Goal: Task Accomplishment & Management: Manage account settings

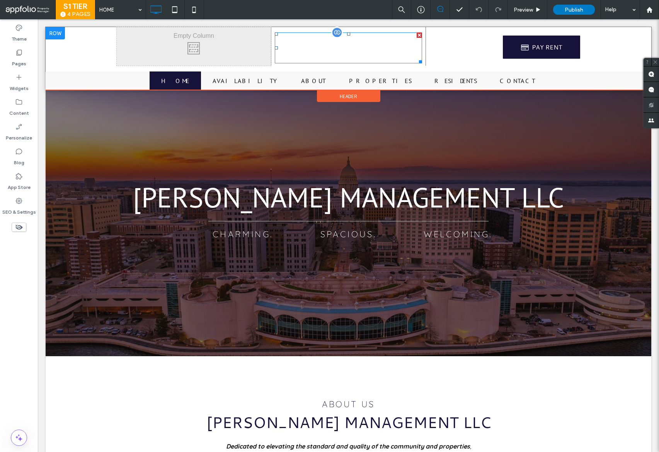
click at [336, 52] on img at bounding box center [348, 47] width 147 height 31
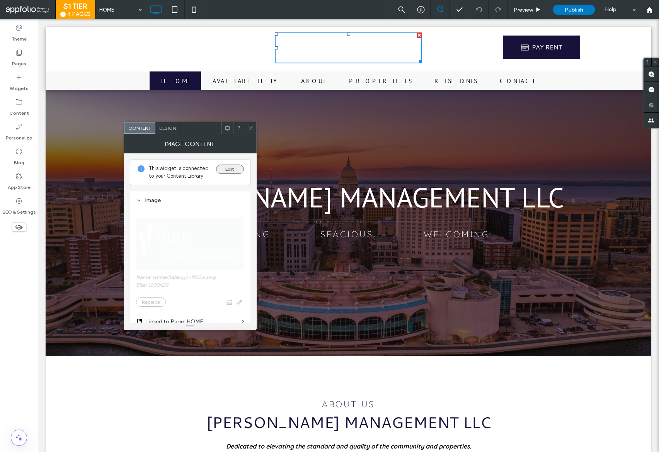
click at [229, 169] on button "Edit" at bounding box center [230, 169] width 28 height 9
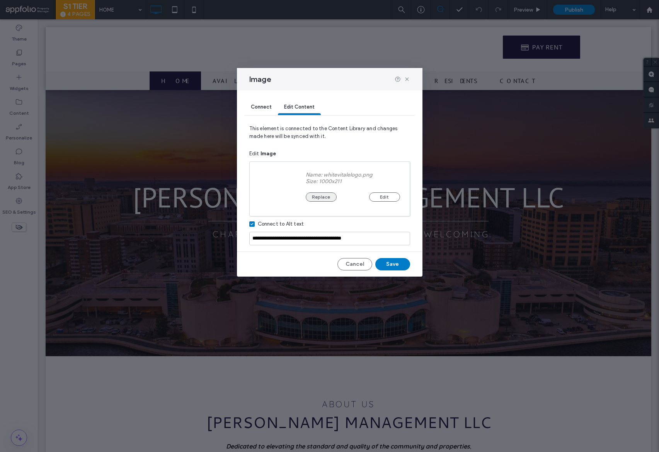
click at [312, 198] on button "Replace" at bounding box center [321, 197] width 31 height 9
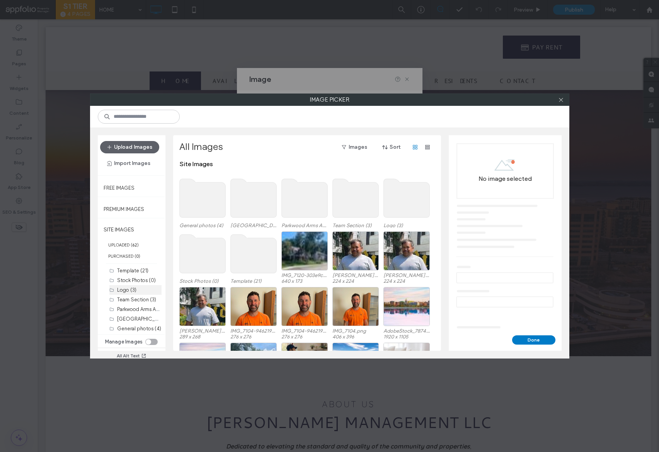
click at [125, 290] on label "Logo (3)" at bounding box center [126, 290] width 19 height 6
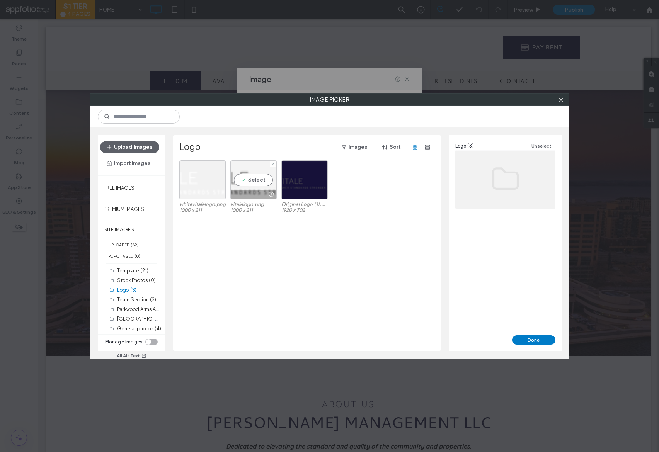
click at [256, 177] on div "Select" at bounding box center [253, 179] width 46 height 39
click at [525, 337] on button "Done" at bounding box center [533, 340] width 43 height 9
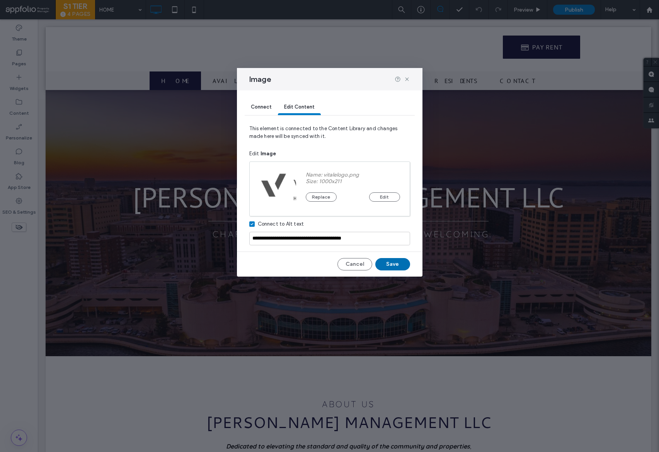
drag, startPoint x: 379, startPoint y: 258, endPoint x: 343, endPoint y: 240, distance: 40.6
click at [379, 258] on button "Save" at bounding box center [392, 264] width 35 height 12
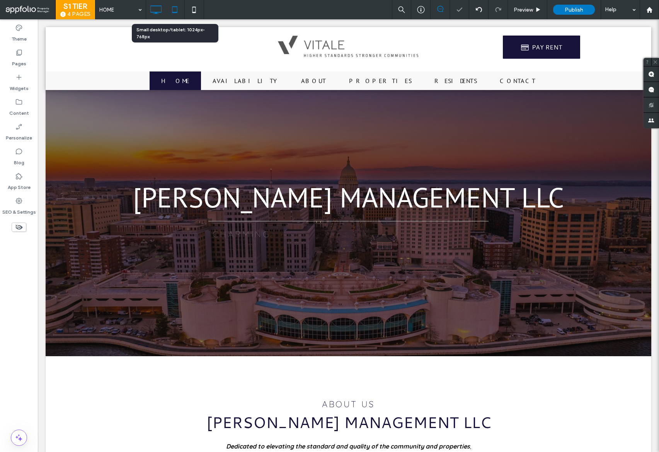
click at [176, 12] on use at bounding box center [174, 9] width 5 height 7
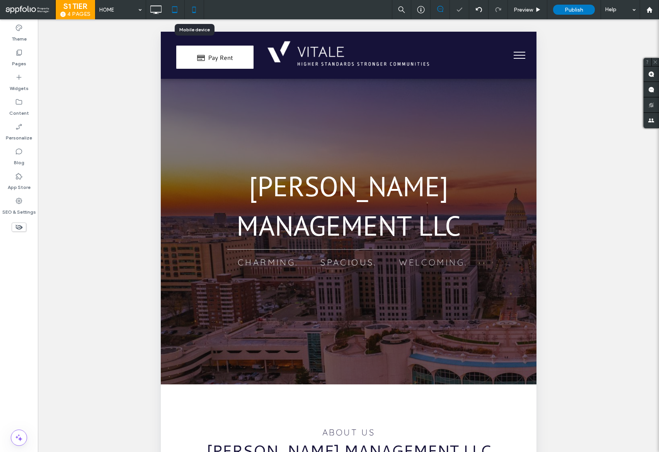
click at [198, 12] on icon at bounding box center [193, 9] width 15 height 15
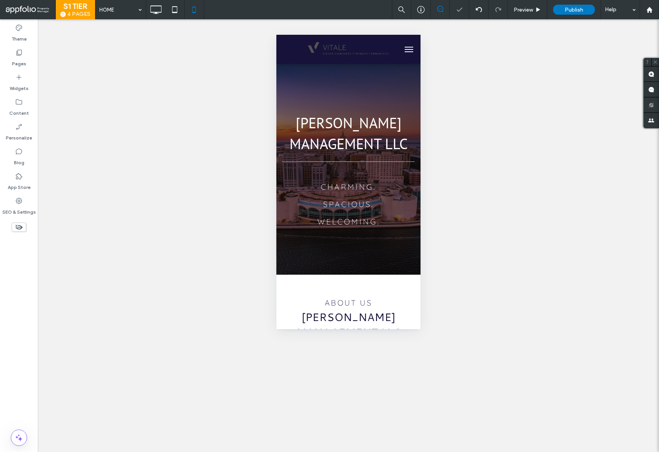
scroll to position [0, 5]
click at [360, 44] on img at bounding box center [348, 49] width 85 height 18
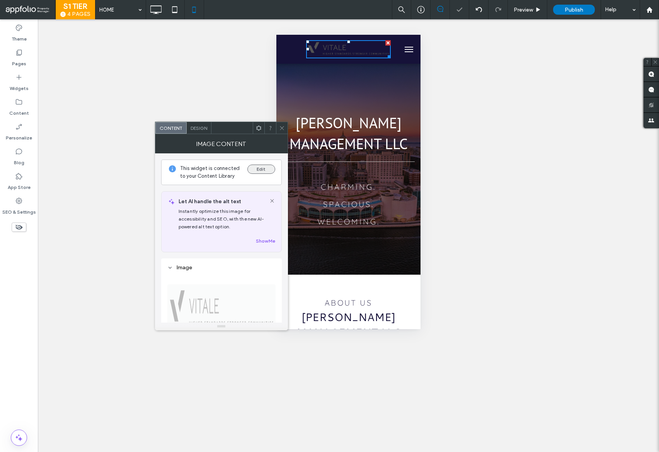
click at [267, 173] on button "Edit" at bounding box center [261, 169] width 28 height 9
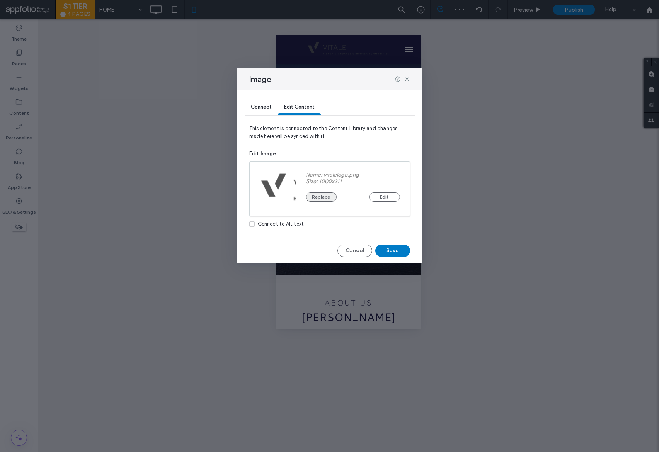
click at [321, 196] on button "Replace" at bounding box center [321, 197] width 31 height 9
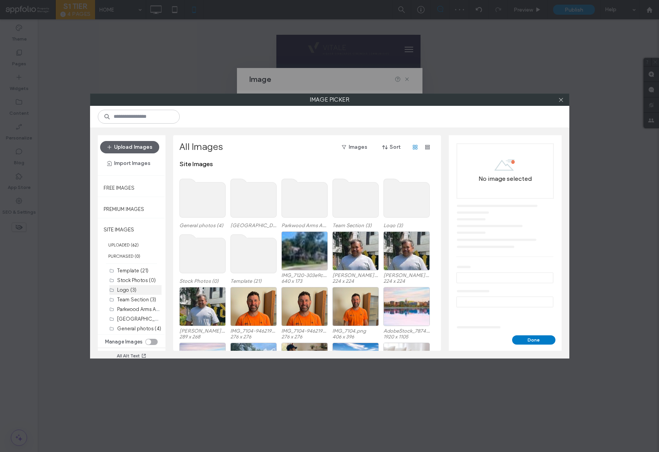
click at [130, 288] on label "Logo (3)" at bounding box center [126, 290] width 19 height 6
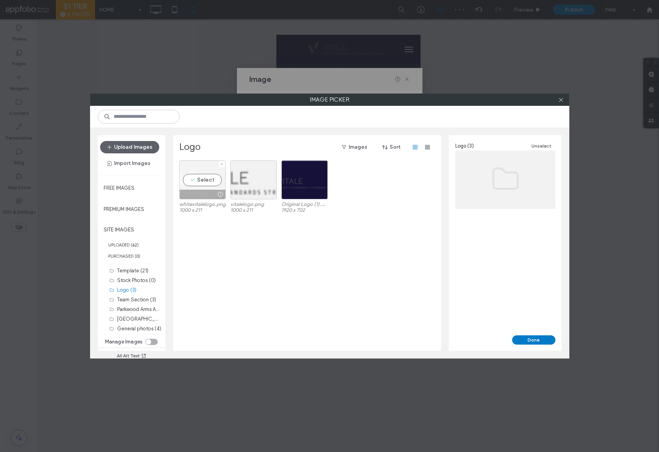
click at [217, 193] on div at bounding box center [221, 194] width 10 height 6
click at [542, 337] on button "Done" at bounding box center [533, 340] width 43 height 9
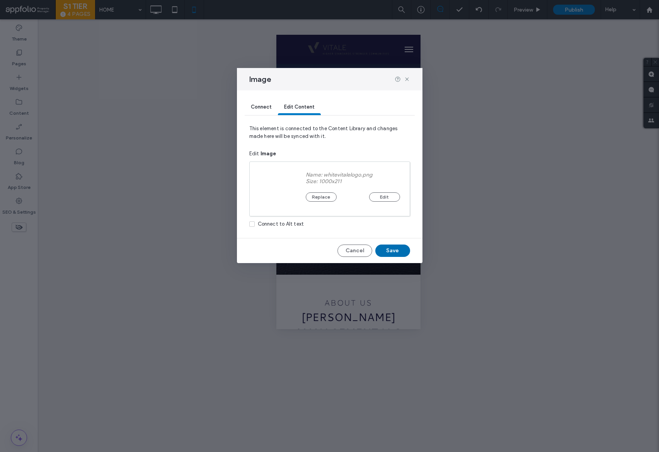
click at [398, 254] on button "Save" at bounding box center [392, 251] width 35 height 12
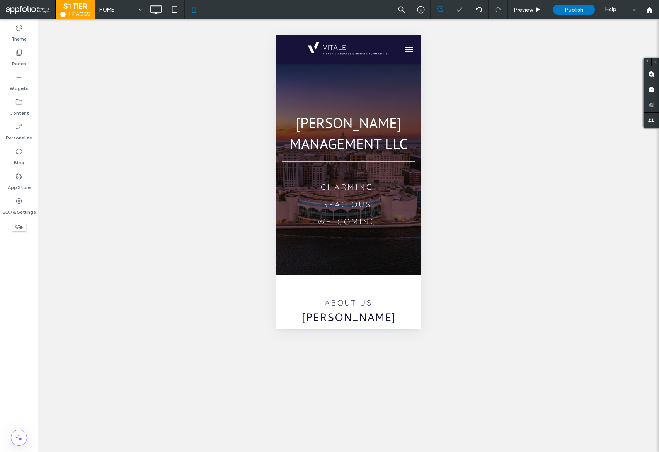
scroll to position [0, 0]
click at [162, 13] on icon at bounding box center [155, 9] width 15 height 15
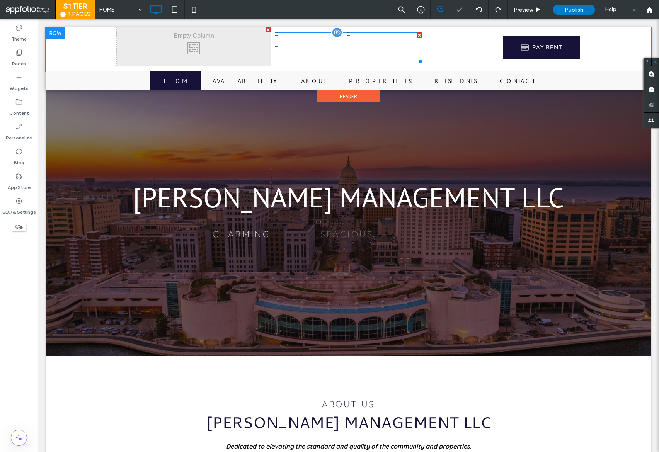
click at [333, 42] on img at bounding box center [348, 47] width 147 height 31
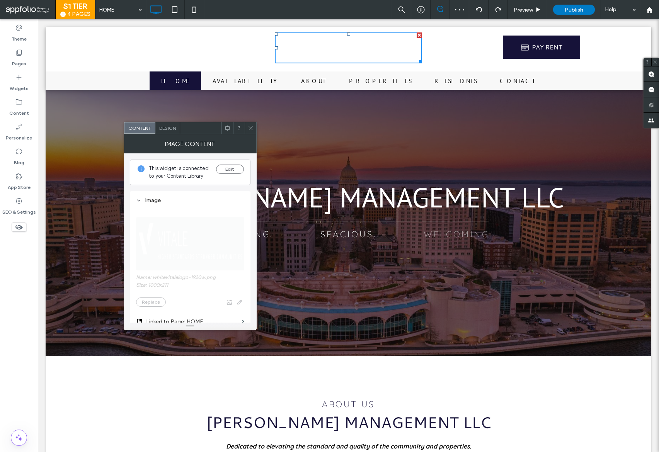
click at [237, 164] on div "This widget is connected to your Content Library Edit" at bounding box center [190, 173] width 121 height 26
click at [238, 168] on button "Edit" at bounding box center [230, 169] width 28 height 9
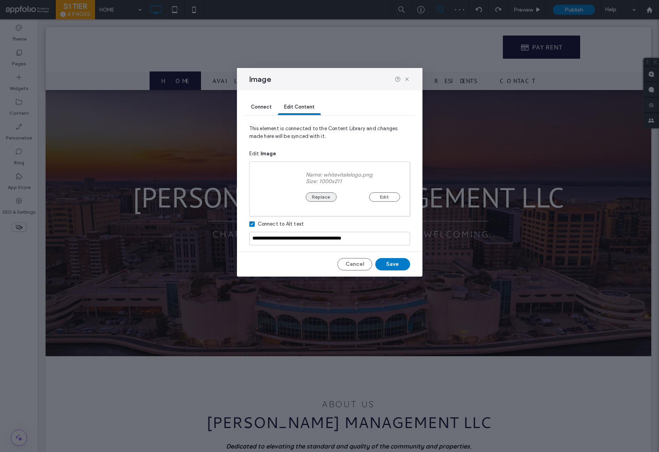
click at [324, 194] on button "Replace" at bounding box center [321, 197] width 31 height 9
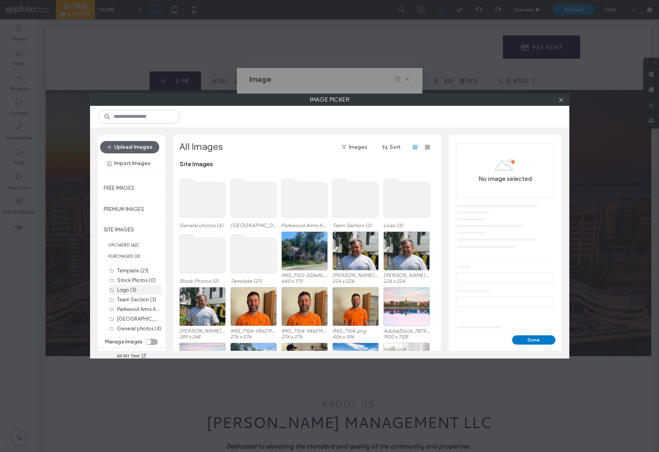
click at [130, 289] on label "Logo (3)" at bounding box center [126, 290] width 19 height 6
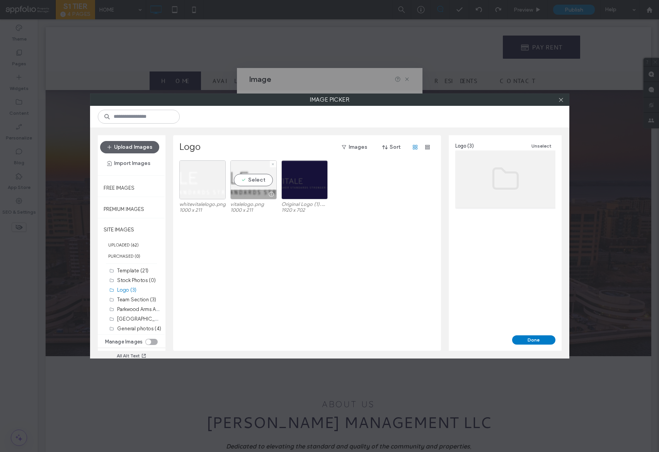
click at [249, 192] on div at bounding box center [254, 194] width 46 height 9
click at [540, 337] on button "Done" at bounding box center [533, 340] width 43 height 9
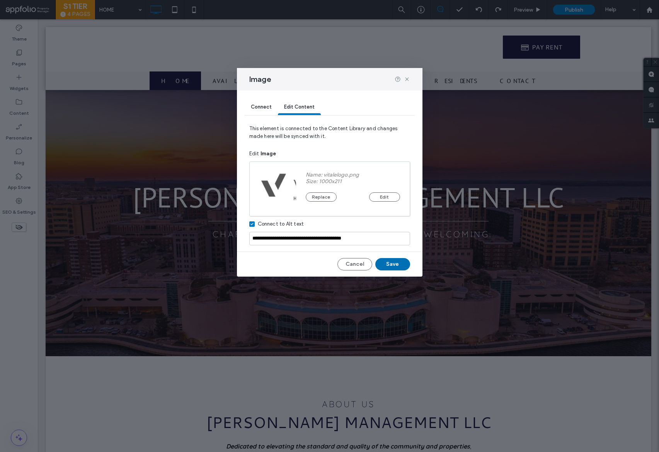
click at [402, 267] on button "Save" at bounding box center [392, 264] width 35 height 12
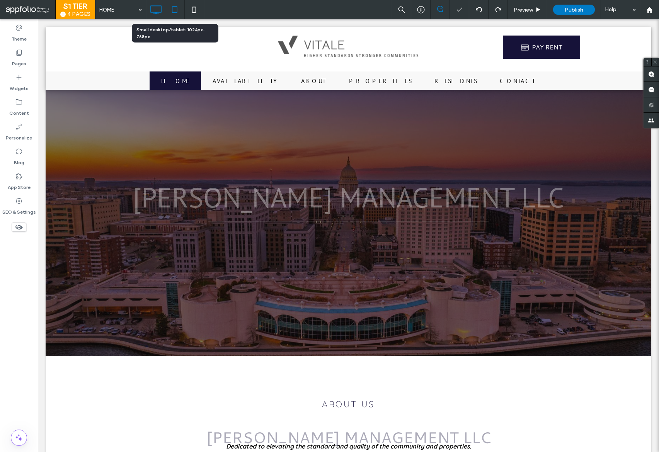
click at [176, 7] on icon at bounding box center [174, 9] width 15 height 15
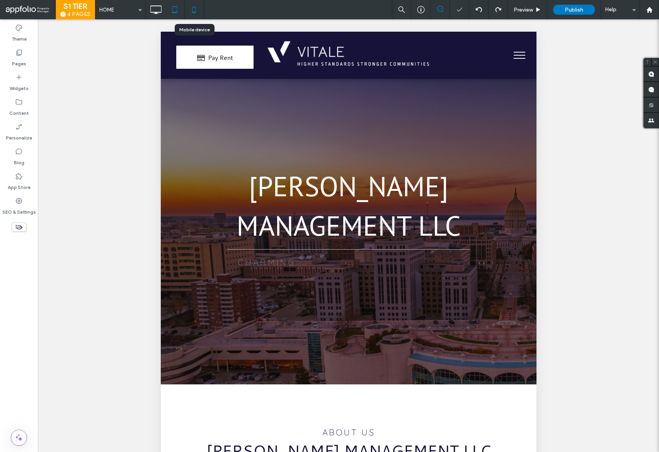
click at [188, 7] on icon at bounding box center [193, 9] width 15 height 15
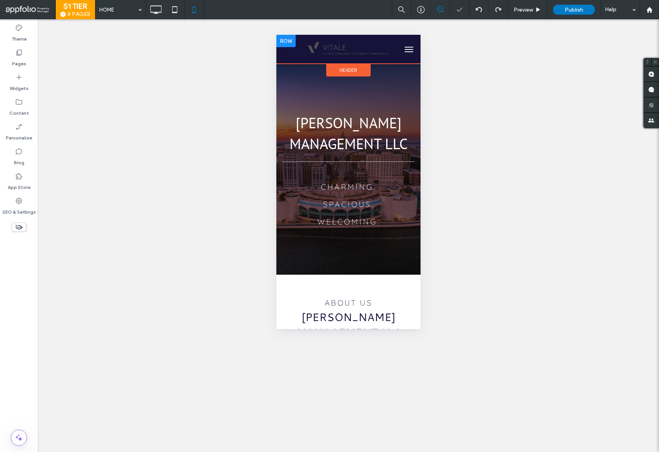
click at [286, 37] on div at bounding box center [285, 41] width 19 height 12
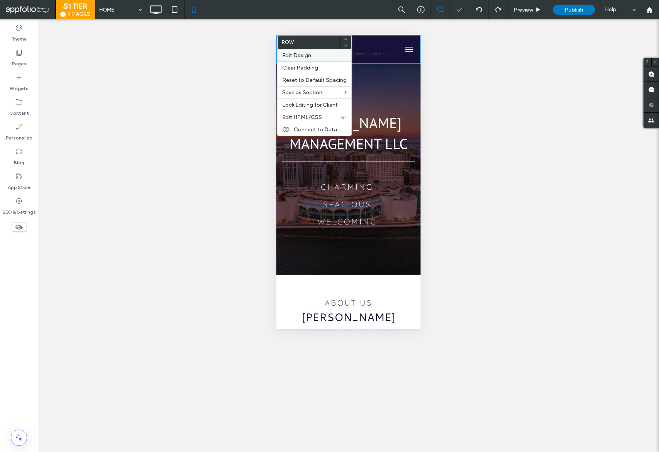
click at [301, 58] on span "Edit Design" at bounding box center [296, 55] width 29 height 7
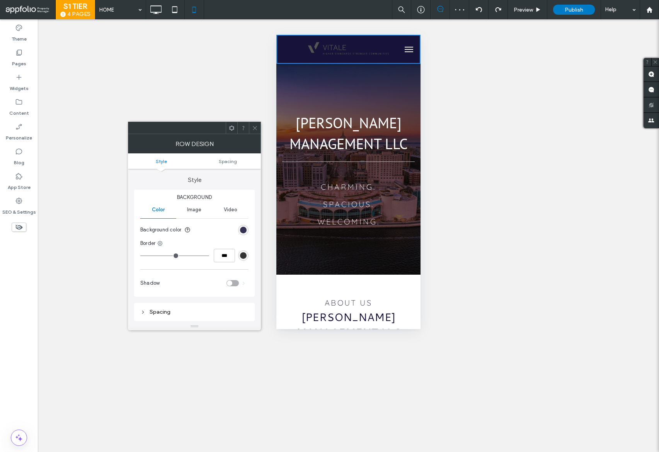
click at [244, 229] on div "rgb(22, 18, 57)" at bounding box center [243, 230] width 7 height 7
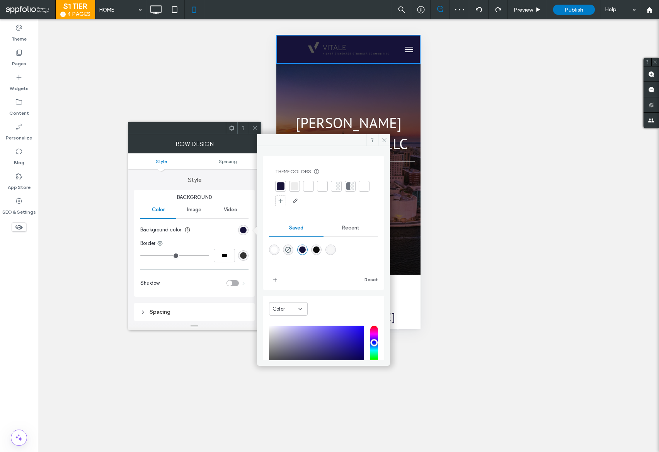
click at [276, 247] on div "rgba(255,255,255,1)" at bounding box center [274, 250] width 7 height 7
type input "*******"
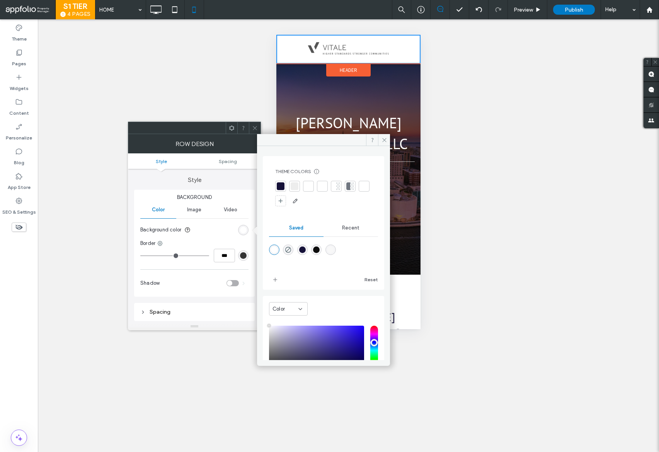
click at [344, 69] on span "Header" at bounding box center [348, 70] width 17 height 7
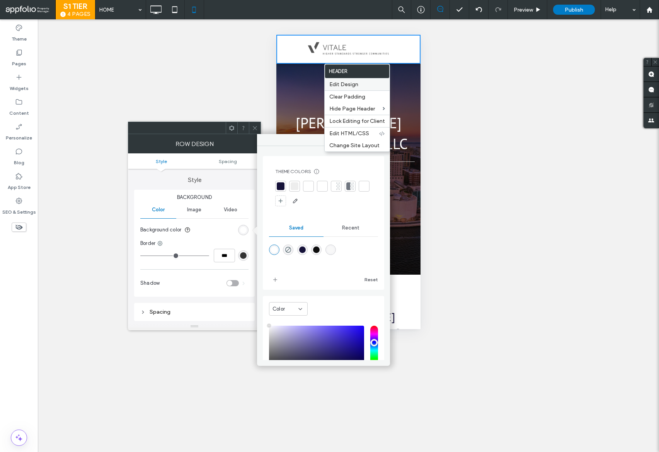
click at [358, 82] on label "Edit Design" at bounding box center [357, 84] width 56 height 7
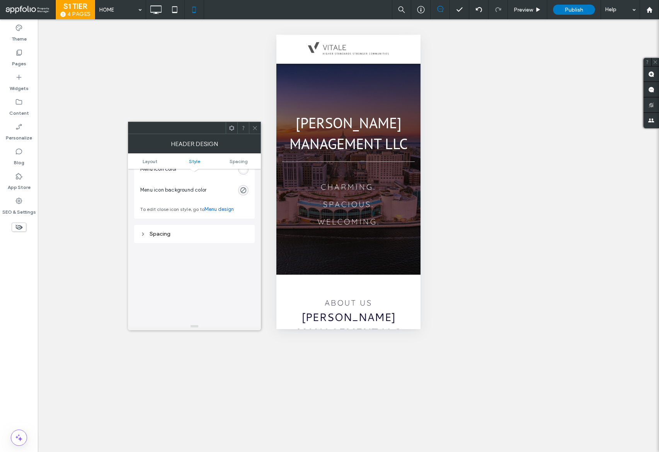
scroll to position [331, 0]
click at [245, 177] on div "rgb(255, 255, 255)" at bounding box center [243, 176] width 7 height 7
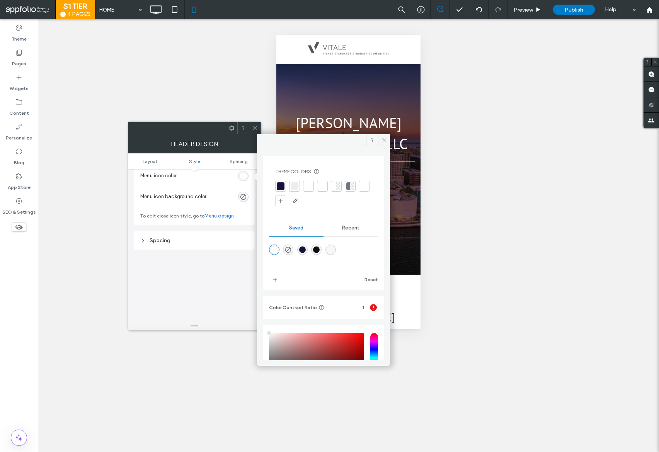
click at [281, 185] on div at bounding box center [281, 186] width 8 height 8
click at [254, 126] on icon at bounding box center [255, 128] width 6 height 6
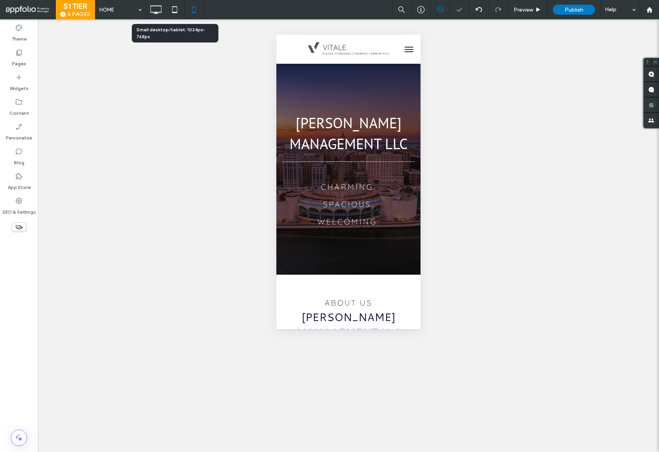
drag, startPoint x: 178, startPoint y: 11, endPoint x: 174, endPoint y: 10, distance: 3.9
click at [178, 11] on icon at bounding box center [174, 9] width 15 height 15
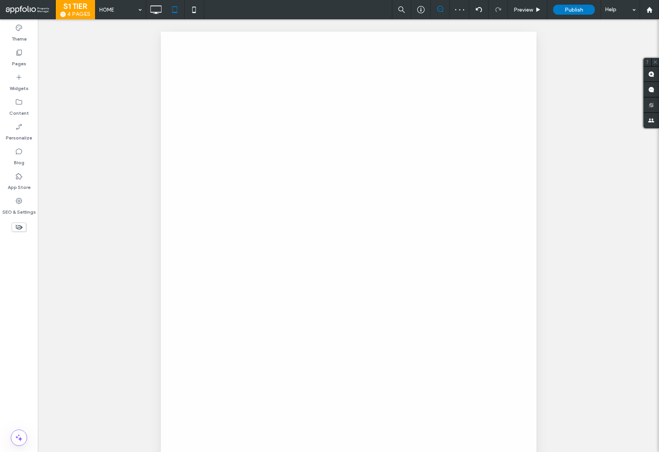
click at [159, 9] on div at bounding box center [329, 226] width 659 height 452
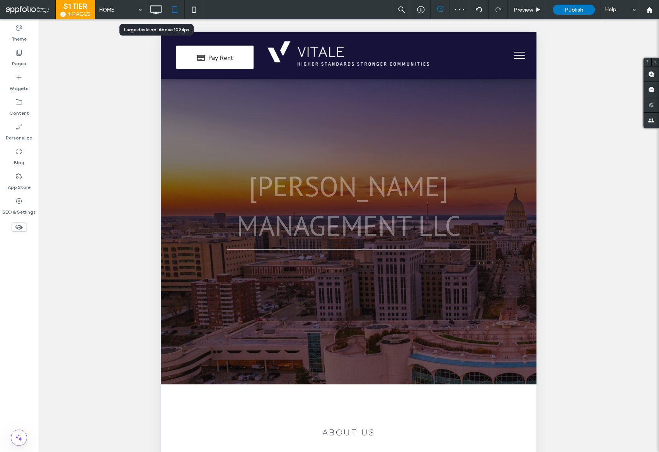
click at [156, 9] on icon at bounding box center [155, 9] width 15 height 15
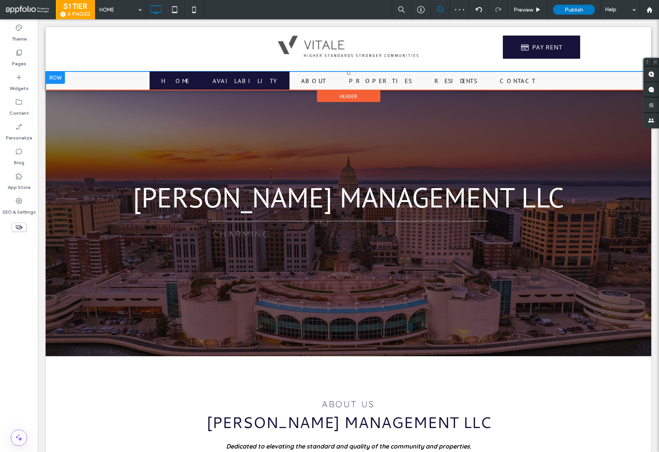
click at [274, 82] on span "AVAILABILITY" at bounding box center [245, 80] width 65 height 9
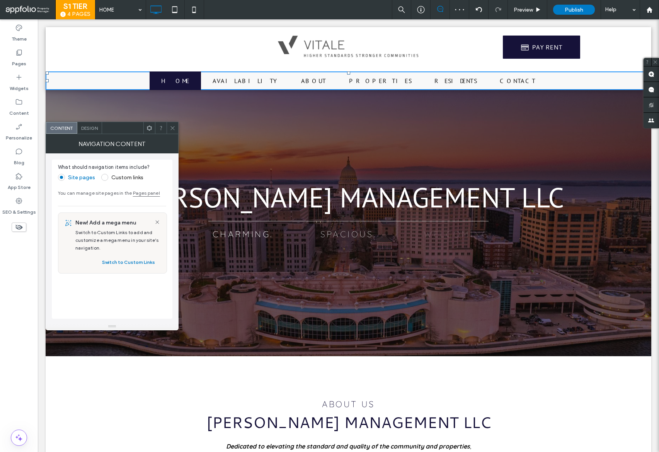
click at [93, 126] on span "Design" at bounding box center [89, 128] width 17 height 6
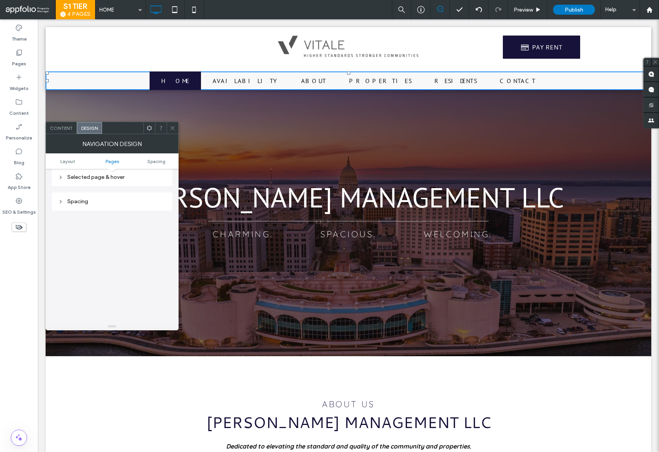
scroll to position [0, 0]
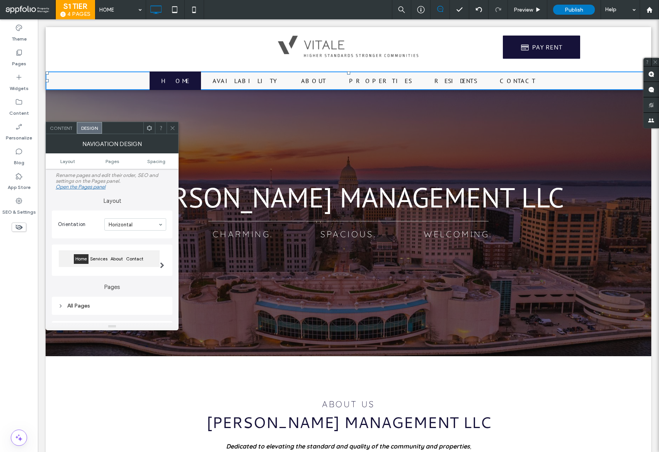
click at [112, 308] on div "All Pages" at bounding box center [112, 306] width 108 height 7
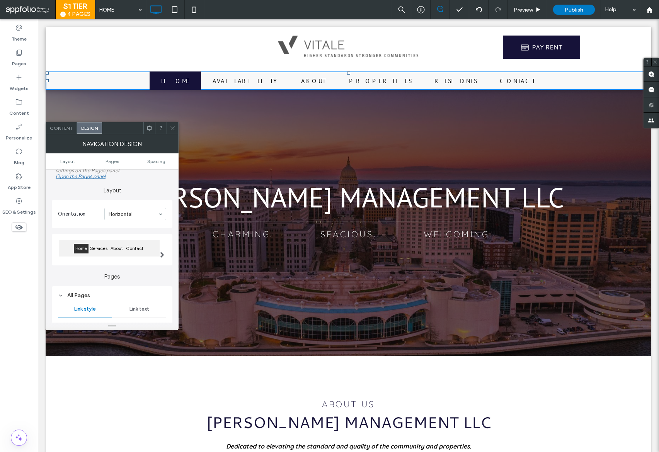
click at [140, 297] on div "All Pages" at bounding box center [112, 295] width 108 height 7
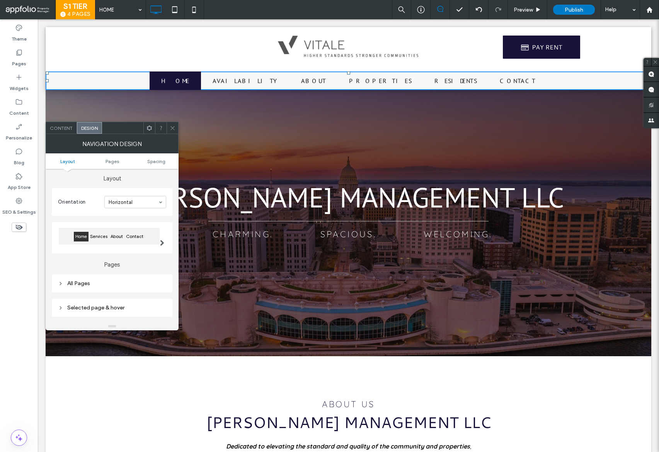
drag, startPoint x: 129, startPoint y: 288, endPoint x: 145, endPoint y: 290, distance: 16.0
click at [129, 288] on div "All Pages" at bounding box center [112, 283] width 108 height 10
click at [151, 294] on div "Link text" at bounding box center [139, 297] width 54 height 17
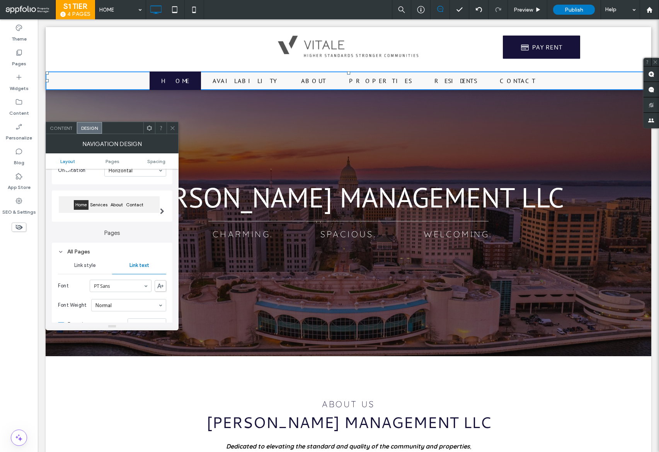
scroll to position [71, 0]
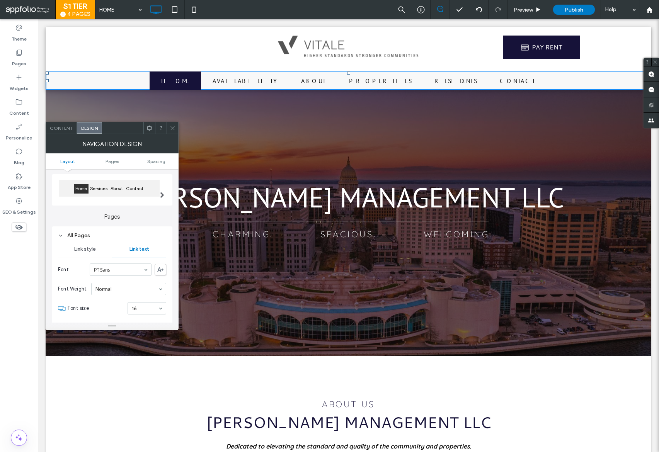
click at [170, 129] on icon at bounding box center [173, 128] width 6 height 6
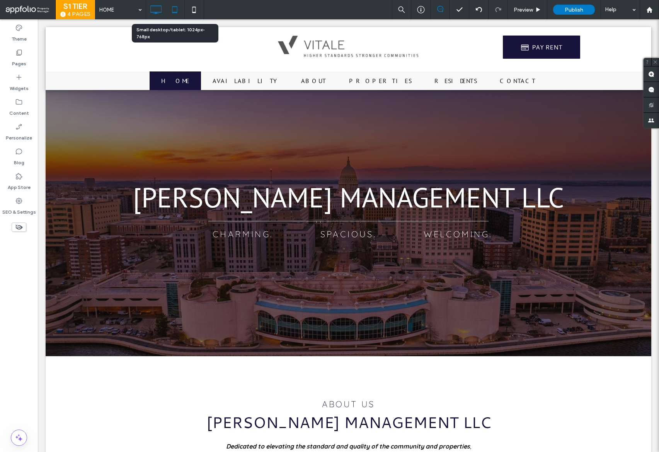
click at [177, 5] on icon at bounding box center [174, 9] width 15 height 15
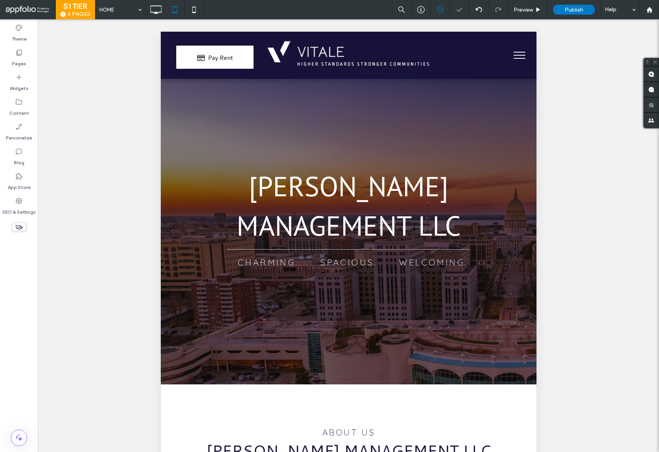
click at [521, 55] on button "menu" at bounding box center [519, 55] width 20 height 20
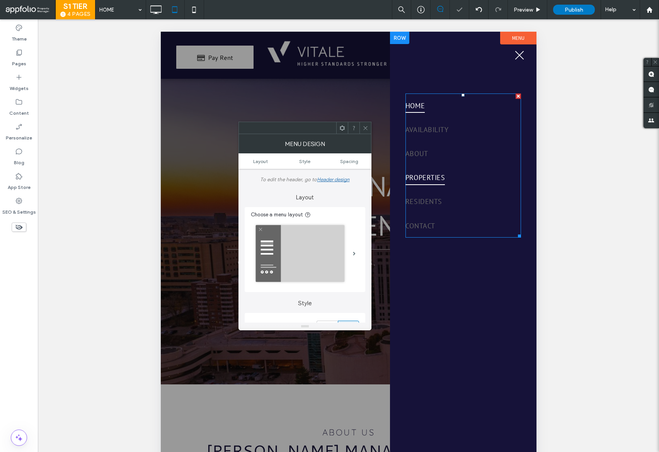
click at [450, 166] on link "PROPERTIES" at bounding box center [463, 178] width 116 height 24
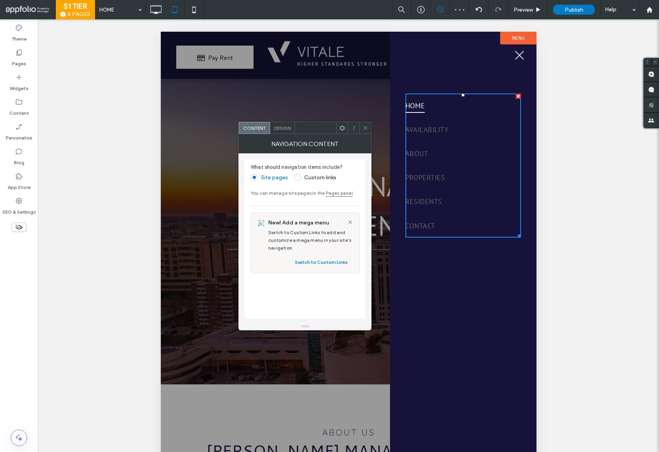
click at [279, 127] on span "Design" at bounding box center [282, 128] width 17 height 6
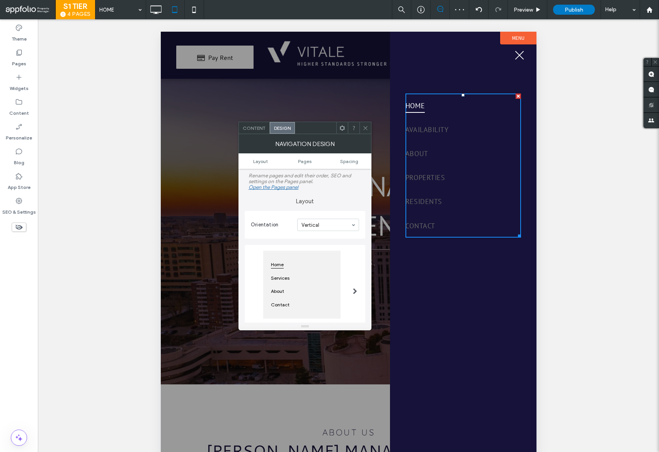
scroll to position [152, 0]
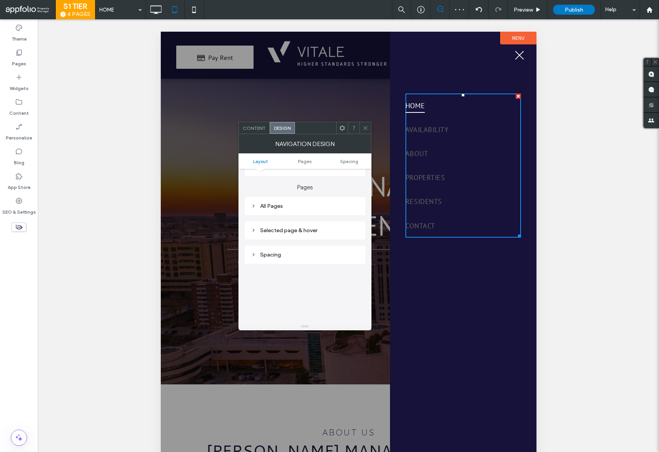
click at [305, 205] on div "All Pages" at bounding box center [305, 206] width 108 height 7
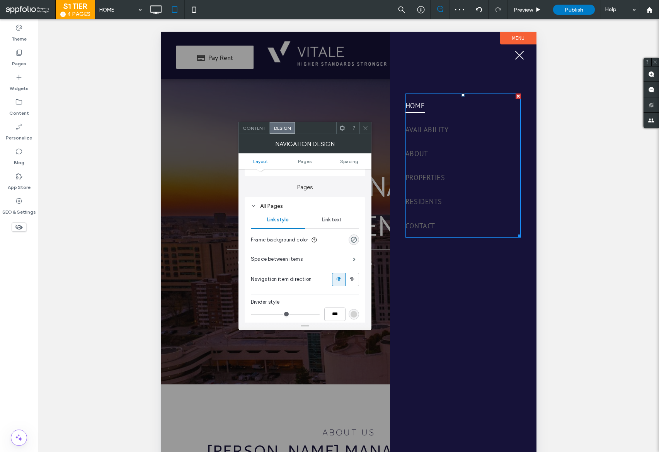
click at [334, 217] on span "Link text" at bounding box center [332, 220] width 20 height 6
click at [354, 298] on div "rgb(102, 102, 102)" at bounding box center [354, 298] width 7 height 7
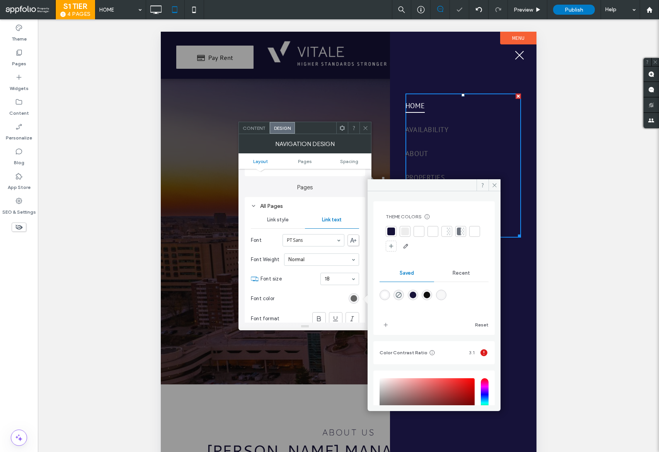
click at [386, 293] on div "rgba(255,255,255,1)" at bounding box center [385, 295] width 7 height 7
type input "*******"
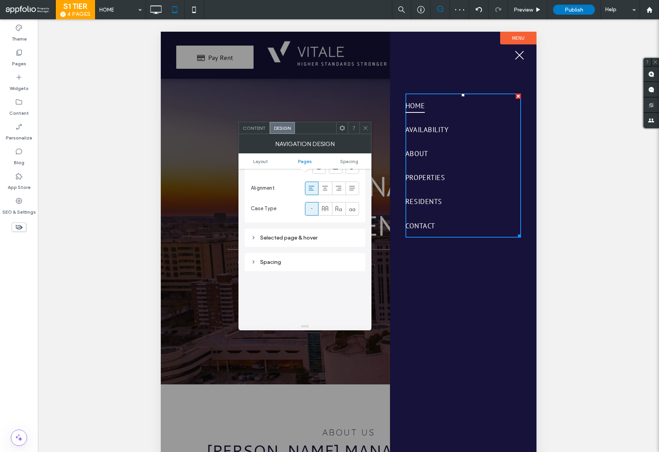
scroll to position [351, 0]
click at [292, 194] on div "Selected page & hover" at bounding box center [305, 191] width 108 height 7
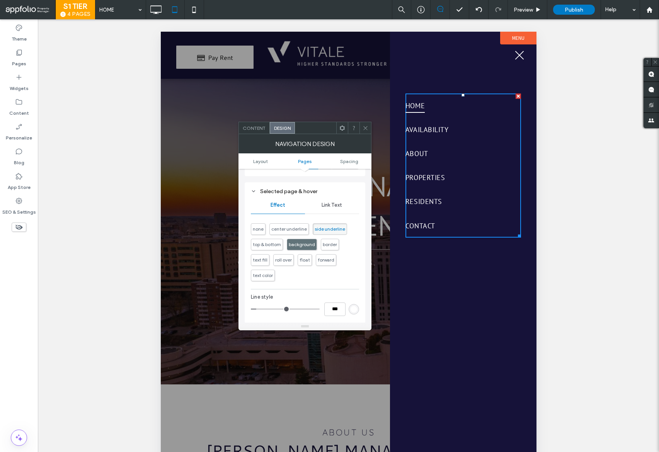
click at [299, 245] on span "background" at bounding box center [302, 245] width 26 height 6
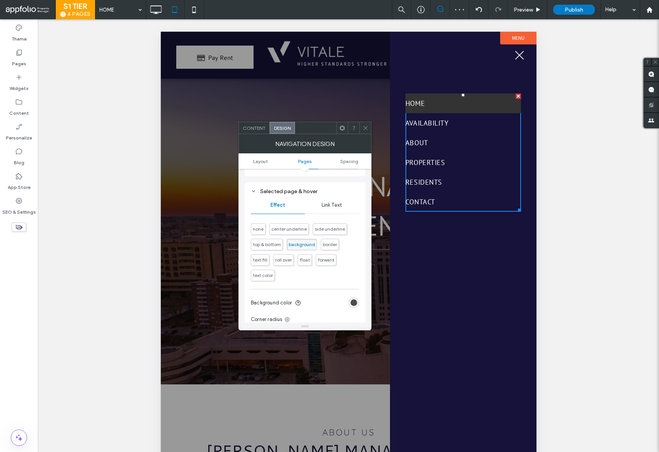
click at [356, 300] on div "rgb(51, 51, 51)" at bounding box center [354, 303] width 7 height 7
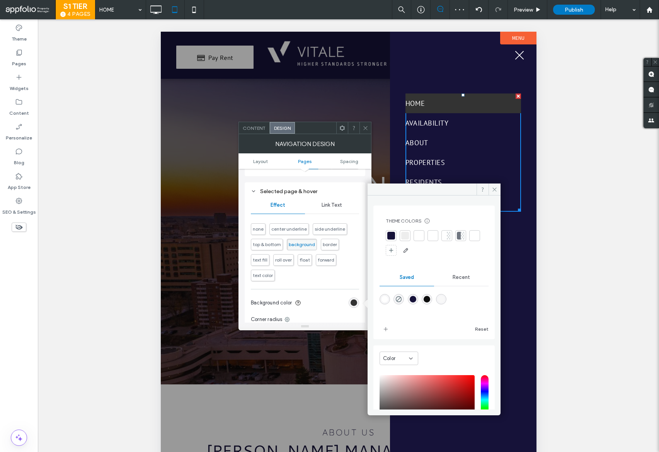
click at [385, 299] on div "rgba(255,255,255,1)" at bounding box center [385, 299] width 7 height 7
type input "*******"
click at [265, 260] on span "text fill" at bounding box center [260, 260] width 15 height 6
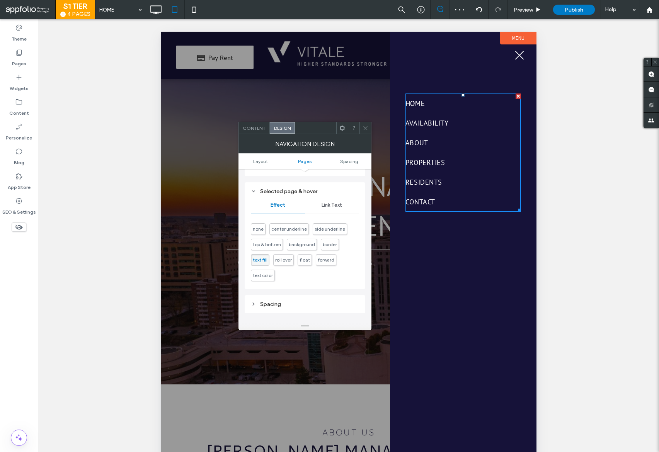
drag, startPoint x: 259, startPoint y: 231, endPoint x: 327, endPoint y: 206, distance: 72.4
click at [259, 231] on span "none" at bounding box center [258, 229] width 11 height 6
click at [337, 205] on span "Link Text" at bounding box center [332, 205] width 20 height 6
click at [324, 244] on icon at bounding box center [321, 246] width 8 height 8
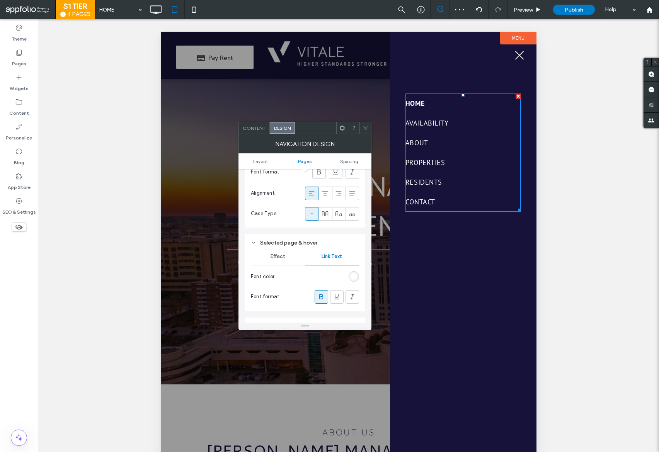
scroll to position [191, 0]
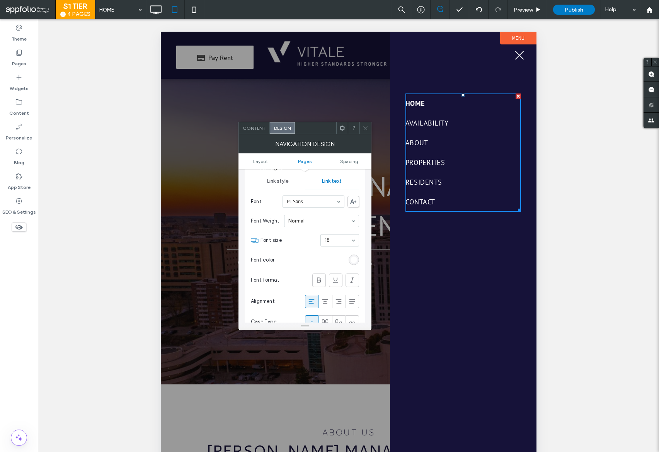
click at [279, 182] on span "Link style" at bounding box center [278, 181] width 22 height 6
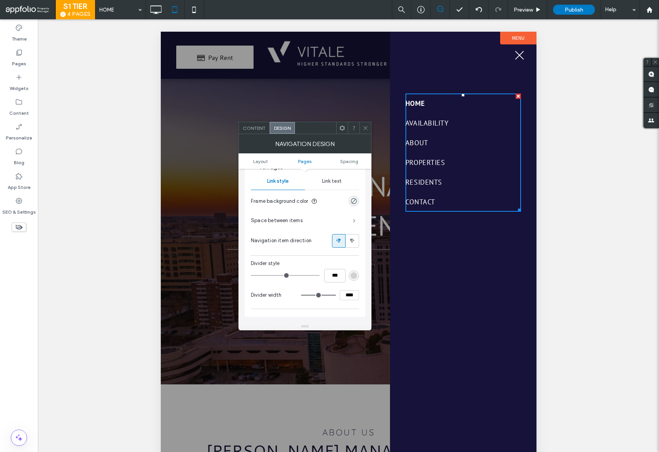
click at [353, 222] on span at bounding box center [354, 221] width 3 height 4
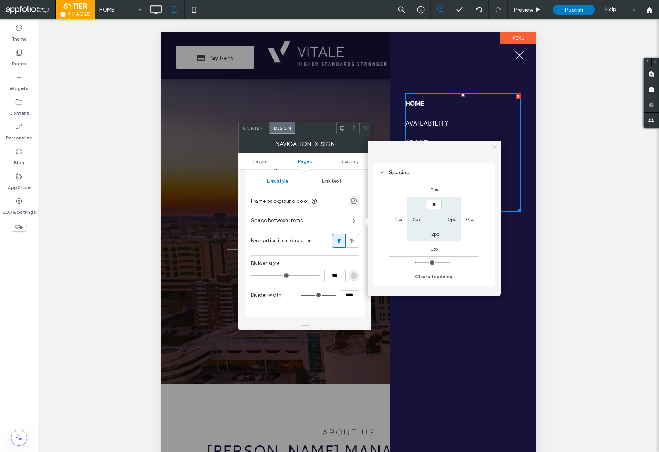
type input "****"
click at [432, 229] on section "**** 0px 12px 0px" at bounding box center [434, 219] width 54 height 44
click at [433, 235] on label "12px" at bounding box center [435, 234] width 10 height 6
type input "**"
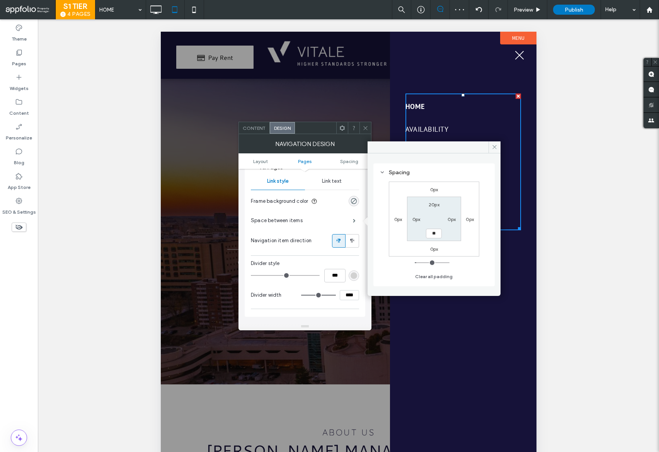
type input "**"
type input "****"
click at [375, 130] on div at bounding box center [348, 279] width 376 height 495
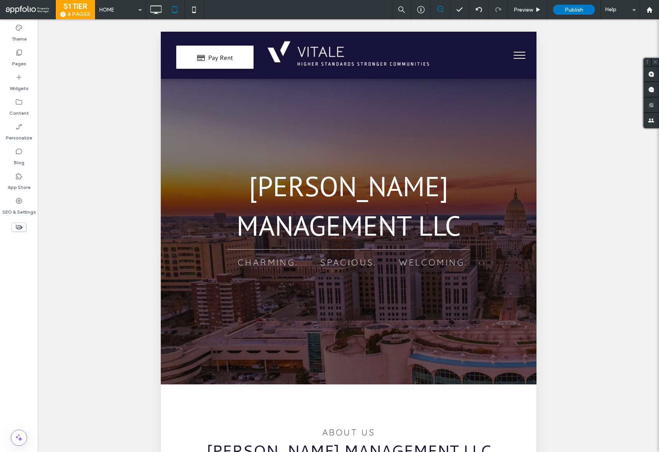
click at [517, 58] on span "menu" at bounding box center [519, 58] width 12 height 1
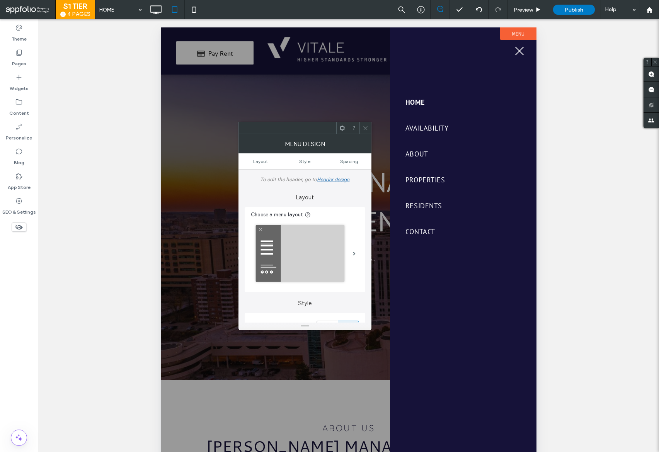
scroll to position [0, 0]
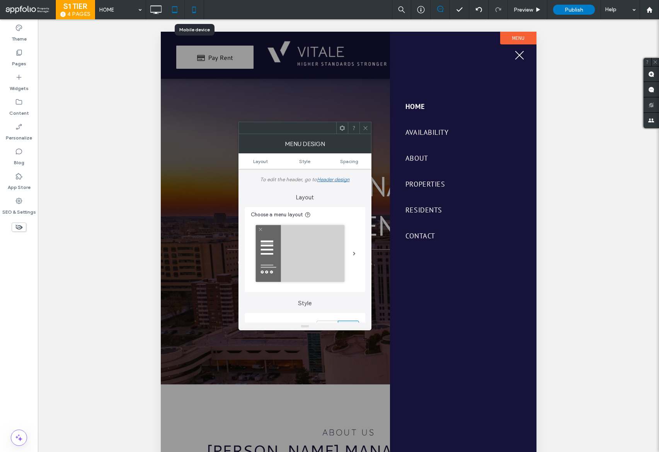
click at [191, 7] on icon at bounding box center [193, 9] width 15 height 15
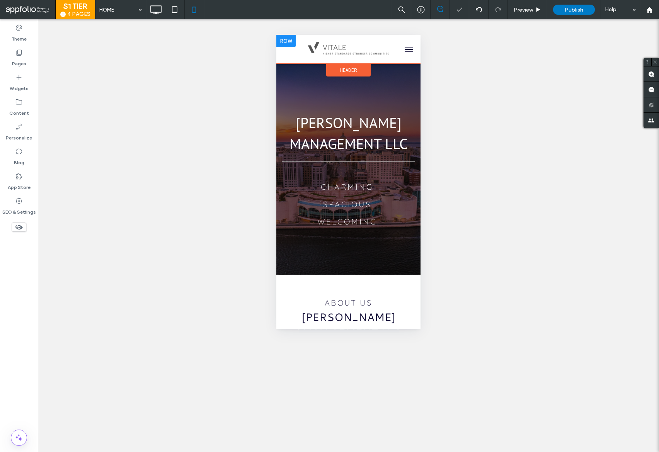
scroll to position [0, 5]
click at [403, 48] on button "menu" at bounding box center [408, 49] width 15 height 15
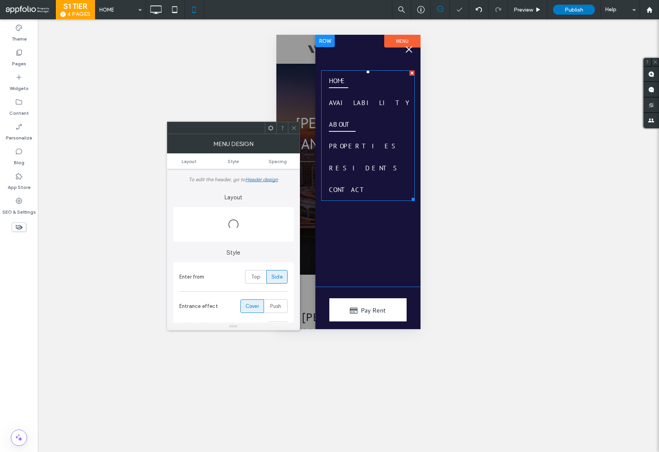
click at [375, 122] on link "ABOUT" at bounding box center [372, 125] width 86 height 22
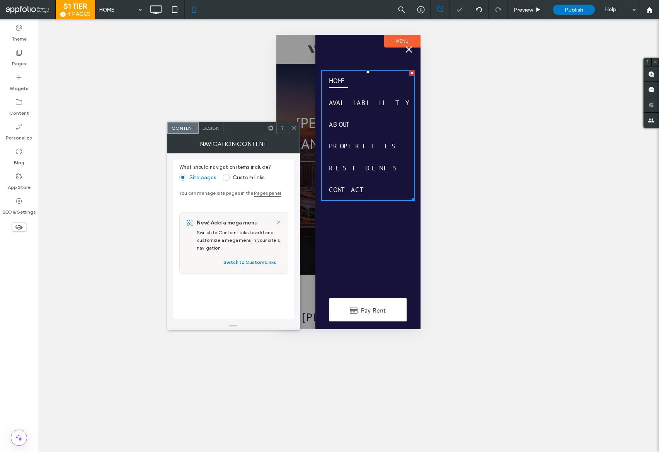
click at [217, 127] on span "Design" at bounding box center [211, 128] width 17 height 6
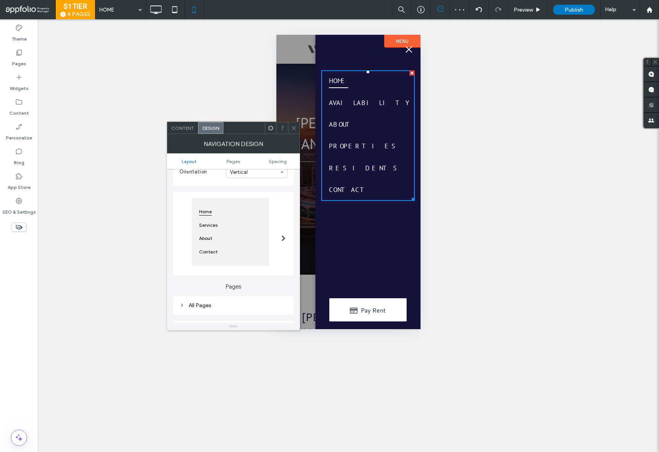
click at [248, 305] on div "All Pages" at bounding box center [233, 305] width 108 height 7
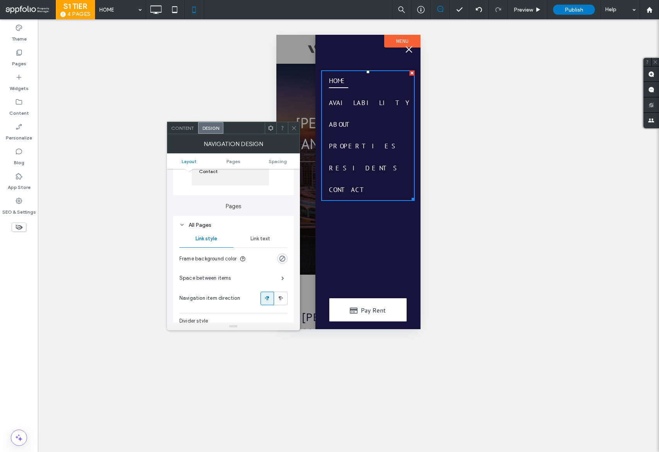
click at [261, 240] on span "Link text" at bounding box center [261, 239] width 20 height 6
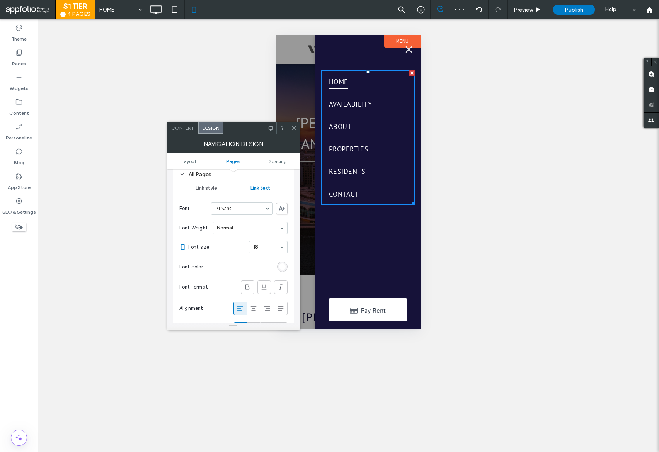
scroll to position [169, 0]
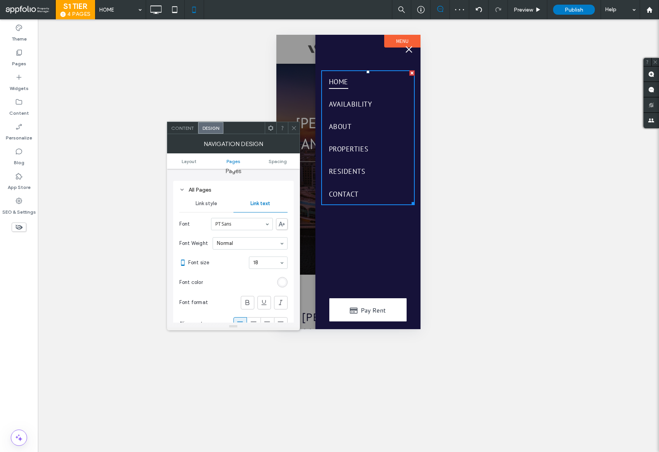
click at [281, 279] on div "rgb(255, 255, 255)" at bounding box center [282, 282] width 10 height 10
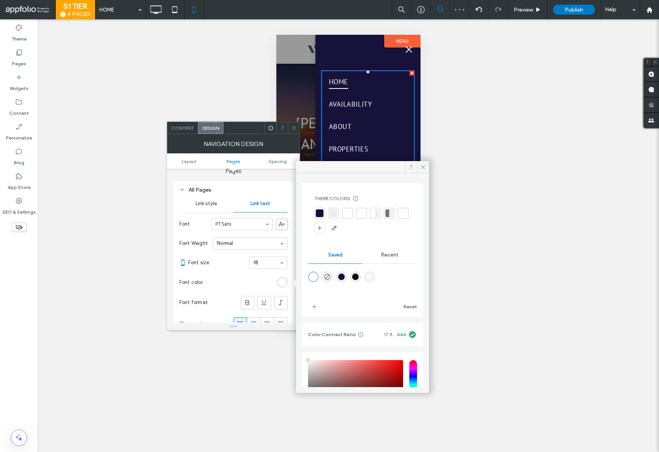
click at [317, 277] on div "rgba(255,255,255,1)" at bounding box center [313, 277] width 10 height 10
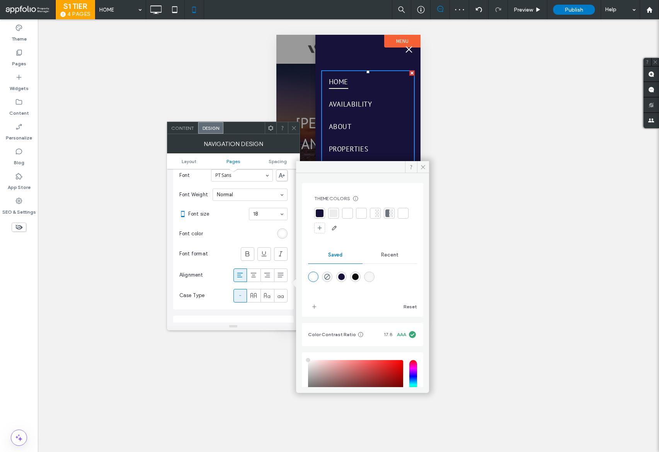
scroll to position [324, 0]
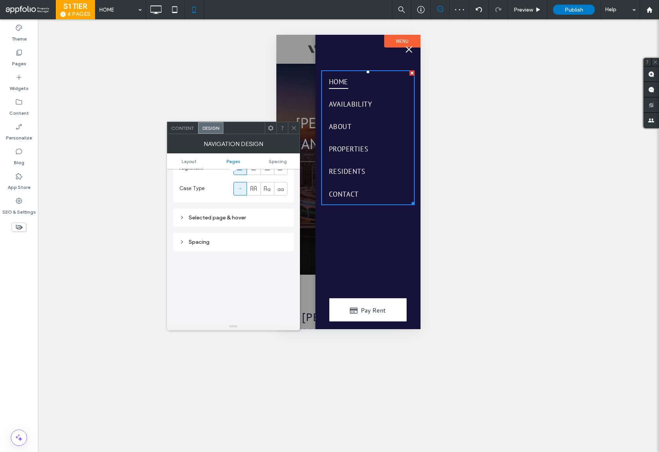
click at [244, 222] on div "Selected page & hover" at bounding box center [233, 218] width 108 height 10
click at [195, 252] on div "none center underline side underline top & bottom background border text fill r…" at bounding box center [233, 275] width 108 height 62
drag, startPoint x: 189, startPoint y: 252, endPoint x: 245, endPoint y: 248, distance: 56.2
click at [189, 252] on span "none" at bounding box center [186, 254] width 11 height 6
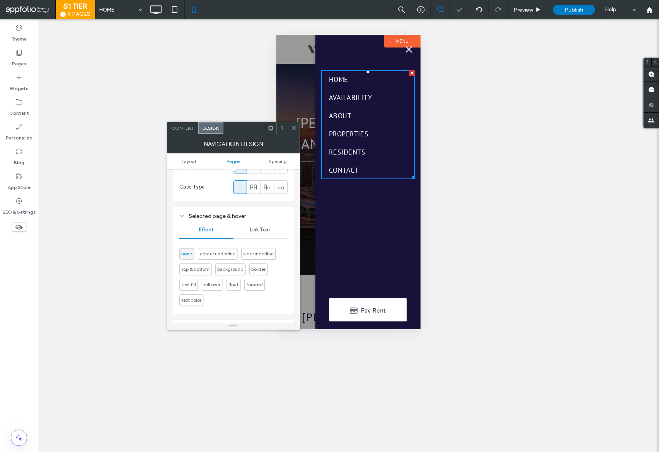
click at [268, 223] on div "Link Text" at bounding box center [261, 230] width 54 height 17
click at [241, 268] on section "Font format" at bounding box center [233, 270] width 108 height 21
click at [253, 270] on icon at bounding box center [250, 270] width 8 height 8
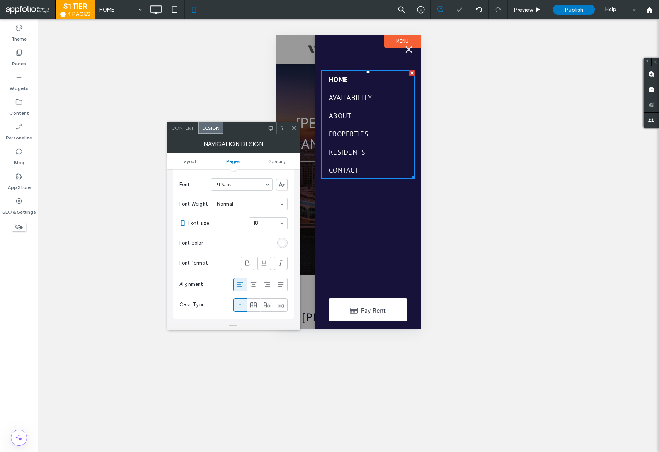
scroll to position [0, 0]
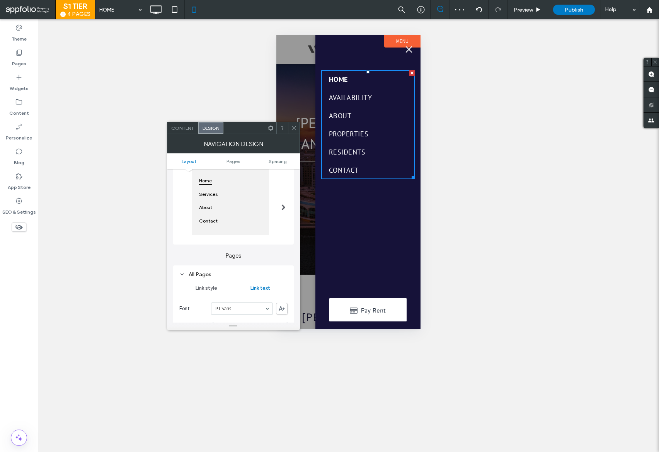
click at [213, 288] on span "Link style" at bounding box center [207, 288] width 22 height 6
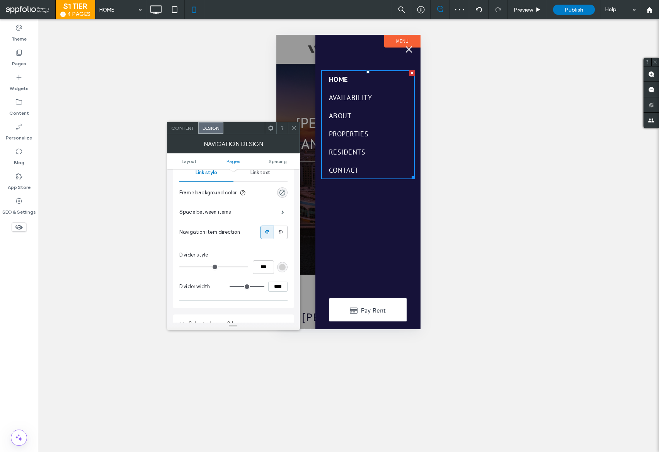
scroll to position [225, 0]
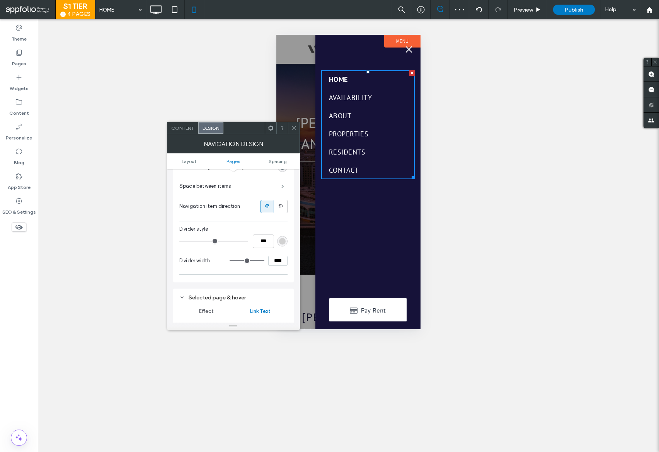
click at [284, 186] on span at bounding box center [282, 186] width 3 height 4
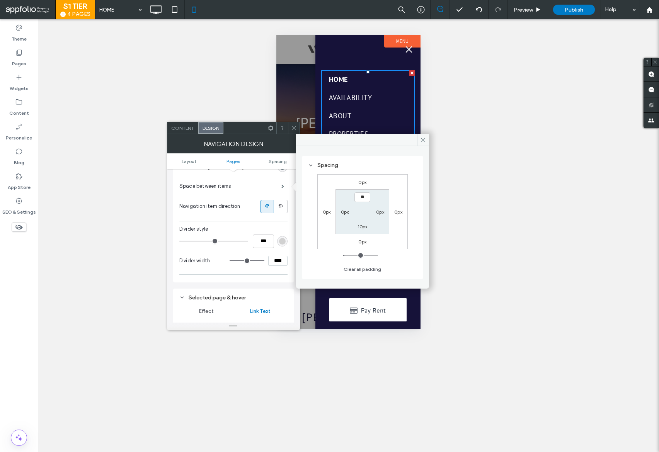
type input "****"
click at [363, 225] on label "10px" at bounding box center [363, 227] width 10 height 6
type input "**"
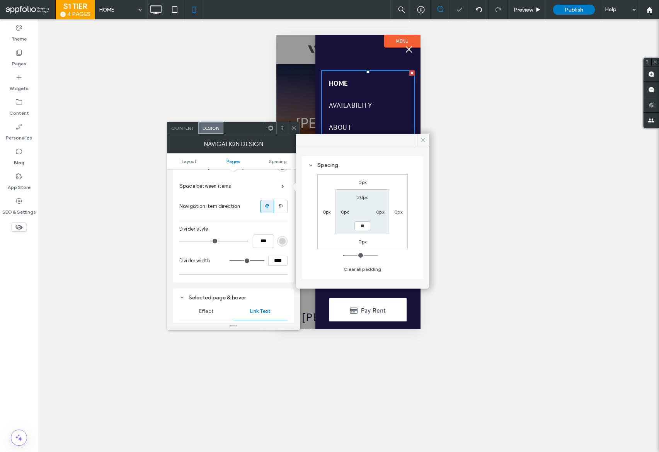
type input "****"
click at [295, 127] on icon at bounding box center [294, 128] width 6 height 6
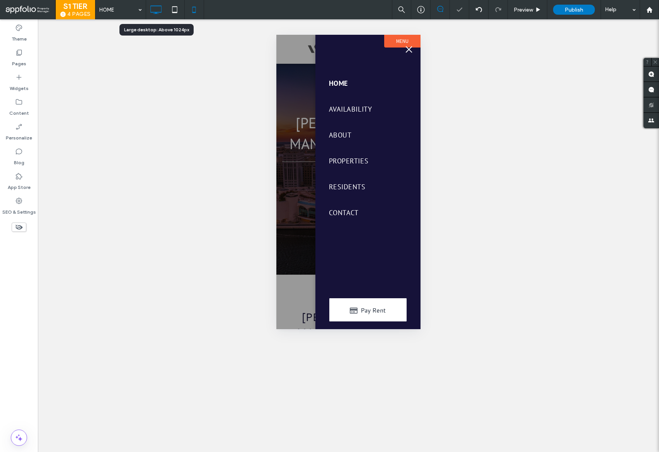
click at [151, 7] on icon at bounding box center [155, 9] width 15 height 15
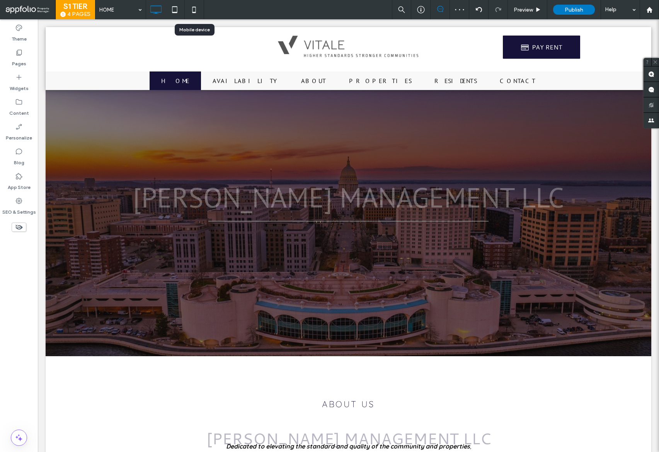
scroll to position [0, 0]
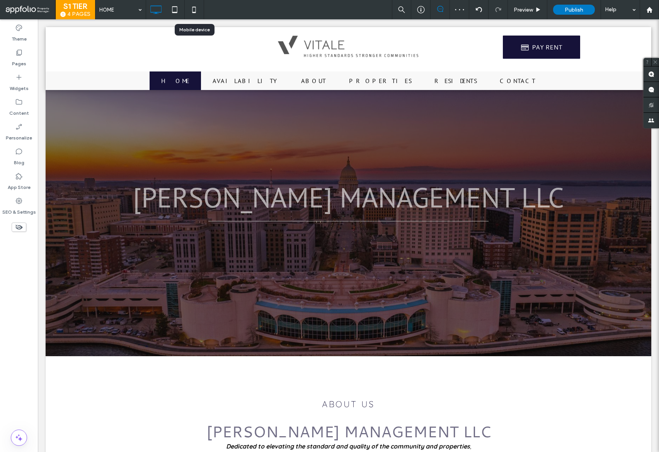
click at [194, 11] on icon at bounding box center [193, 9] width 15 height 15
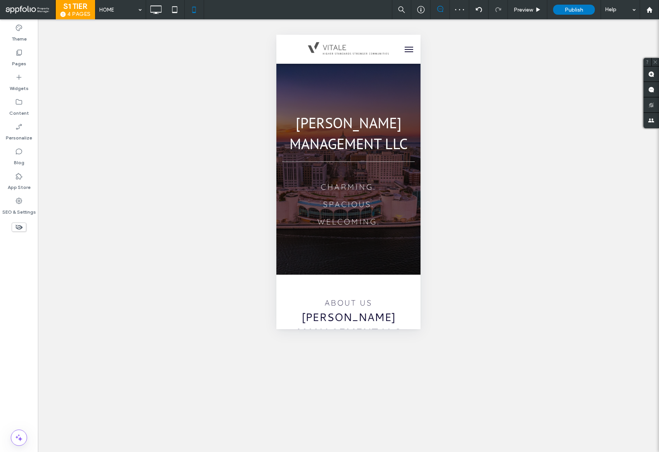
click at [405, 47] on span "menu" at bounding box center [409, 47] width 9 height 1
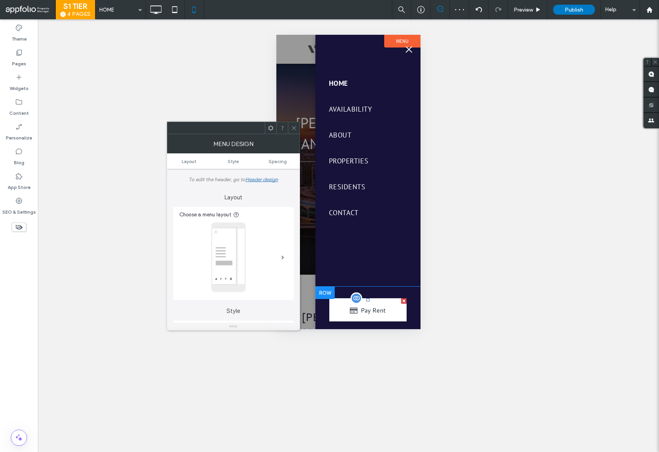
click at [376, 319] on span at bounding box center [367, 309] width 77 height 23
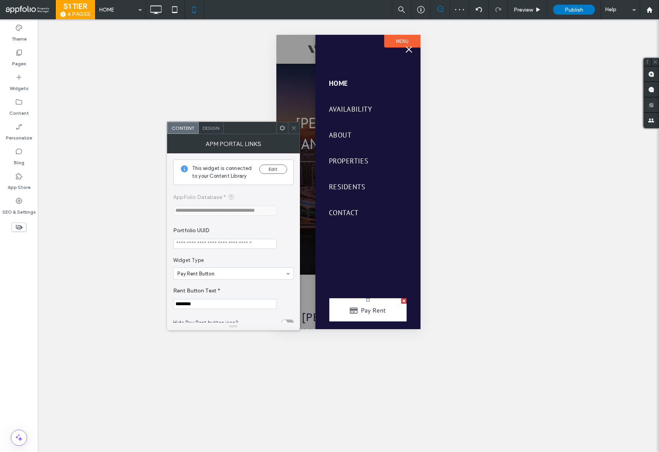
click at [214, 301] on input "********" at bounding box center [225, 304] width 104 height 10
type input "********"
click at [291, 125] on icon at bounding box center [294, 128] width 6 height 6
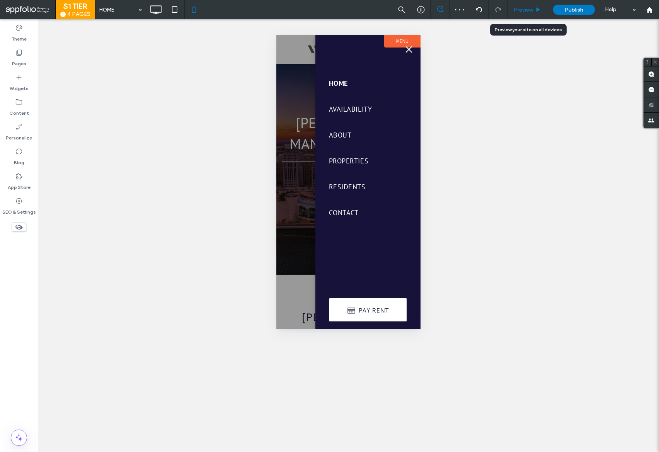
click at [531, 7] on span "Preview" at bounding box center [523, 10] width 19 height 7
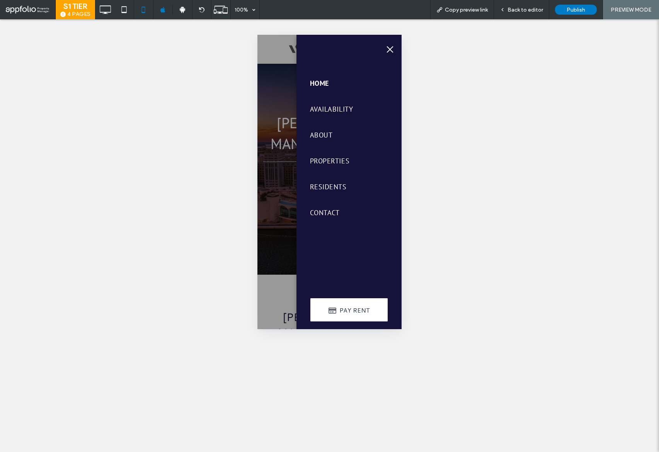
click at [387, 50] on span "menu" at bounding box center [390, 49] width 7 height 7
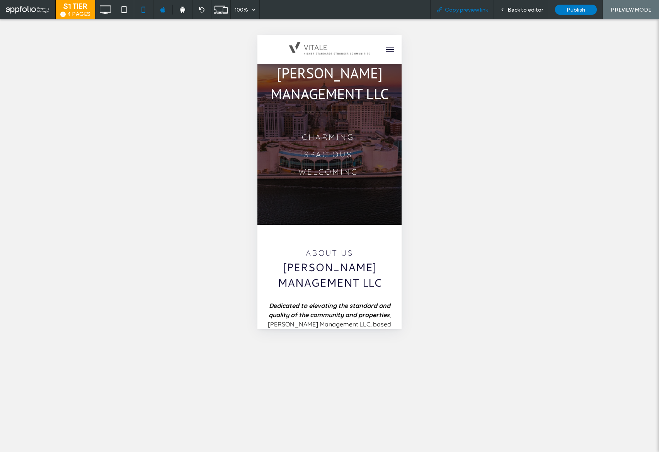
scroll to position [53, 0]
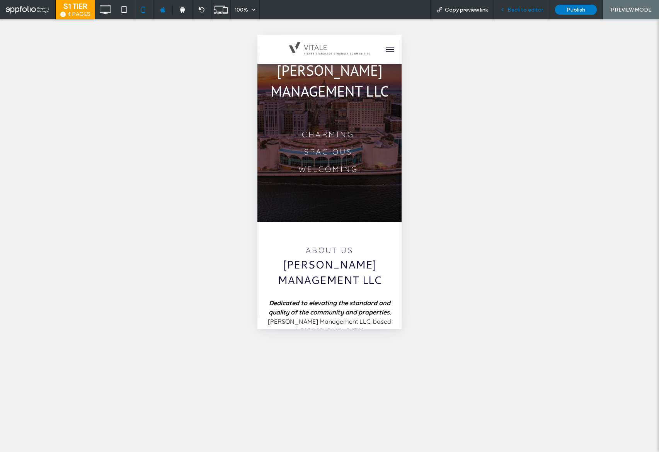
click at [526, 13] on div "Back to editor" at bounding box center [521, 9] width 55 height 19
click at [528, 10] on span "Back to editor" at bounding box center [526, 10] width 36 height 7
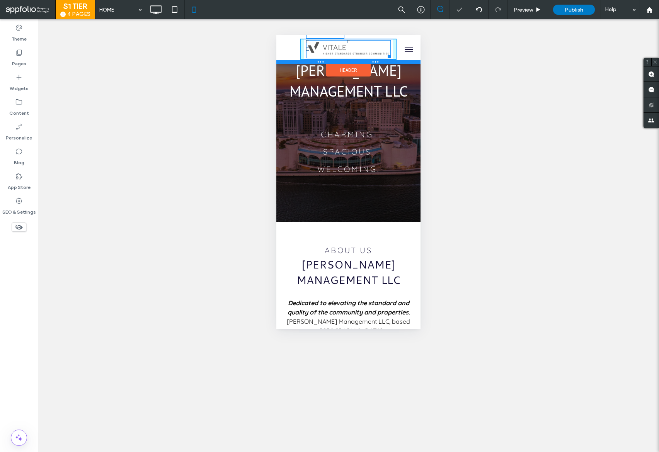
drag, startPoint x: 385, startPoint y: 56, endPoint x: 933, endPoint y: 191, distance: 564.2
click at [391, 63] on div "W:218.641 H:46" at bounding box center [348, 49] width 144 height 29
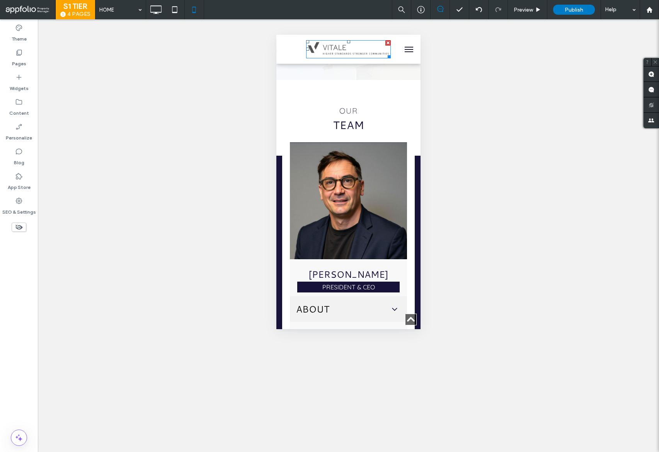
scroll to position [631, 0]
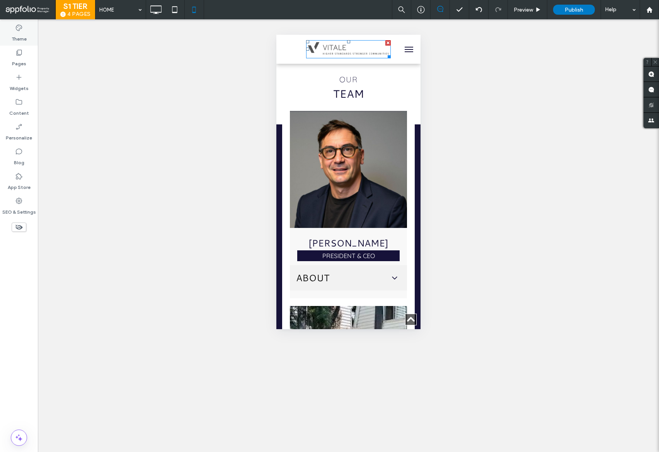
click at [18, 40] on label "Theme" at bounding box center [19, 37] width 15 height 11
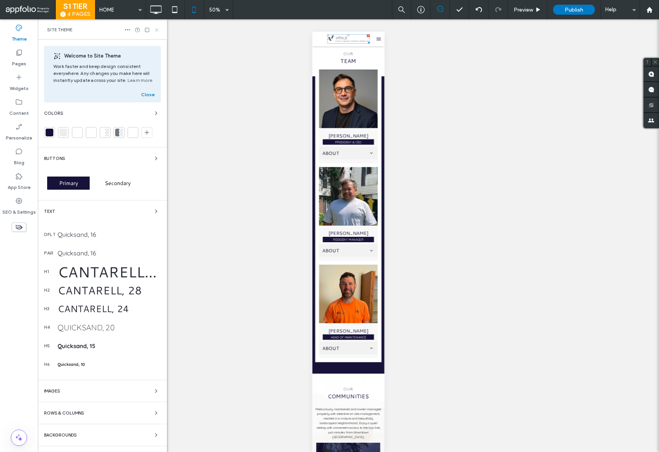
click at [157, 29] on icon at bounding box center [157, 30] width 6 height 6
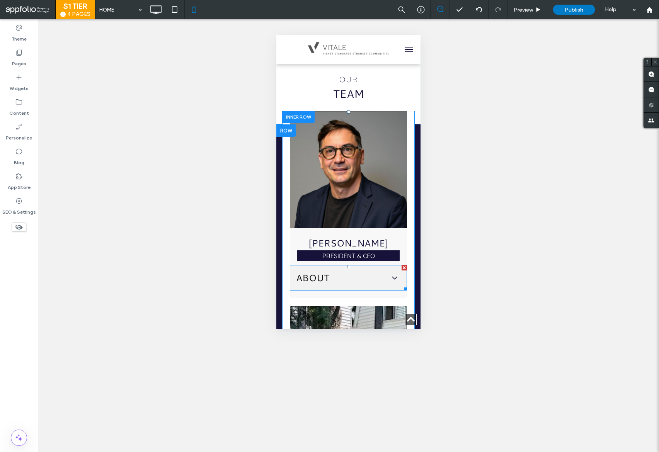
click at [355, 271] on span "About" at bounding box center [340, 277] width 89 height 13
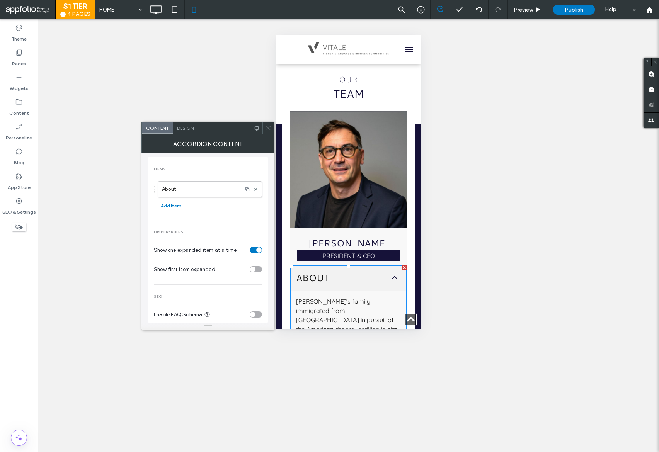
click at [183, 132] on div "Design" at bounding box center [185, 128] width 25 height 12
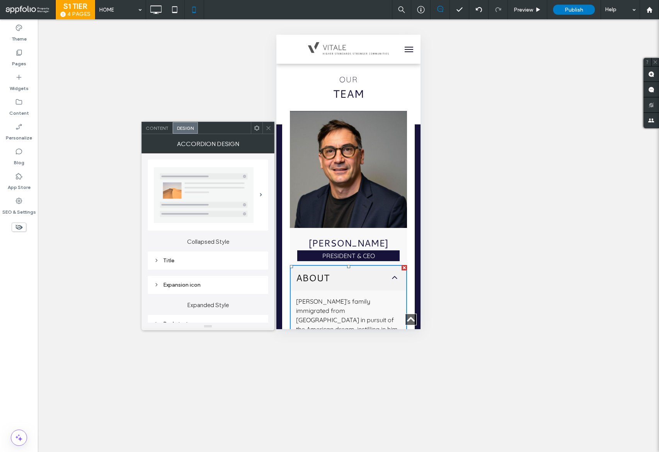
click at [205, 261] on div "Title" at bounding box center [208, 260] width 108 height 7
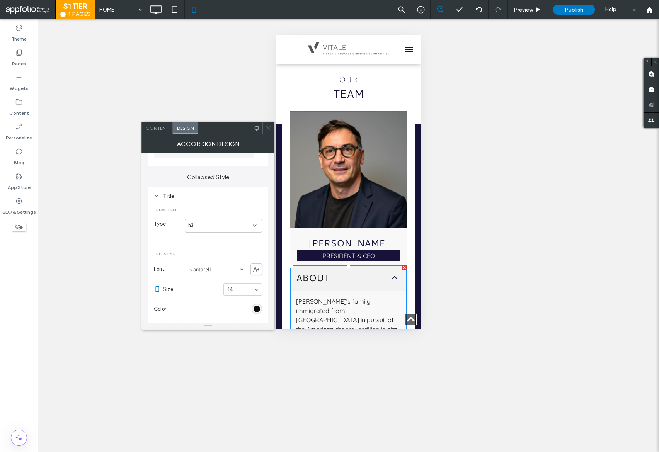
scroll to position [71, 0]
click at [217, 220] on div "h3" at bounding box center [220, 219] width 65 height 8
click at [201, 261] on div "h3" at bounding box center [223, 260] width 77 height 14
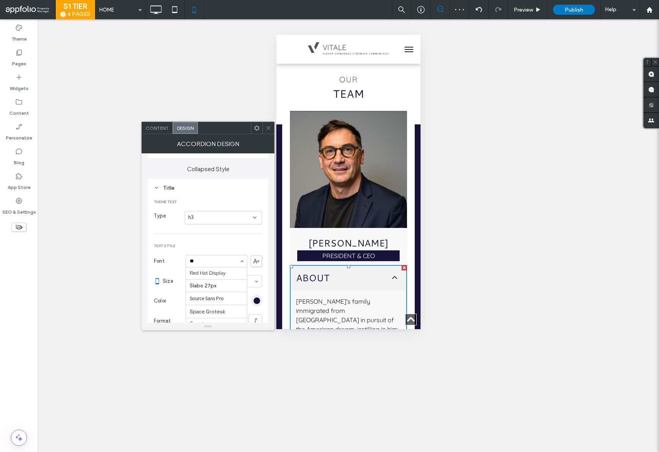
scroll to position [0, 0]
type input "****"
click at [22, 24] on icon at bounding box center [19, 28] width 8 height 8
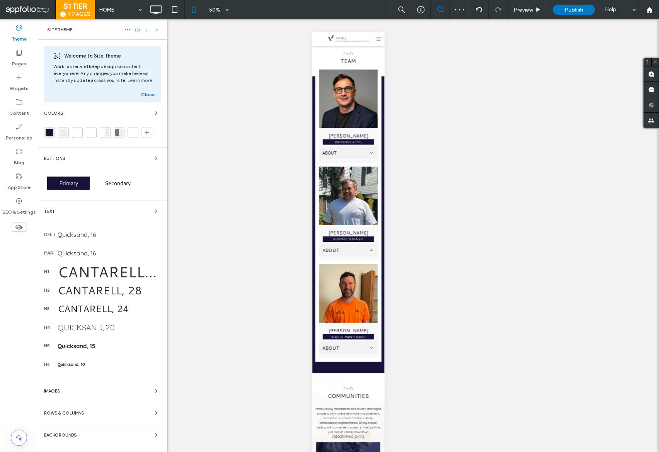
click at [158, 30] on icon at bounding box center [157, 30] width 6 height 6
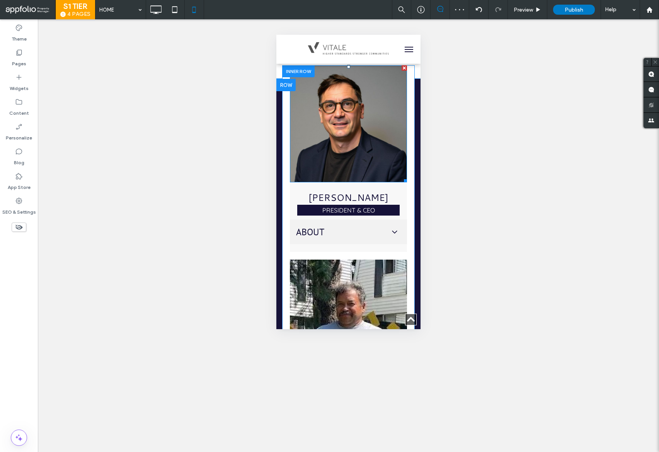
scroll to position [869, 0]
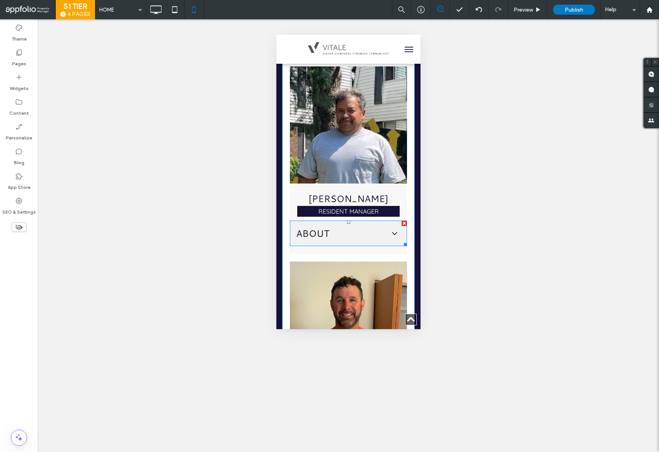
click at [334, 227] on span "About" at bounding box center [340, 233] width 89 height 13
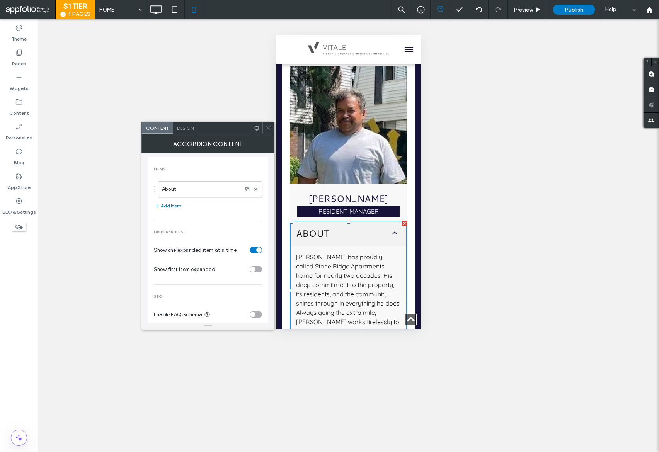
click at [187, 128] on span "Design" at bounding box center [185, 128] width 17 height 6
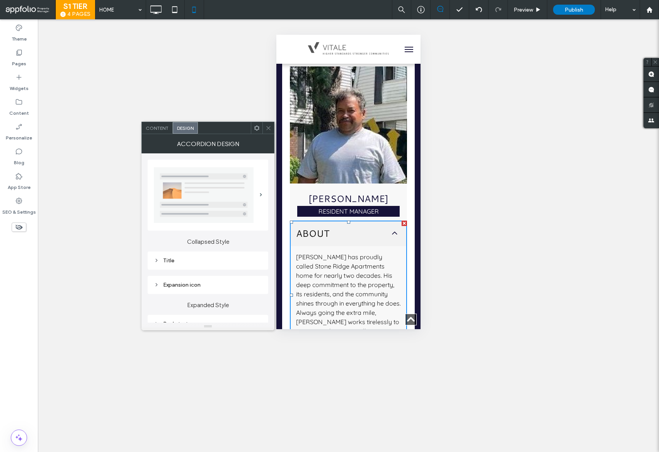
click at [197, 260] on div "Title" at bounding box center [208, 260] width 108 height 7
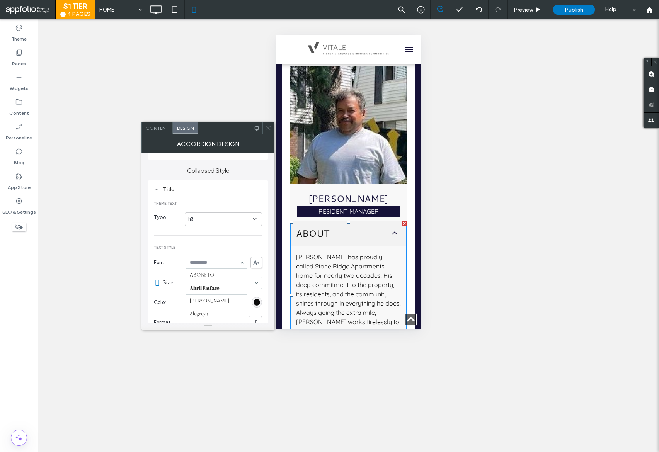
scroll to position [147, 0]
type input "**"
click at [221, 265] on div at bounding box center [216, 263] width 61 height 12
type input "****"
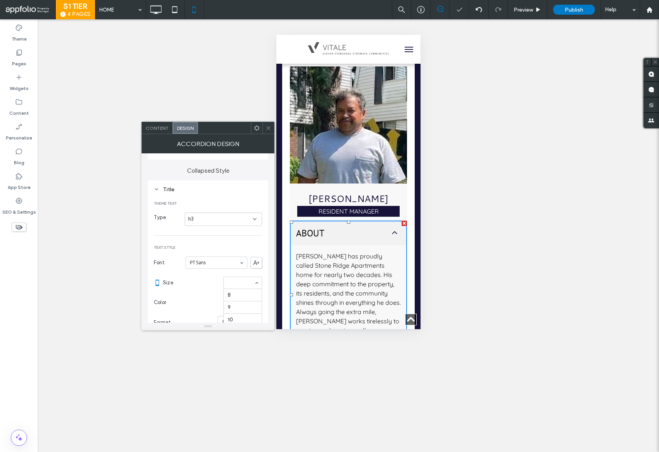
scroll to position [62, 0]
type input "**"
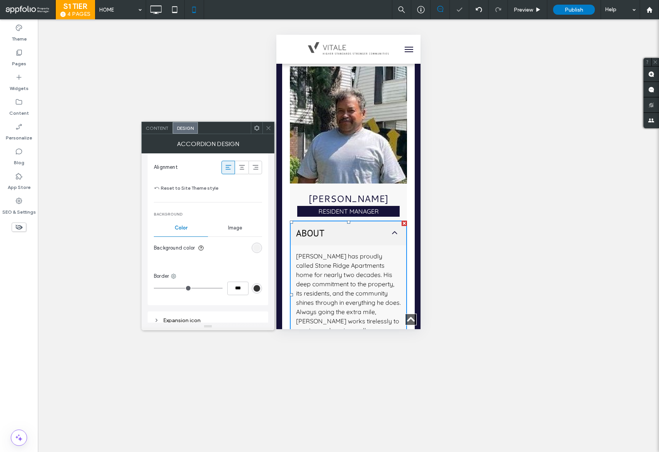
scroll to position [305, 0]
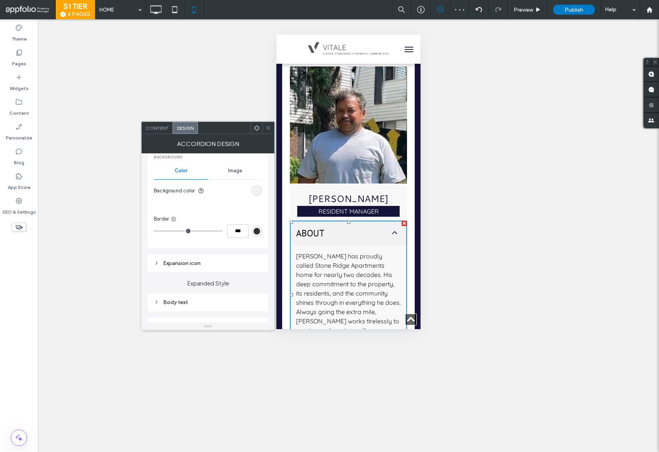
click at [192, 303] on div "Body text" at bounding box center [208, 302] width 108 height 7
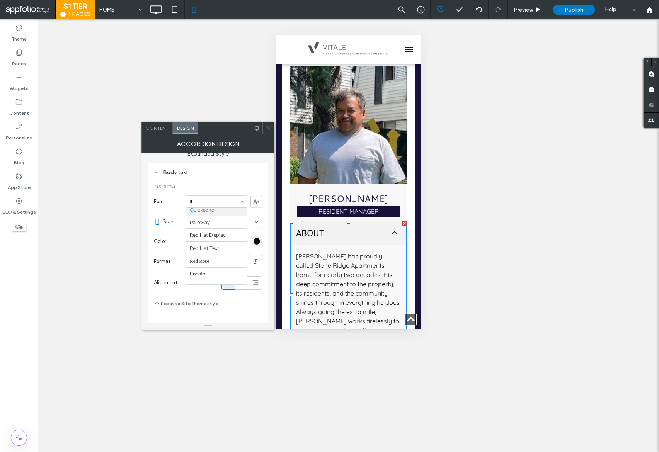
scroll to position [117, 0]
type input "***"
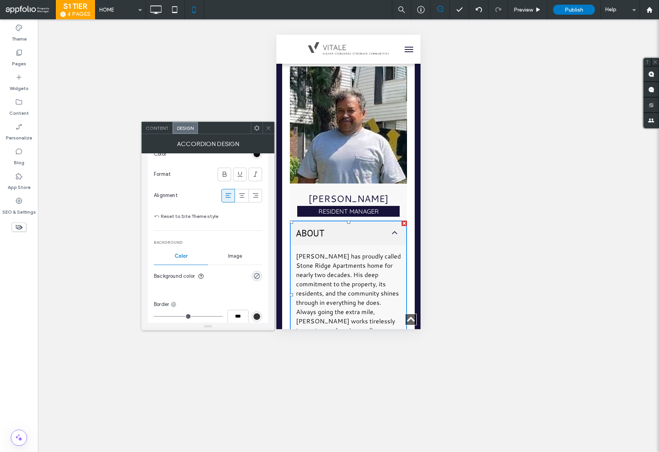
scroll to position [616, 0]
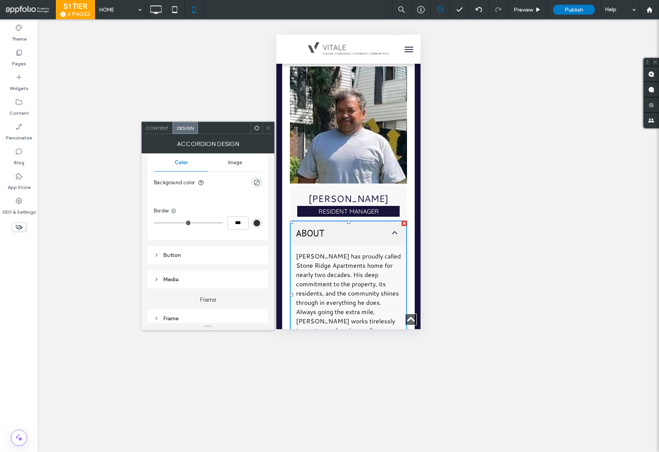
click at [261, 180] on section "Background color" at bounding box center [208, 182] width 108 height 19
click at [261, 182] on div "rgba(0, 0, 0, 0)" at bounding box center [257, 182] width 10 height 10
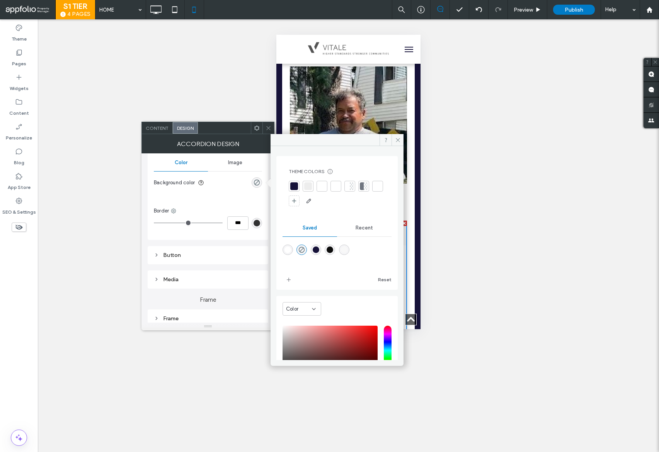
click at [287, 245] on div "rgba(255,255,255,1)" at bounding box center [288, 250] width 10 height 10
type input "*******"
type input "***"
type input "****"
click at [271, 126] on div at bounding box center [268, 128] width 12 height 12
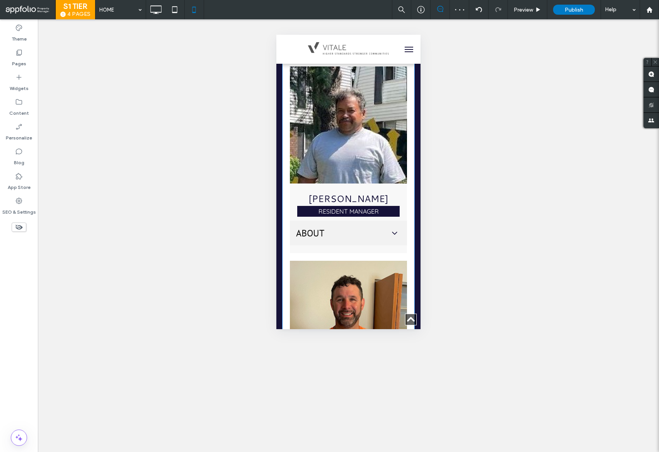
click at [313, 231] on div "Carlos Valdez RESIDENT manager About Carlos has proudly called Stone Ridge Apar…" at bounding box center [348, 159] width 117 height 187
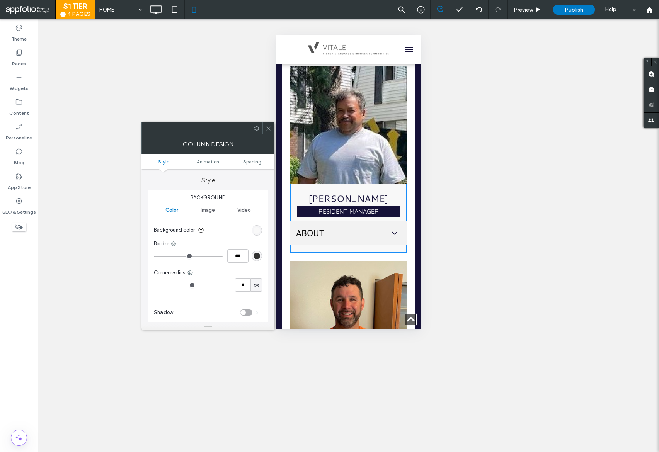
click at [260, 229] on div "rgb(248, 248, 248)" at bounding box center [257, 230] width 7 height 7
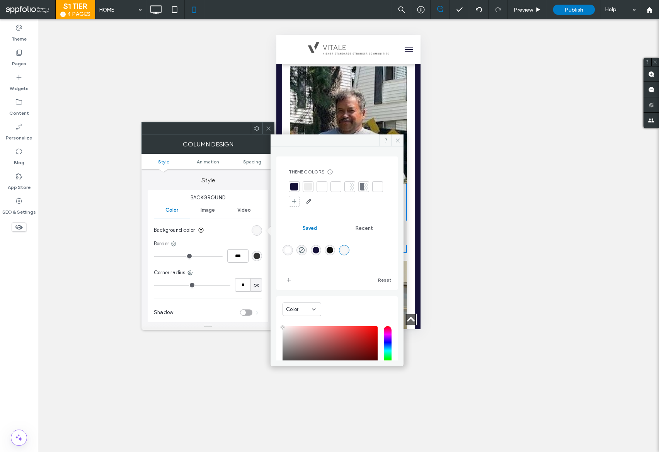
click at [287, 252] on div "rgba(255,255,255,1)" at bounding box center [288, 250] width 7 height 7
click at [349, 249] on div "rgba(248,248,248,1)" at bounding box center [344, 250] width 10 height 10
type input "*******"
click at [268, 126] on icon at bounding box center [269, 129] width 6 height 6
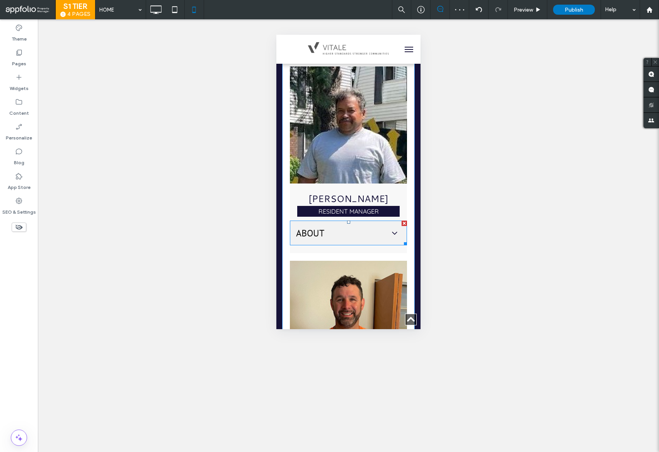
scroll to position [856, 0]
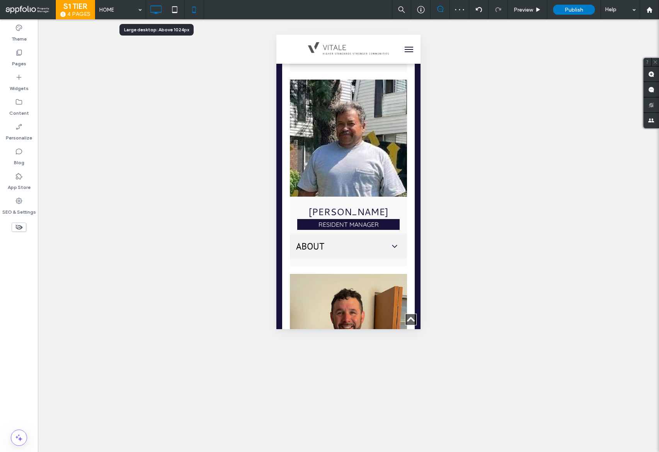
click at [157, 15] on icon at bounding box center [155, 9] width 15 height 15
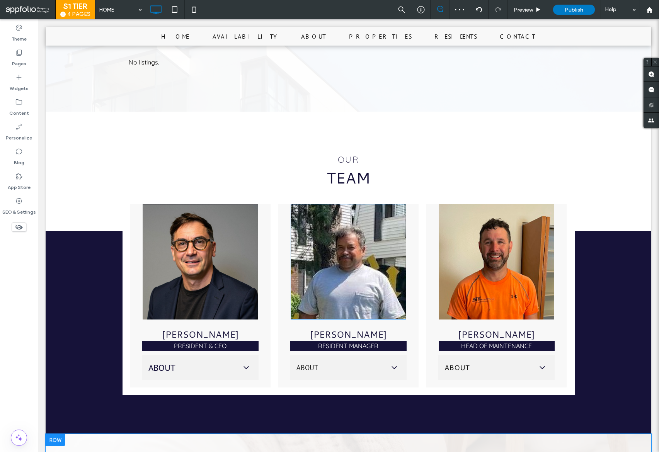
scroll to position [669, 0]
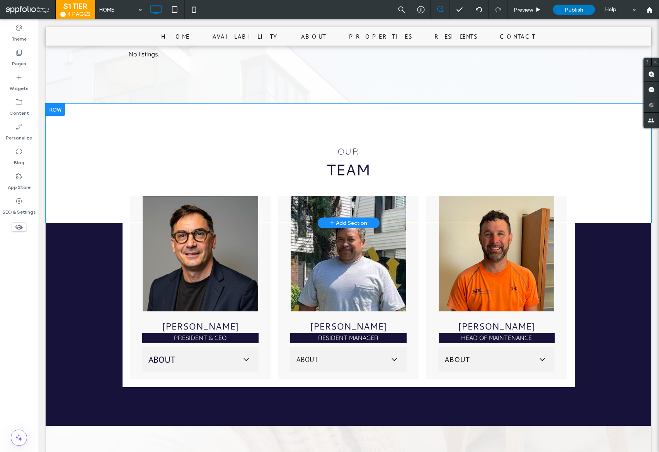
click at [266, 191] on div "our Team Click To Paste Row + Add Section" at bounding box center [349, 163] width 606 height 119
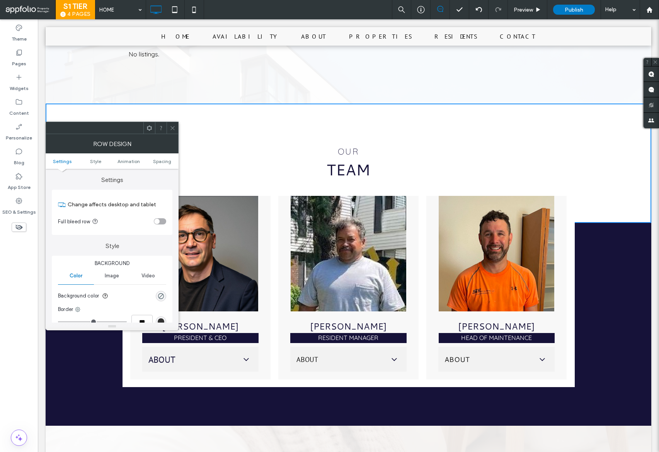
click at [175, 128] on icon at bounding box center [173, 128] width 6 height 6
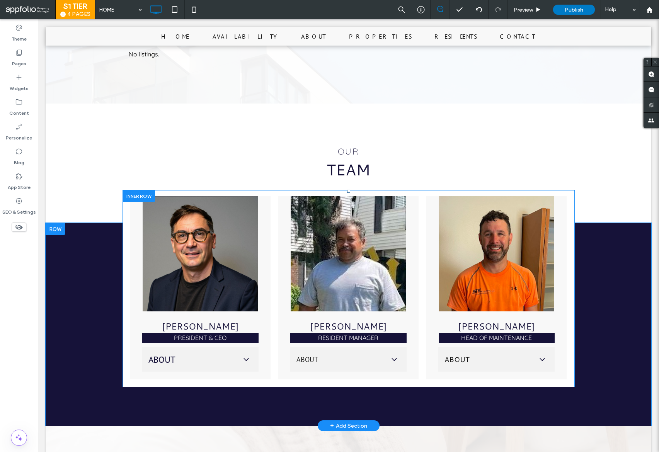
click at [129, 190] on div at bounding box center [139, 196] width 32 height 12
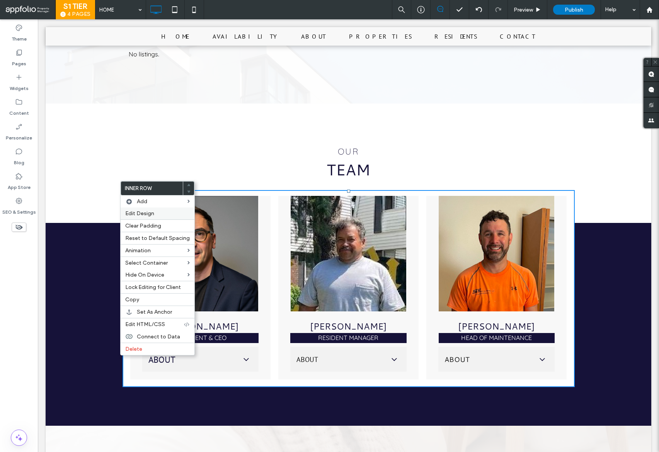
click at [138, 208] on div "Edit Design" at bounding box center [158, 214] width 74 height 12
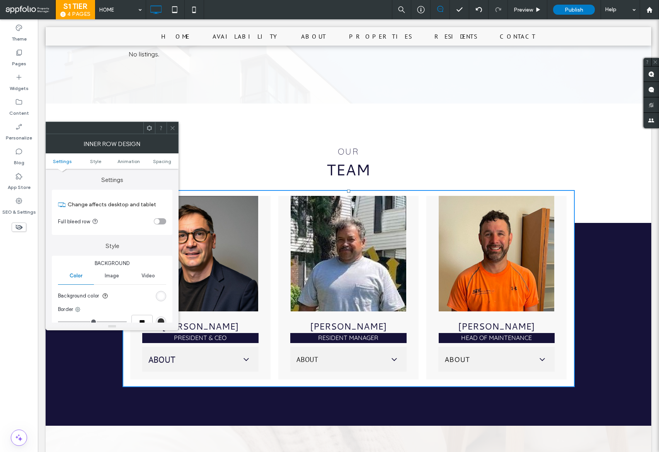
click at [165, 295] on div "rgb(255, 255, 255)" at bounding box center [161, 296] width 10 height 10
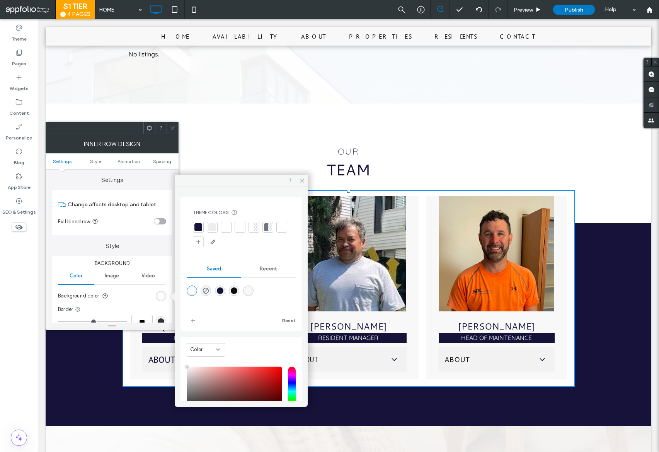
click at [192, 291] on div "rgba(255,255,255,1)" at bounding box center [192, 291] width 7 height 7
click at [171, 126] on icon at bounding box center [173, 128] width 6 height 6
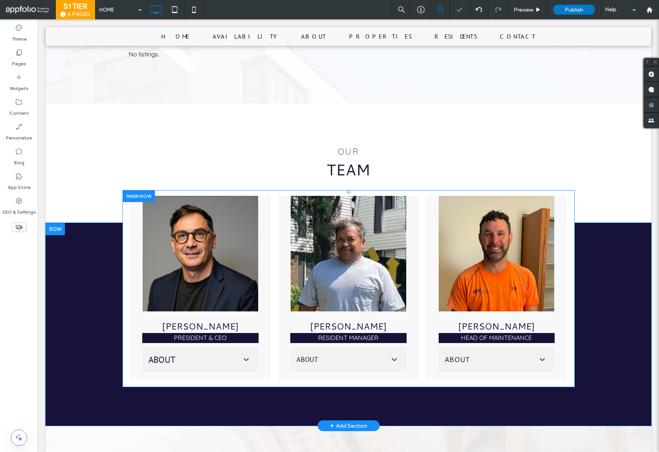
click at [257, 211] on div "Dave Vitale president & ceo About Dave’s family immigrated from Italy in pursui…" at bounding box center [200, 288] width 140 height 184
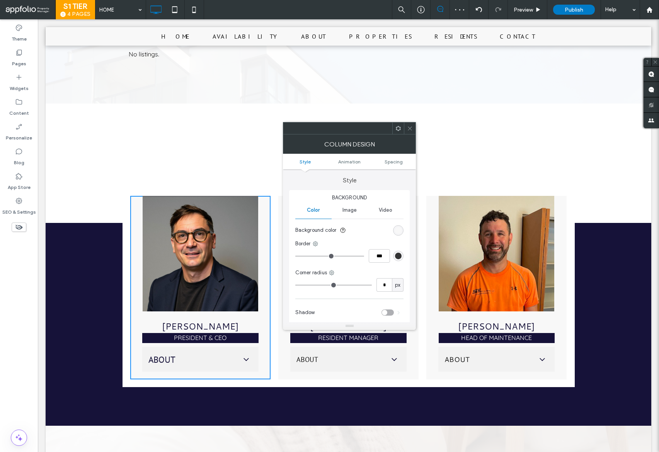
click at [399, 226] on div "rgb(248, 248, 248)" at bounding box center [398, 230] width 10 height 10
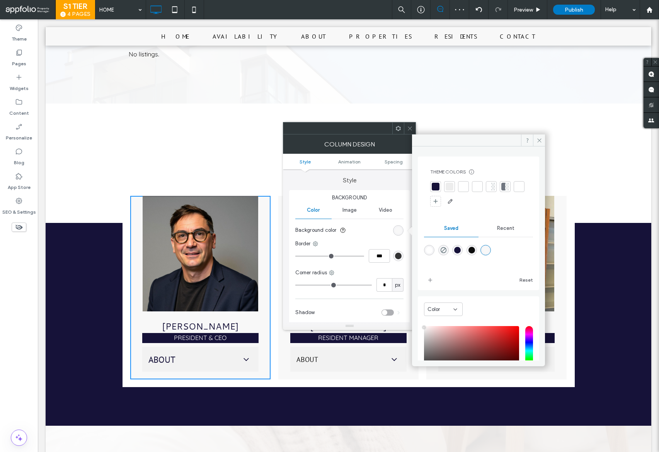
click at [431, 250] on div "rgba(255,255,255,1)" at bounding box center [429, 250] width 7 height 7
type input "*******"
click at [408, 130] on icon at bounding box center [410, 129] width 6 height 6
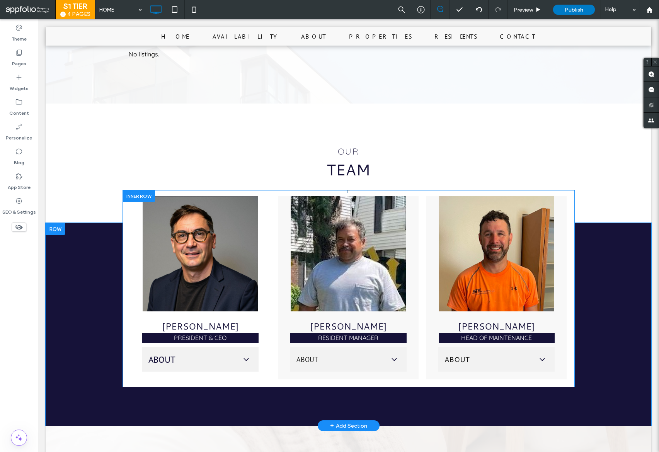
click at [408, 199] on div "Carlos Valdez RESIDENT manager About Carlos has proudly called Stone Ridge Apar…" at bounding box center [348, 288] width 140 height 184
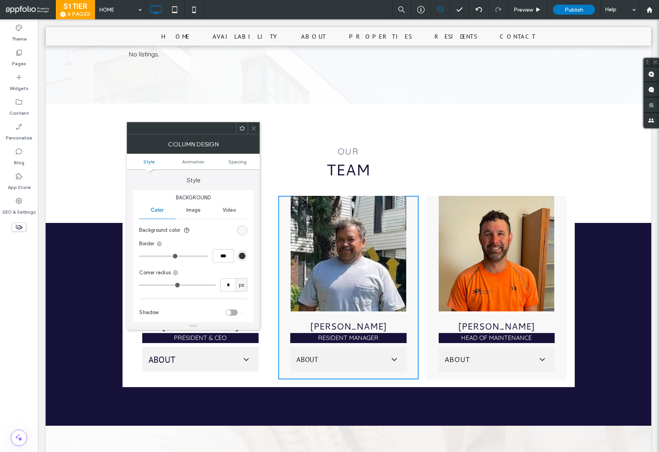
click at [243, 235] on div "rgb(248, 248, 248)" at bounding box center [242, 230] width 10 height 10
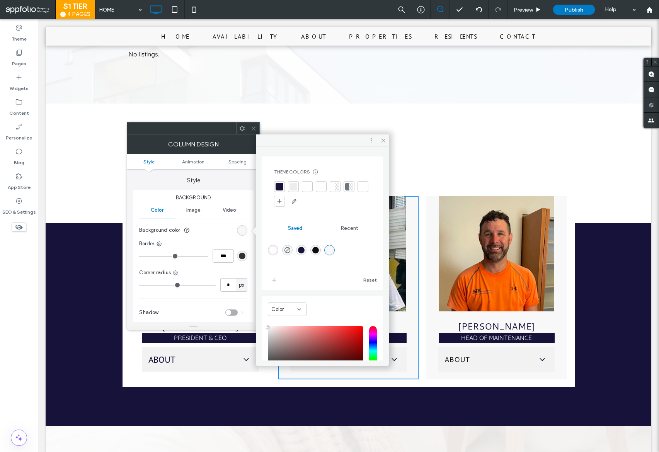
click at [273, 251] on div "rgba(255,255,255,1)" at bounding box center [273, 250] width 7 height 7
type input "*******"
click at [432, 198] on div "our Team Click To Paste Row + Add Section" at bounding box center [349, 163] width 606 height 119
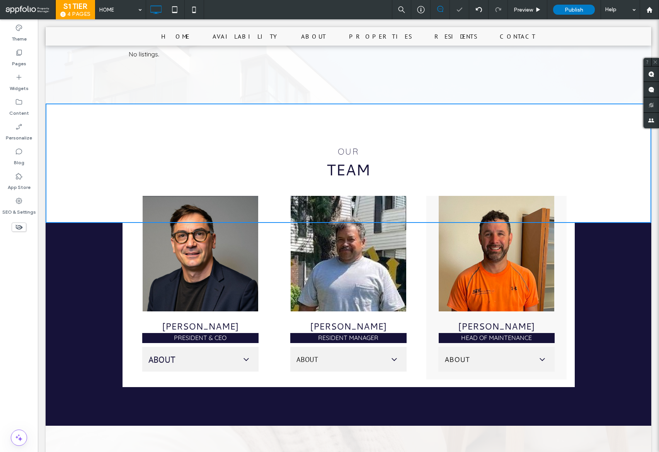
click at [428, 195] on div "our Team Click To Paste Row + Add Section" at bounding box center [349, 163] width 606 height 119
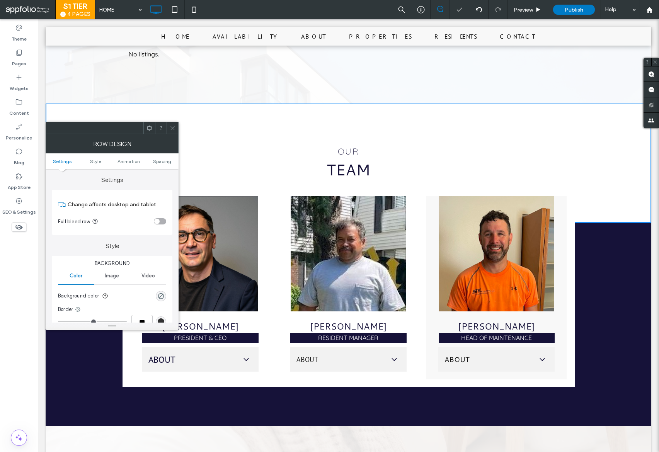
click at [431, 276] on div "JOSH PETERSON Head of Maintenance About Josh brings over 20 years of experience…" at bounding box center [496, 288] width 140 height 184
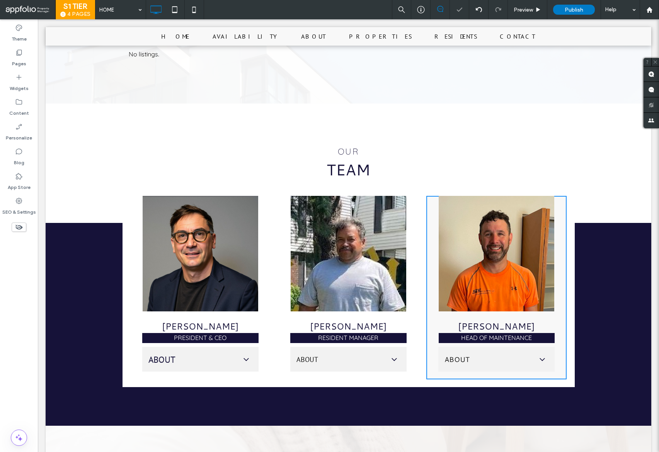
click at [430, 277] on div "JOSH PETERSON Head of Maintenance About Josh brings over 20 years of experience…" at bounding box center [496, 288] width 140 height 184
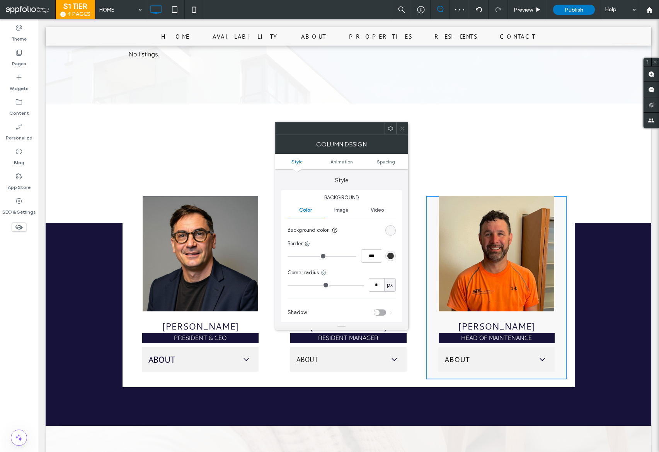
click at [391, 232] on div "rgb(248, 248, 248)" at bounding box center [390, 230] width 7 height 7
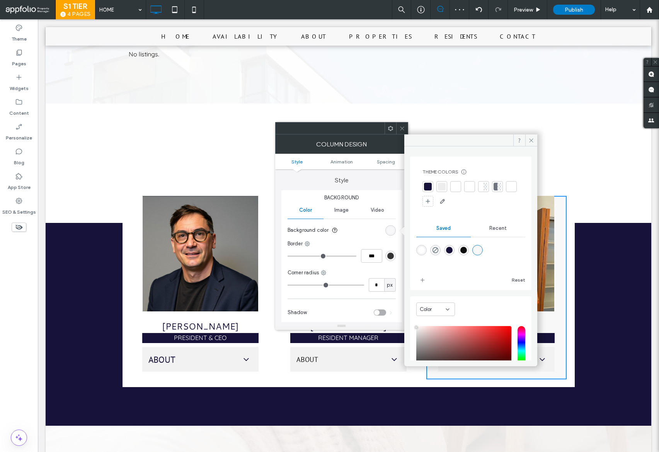
click at [421, 251] on div "rgba(255,255,255,1)" at bounding box center [421, 250] width 7 height 7
type input "*******"
click at [404, 126] on icon at bounding box center [402, 129] width 6 height 6
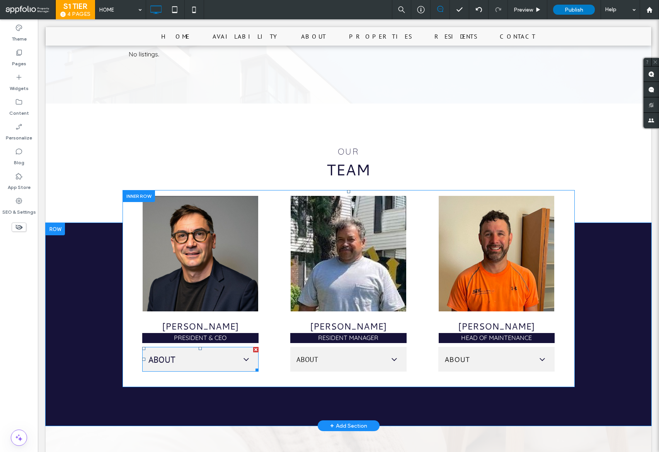
click at [186, 347] on div "About" at bounding box center [200, 359] width 116 height 25
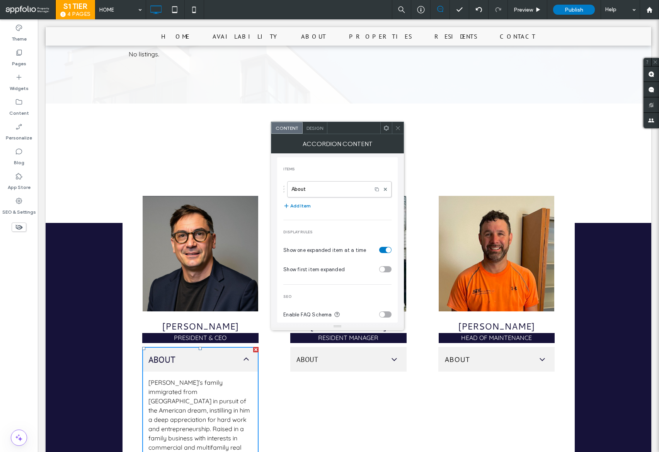
click at [315, 126] on span "Design" at bounding box center [315, 128] width 17 height 6
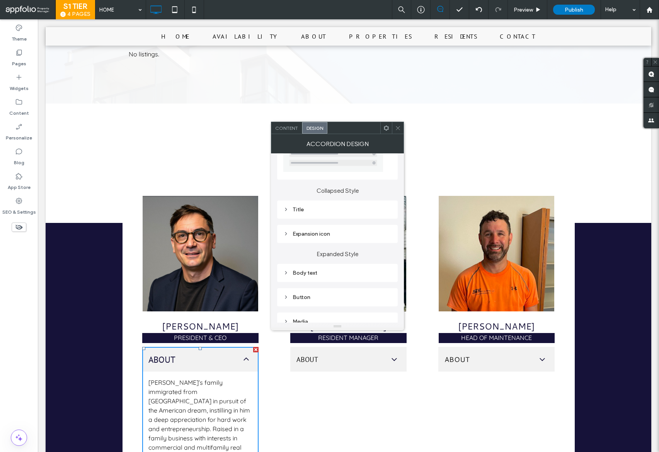
click at [326, 212] on div "Title" at bounding box center [337, 209] width 108 height 7
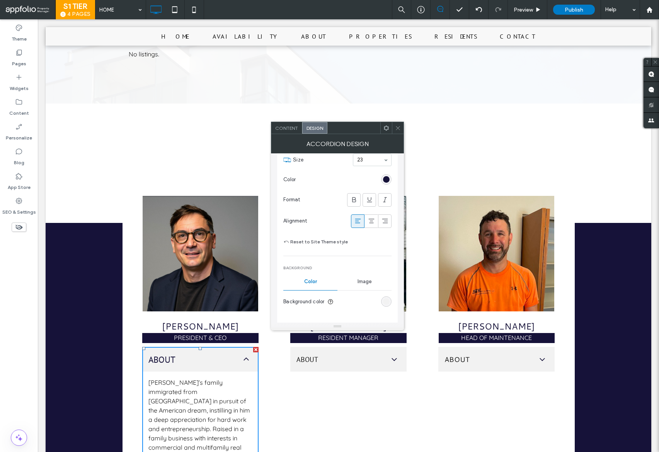
scroll to position [214, 0]
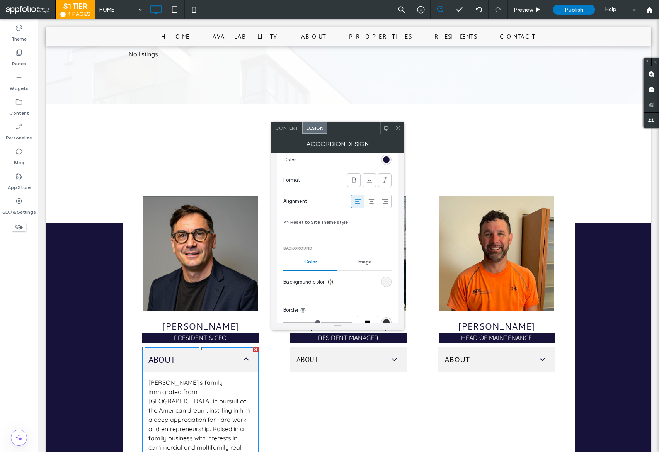
click at [389, 277] on div "rgb(242, 242, 242)" at bounding box center [386, 282] width 10 height 10
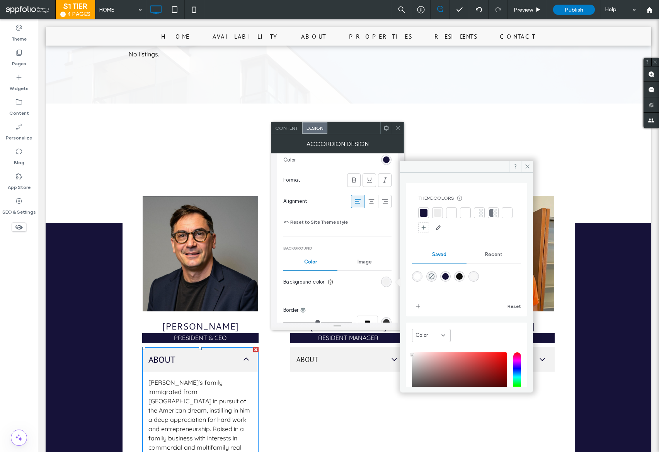
click at [477, 277] on div "rgba(248,248,248,1)" at bounding box center [473, 276] width 7 height 7
type input "*******"
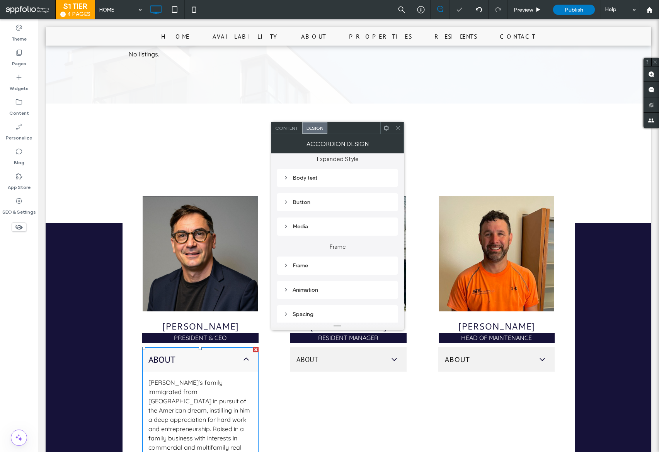
scroll to position [430, 0]
drag, startPoint x: 398, startPoint y: 127, endPoint x: 395, endPoint y: 158, distance: 30.7
click at [398, 128] on icon at bounding box center [398, 128] width 6 height 6
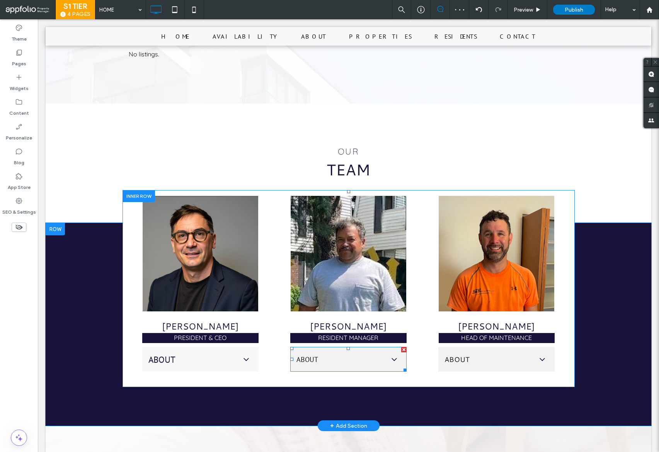
click at [361, 347] on div "About" at bounding box center [348, 359] width 116 height 25
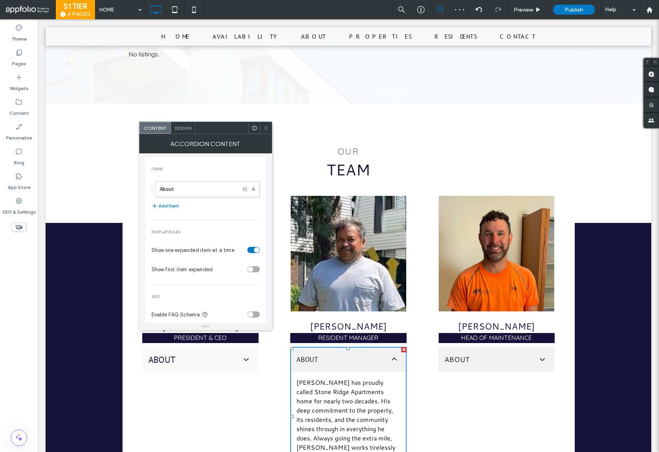
click at [187, 127] on span "Design" at bounding box center [183, 128] width 17 height 6
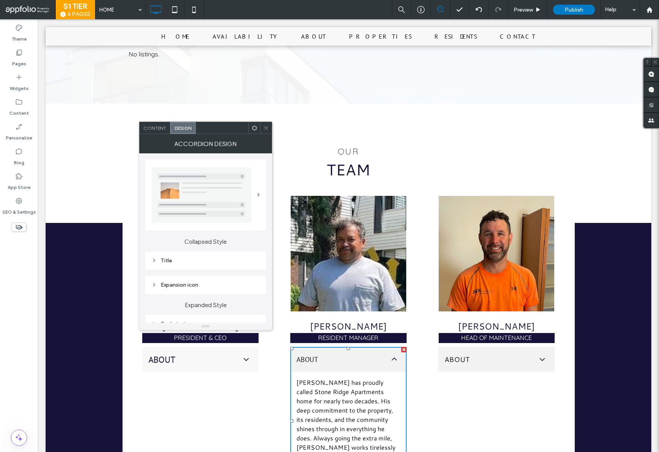
click at [202, 258] on div "Title" at bounding box center [206, 260] width 108 height 7
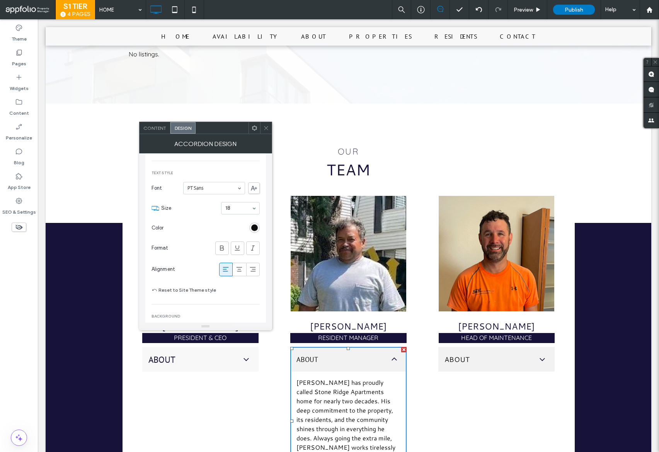
scroll to position [153, 0]
click at [255, 222] on div "rgb(13, 13, 13)" at bounding box center [254, 221] width 7 height 7
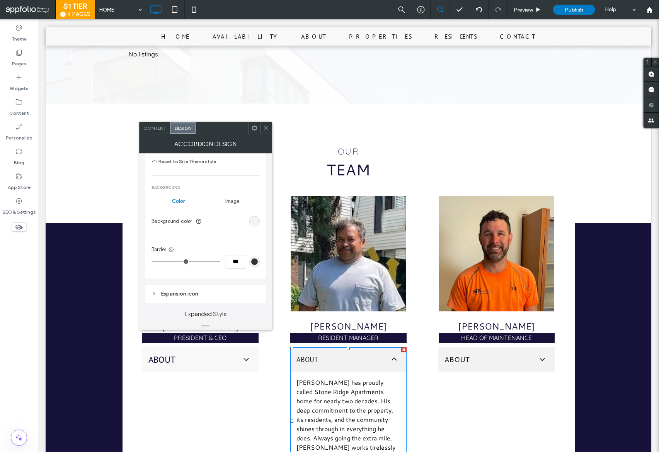
scroll to position [293, 0]
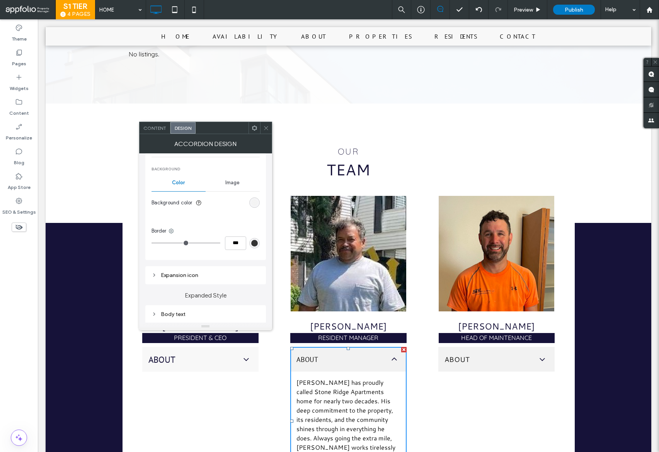
click at [254, 201] on div "rgb(242, 242, 242)" at bounding box center [254, 202] width 7 height 7
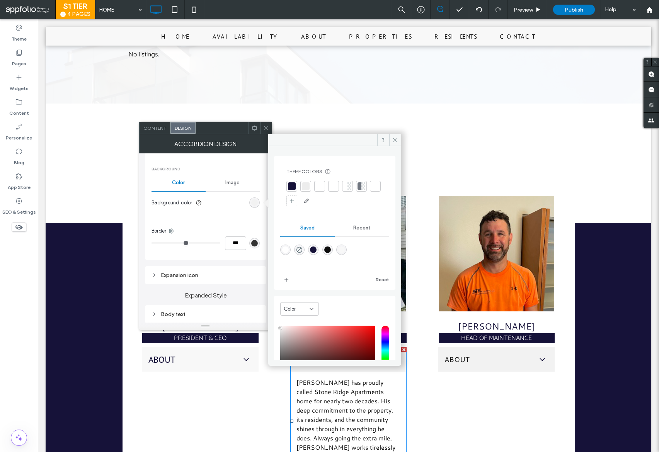
click at [345, 249] on div "rgba(248,248,248,1)" at bounding box center [341, 250] width 7 height 7
type input "*******"
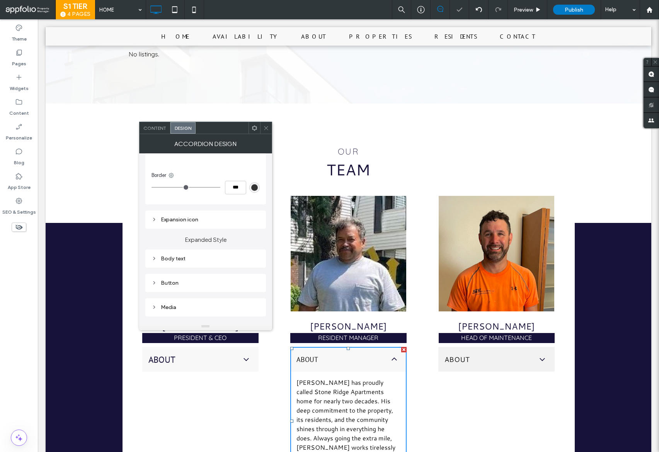
scroll to position [354, 0]
click at [201, 251] on div "Body text" at bounding box center [206, 254] width 108 height 7
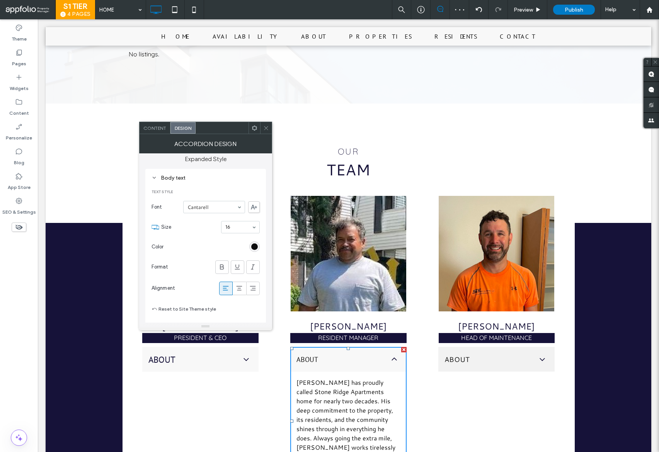
scroll to position [431, 0]
click at [265, 131] on span at bounding box center [266, 128] width 6 height 12
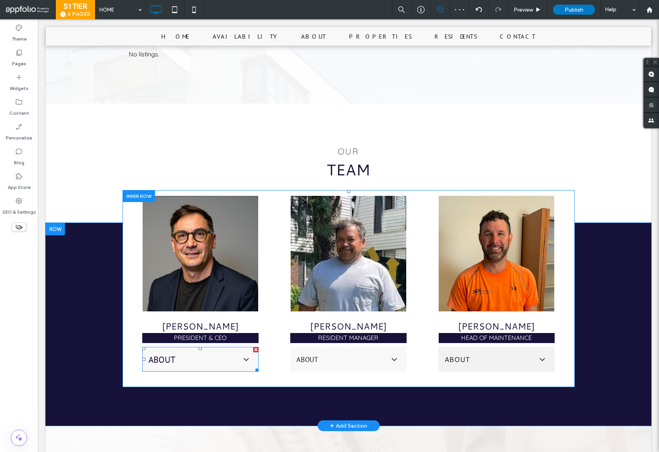
click at [199, 356] on div "About" at bounding box center [200, 359] width 116 height 25
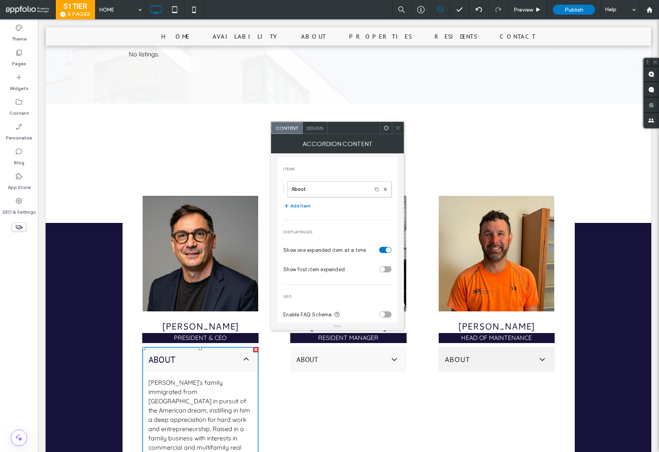
click at [311, 128] on span "Design" at bounding box center [315, 128] width 17 height 6
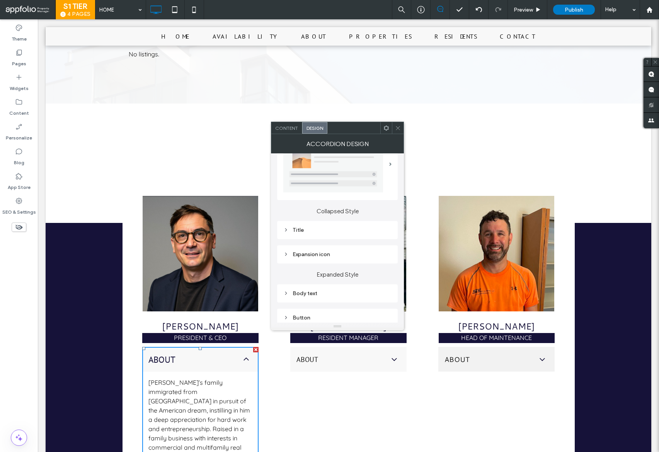
click at [333, 290] on div "Body text" at bounding box center [337, 293] width 108 height 10
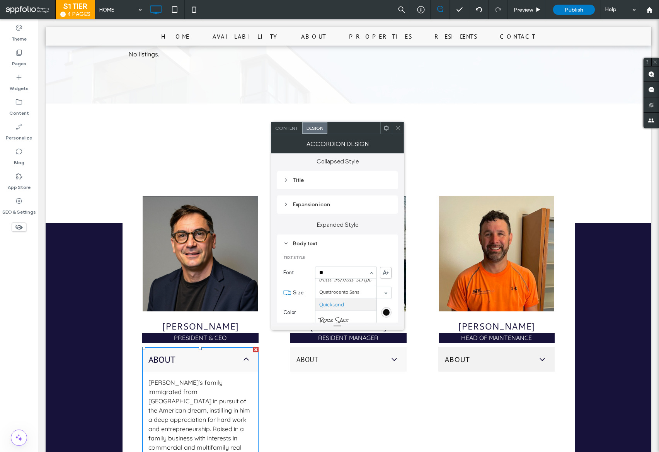
scroll to position [0, 0]
type input "***"
drag, startPoint x: 379, startPoint y: 358, endPoint x: 373, endPoint y: 354, distance: 7.6
click at [379, 357] on div "About" at bounding box center [348, 359] width 116 height 25
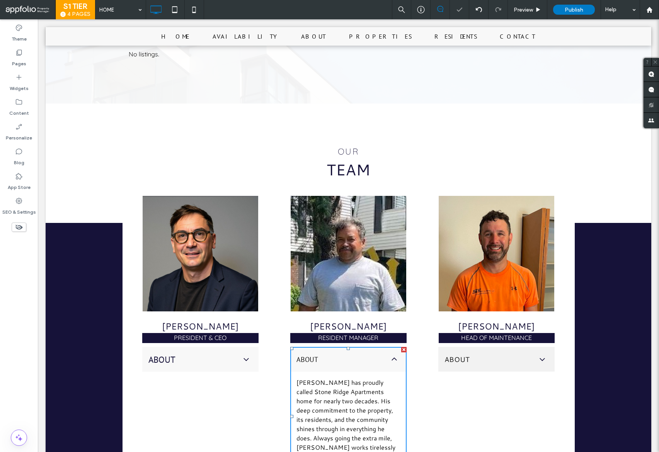
click at [372, 355] on span "About" at bounding box center [341, 359] width 89 height 9
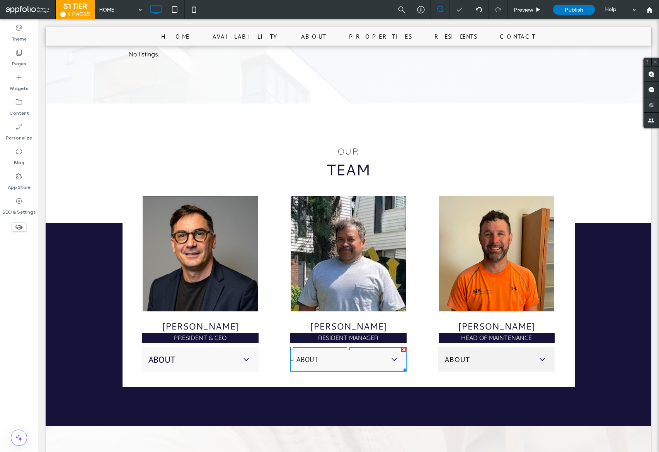
click at [372, 355] on span "About" at bounding box center [341, 359] width 89 height 9
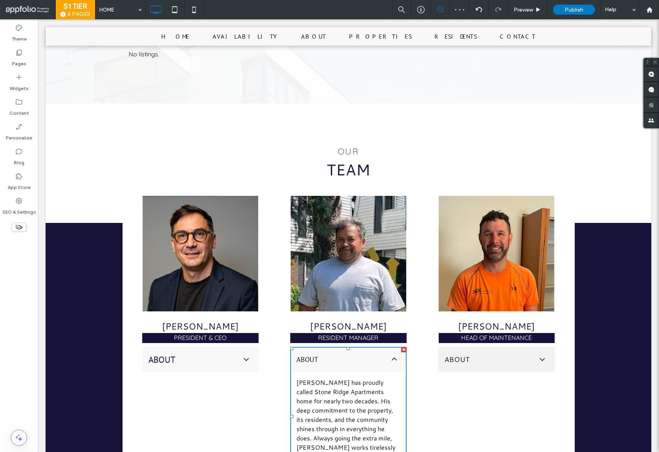
click at [359, 395] on p "[PERSON_NAME] has proudly called Stone Ridge Apartments home for nearly two dec…" at bounding box center [349, 433] width 104 height 111
click at [19, 37] on label "Theme" at bounding box center [19, 37] width 15 height 11
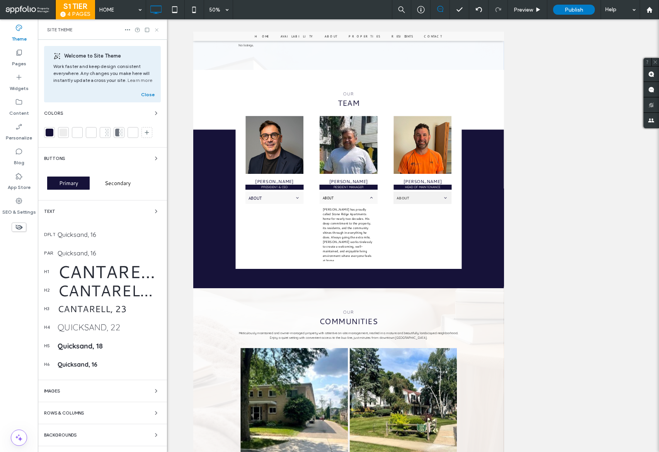
click at [154, 29] on icon at bounding box center [157, 30] width 6 height 6
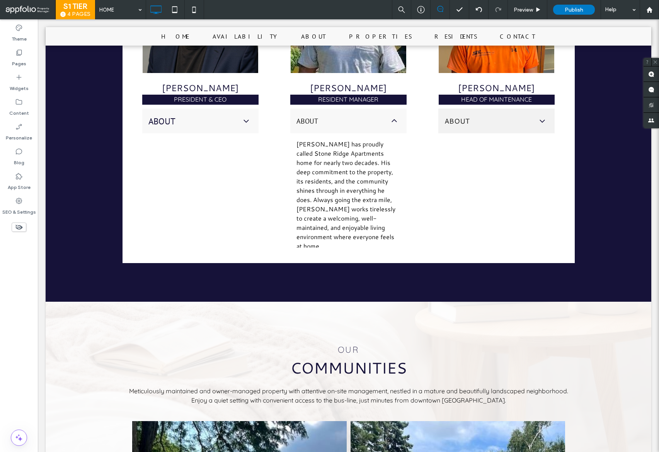
scroll to position [918, 0]
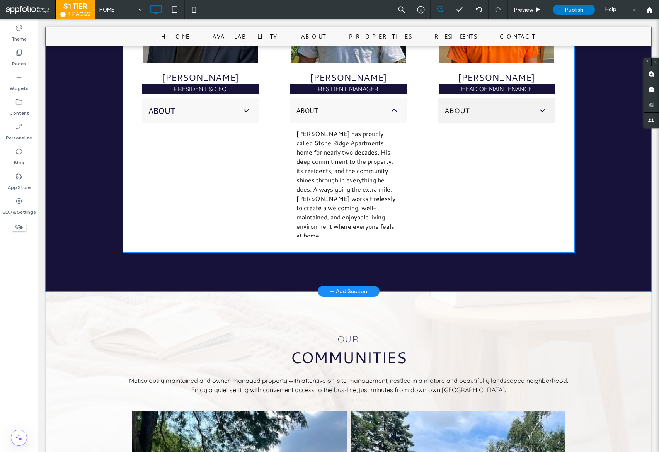
click at [232, 148] on div "Dave Vitale president & ceo About Dave’s family immigrated from Italy in pursui…" at bounding box center [200, 96] width 140 height 298
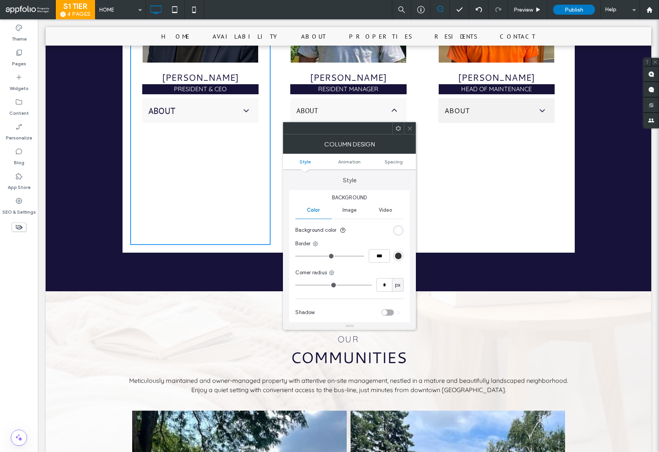
click at [418, 131] on div "Dave Vitale president & ceo About Dave’s family immigrated from Italy in pursui…" at bounding box center [348, 96] width 437 height 298
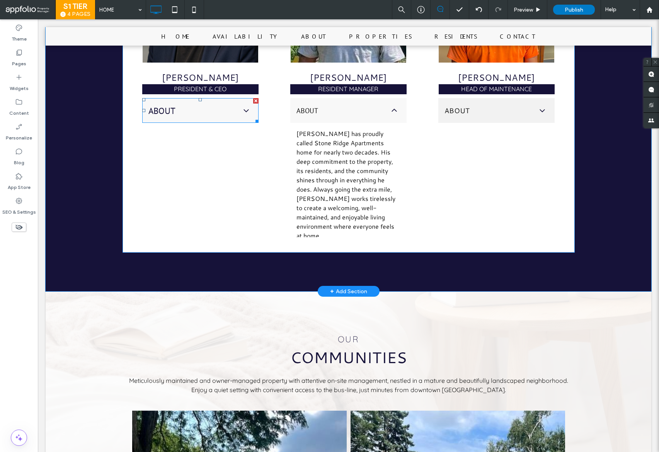
click at [196, 112] on div "About" at bounding box center [200, 110] width 116 height 25
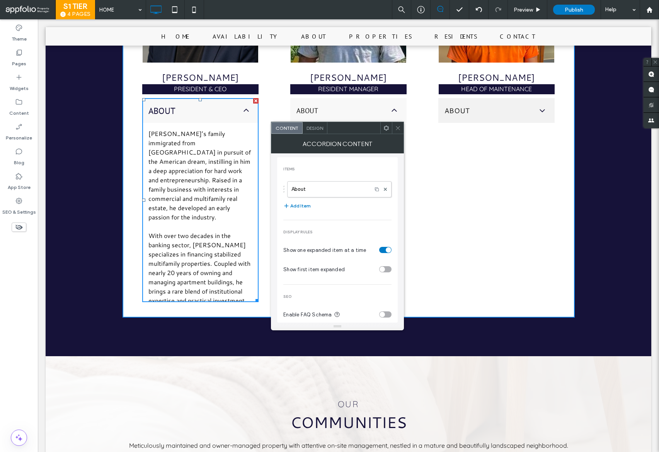
click at [314, 128] on span "Design" at bounding box center [315, 128] width 17 height 6
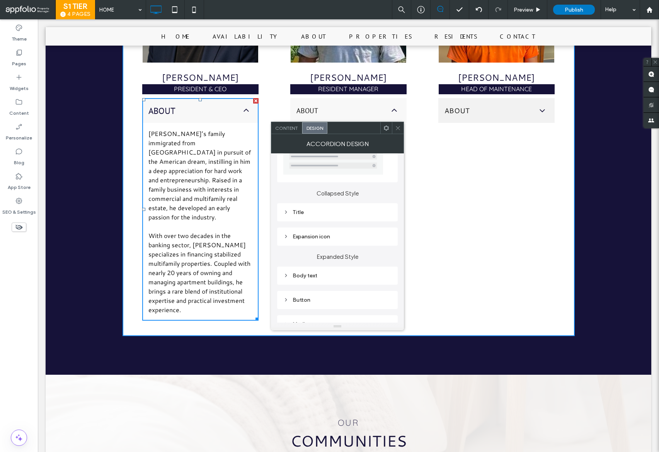
click at [326, 274] on div "Body text" at bounding box center [337, 276] width 108 height 7
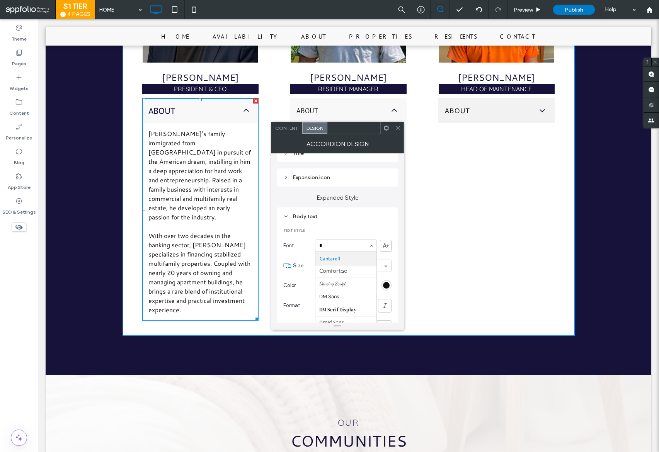
scroll to position [0, 0]
type input "***"
drag, startPoint x: 402, startPoint y: 130, endPoint x: 387, endPoint y: 123, distance: 16.8
click at [402, 130] on div at bounding box center [398, 128] width 12 height 12
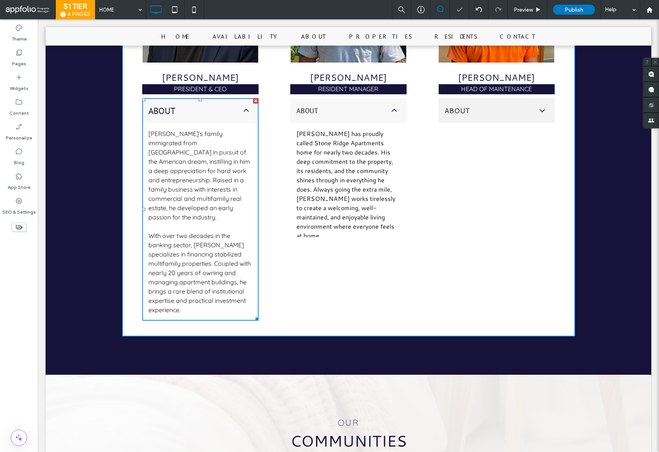
click at [349, 106] on span "About" at bounding box center [341, 110] width 89 height 9
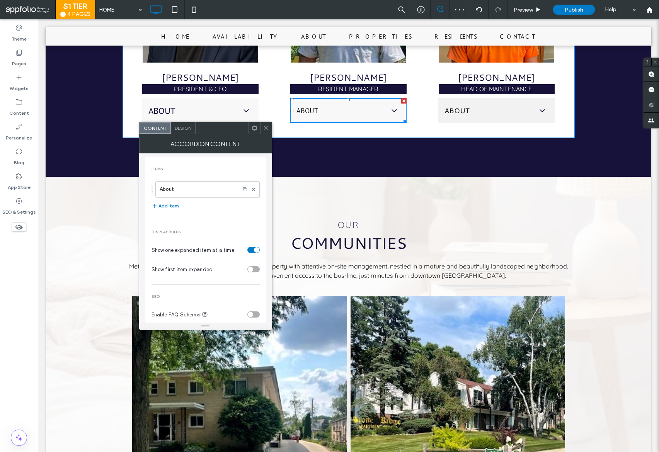
click at [184, 126] on span "Design" at bounding box center [183, 128] width 17 height 6
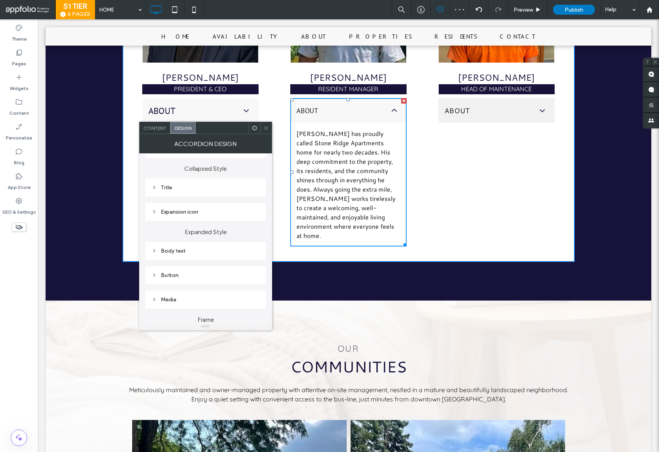
scroll to position [85, 0]
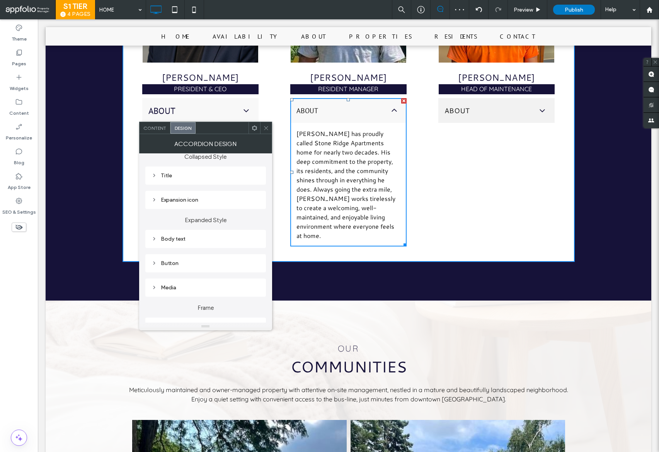
click at [194, 238] on div "Body text" at bounding box center [206, 239] width 108 height 7
type input "***"
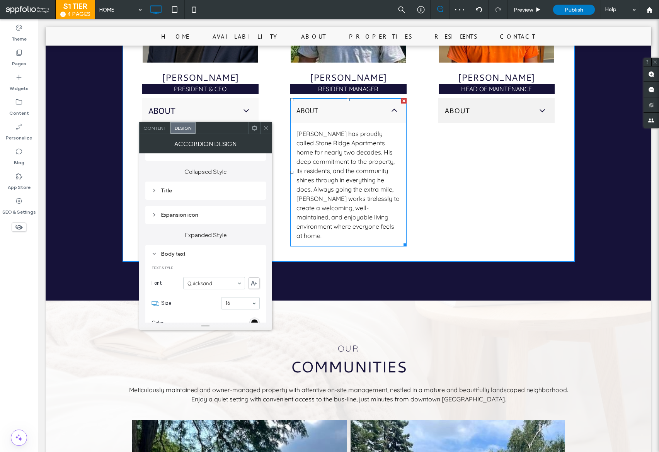
scroll to position [69, 0]
click at [212, 196] on div "Title" at bounding box center [206, 191] width 108 height 10
click at [261, 128] on div at bounding box center [266, 128] width 12 height 12
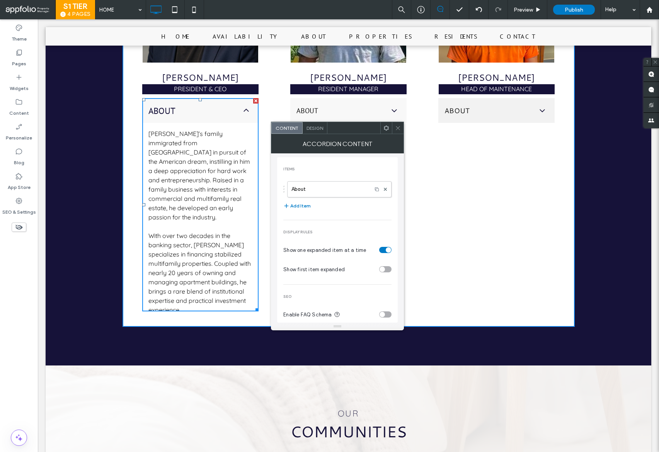
click at [320, 129] on span "Design" at bounding box center [315, 128] width 17 height 6
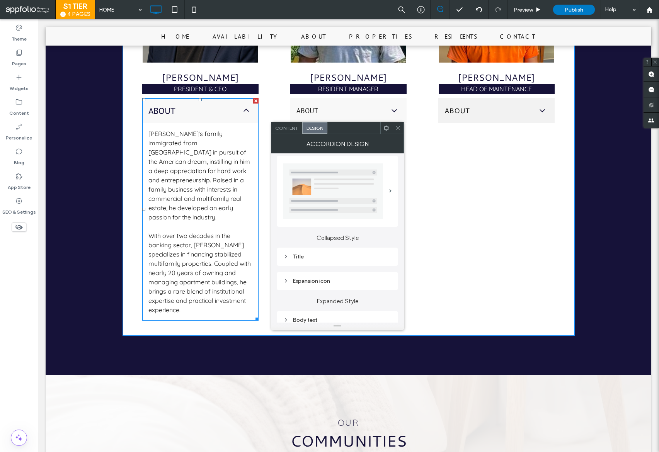
click at [329, 261] on div "Title" at bounding box center [337, 257] width 108 height 10
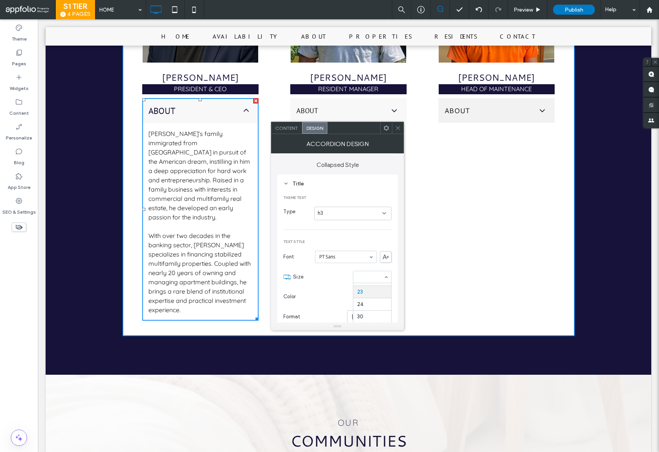
scroll to position [108, 0]
click at [399, 129] on icon at bounding box center [398, 128] width 6 height 6
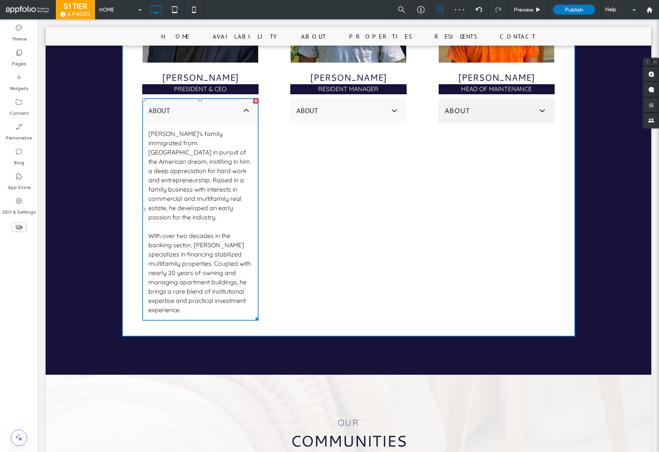
click at [474, 106] on span "About" at bounding box center [489, 111] width 89 height 10
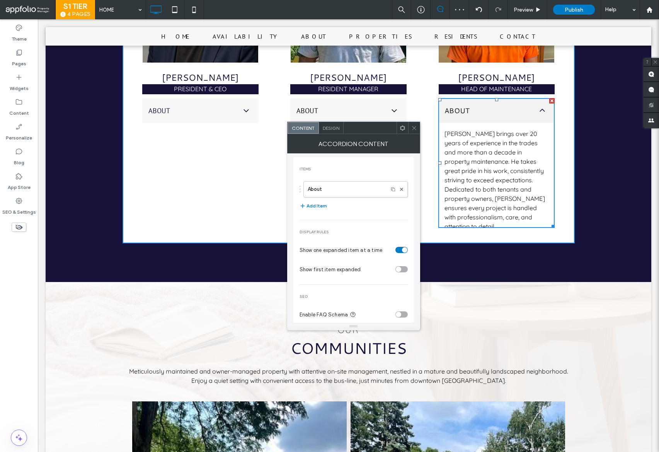
click at [331, 124] on div "Design" at bounding box center [331, 128] width 25 height 12
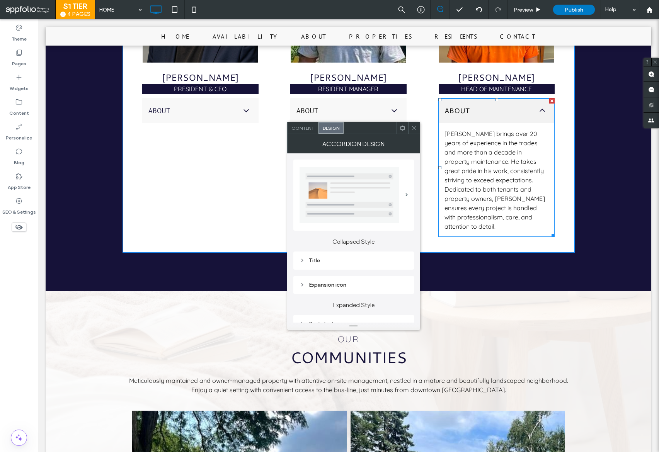
click at [333, 266] on div "Title" at bounding box center [353, 261] width 121 height 18
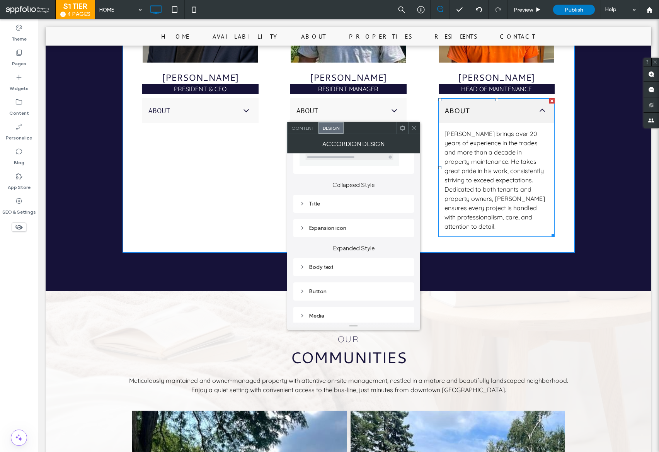
scroll to position [55, 0]
click at [354, 209] on div "Title" at bounding box center [354, 205] width 108 height 10
type input "****"
click at [356, 283] on div at bounding box center [362, 279] width 61 height 12
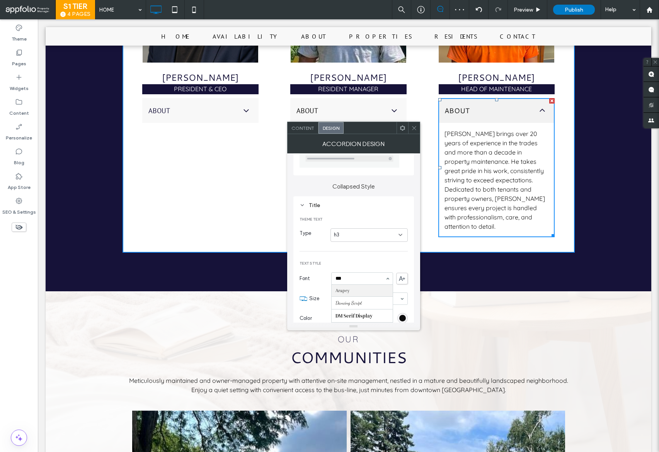
type input "****"
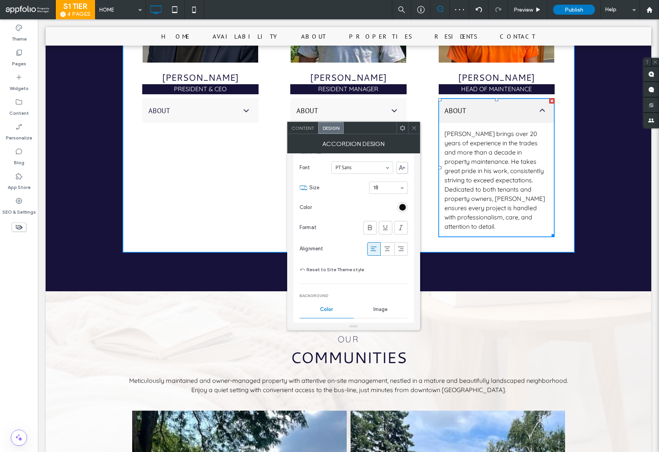
scroll to position [266, 0]
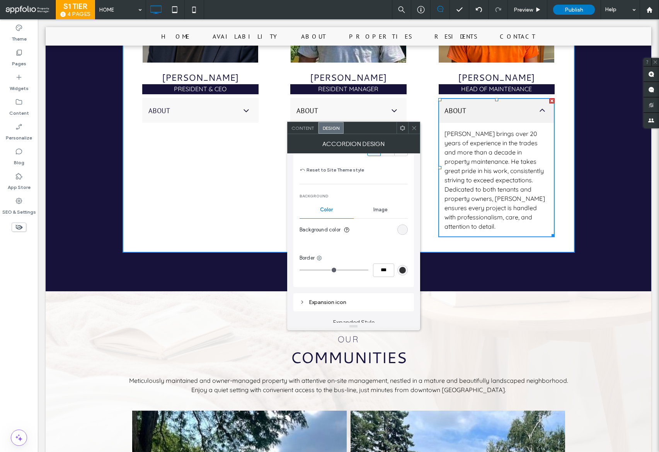
click at [401, 230] on div "rgb(242, 242, 242)" at bounding box center [402, 230] width 7 height 7
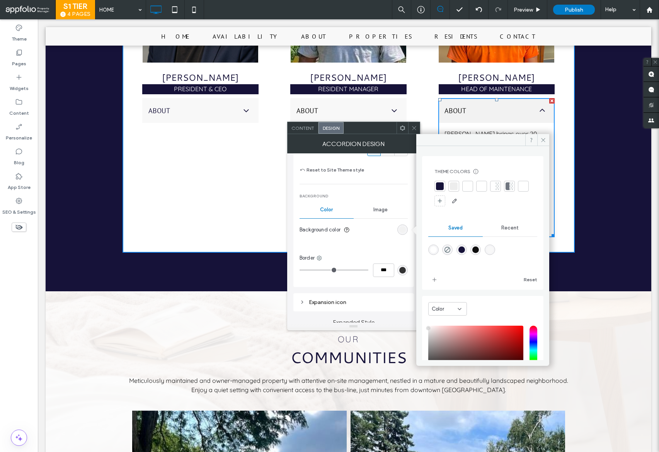
click at [492, 251] on div "rgba(248,248,248,1)" at bounding box center [490, 250] width 10 height 10
type input "*******"
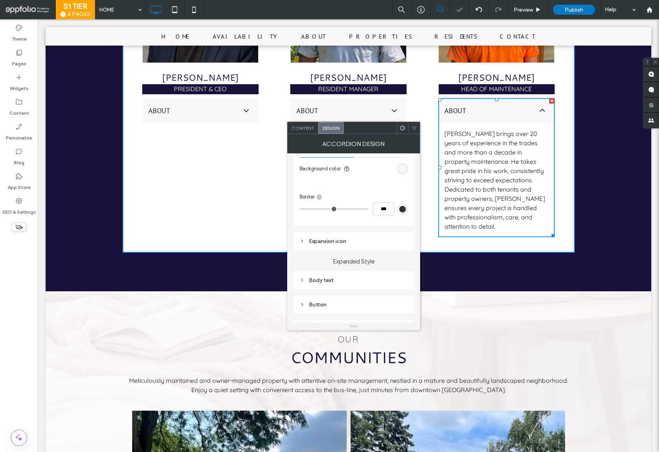
drag, startPoint x: 356, startPoint y: 275, endPoint x: 357, endPoint y: 279, distance: 4.5
click at [356, 275] on div "Body text" at bounding box center [354, 280] width 108 height 10
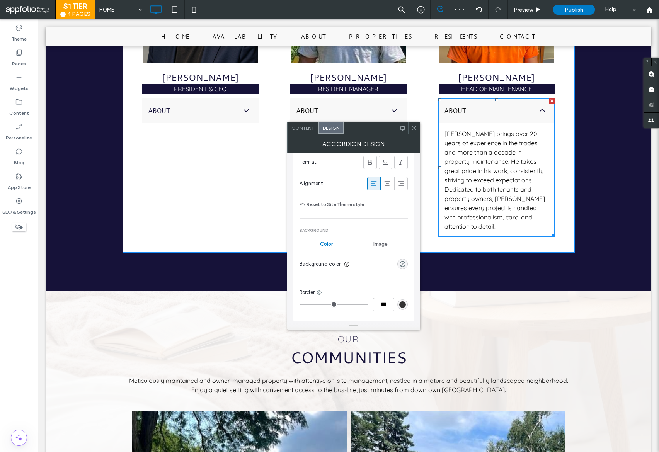
scroll to position [543, 0]
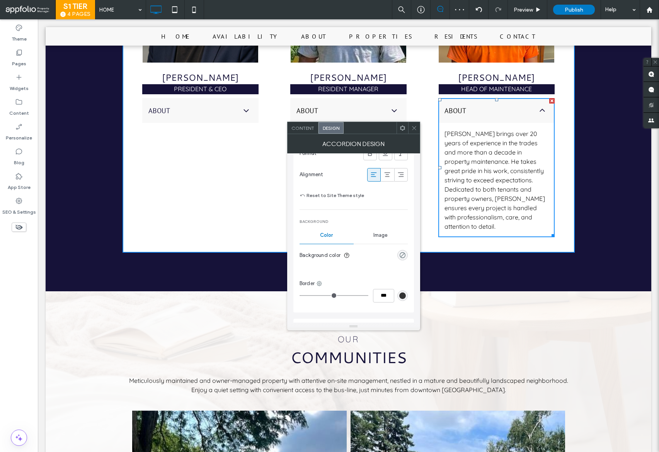
click at [403, 254] on div "rgba(0, 0, 0, 0)" at bounding box center [402, 255] width 7 height 7
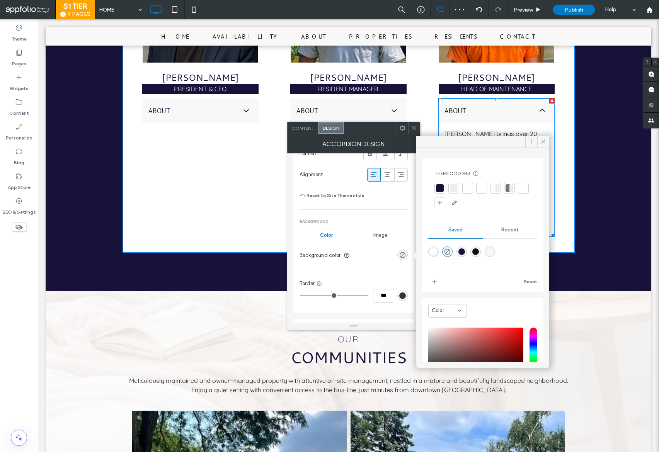
click at [433, 254] on div "rgba(255,255,255,1)" at bounding box center [433, 252] width 7 height 7
type input "*******"
type input "***"
type input "****"
click at [415, 127] on use at bounding box center [414, 128] width 4 height 4
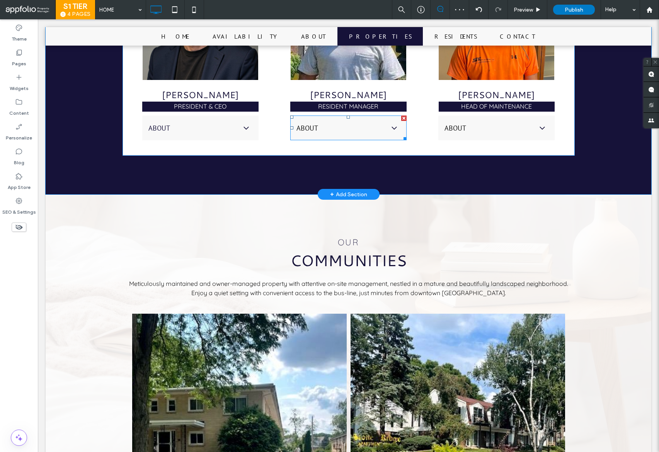
scroll to position [888, 0]
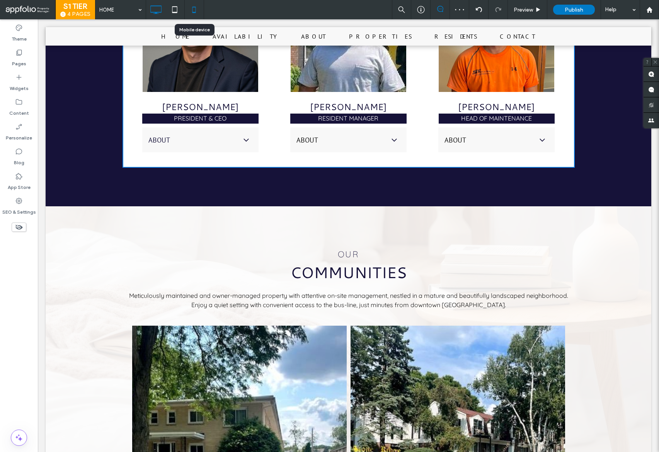
click at [191, 11] on icon at bounding box center [193, 9] width 15 height 15
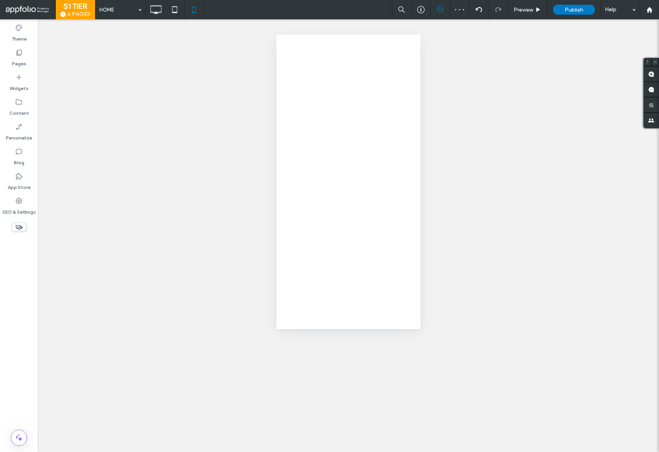
scroll to position [0, 0]
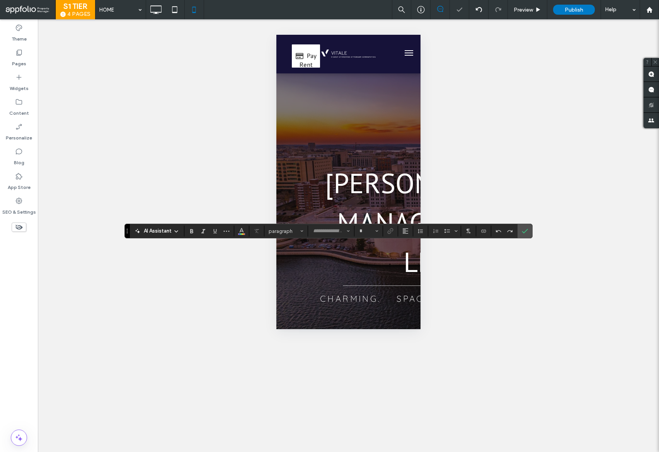
type input "*********"
type input "**"
click at [372, 228] on input "**" at bounding box center [366, 231] width 15 height 6
click at [369, 310] on label "16" at bounding box center [368, 308] width 25 height 11
type input "**"
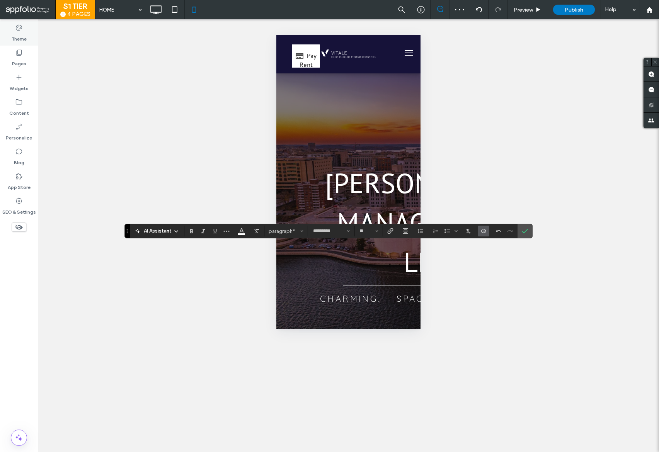
click at [19, 39] on label "Theme" at bounding box center [19, 37] width 15 height 11
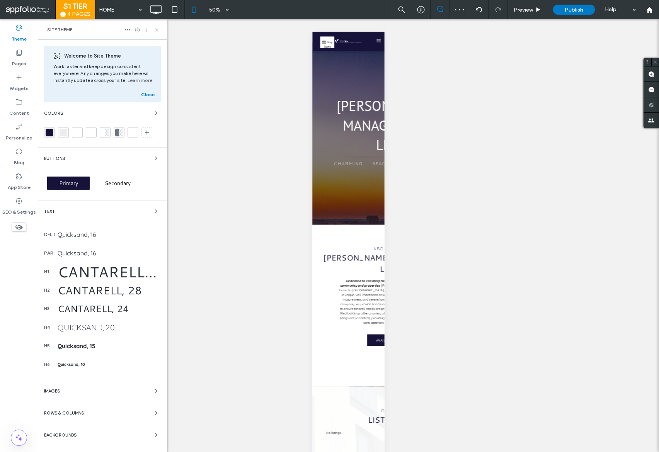
click at [157, 30] on icon at bounding box center [157, 30] width 6 height 6
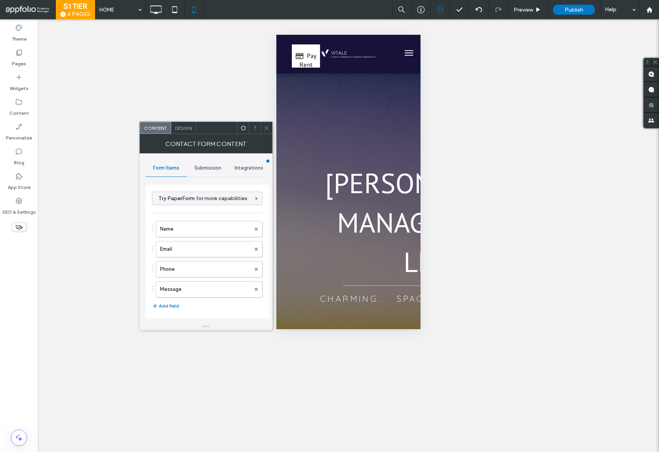
click at [186, 130] on span "Design" at bounding box center [183, 128] width 17 height 6
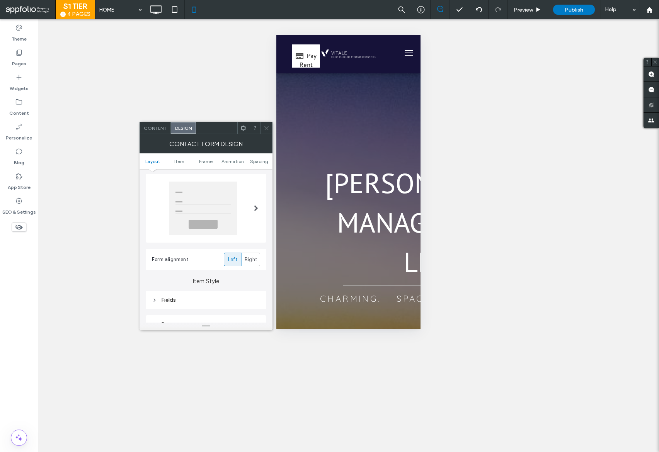
scroll to position [145, 0]
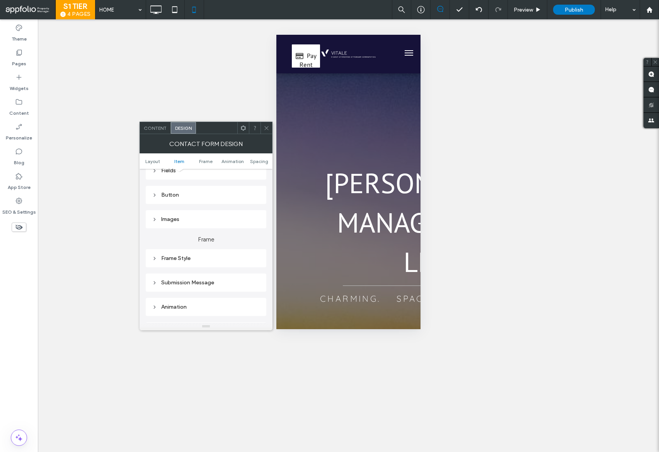
click at [187, 194] on div "Button" at bounding box center [206, 195] width 108 height 7
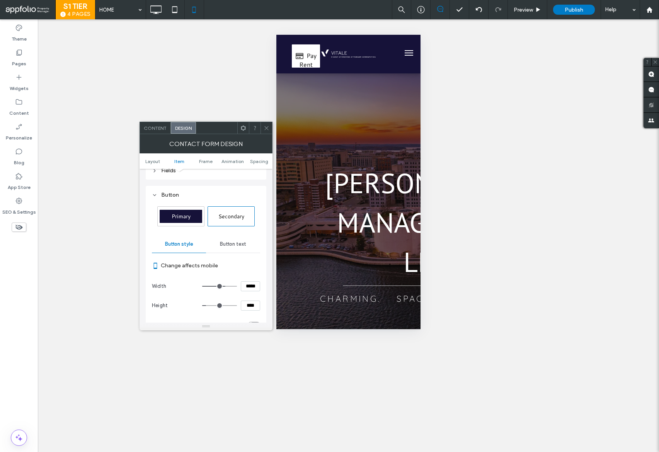
click at [237, 238] on div "Button text" at bounding box center [233, 244] width 54 height 17
click at [236, 218] on span "Secondary" at bounding box center [231, 217] width 26 height 8
click at [12, 32] on label "Theme" at bounding box center [19, 37] width 15 height 11
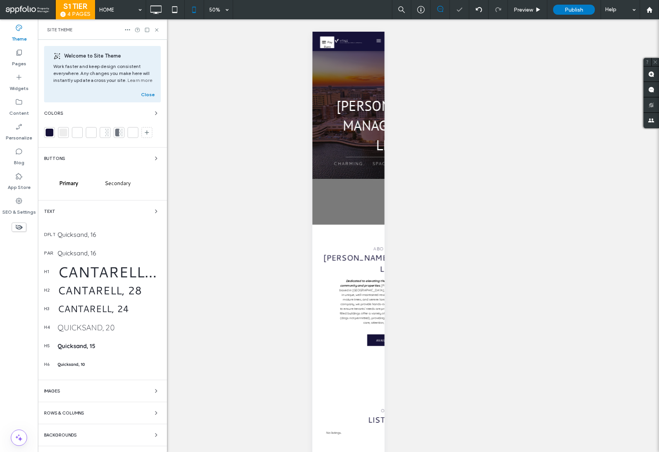
click at [66, 186] on span "Primary" at bounding box center [68, 183] width 19 height 8
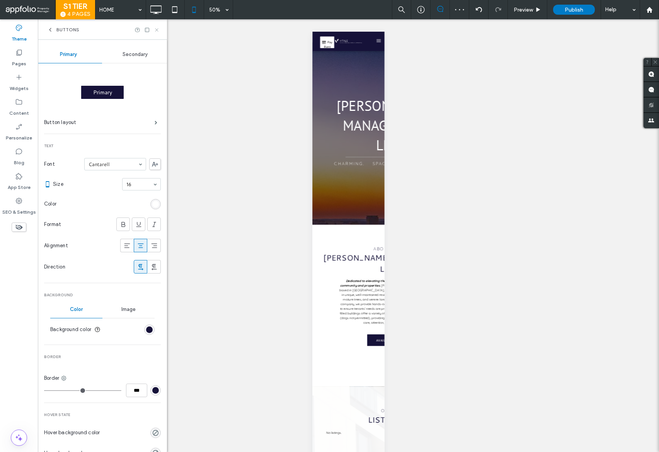
click at [155, 29] on icon at bounding box center [157, 30] width 6 height 6
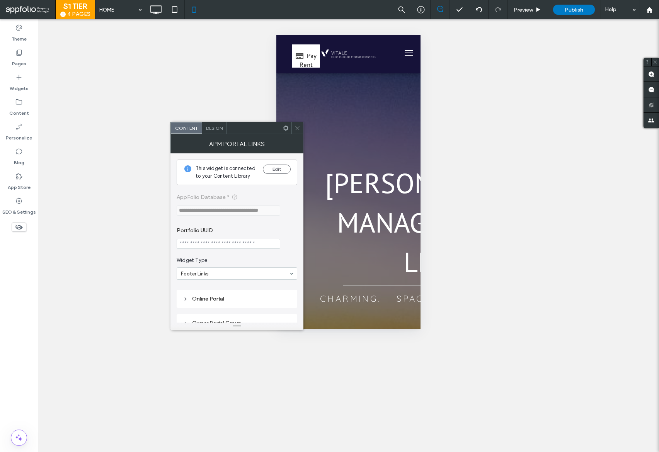
click at [218, 127] on span "Design" at bounding box center [214, 128] width 17 height 6
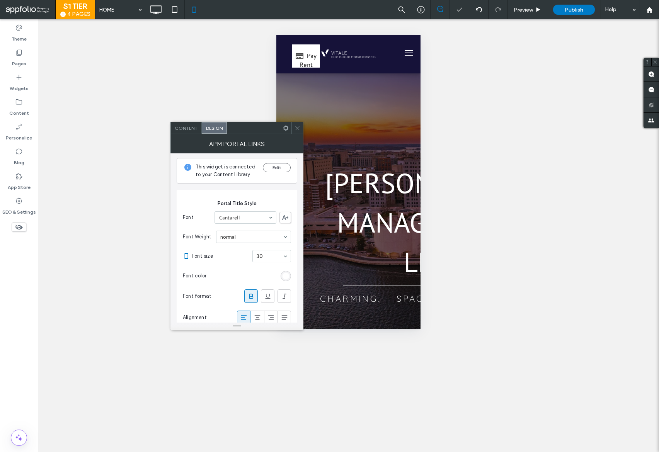
scroll to position [0, 0]
drag, startPoint x: 273, startPoint y: 257, endPoint x: 274, endPoint y: 262, distance: 5.5
click at [273, 257] on input at bounding box center [270, 257] width 26 height 5
click at [296, 124] on span at bounding box center [298, 128] width 6 height 12
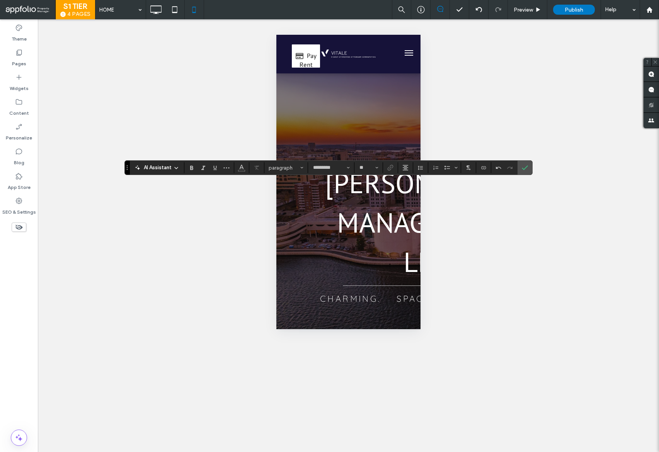
click at [525, 170] on icon "Confirm" at bounding box center [525, 168] width 6 height 6
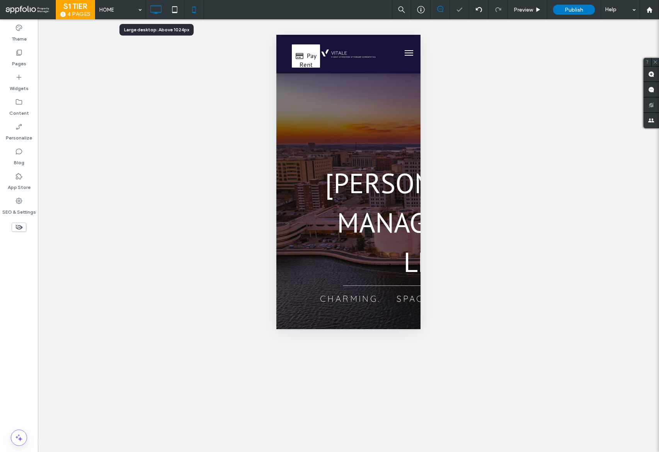
click at [152, 12] on use at bounding box center [155, 9] width 11 height 9
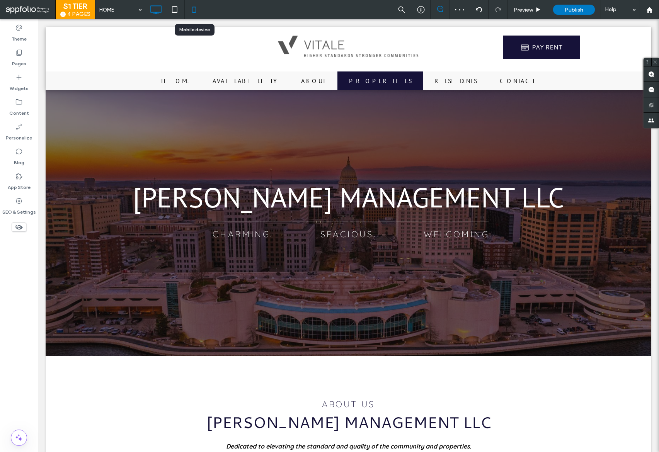
click at [190, 14] on icon at bounding box center [193, 9] width 15 height 15
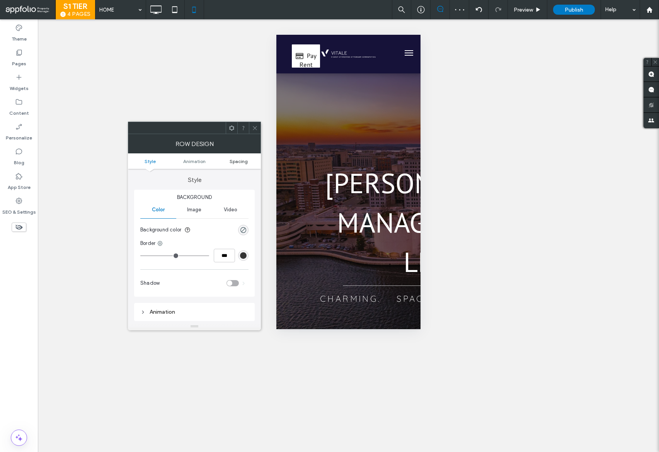
click at [235, 161] on span "Spacing" at bounding box center [239, 162] width 18 height 6
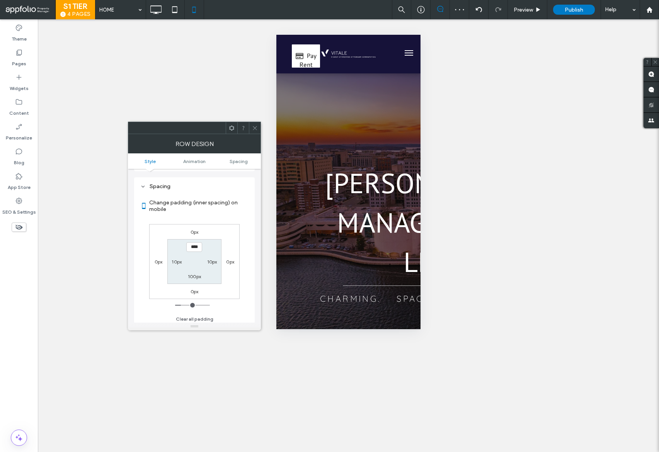
scroll to position [152, 0]
click at [191, 272] on label "100px" at bounding box center [194, 274] width 13 height 6
type input "***"
type input "**"
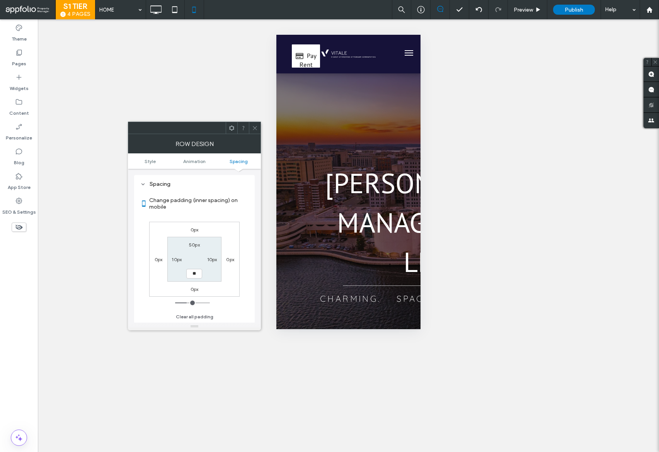
type input "****"
drag, startPoint x: 259, startPoint y: 128, endPoint x: 274, endPoint y: 139, distance: 19.1
click at [259, 128] on div at bounding box center [255, 128] width 12 height 12
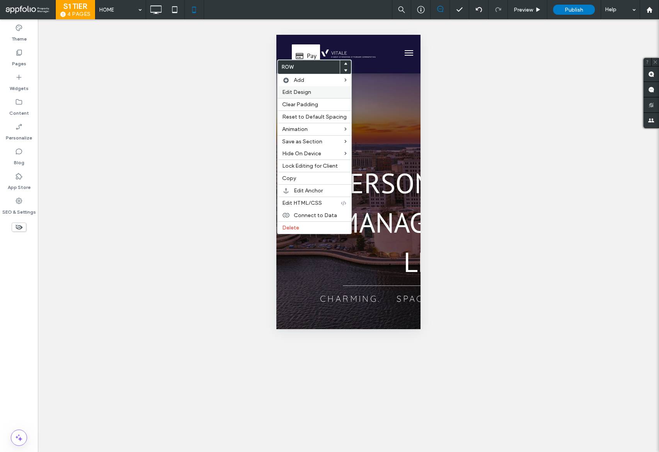
click at [298, 90] on span "Edit Design" at bounding box center [296, 92] width 29 height 7
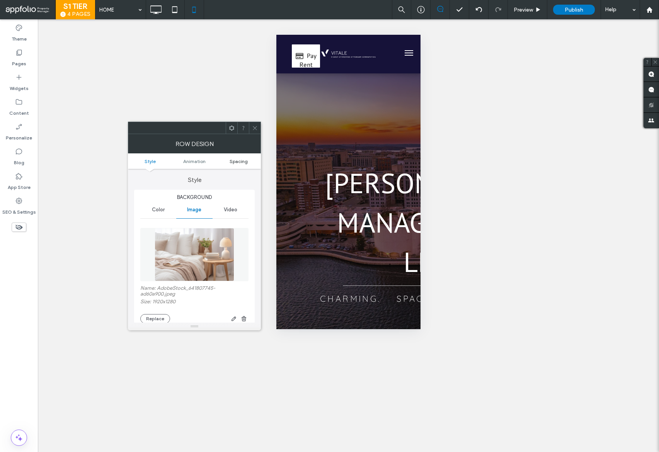
click at [242, 159] on span "Spacing" at bounding box center [239, 162] width 18 height 6
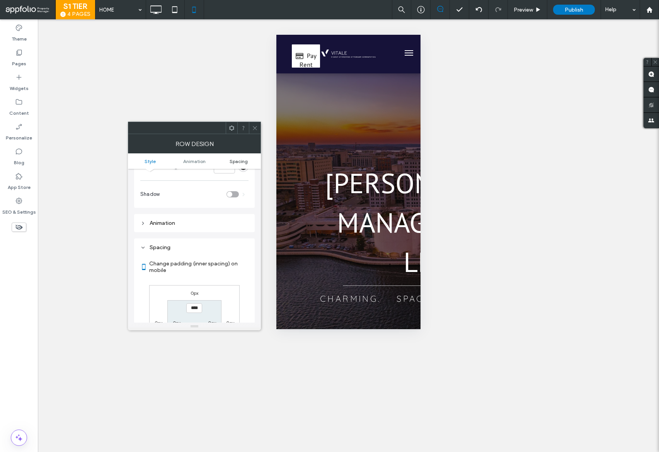
scroll to position [412, 0]
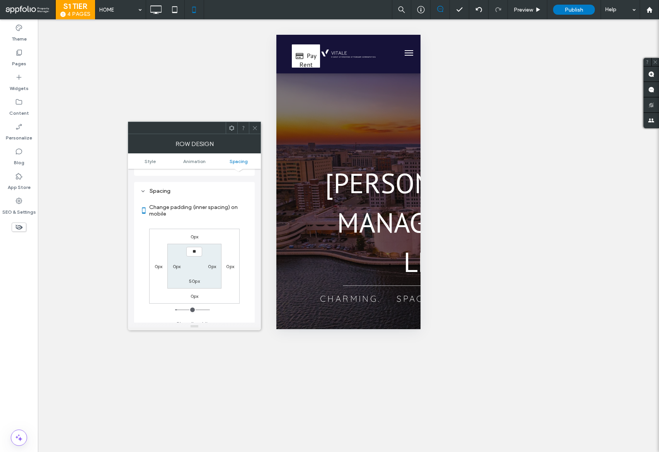
type input "****"
type input "**"
drag, startPoint x: 254, startPoint y: 127, endPoint x: 275, endPoint y: 138, distance: 24.4
click at [254, 127] on use at bounding box center [255, 128] width 4 height 4
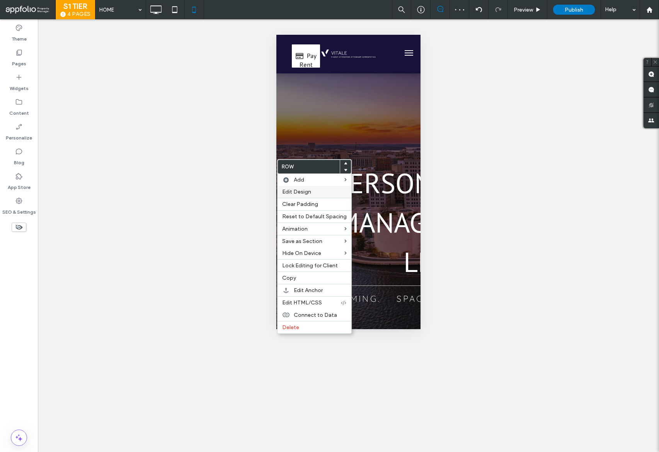
click at [298, 189] on span "Edit Design" at bounding box center [296, 192] width 29 height 7
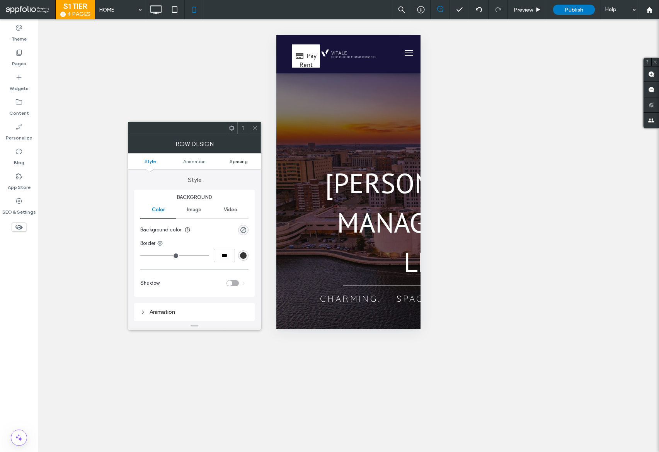
click at [243, 164] on span "Spacing" at bounding box center [239, 162] width 18 height 6
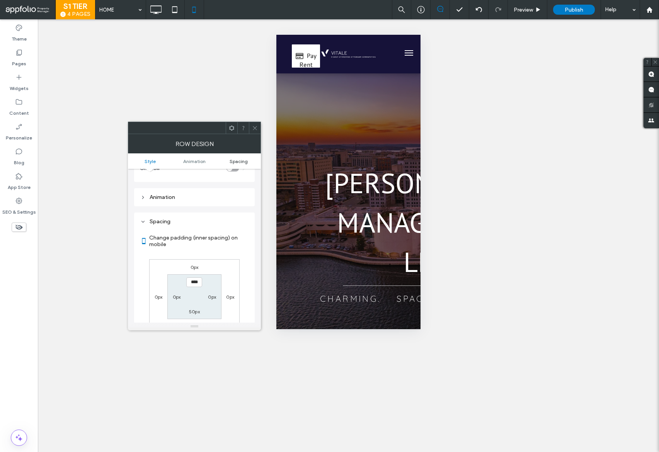
scroll to position [152, 0]
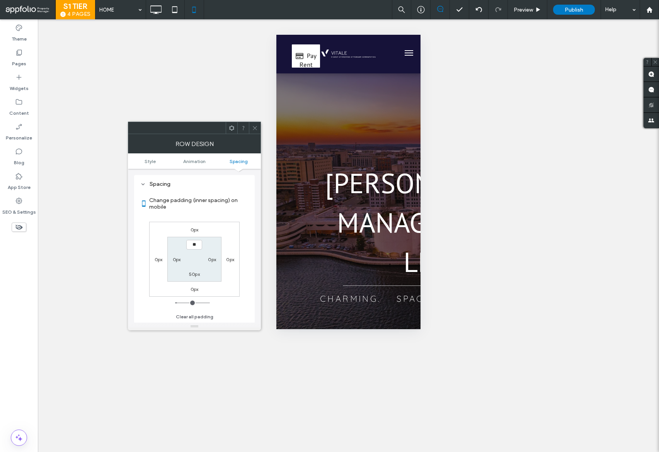
type input "****"
type input "**"
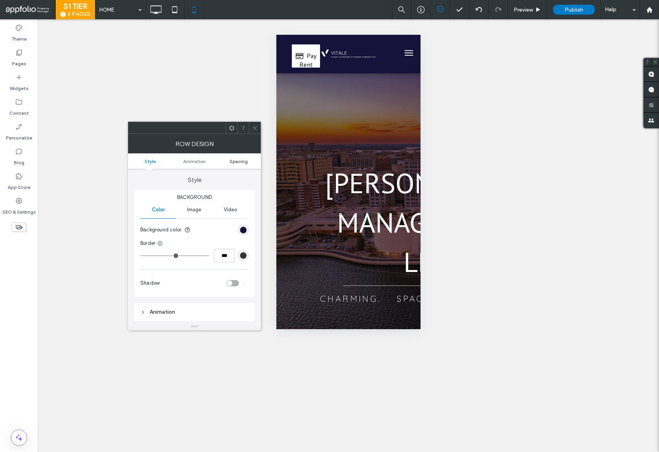
click at [239, 160] on span "Spacing" at bounding box center [239, 162] width 18 height 6
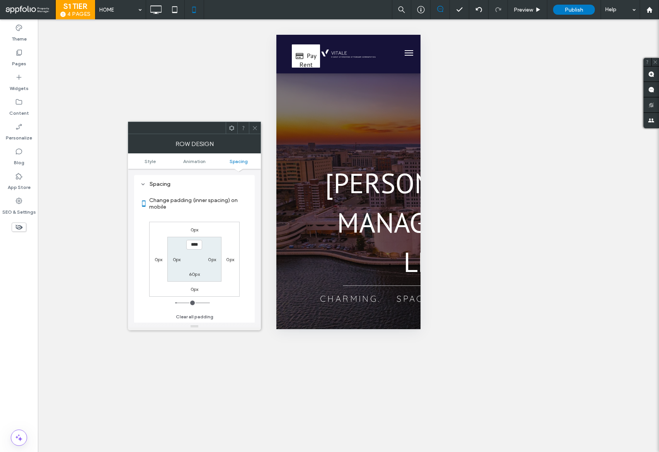
click at [196, 273] on label "60px" at bounding box center [194, 274] width 11 height 6
type input "**"
type input "****"
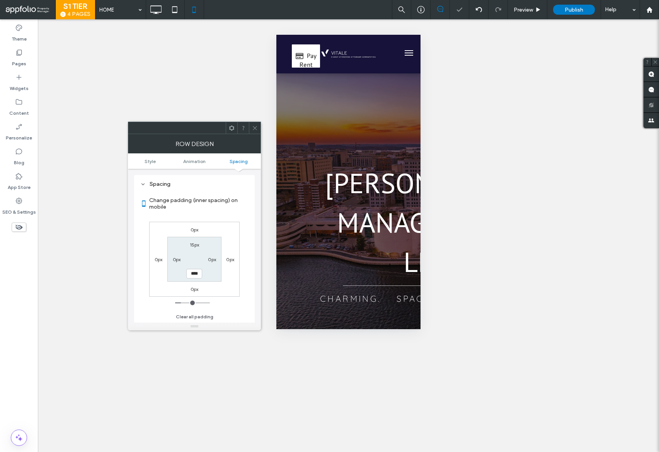
click at [256, 130] on icon at bounding box center [255, 128] width 6 height 6
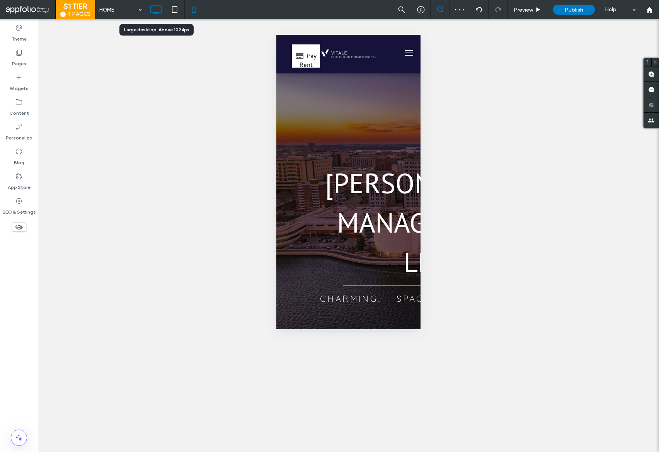
click at [154, 8] on icon at bounding box center [155, 9] width 15 height 15
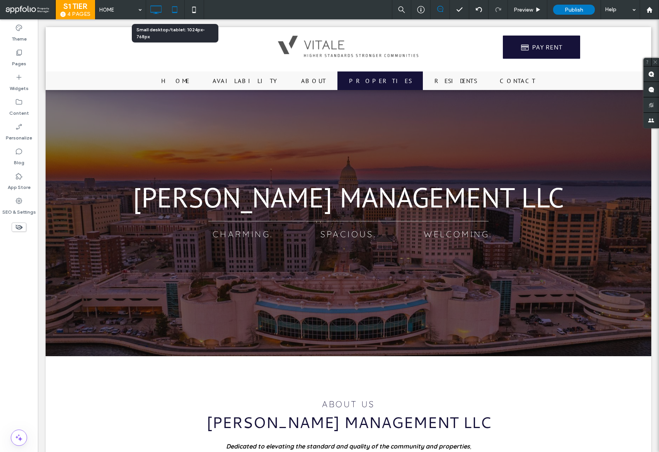
click at [172, 10] on icon at bounding box center [174, 9] width 15 height 15
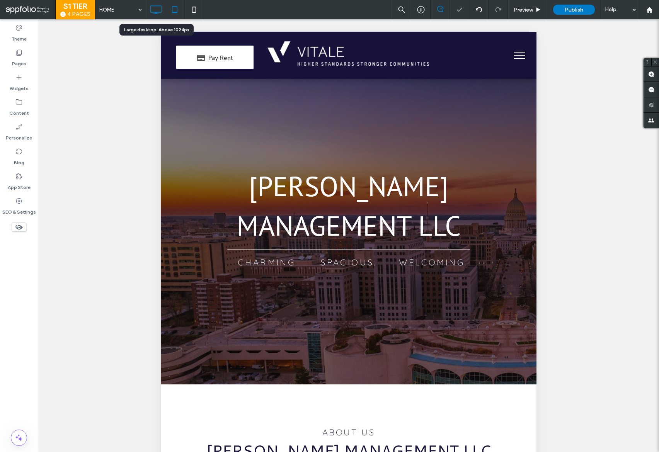
click at [154, 12] on icon at bounding box center [155, 9] width 15 height 15
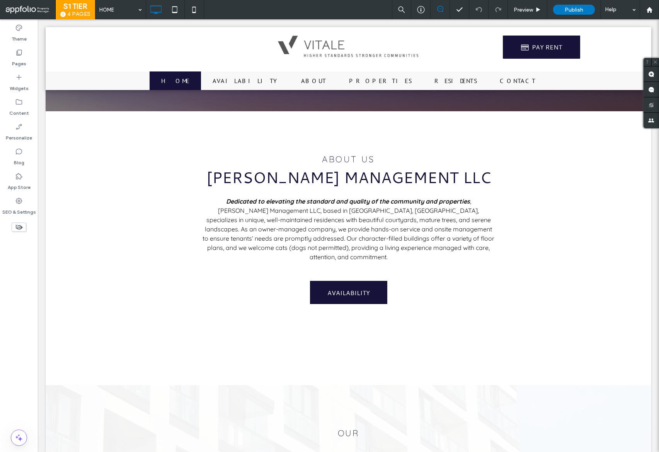
scroll to position [262, 0]
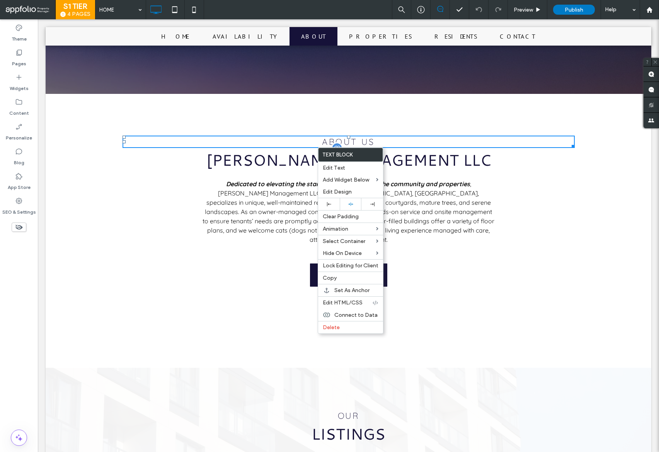
click at [250, 162] on span "[PERSON_NAME] Management LLC" at bounding box center [348, 160] width 285 height 22
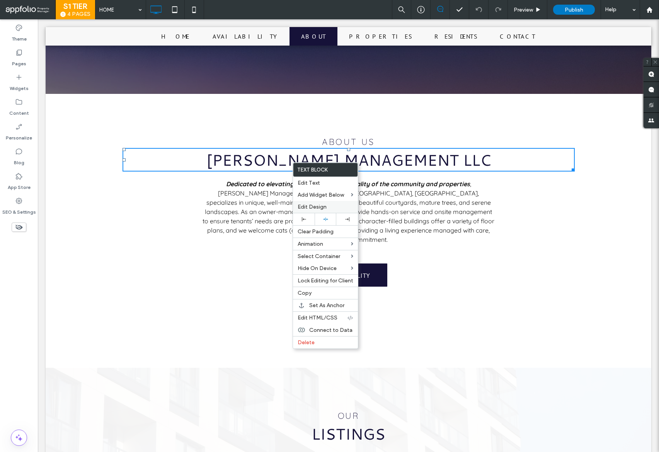
click at [321, 207] on span "Edit Design" at bounding box center [312, 207] width 29 height 7
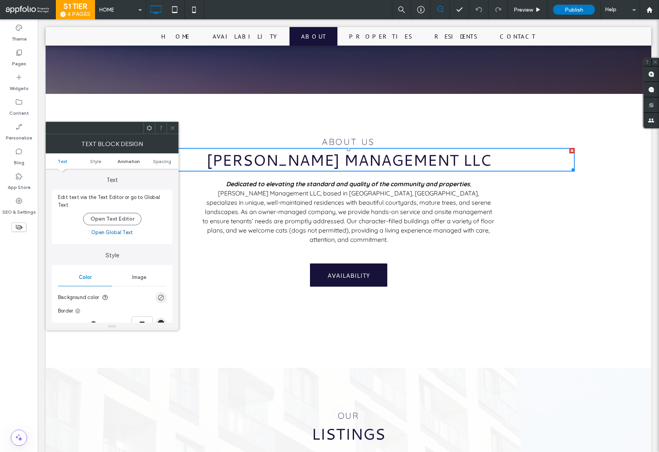
click at [133, 160] on span "Animation" at bounding box center [129, 162] width 22 height 6
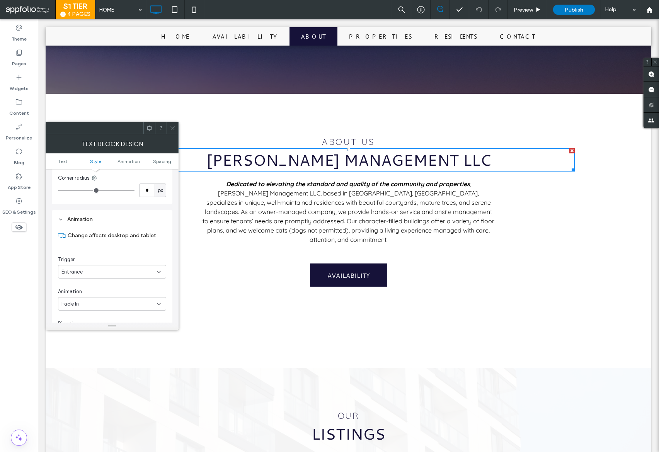
scroll to position [197, 0]
click at [116, 296] on div "From bottom" at bounding box center [112, 301] width 108 height 14
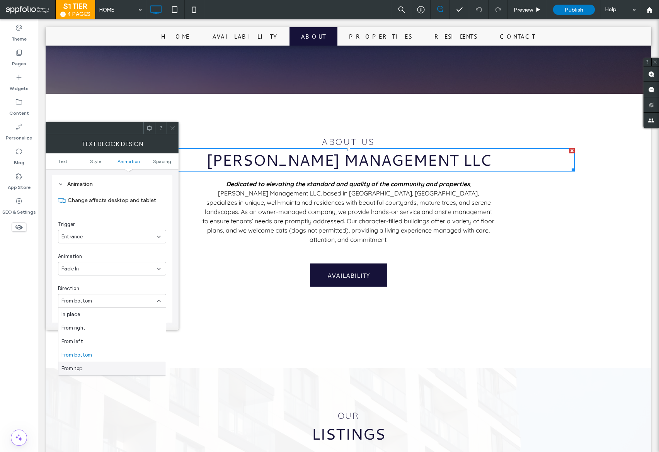
drag, startPoint x: 94, startPoint y: 370, endPoint x: 70, endPoint y: 321, distance: 53.9
click at [94, 370] on div "From top" at bounding box center [111, 369] width 107 height 14
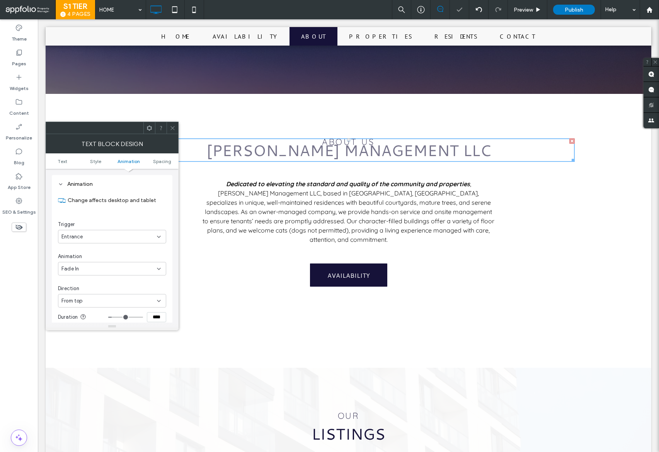
click at [172, 126] on icon at bounding box center [173, 128] width 6 height 6
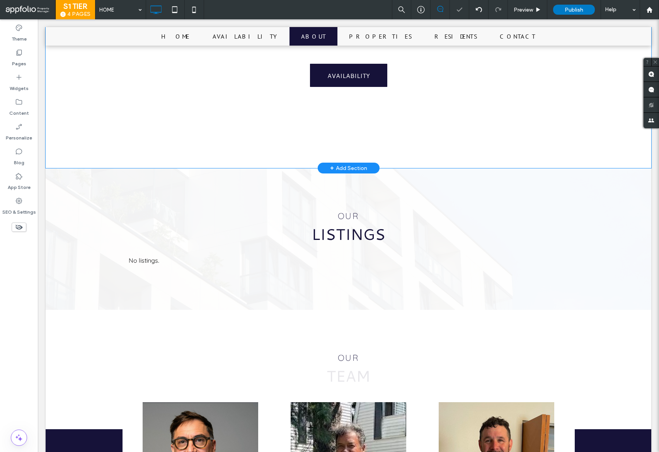
scroll to position [501, 0]
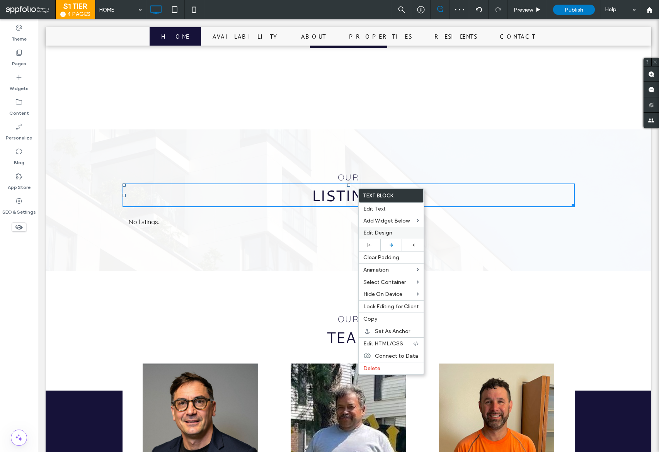
click at [381, 230] on span "Edit Design" at bounding box center [377, 233] width 29 height 7
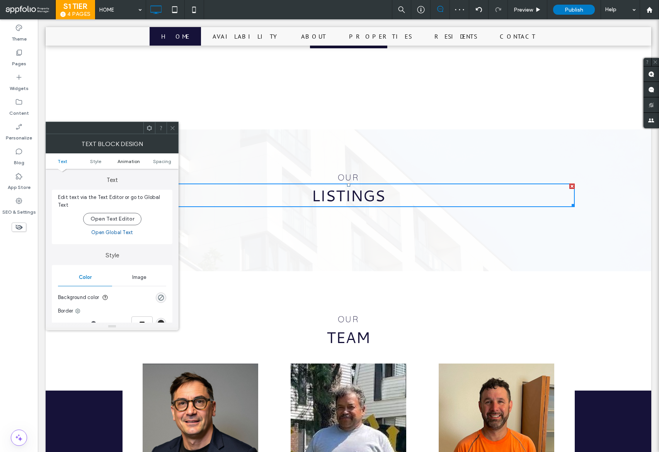
click at [130, 162] on span "Animation" at bounding box center [129, 162] width 22 height 6
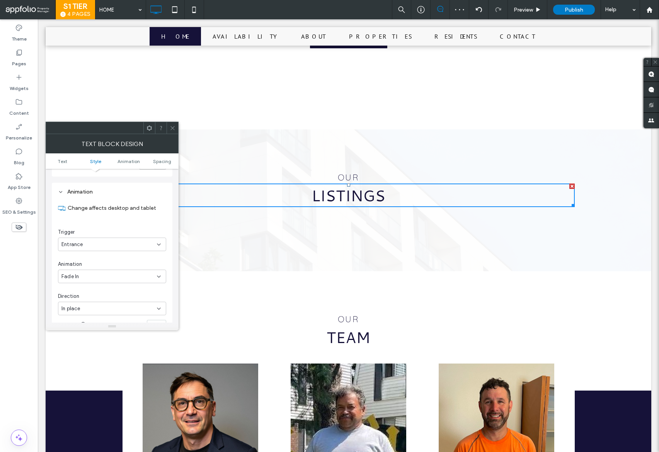
scroll to position [197, 0]
click at [174, 128] on icon at bounding box center [173, 128] width 6 height 6
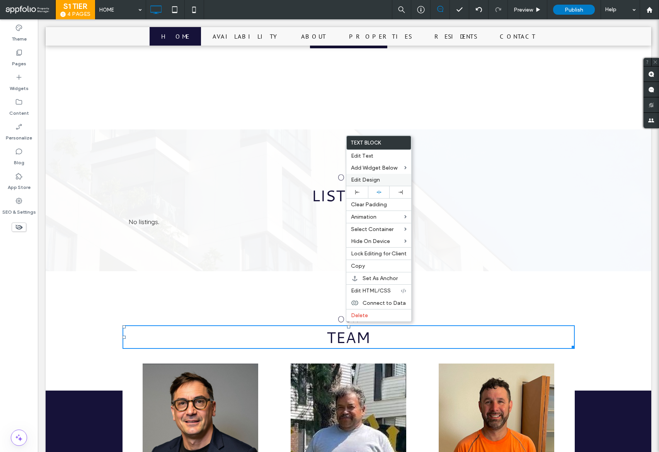
click at [362, 177] on span "Edit Design" at bounding box center [365, 180] width 29 height 7
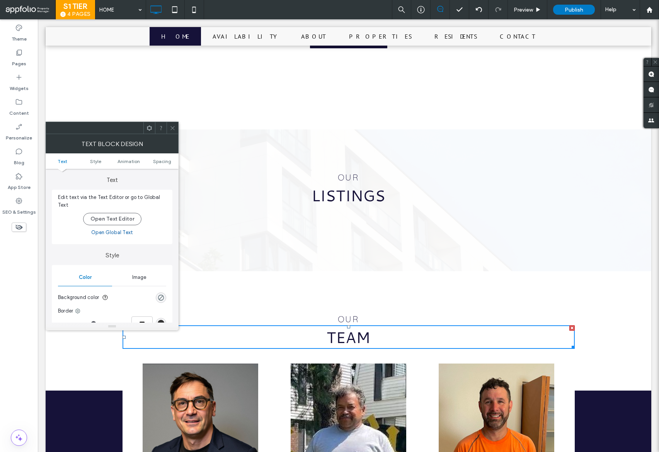
drag, startPoint x: 135, startPoint y: 161, endPoint x: 163, endPoint y: 135, distance: 37.5
click at [136, 161] on span "Animation" at bounding box center [129, 162] width 22 height 6
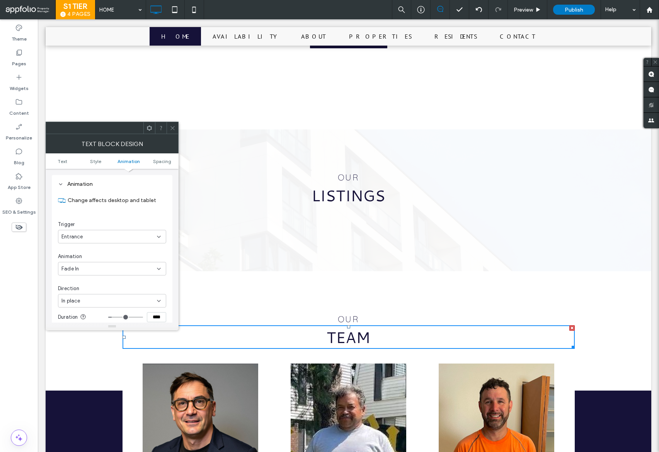
click at [174, 129] on use at bounding box center [172, 128] width 4 height 4
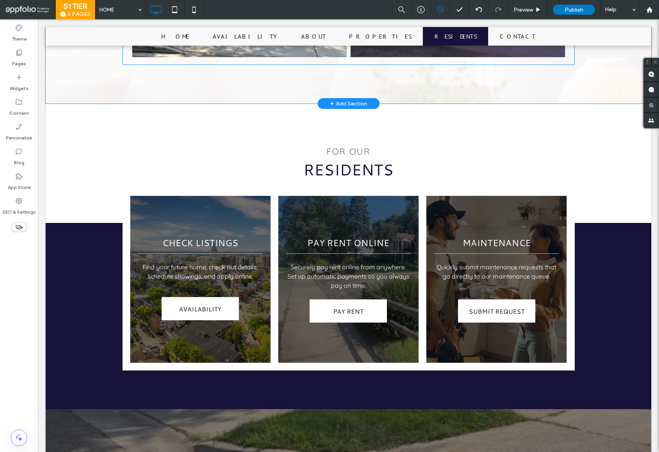
scroll to position [1372, 0]
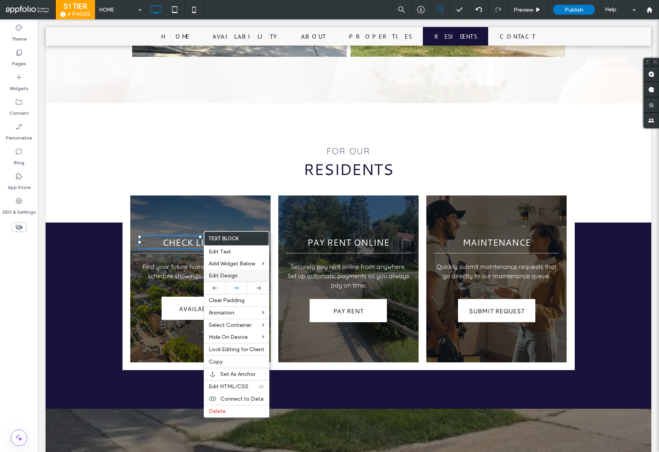
click at [228, 278] on span "Edit Design" at bounding box center [223, 276] width 29 height 7
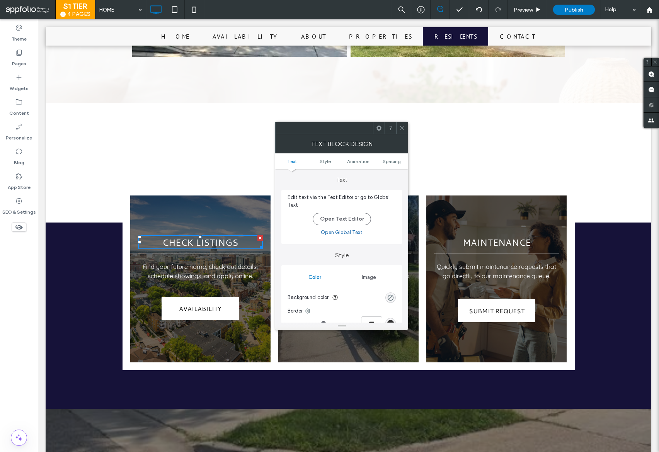
click at [357, 158] on ul "Text Style Animation Spacing" at bounding box center [341, 160] width 133 height 15
click at [358, 160] on span "Animation" at bounding box center [358, 162] width 22 height 6
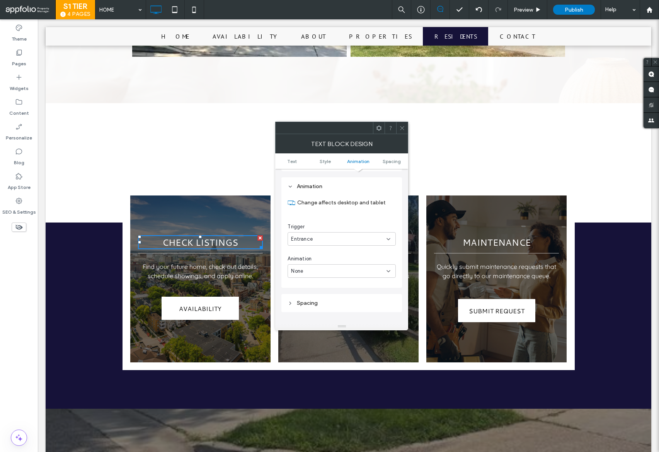
scroll to position [197, 0]
drag, startPoint x: 324, startPoint y: 258, endPoint x: 328, endPoint y: 268, distance: 11.1
click at [324, 258] on div "Animation" at bounding box center [342, 257] width 108 height 8
click at [328, 268] on div "None" at bounding box center [338, 269] width 95 height 8
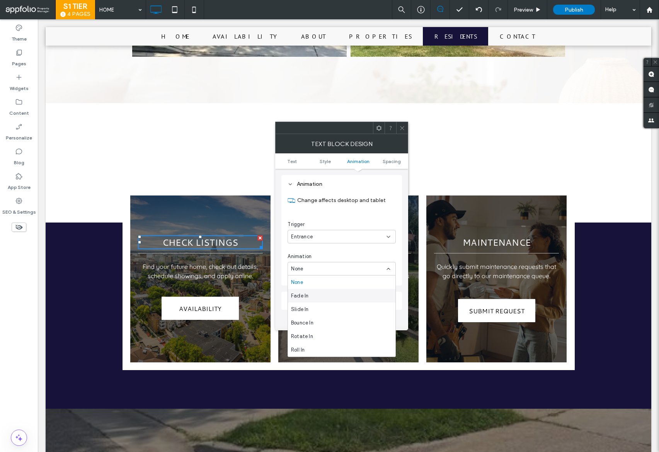
click at [315, 296] on div "Fade In" at bounding box center [341, 296] width 107 height 14
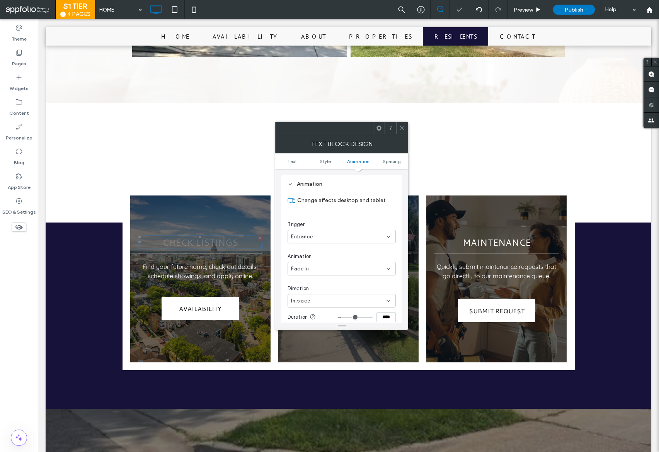
click at [321, 300] on div "In place" at bounding box center [338, 301] width 95 height 8
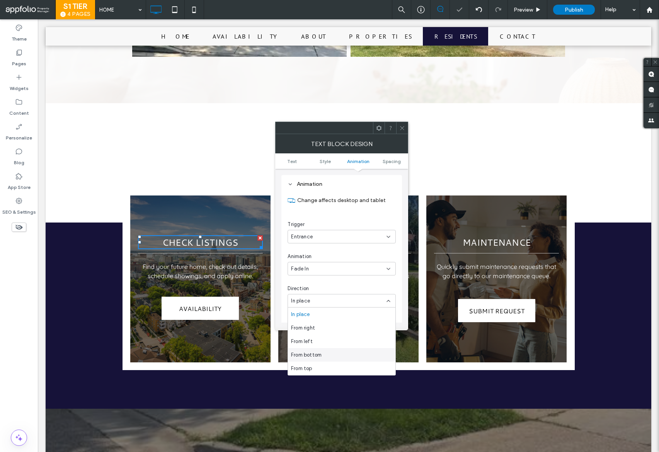
click at [333, 353] on div "From bottom" at bounding box center [341, 355] width 107 height 14
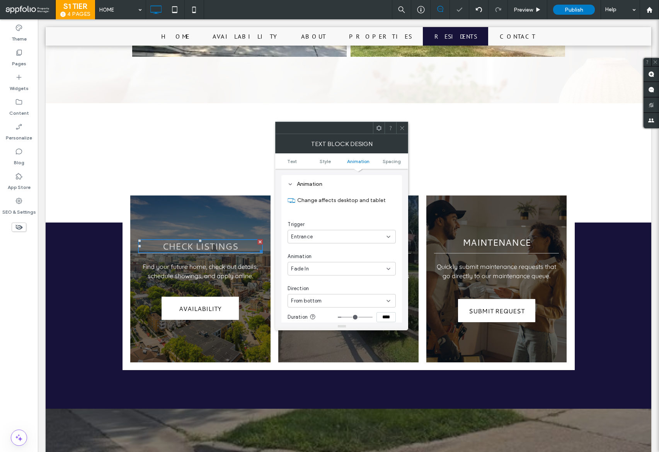
click at [403, 128] on icon at bounding box center [402, 128] width 6 height 6
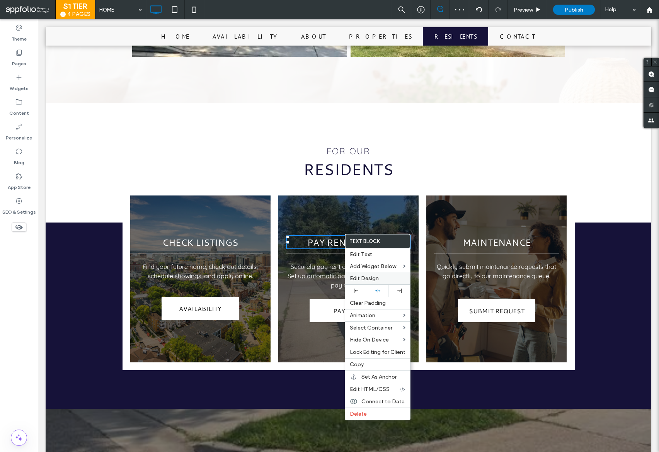
click at [363, 280] on span "Edit Design" at bounding box center [364, 278] width 29 height 7
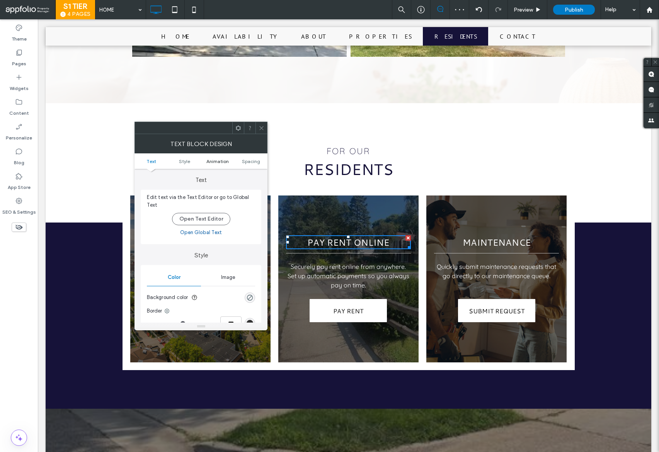
click at [219, 160] on span "Animation" at bounding box center [217, 162] width 22 height 6
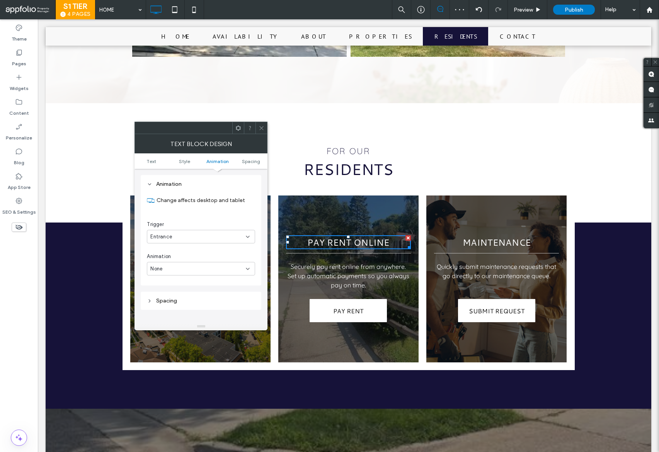
click at [176, 264] on div "None" at bounding box center [201, 269] width 108 height 14
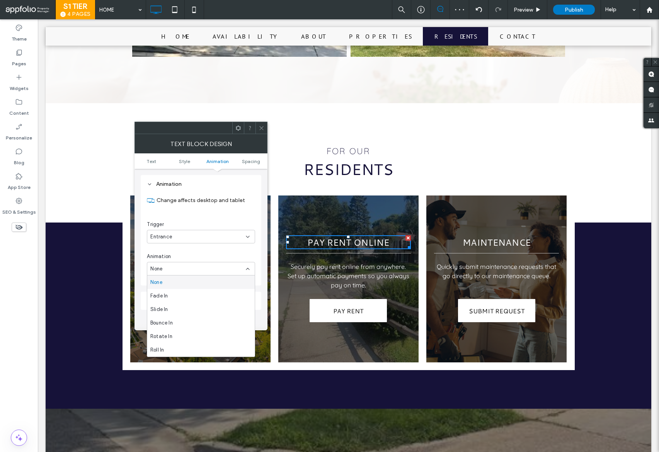
click at [173, 288] on div "None" at bounding box center [200, 283] width 107 height 14
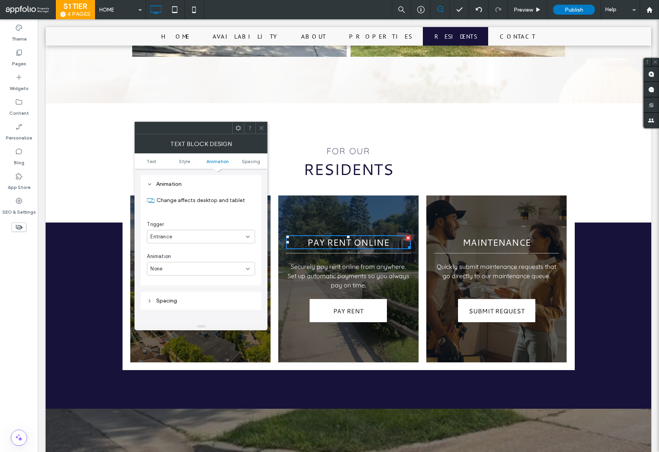
click at [170, 270] on div "None" at bounding box center [197, 269] width 95 height 8
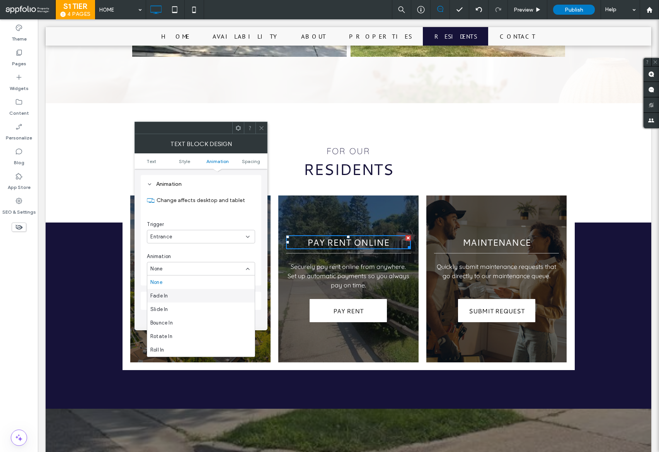
click at [169, 294] on div "Fade In" at bounding box center [200, 296] width 107 height 14
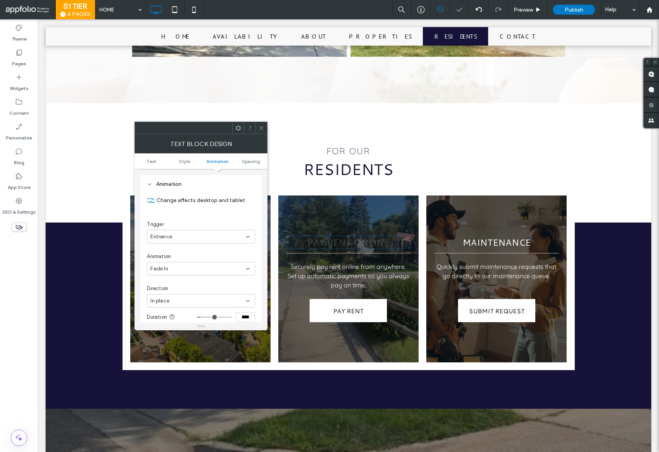
click at [181, 295] on div "In place" at bounding box center [201, 301] width 108 height 14
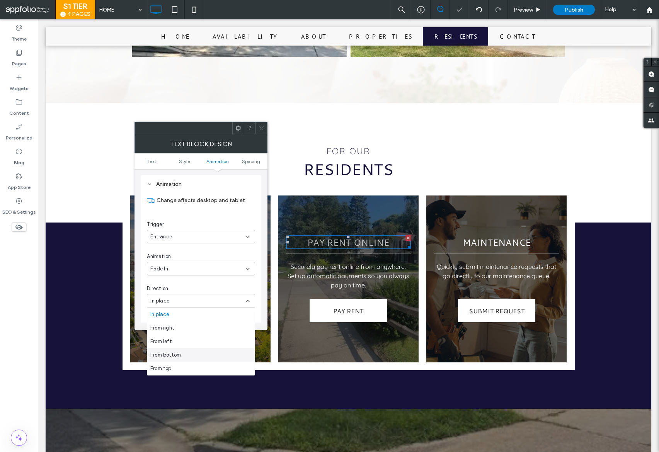
drag, startPoint x: 160, startPoint y: 334, endPoint x: 198, endPoint y: 354, distance: 42.5
click at [198, 354] on div "From bottom" at bounding box center [200, 355] width 107 height 14
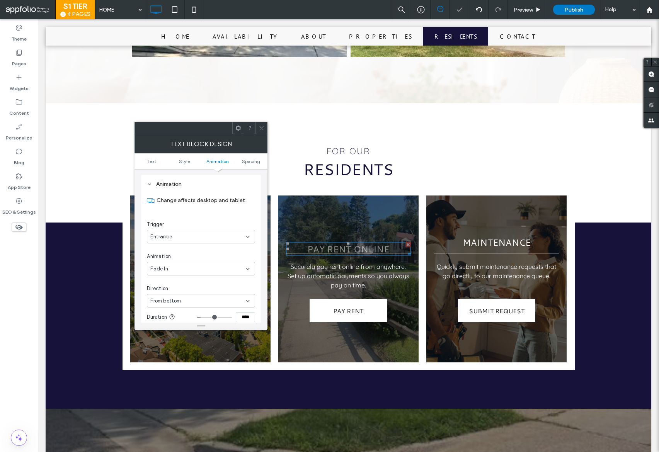
drag, startPoint x: 261, startPoint y: 127, endPoint x: 304, endPoint y: 156, distance: 52.1
click at [261, 127] on use at bounding box center [262, 128] width 4 height 4
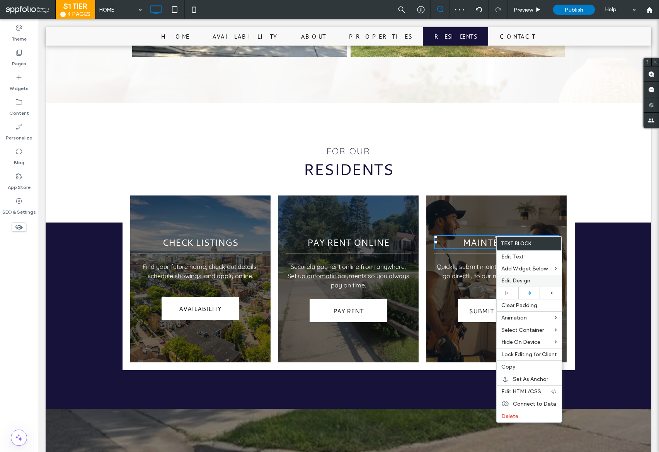
click at [525, 280] on span "Edit Design" at bounding box center [515, 281] width 29 height 7
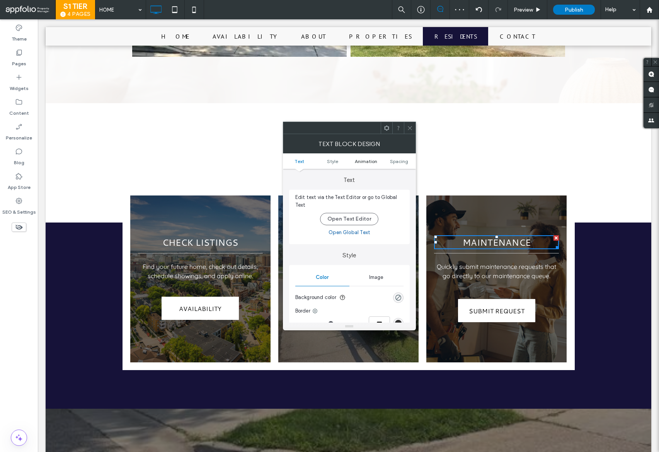
click at [361, 159] on span "Animation" at bounding box center [366, 162] width 22 height 6
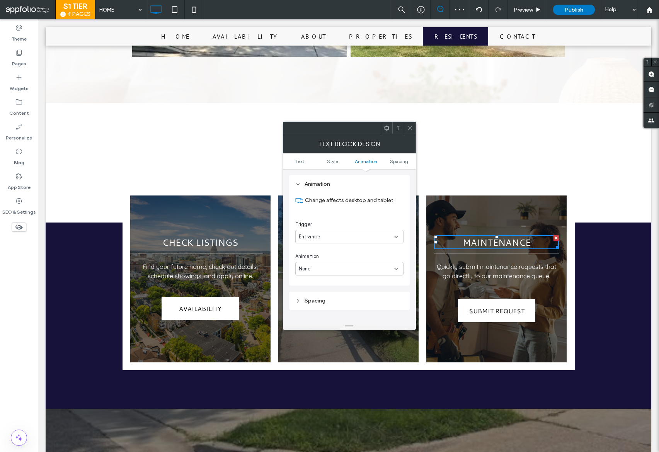
click at [319, 264] on div "None" at bounding box center [349, 269] width 108 height 14
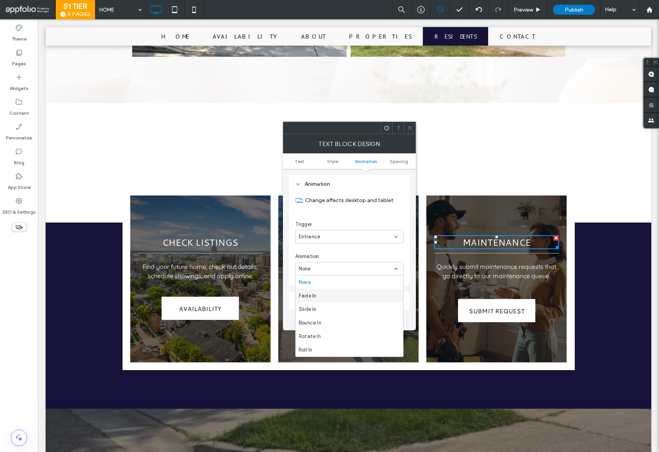
click at [322, 301] on div "Fade In" at bounding box center [349, 296] width 107 height 14
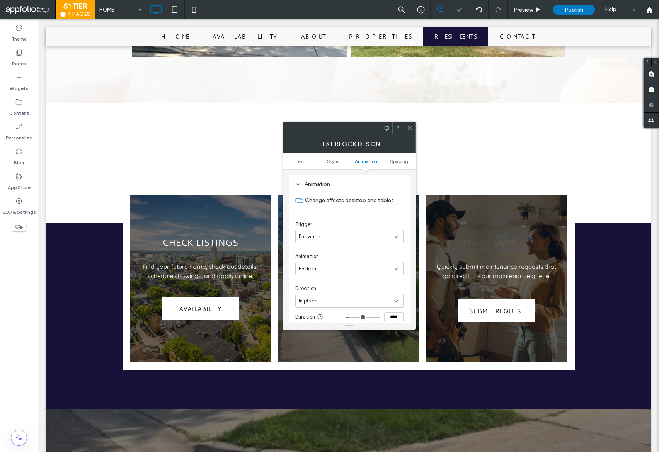
drag, startPoint x: 322, startPoint y: 301, endPoint x: 331, endPoint y: 304, distance: 9.4
click at [327, 295] on div "Direction In place" at bounding box center [349, 296] width 108 height 23
click at [331, 298] on div "In place" at bounding box center [346, 301] width 95 height 8
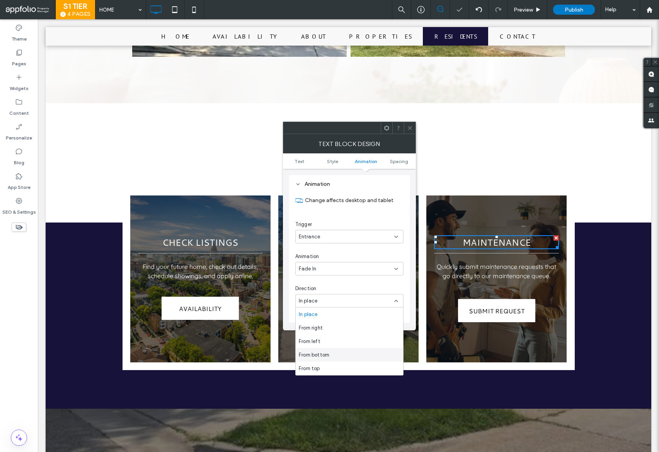
click at [340, 355] on div "From bottom" at bounding box center [349, 355] width 107 height 14
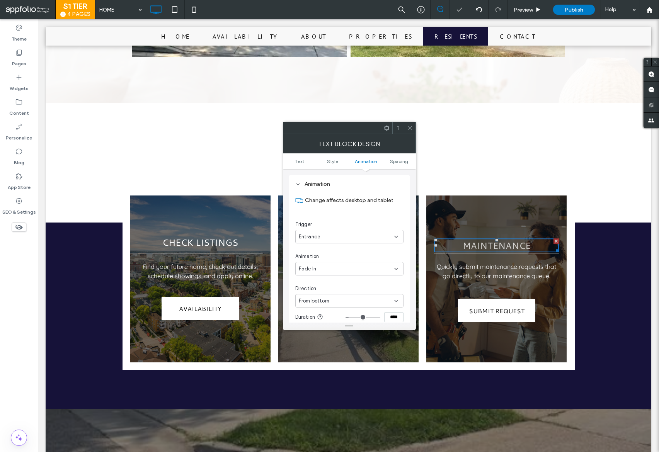
click at [411, 127] on icon at bounding box center [410, 128] width 6 height 6
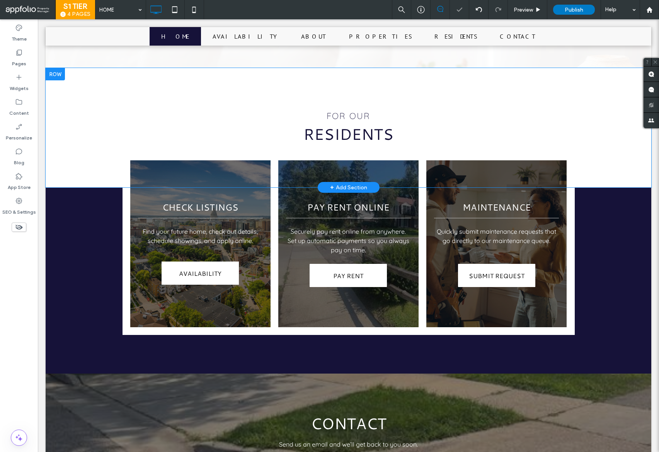
scroll to position [1612, 0]
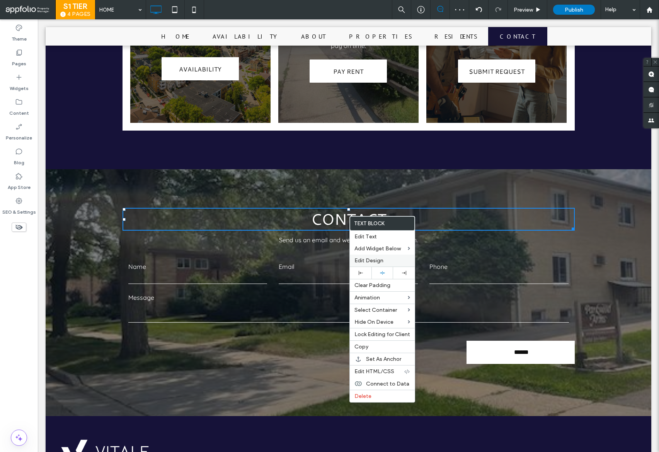
click at [376, 257] on div "Edit Design" at bounding box center [382, 261] width 65 height 12
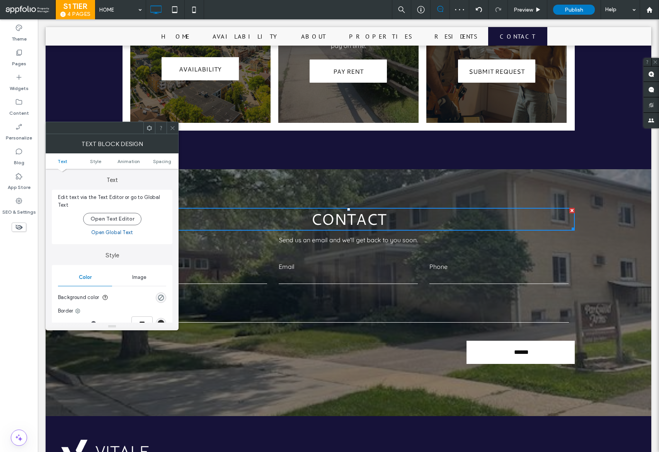
click at [133, 165] on ul "Text Style Animation Spacing" at bounding box center [112, 160] width 133 height 15
click at [133, 160] on span "Animation" at bounding box center [129, 162] width 22 height 6
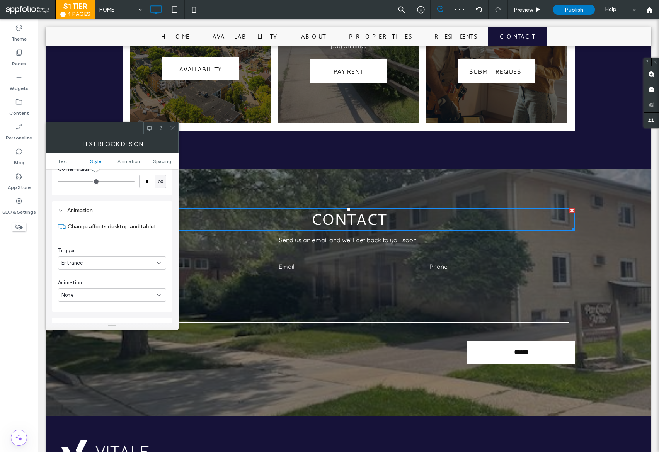
scroll to position [197, 0]
click at [104, 269] on div "None" at bounding box center [108, 269] width 95 height 8
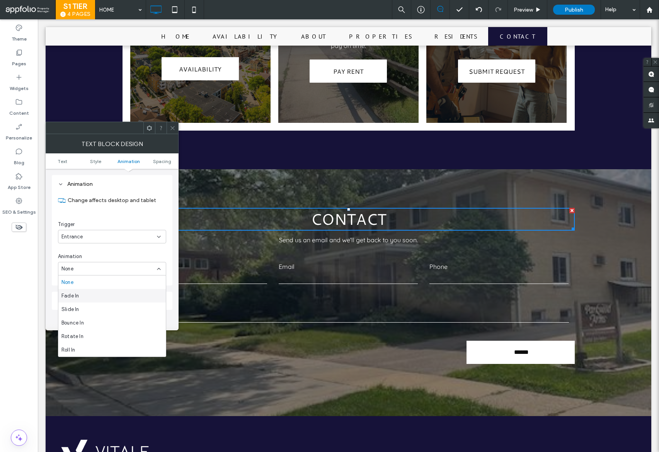
click at [94, 297] on div "Fade In" at bounding box center [111, 296] width 107 height 14
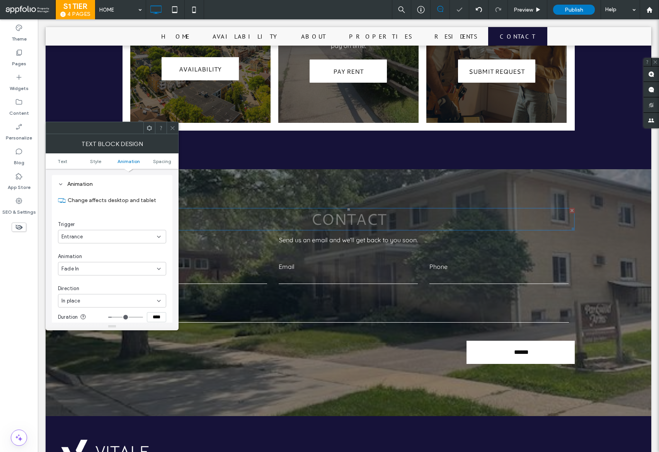
click at [174, 130] on icon at bounding box center [173, 128] width 6 height 6
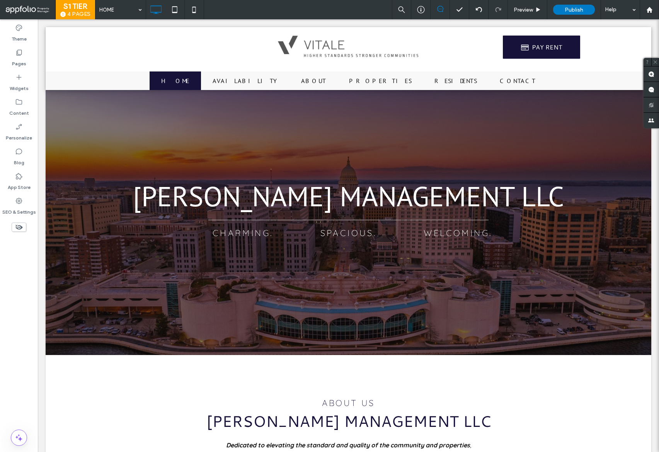
scroll to position [0, 0]
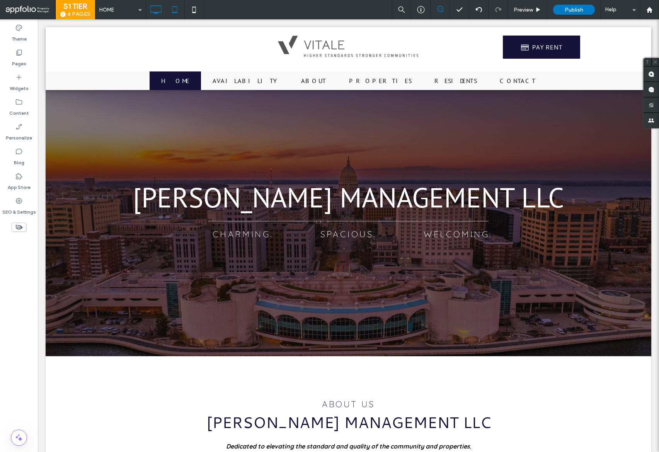
click at [174, 10] on icon at bounding box center [174, 9] width 15 height 15
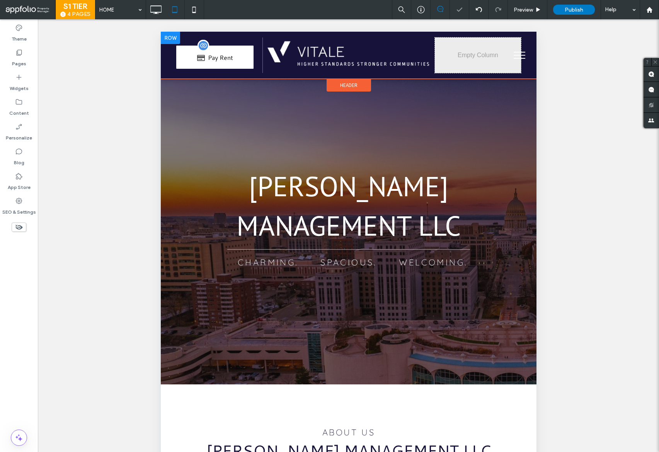
click at [225, 61] on span at bounding box center [214, 57] width 77 height 23
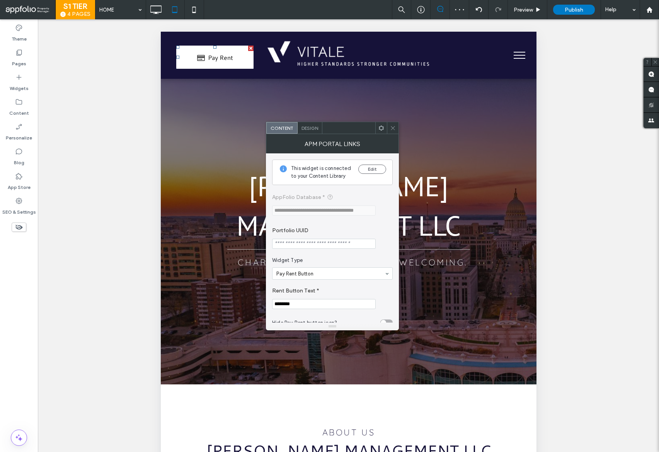
click at [305, 301] on input "********" at bounding box center [324, 304] width 104 height 10
type input "********"
click at [152, 5] on icon at bounding box center [155, 9] width 15 height 15
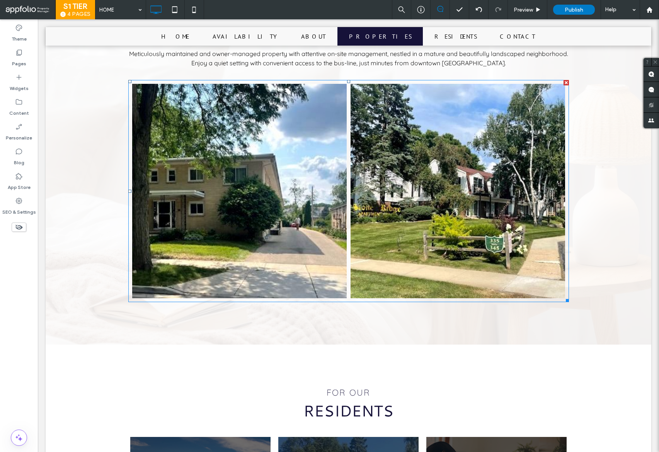
scroll to position [875, 0]
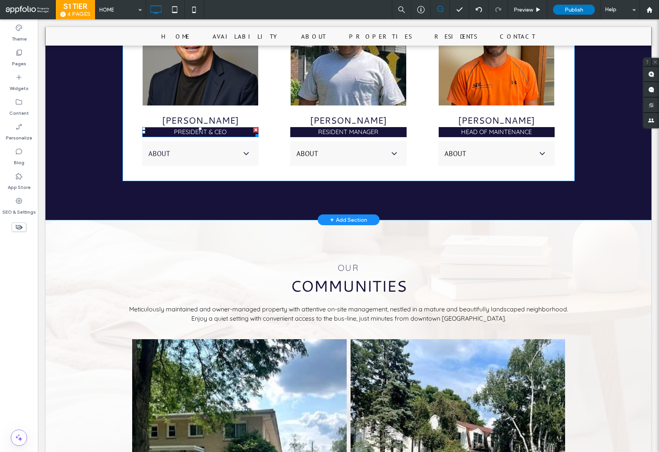
click at [213, 128] on span "president & ceo" at bounding box center [200, 132] width 53 height 8
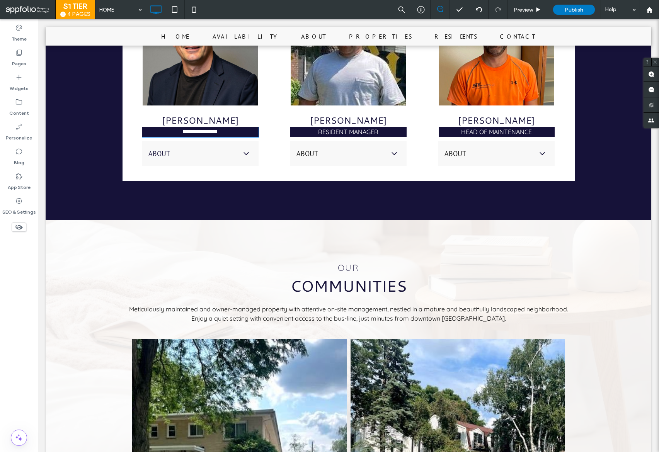
type input "*********"
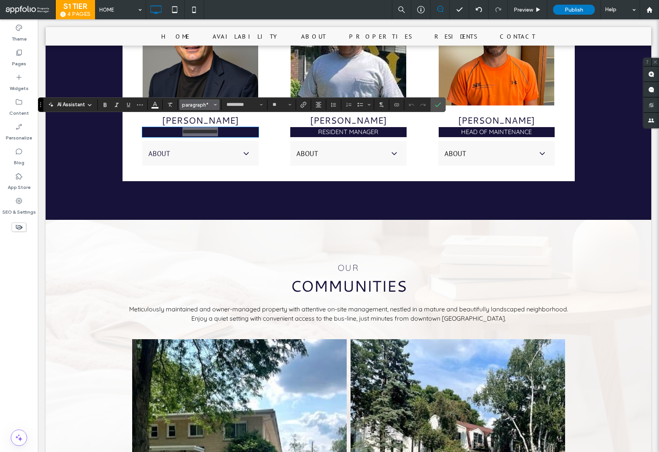
click at [198, 106] on span "paragraph*" at bounding box center [197, 105] width 30 height 6
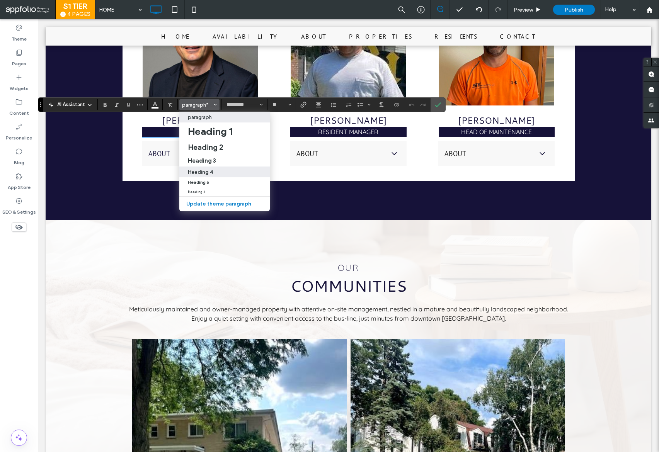
click at [206, 167] on label "Heading 4" at bounding box center [224, 172] width 90 height 11
type input "**"
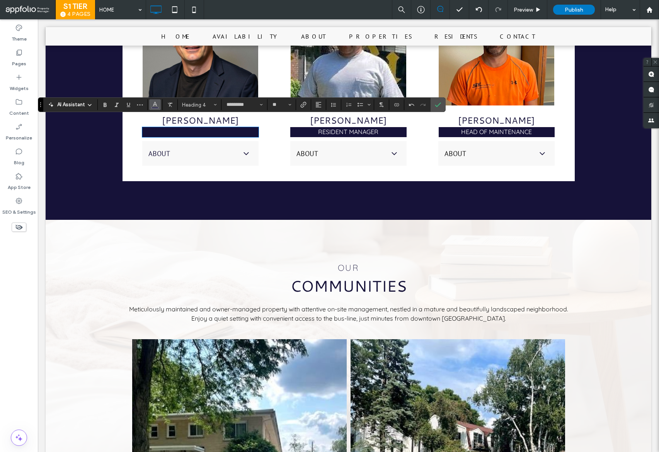
click at [155, 103] on use "Color" at bounding box center [155, 104] width 4 height 4
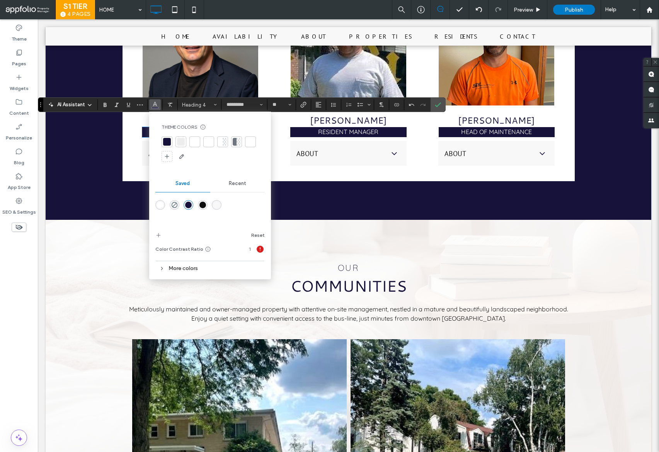
drag, startPoint x: 164, startPoint y: 203, endPoint x: 211, endPoint y: 122, distance: 94.1
click at [164, 203] on div "rgba(255,255,255,1)" at bounding box center [160, 205] width 10 height 10
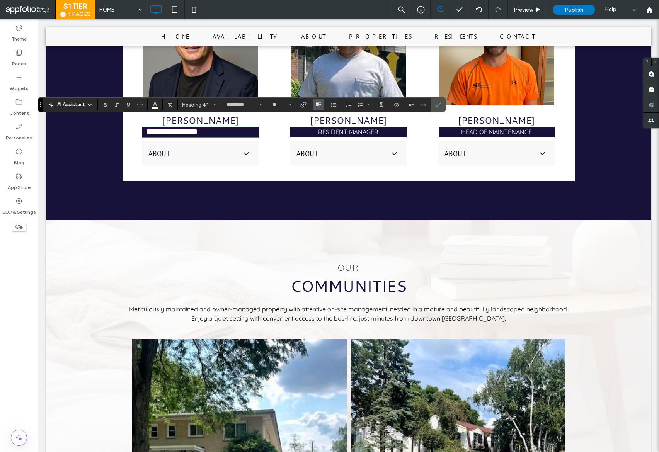
click at [317, 103] on icon "Alignment" at bounding box center [318, 105] width 6 height 6
click at [327, 128] on div "ui.textEditor.alignment.center" at bounding box center [326, 129] width 10 height 6
click at [435, 104] on icon "Confirm" at bounding box center [438, 105] width 6 height 6
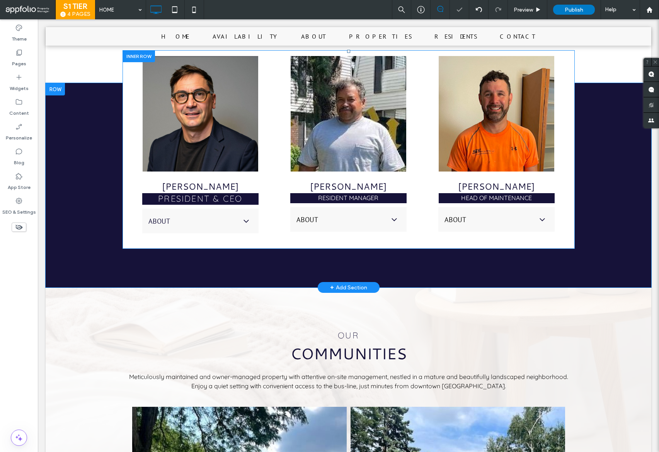
scroll to position [807, 0]
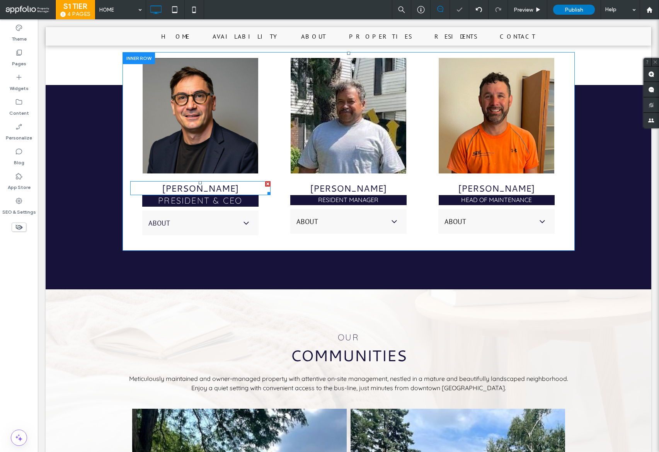
click at [226, 182] on h3 "[PERSON_NAME]" at bounding box center [200, 188] width 133 height 12
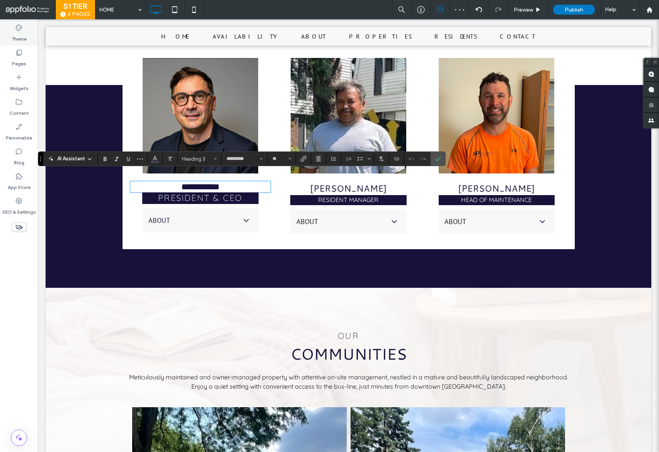
click at [17, 36] on label "Theme" at bounding box center [19, 37] width 15 height 11
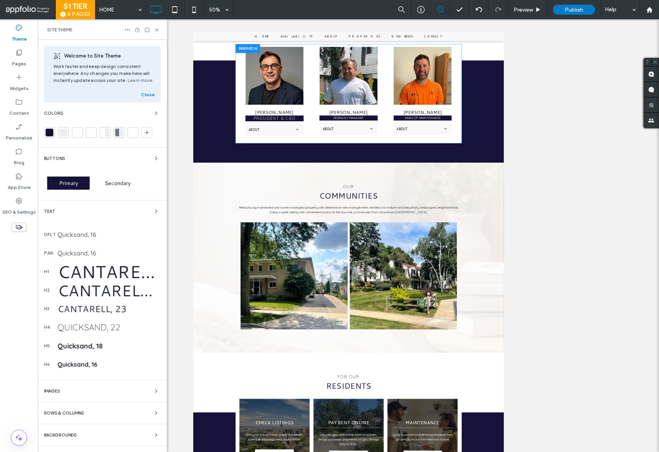
click at [131, 315] on div "h3 Cantarell, 23" at bounding box center [102, 309] width 117 height 19
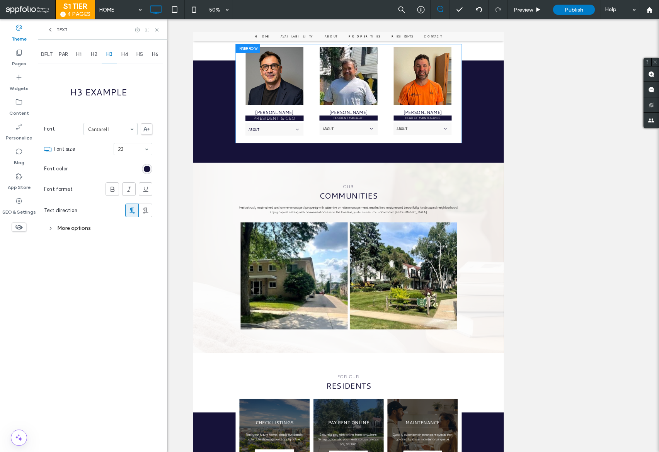
click at [121, 51] on span "H4" at bounding box center [124, 54] width 7 height 6
type input "**"
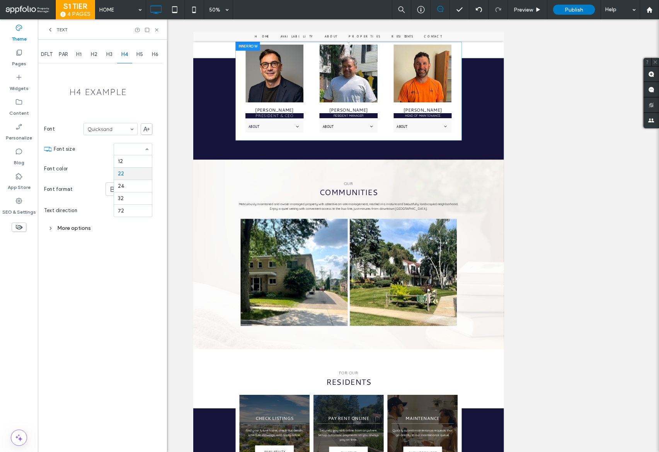
scroll to position [802, 0]
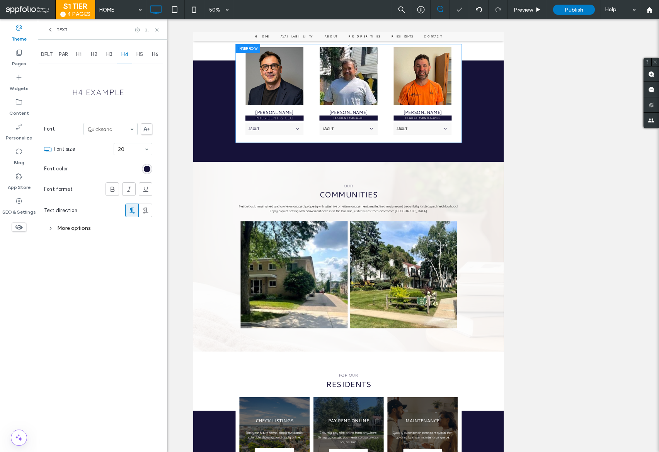
click at [136, 52] on span "H5" at bounding box center [139, 54] width 7 height 6
click at [155, 28] on icon at bounding box center [157, 30] width 6 height 6
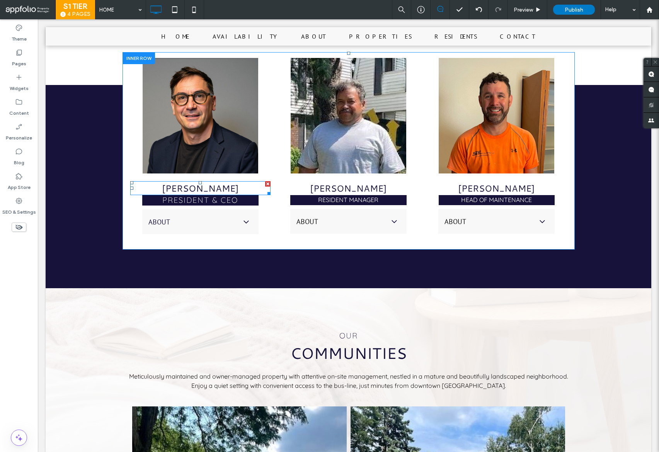
click at [211, 182] on span "[PERSON_NAME]" at bounding box center [200, 188] width 77 height 12
type input "*********"
type input "**"
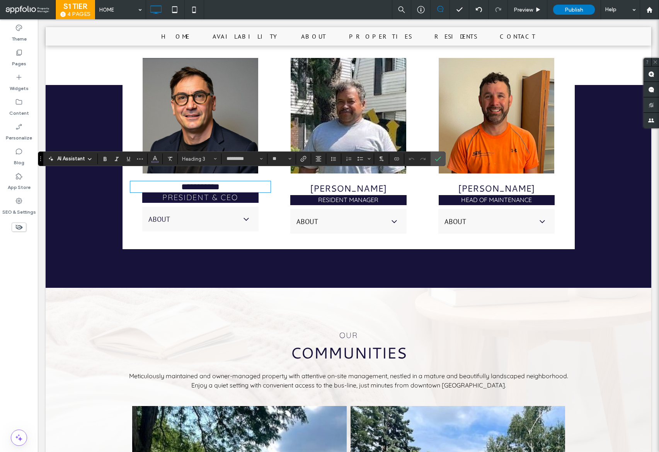
click at [203, 193] on span "president & ceo" at bounding box center [200, 198] width 76 height 10
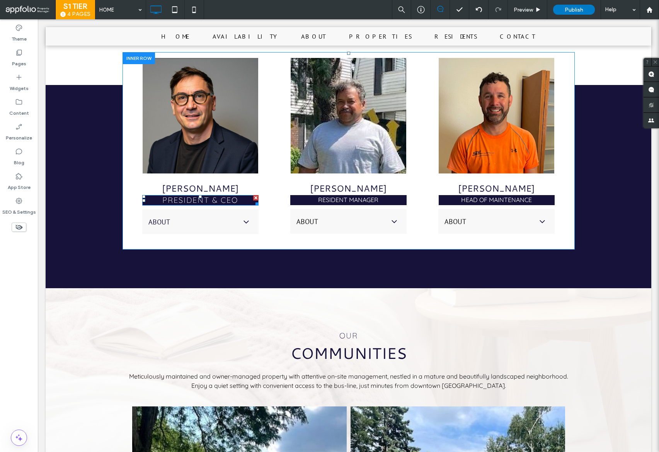
click at [195, 195] on span "president & ceo" at bounding box center [200, 200] width 76 height 10
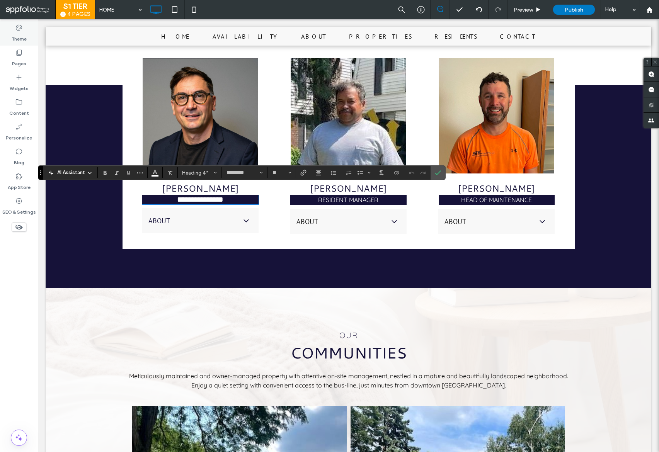
click at [27, 34] on div "Theme" at bounding box center [19, 33] width 38 height 25
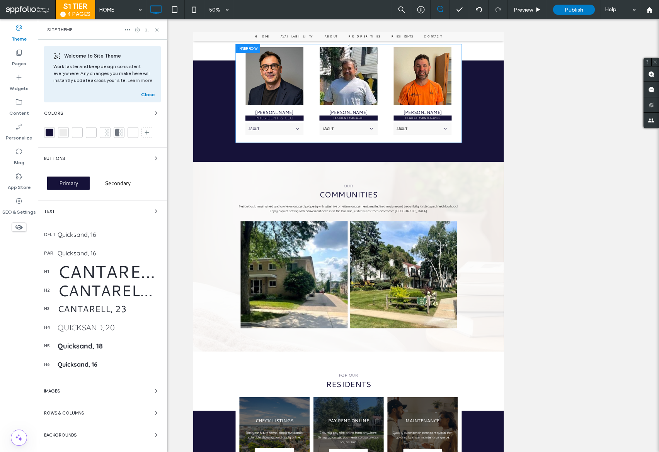
click at [95, 330] on div "Quicksand, 20" at bounding box center [109, 328] width 103 height 10
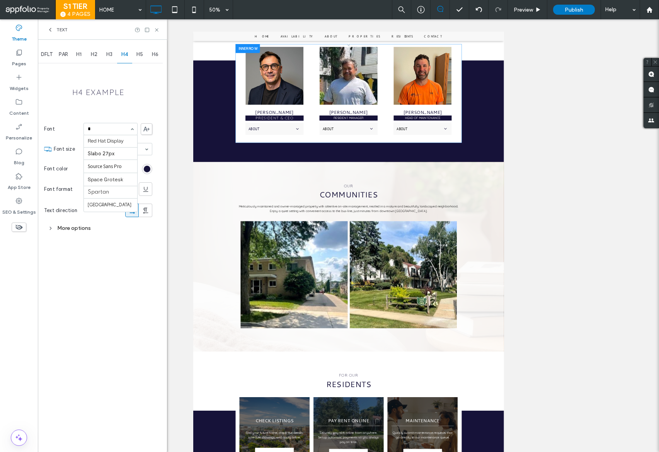
scroll to position [0, 0]
type input "*****"
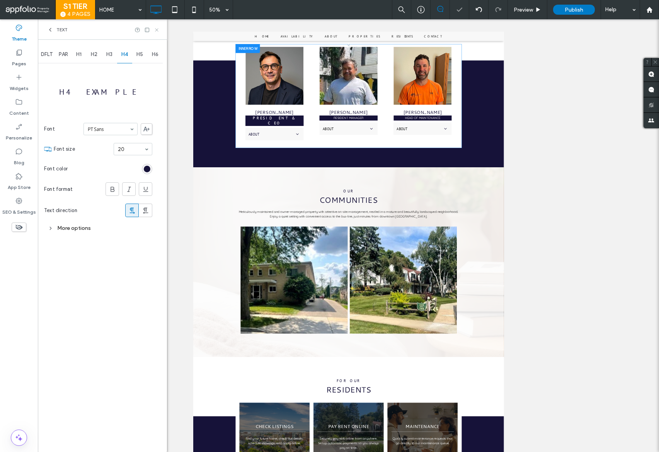
click at [156, 30] on use at bounding box center [156, 29] width 3 height 3
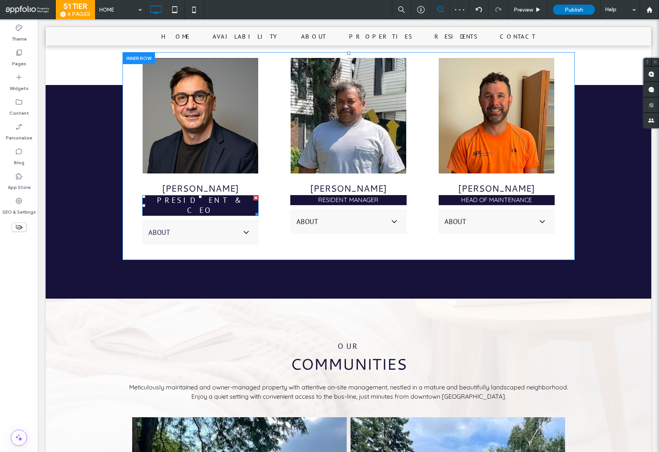
click at [209, 195] on span "president & ceo" at bounding box center [200, 205] width 87 height 20
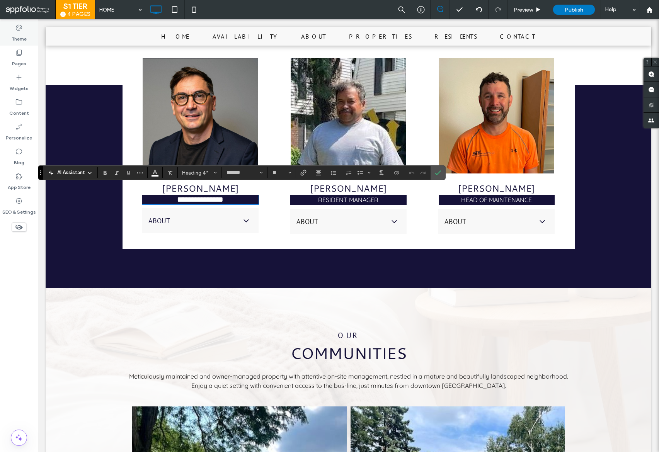
click at [20, 37] on label "Theme" at bounding box center [19, 37] width 15 height 11
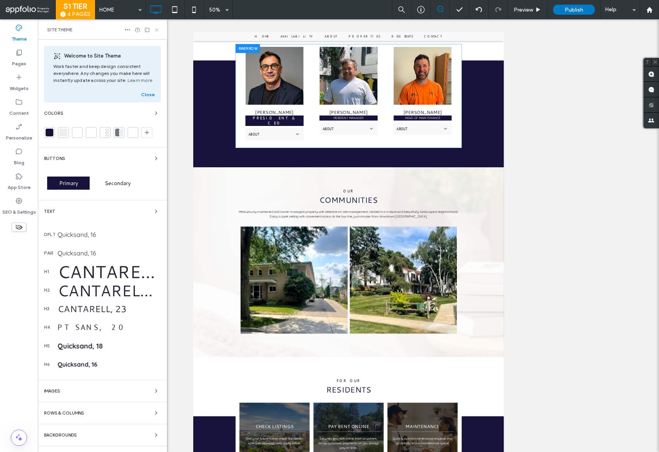
click at [158, 27] on icon at bounding box center [157, 30] width 6 height 6
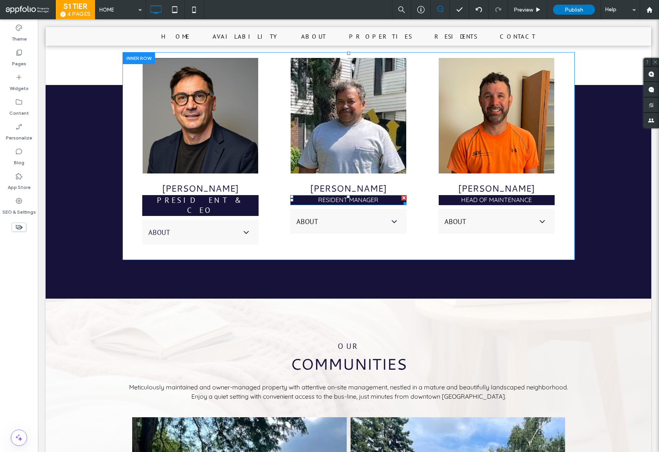
click at [344, 196] on span "RESIDENT manager" at bounding box center [348, 200] width 60 height 8
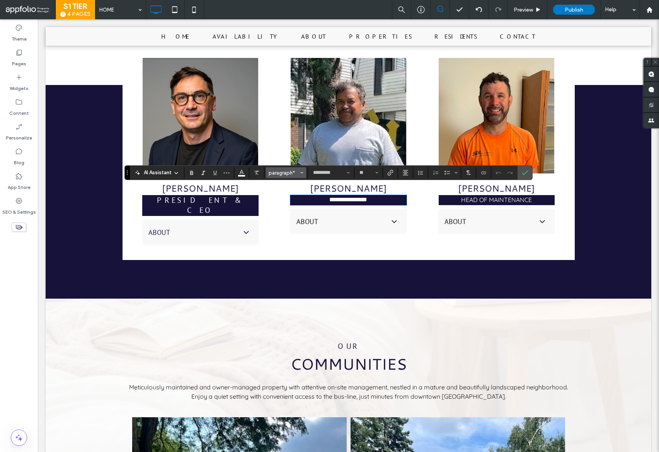
click at [285, 168] on button "paragraph*" at bounding box center [286, 172] width 40 height 11
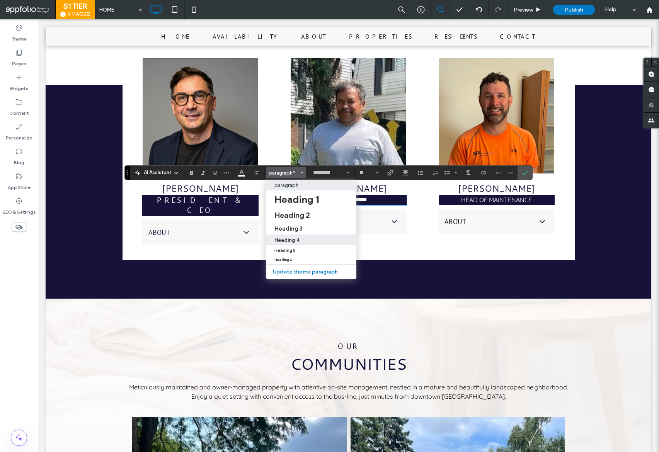
click at [293, 237] on h4 "Heading 4" at bounding box center [286, 240] width 25 height 6
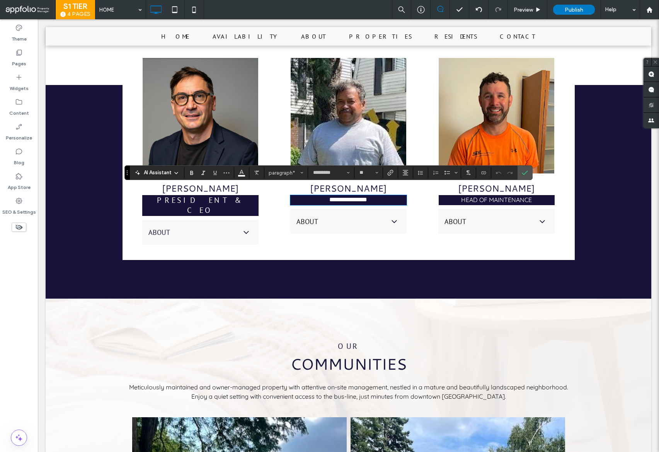
type input "*******"
type input "**"
click at [406, 175] on icon "Alignment" at bounding box center [405, 173] width 6 height 6
click at [416, 194] on div "ui.textEditor.alignment.center" at bounding box center [413, 197] width 10 height 6
click at [241, 174] on icon "Color" at bounding box center [242, 172] width 6 height 6
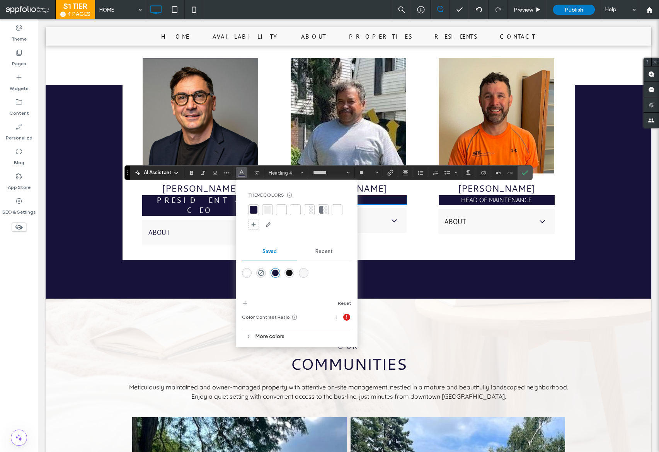
click at [248, 272] on div "rgba(255,255,255,1)" at bounding box center [247, 273] width 7 height 7
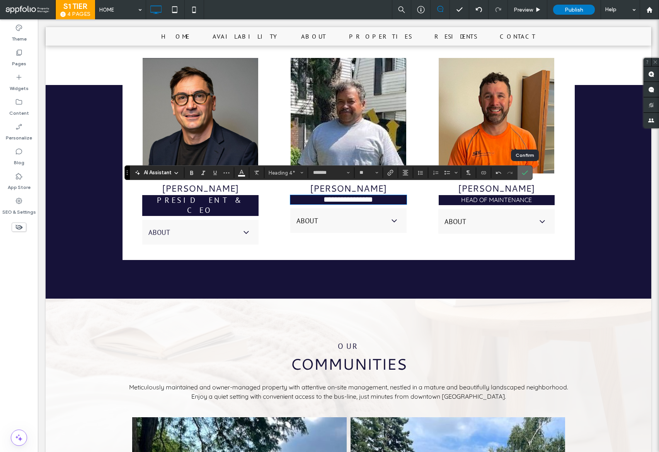
click at [525, 168] on span "Confirm" at bounding box center [525, 172] width 6 height 13
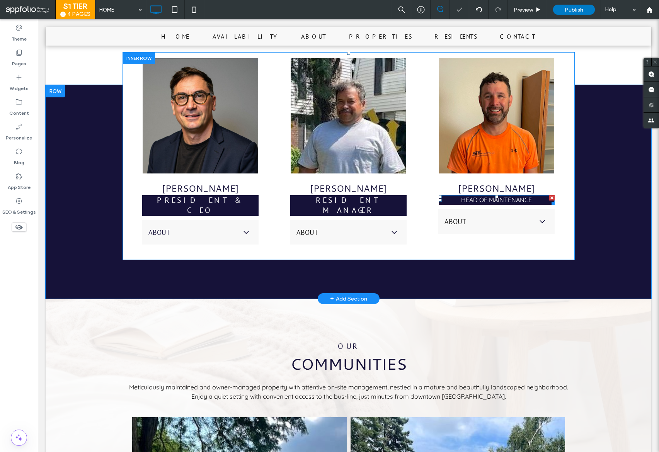
click at [513, 196] on span "Head of Maintenance" at bounding box center [496, 200] width 71 height 8
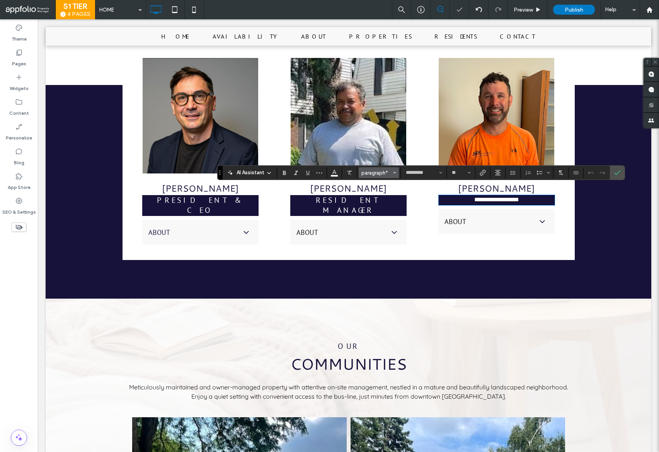
click at [375, 170] on span "paragraph*" at bounding box center [376, 173] width 30 height 6
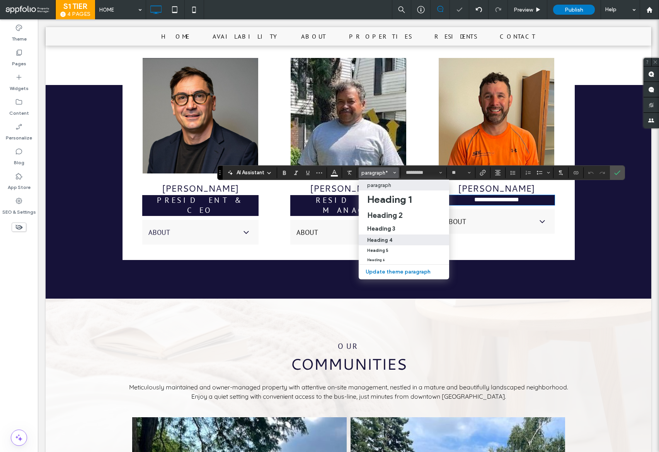
drag, startPoint x: 390, startPoint y: 241, endPoint x: 407, endPoint y: 193, distance: 51.0
click at [390, 241] on h4 "Heading 4" at bounding box center [379, 240] width 25 height 6
type input "*******"
type input "**"
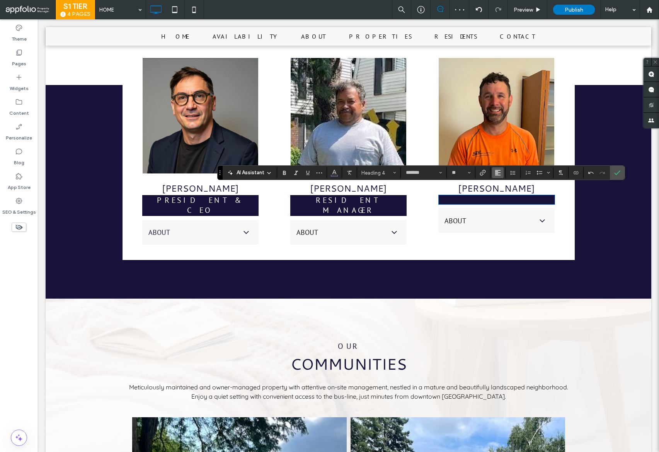
click at [501, 171] on button "Alignment" at bounding box center [498, 172] width 12 height 11
click at [505, 194] on icon "ui.textEditor.alignment.center" at bounding box center [504, 197] width 6 height 6
click at [333, 174] on icon "Color" at bounding box center [334, 172] width 6 height 6
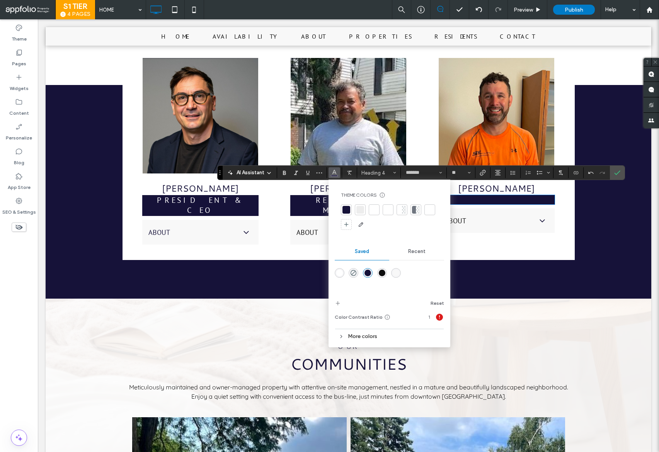
click at [341, 273] on div "rgba(255,255,255,1)" at bounding box center [339, 273] width 7 height 7
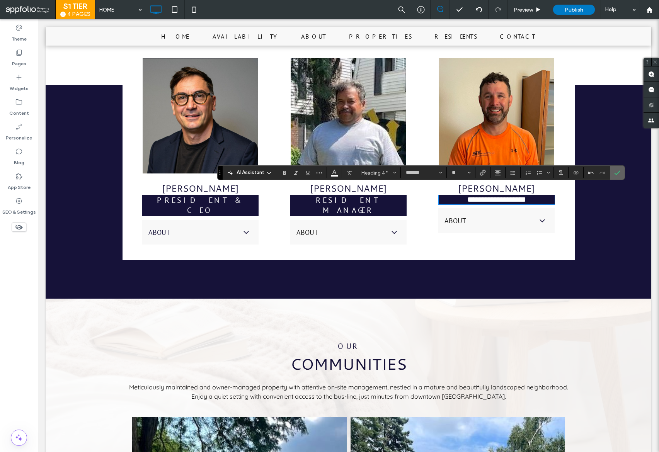
click at [615, 171] on icon "Confirm" at bounding box center [617, 173] width 6 height 6
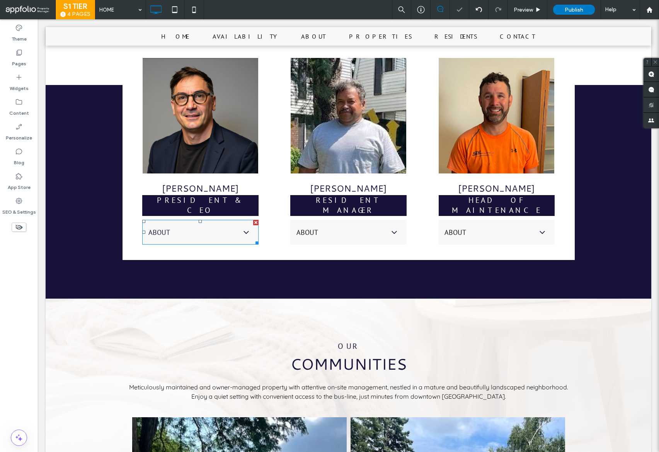
click at [204, 220] on div "About" at bounding box center [200, 232] width 116 height 25
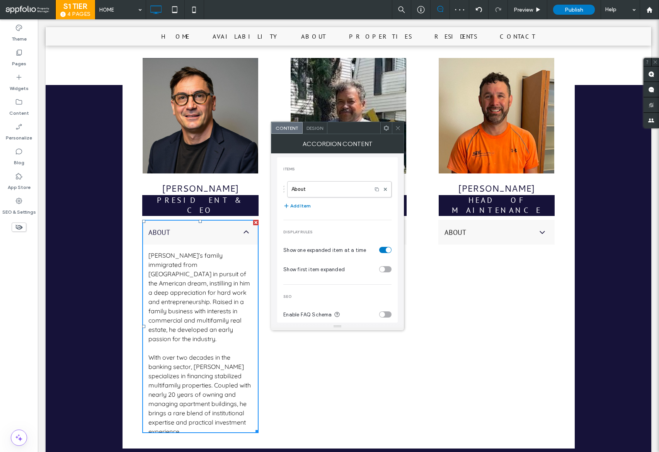
click at [313, 128] on span "Design" at bounding box center [315, 128] width 17 height 6
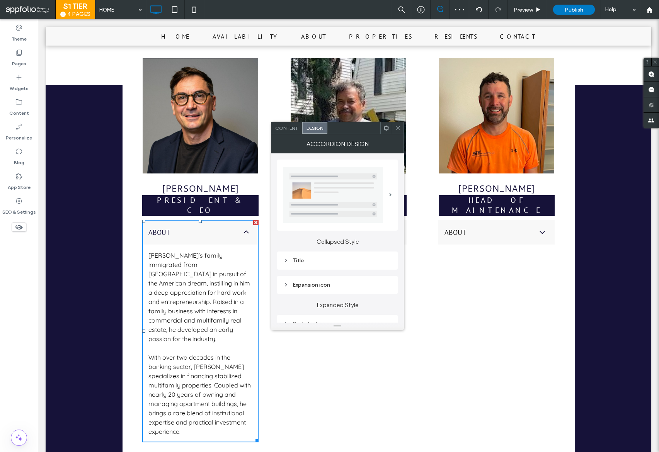
click at [327, 266] on div "Title" at bounding box center [337, 261] width 121 height 18
click at [339, 259] on div "Title" at bounding box center [337, 260] width 108 height 7
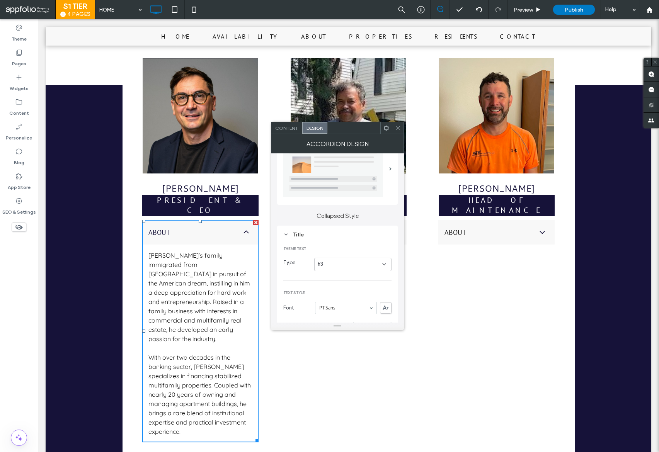
scroll to position [73, 0]
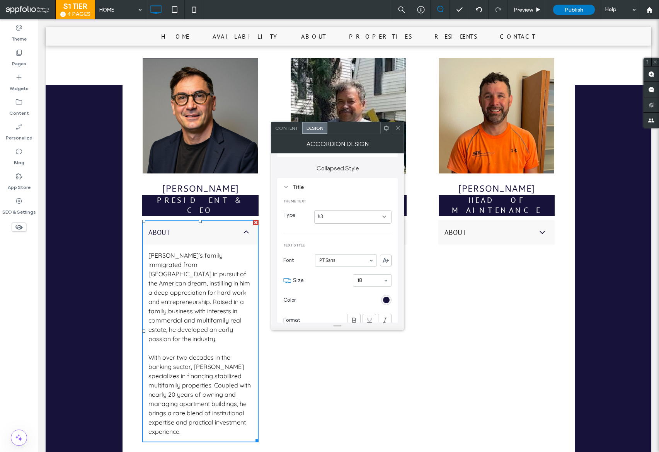
click at [339, 210] on div "Type h3" at bounding box center [337, 216] width 108 height 21
click at [341, 217] on div "h3" at bounding box center [350, 217] width 65 height 8
click at [330, 270] on div "h4" at bounding box center [353, 271] width 77 height 14
click at [401, 129] on div at bounding box center [398, 128] width 12 height 12
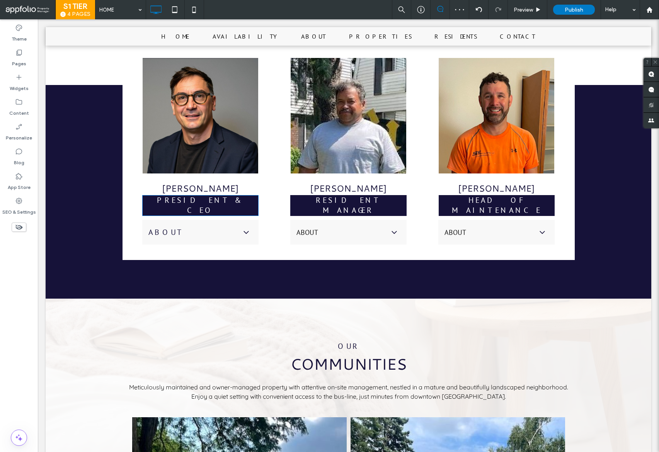
click at [183, 195] on span "president & ceo" at bounding box center [200, 205] width 87 height 20
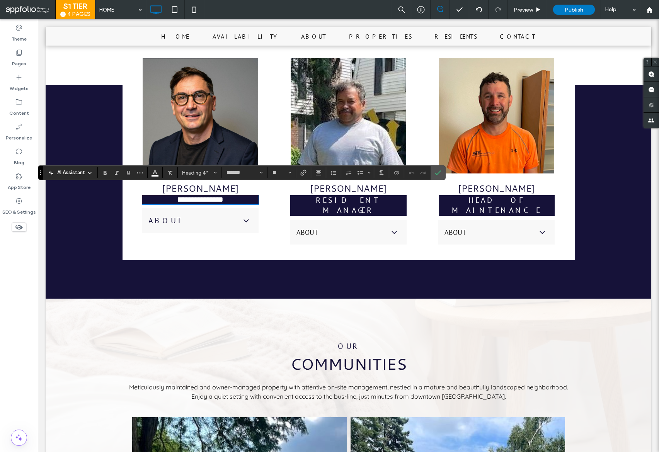
click at [194, 216] on span "About" at bounding box center [192, 221] width 89 height 10
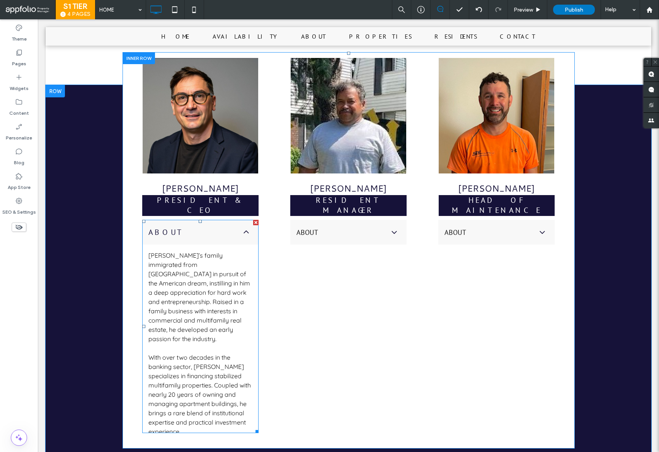
click at [194, 227] on span "About" at bounding box center [192, 232] width 89 height 10
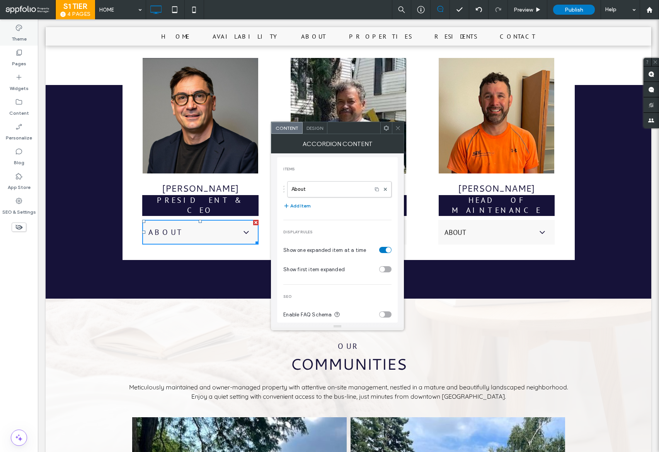
click at [25, 27] on div "Theme" at bounding box center [19, 33] width 38 height 25
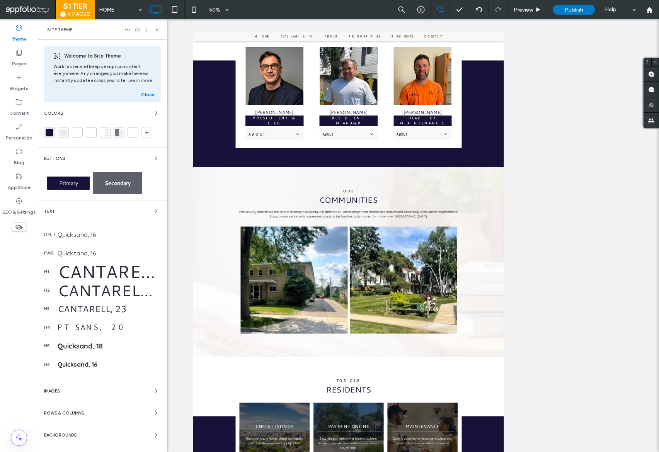
click at [111, 299] on div "Cantarell, 40" at bounding box center [109, 291] width 103 height 22
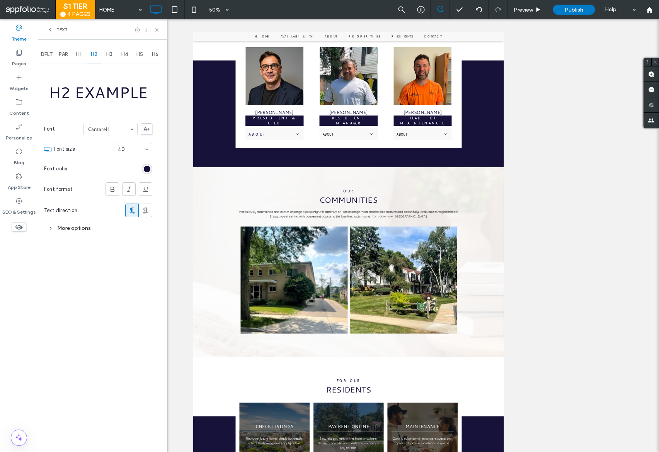
click at [138, 55] on span "H5" at bounding box center [139, 54] width 7 height 6
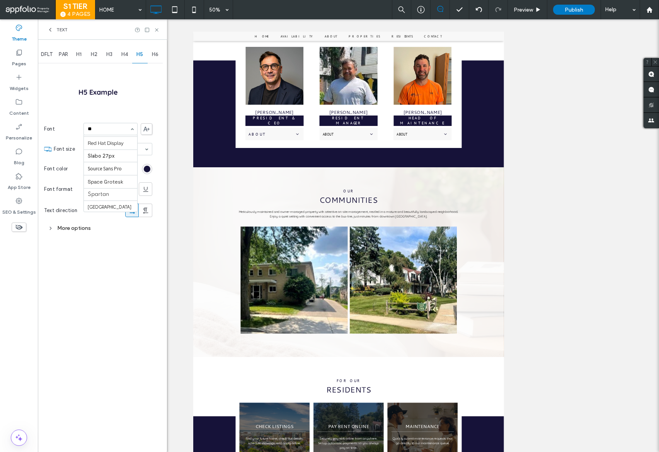
scroll to position [0, 0]
type input "****"
click at [109, 189] on icon at bounding box center [113, 190] width 8 height 8
click at [124, 54] on span "H4" at bounding box center [124, 54] width 7 height 6
click at [76, 225] on div "More options" at bounding box center [98, 228] width 108 height 10
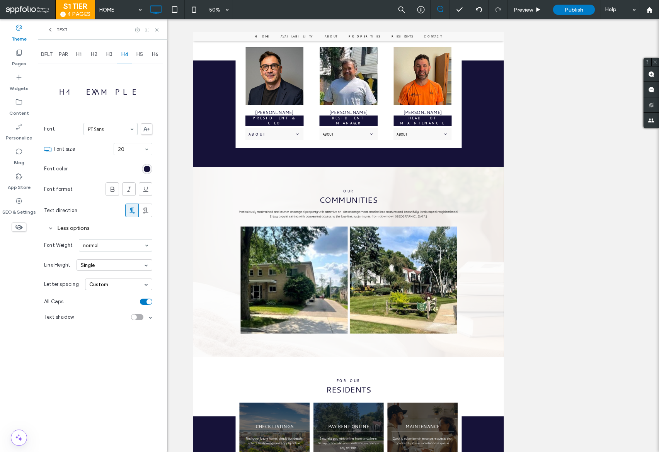
click at [107, 52] on span "H3" at bounding box center [109, 54] width 6 height 6
click at [126, 55] on span "H4" at bounding box center [124, 54] width 7 height 6
click at [139, 54] on span "H5" at bounding box center [139, 54] width 7 height 6
click at [160, 30] on div "Text" at bounding box center [102, 29] width 129 height 20
drag, startPoint x: 157, startPoint y: 31, endPoint x: 119, endPoint y: 12, distance: 42.4
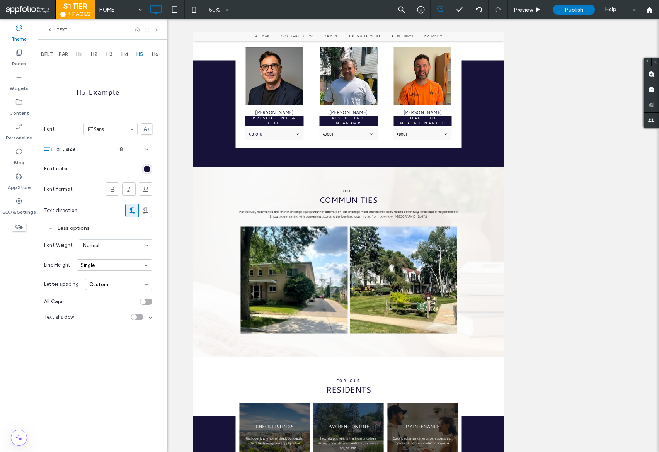
click at [157, 31] on icon at bounding box center [157, 30] width 6 height 6
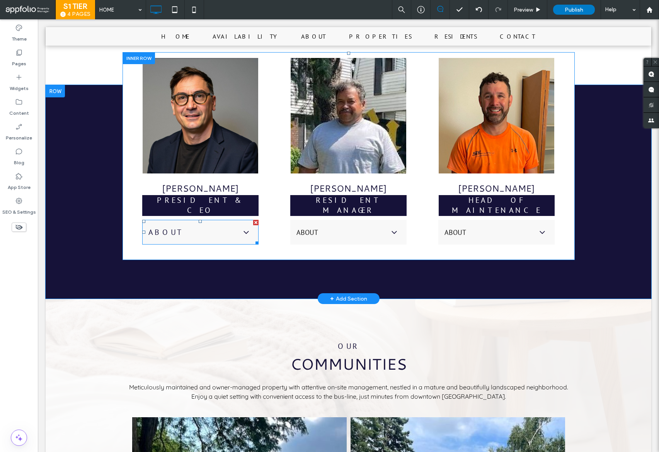
click at [205, 227] on span "About" at bounding box center [192, 232] width 89 height 10
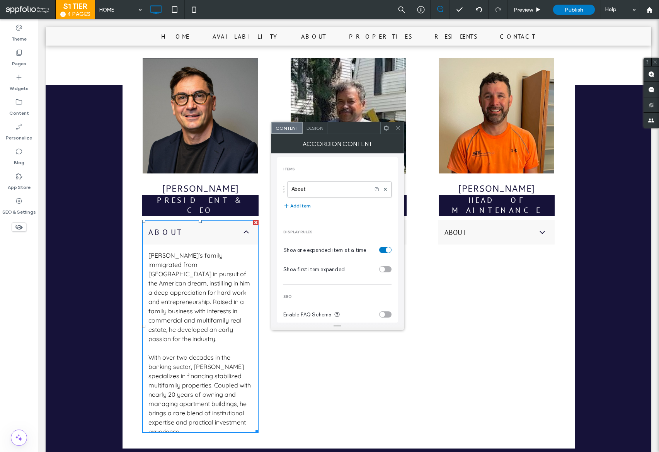
click at [309, 132] on div "Design" at bounding box center [315, 128] width 25 height 12
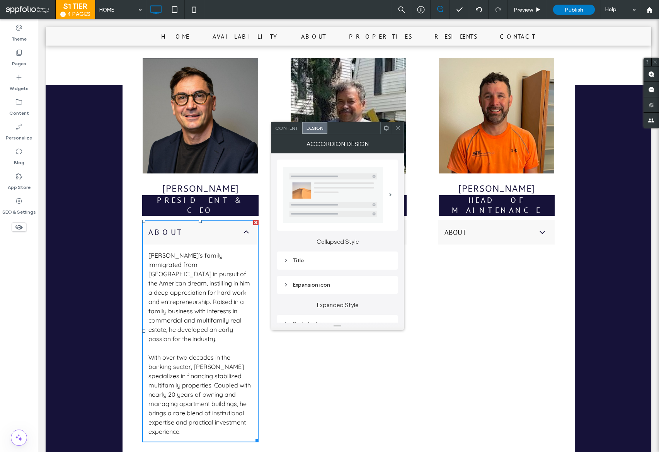
click at [322, 262] on div "Title" at bounding box center [337, 260] width 108 height 7
click at [342, 286] on div "h4" at bounding box center [352, 291] width 77 height 14
click at [328, 341] on div "h4" at bounding box center [353, 344] width 77 height 14
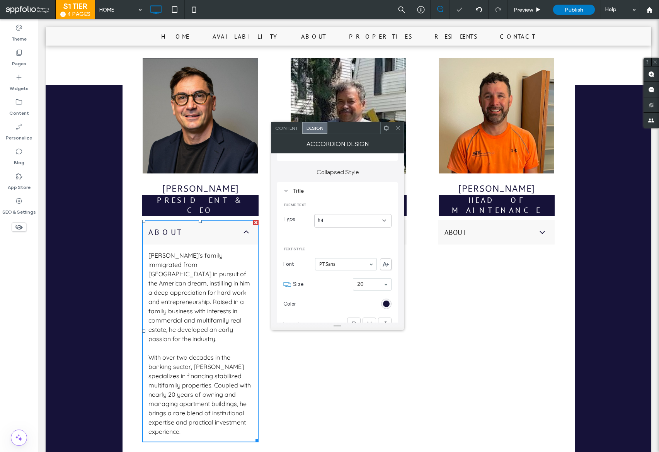
scroll to position [81, 0]
click at [335, 214] on div "h4" at bounding box center [352, 210] width 77 height 14
click at [328, 271] on div "h5" at bounding box center [353, 277] width 77 height 14
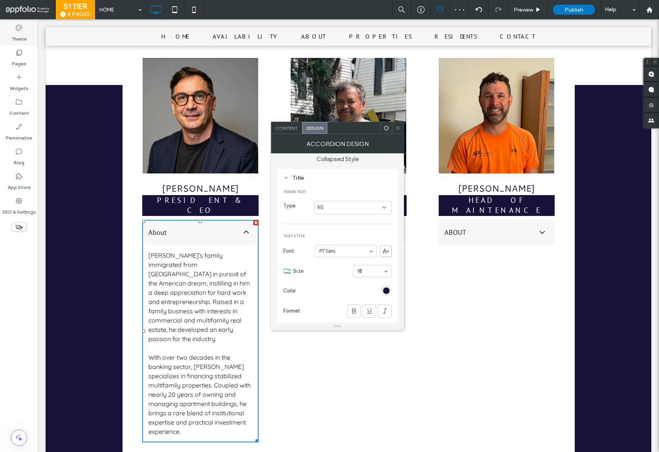
click at [13, 37] on label "Theme" at bounding box center [19, 37] width 15 height 11
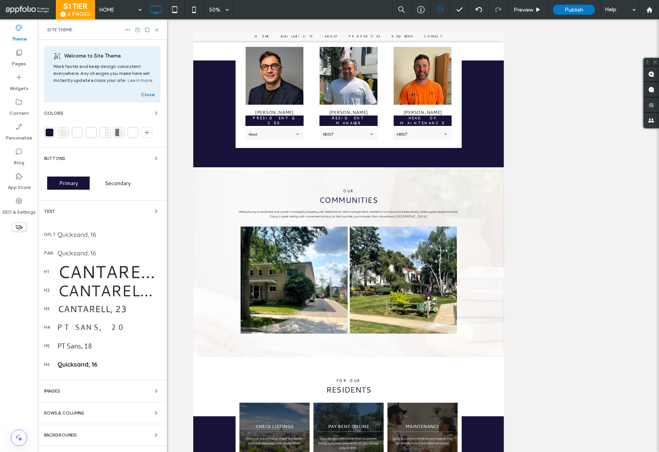
click at [114, 295] on div "Cantarell, 40" at bounding box center [109, 291] width 103 height 22
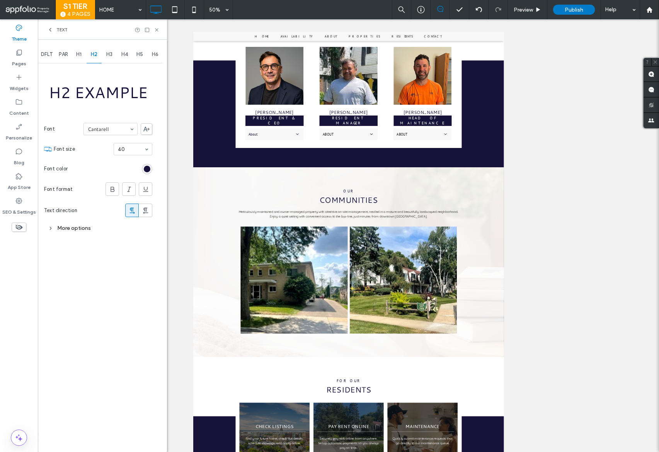
click at [137, 53] on span "H5" at bounding box center [139, 54] width 7 height 6
click at [78, 227] on div "More options" at bounding box center [98, 228] width 108 height 10
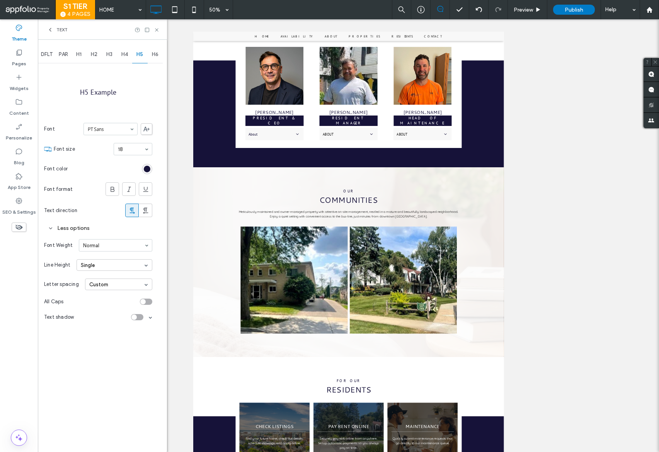
click at [152, 300] on div "All Caps" at bounding box center [98, 301] width 108 height 15
click at [150, 301] on div "toggle" at bounding box center [146, 302] width 12 height 6
click at [157, 31] on icon at bounding box center [157, 30] width 6 height 6
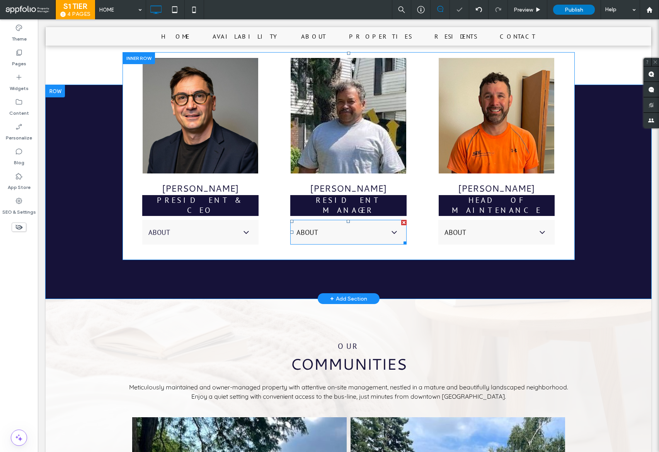
click at [328, 228] on span "About" at bounding box center [341, 232] width 89 height 9
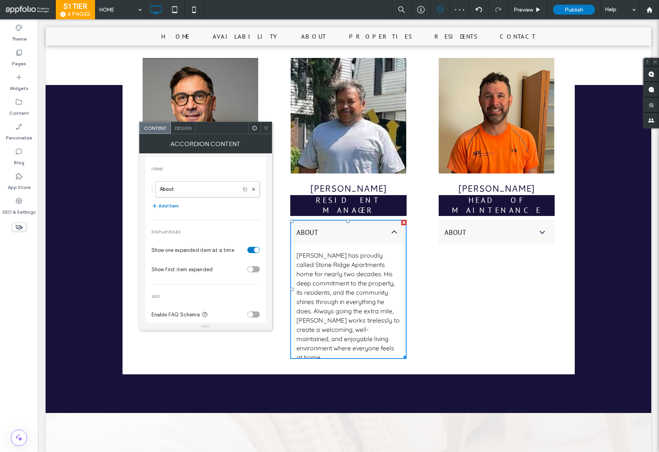
click at [182, 133] on div "Design" at bounding box center [183, 128] width 25 height 12
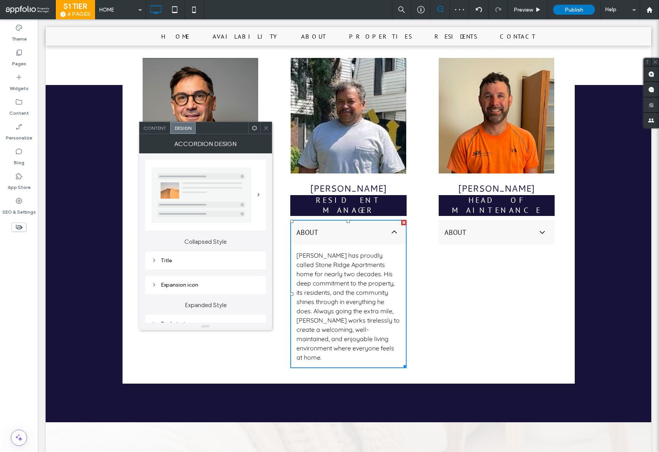
click at [186, 262] on div "Title" at bounding box center [206, 260] width 108 height 7
click at [218, 288] on div "h3" at bounding box center [218, 290] width 65 height 8
click at [194, 356] on div "h5" at bounding box center [221, 358] width 77 height 14
click at [268, 130] on icon at bounding box center [266, 128] width 6 height 6
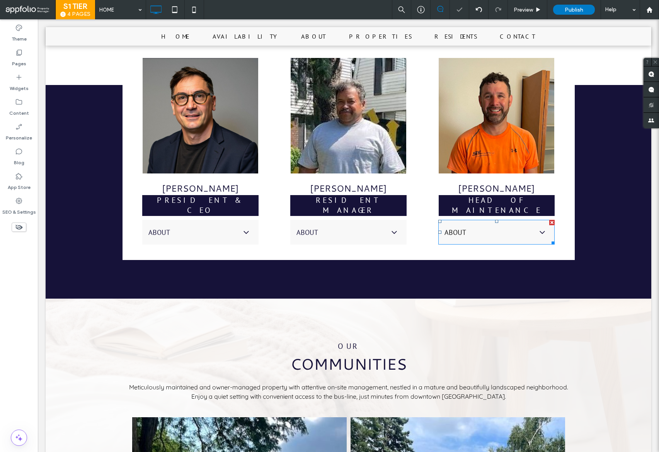
click at [474, 228] on span "About" at bounding box center [489, 232] width 89 height 9
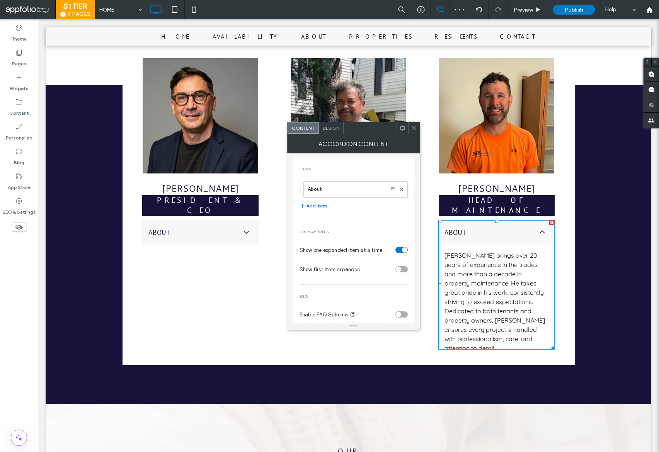
click at [330, 126] on span "Design" at bounding box center [331, 128] width 17 height 6
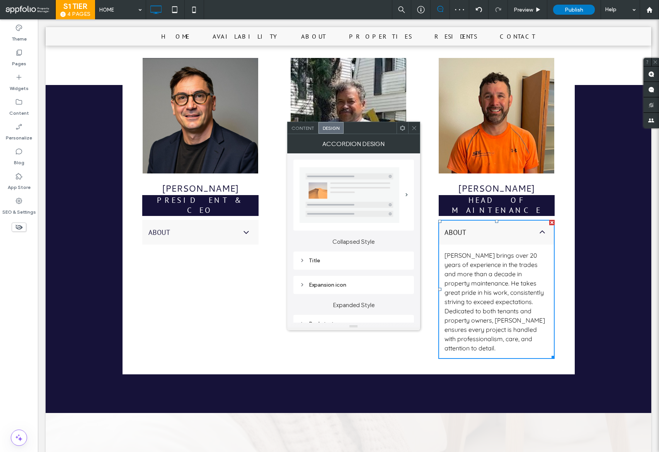
drag, startPoint x: 336, startPoint y: 263, endPoint x: 349, endPoint y: 264, distance: 13.6
click at [336, 263] on div "Title" at bounding box center [354, 260] width 108 height 7
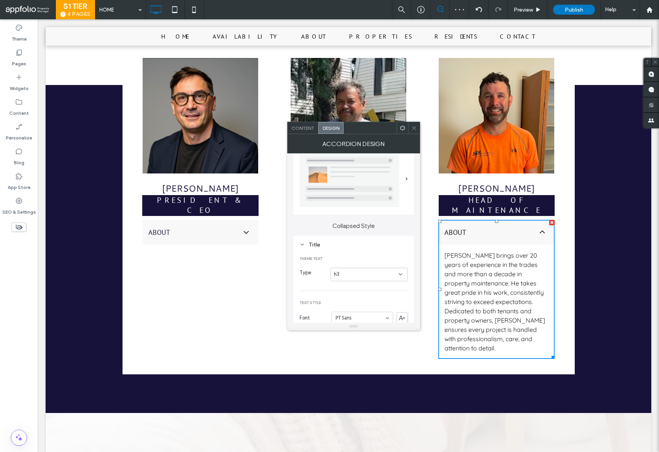
click at [357, 271] on div "h3" at bounding box center [366, 275] width 65 height 8
click at [347, 341] on div "h5" at bounding box center [369, 342] width 77 height 14
click at [414, 123] on span at bounding box center [414, 128] width 6 height 12
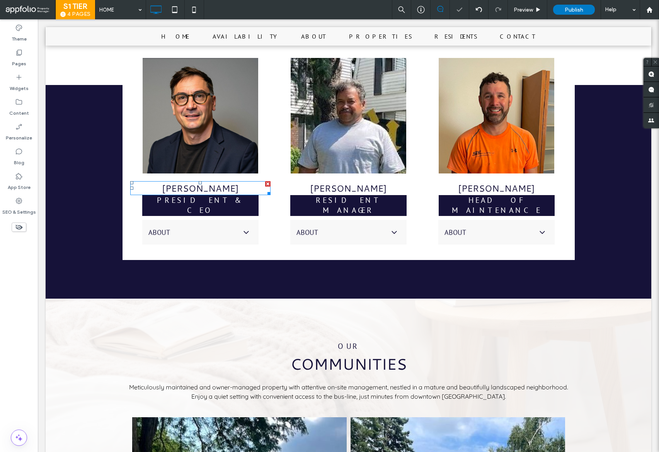
click at [189, 182] on span "[PERSON_NAME]" at bounding box center [200, 188] width 77 height 12
type input "*********"
type input "**"
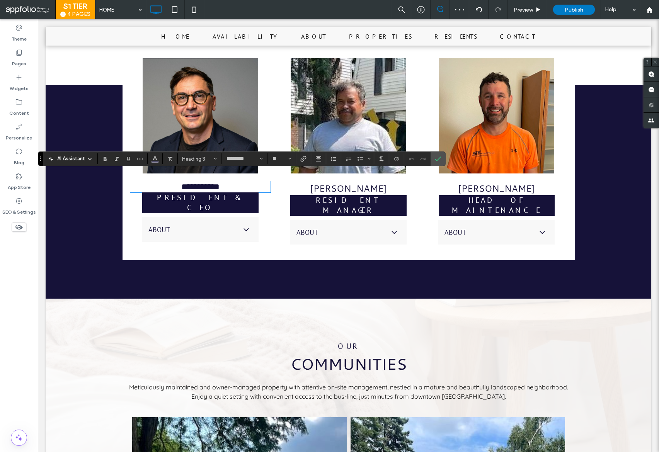
click at [185, 193] on span "president & ceo" at bounding box center [200, 203] width 87 height 20
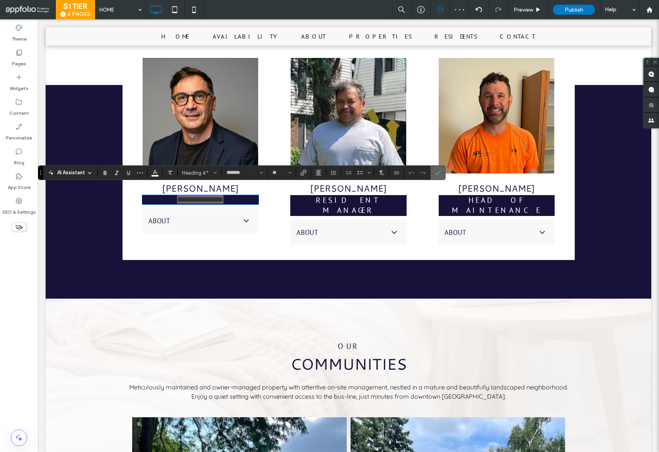
drag, startPoint x: 438, startPoint y: 176, endPoint x: 400, endPoint y: 157, distance: 42.9
click at [438, 176] on span "Confirm" at bounding box center [438, 172] width 6 height 13
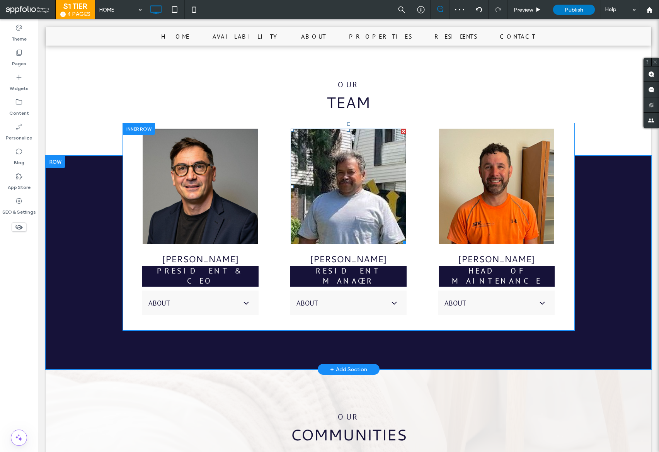
scroll to position [731, 0]
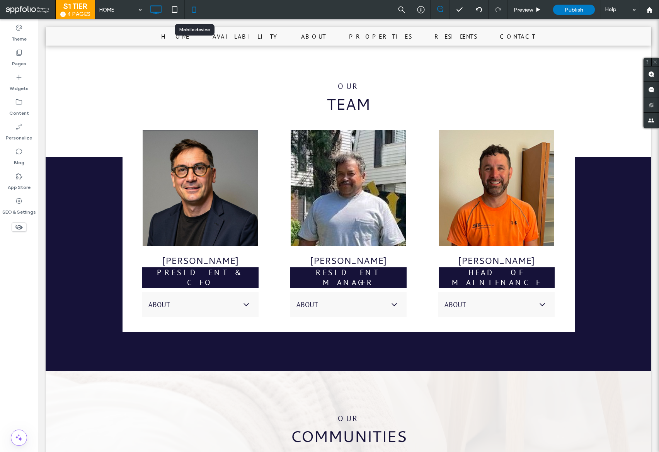
click at [193, 11] on icon at bounding box center [193, 9] width 15 height 15
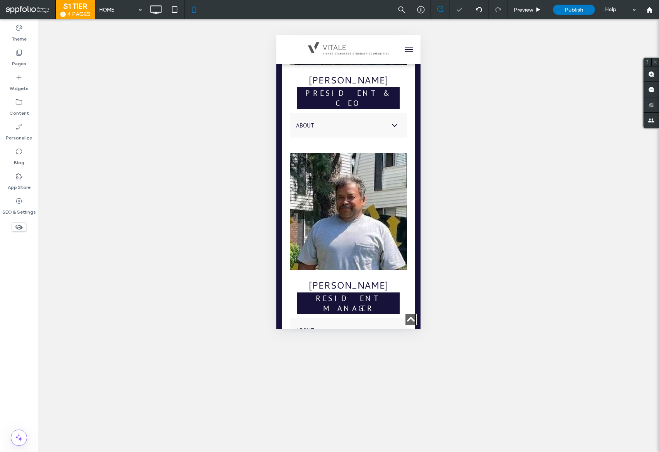
scroll to position [775, 0]
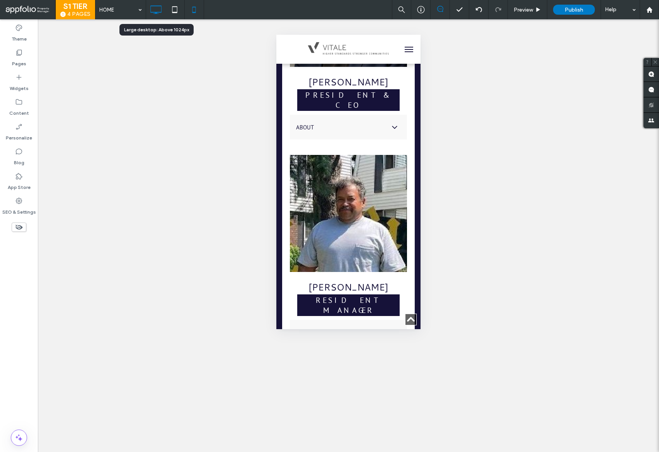
click at [160, 7] on icon at bounding box center [155, 9] width 15 height 15
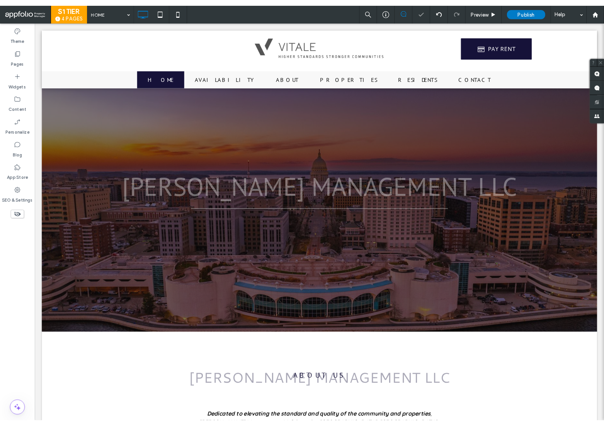
scroll to position [0, 0]
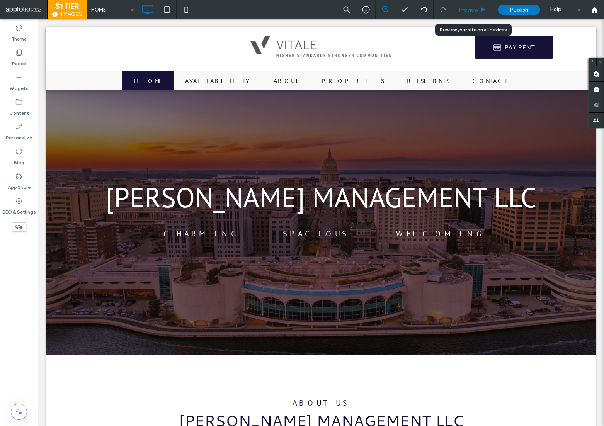
click at [470, 13] on div "Preview" at bounding box center [472, 9] width 39 height 19
click at [470, 8] on span "Preview" at bounding box center [468, 10] width 19 height 7
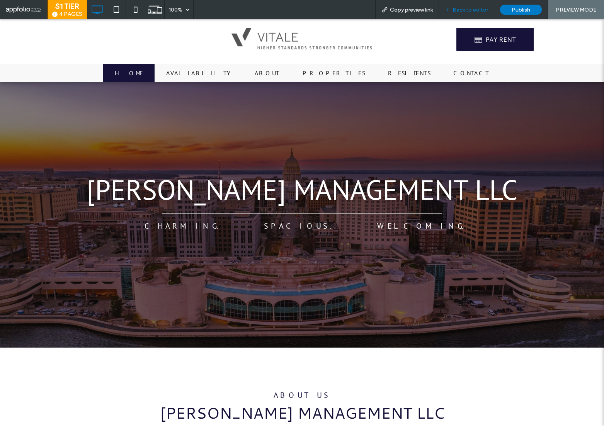
click at [461, 10] on span "Back to editor" at bounding box center [471, 10] width 36 height 7
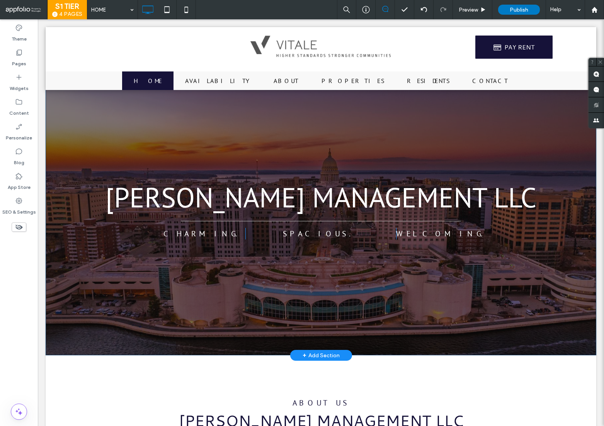
click at [96, 150] on div "Messner Management LLC Click To Paste CHARMING. Click To Paste SPACIOUS. Click …" at bounding box center [321, 213] width 551 height 285
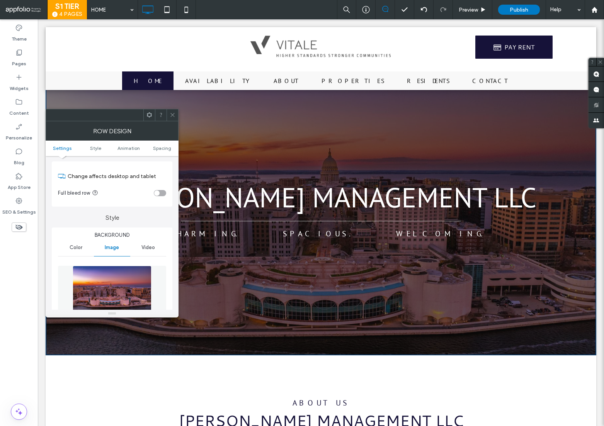
scroll to position [145, 0]
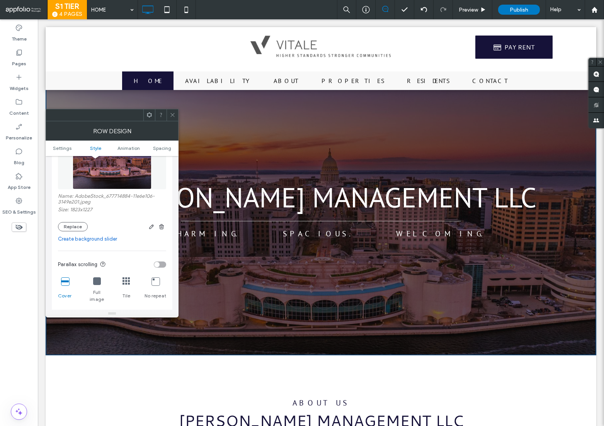
click at [172, 118] on span at bounding box center [173, 115] width 6 height 12
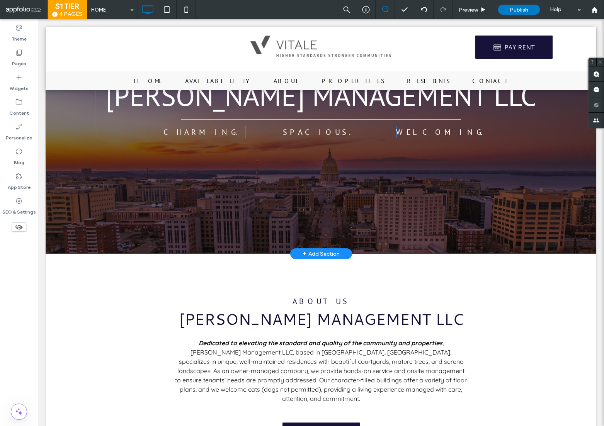
scroll to position [0, 0]
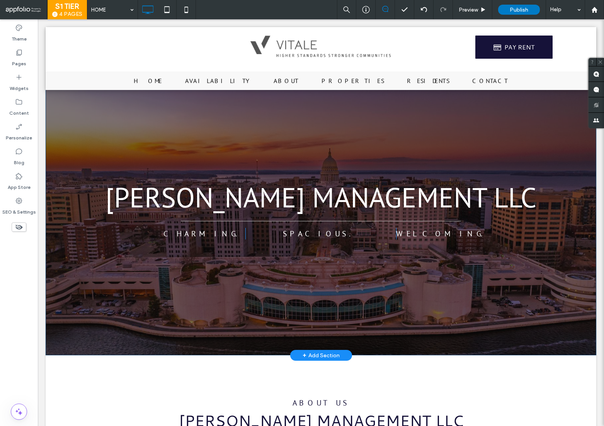
click at [61, 123] on div "Messner Management LLC Click To Paste CHARMING. Click To Paste SPACIOUS. Click …" at bounding box center [321, 213] width 551 height 285
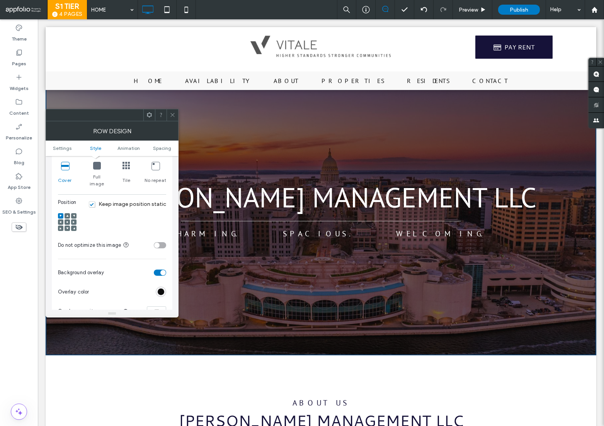
scroll to position [261, 0]
click at [157, 306] on input "***" at bounding box center [156, 311] width 19 height 10
type input "***"
type input "**"
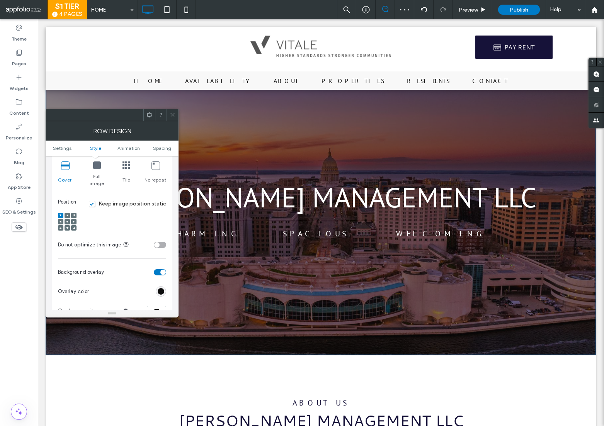
type input "***"
type input "**"
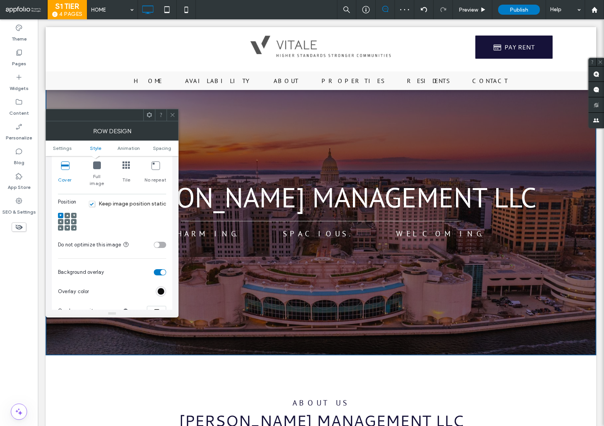
click at [176, 117] on div at bounding box center [173, 115] width 12 height 12
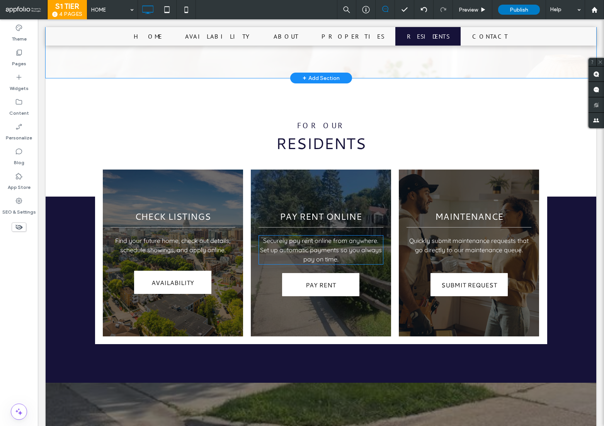
scroll to position [1420, 0]
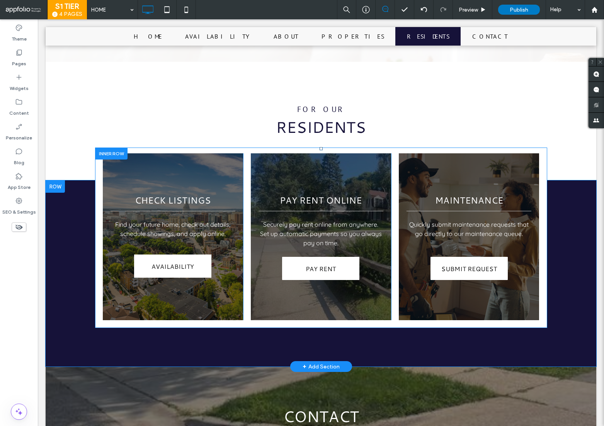
click at [224, 153] on div "CHECK LISTINGS Find your future home, check out details, schedule showings, and…" at bounding box center [173, 236] width 140 height 167
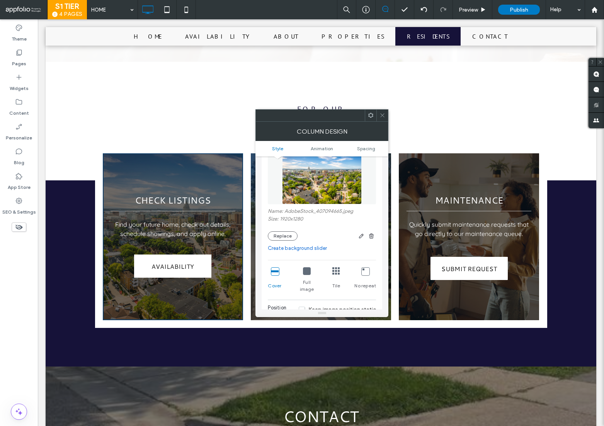
scroll to position [235, 0]
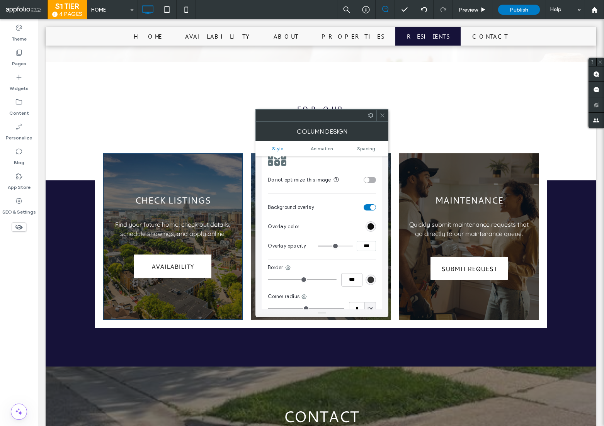
drag, startPoint x: 368, startPoint y: 239, endPoint x: 360, endPoint y: 238, distance: 8.6
click at [360, 241] on input "***" at bounding box center [366, 246] width 19 height 10
type input "***"
type input "**"
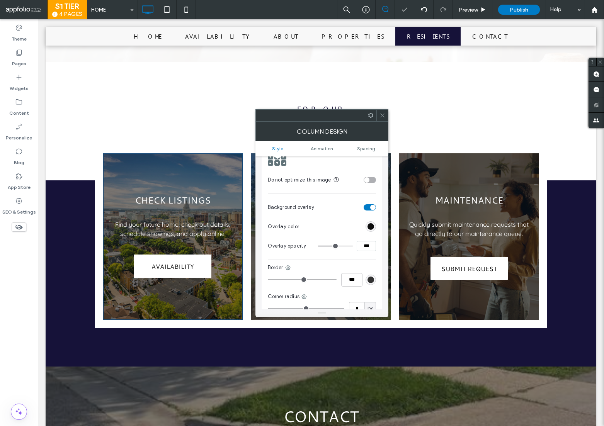
scroll to position [237, 0]
click at [381, 112] on span at bounding box center [383, 116] width 6 height 12
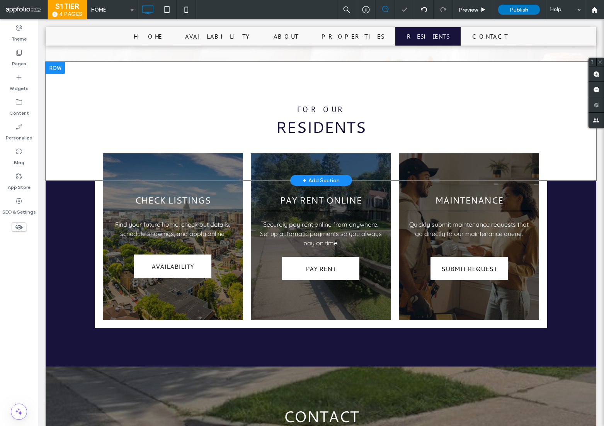
click at [367, 149] on div "for our RESIDENTS Click To Paste Row + Add Section" at bounding box center [321, 121] width 551 height 119
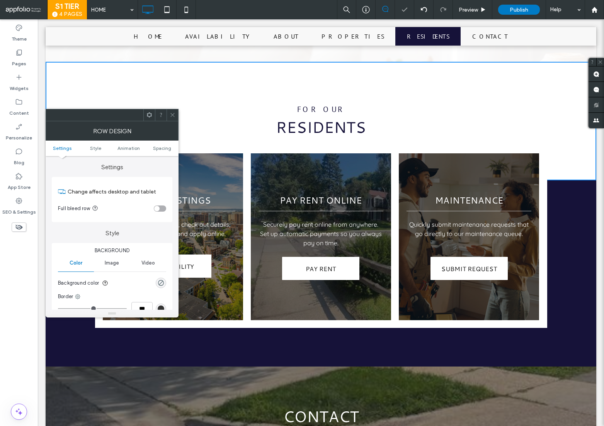
click at [375, 290] on div "PAY RENT ONLINE Securely pay rent online from anywhere. Set up automatic paymen…" at bounding box center [321, 236] width 140 height 167
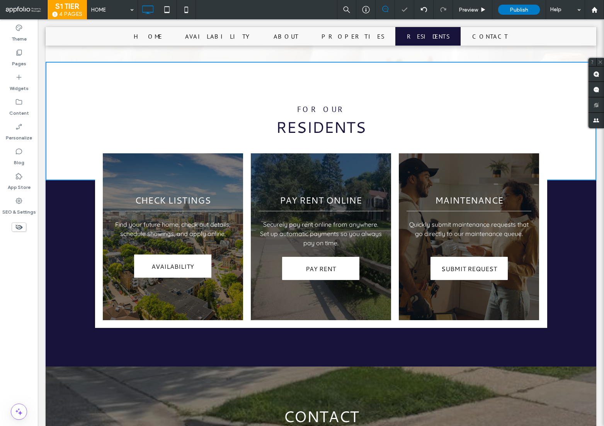
click at [377, 290] on div "PAY RENT ONLINE Securely pay rent online from anywhere. Set up automatic paymen…" at bounding box center [321, 236] width 140 height 167
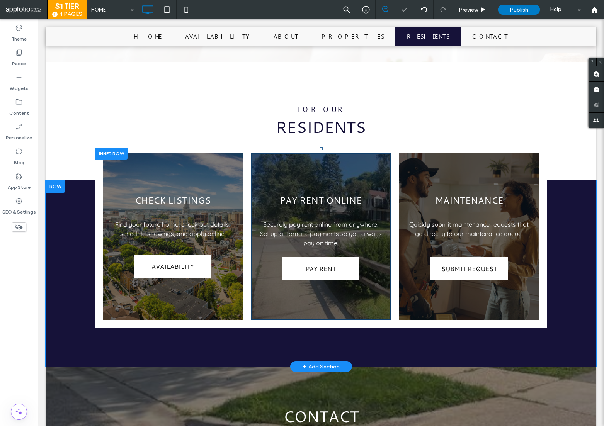
click at [377, 290] on div "PAY RENT ONLINE Securely pay rent online from anywhere. Set up automatic paymen…" at bounding box center [321, 236] width 140 height 167
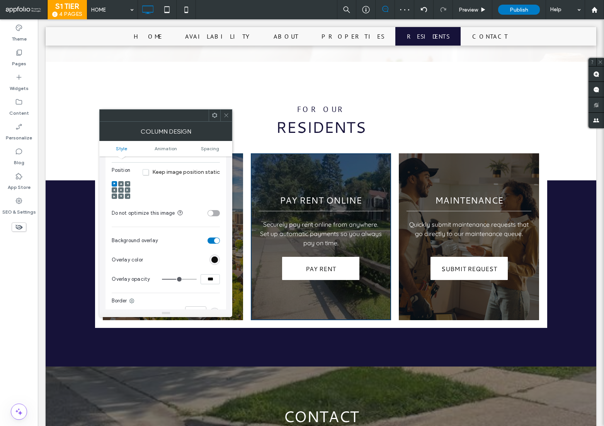
scroll to position [202, 0]
click at [211, 275] on input "***" at bounding box center [210, 280] width 19 height 10
type input "***"
type input "**"
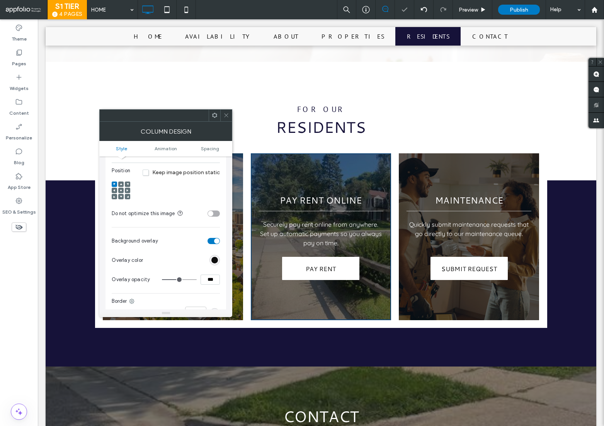
click at [223, 115] on icon at bounding box center [226, 115] width 6 height 6
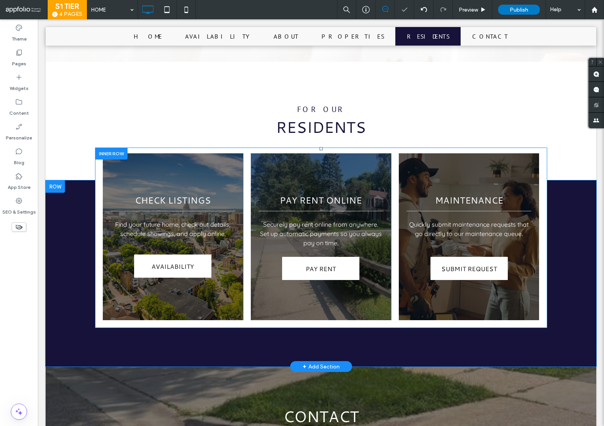
click at [431, 153] on div "MAINTENANCE Quickly submit maintenance requests that go directly to our mainten…" at bounding box center [469, 236] width 140 height 167
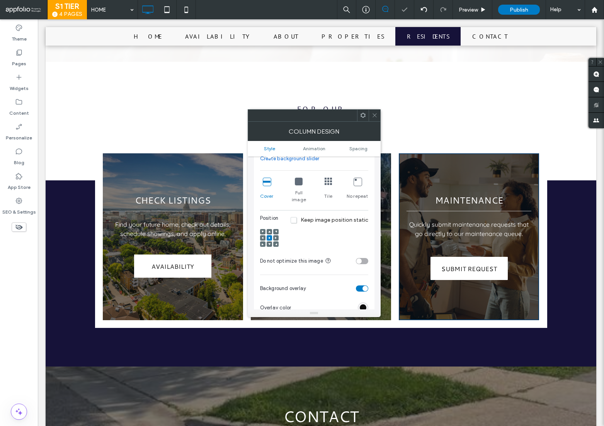
scroll to position [212, 0]
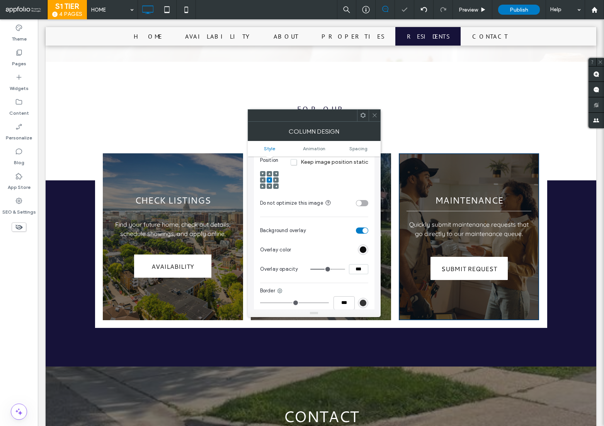
click at [356, 266] on input "***" at bounding box center [358, 269] width 19 height 10
click at [359, 264] on input "***" at bounding box center [358, 269] width 19 height 10
type input "***"
type input "**"
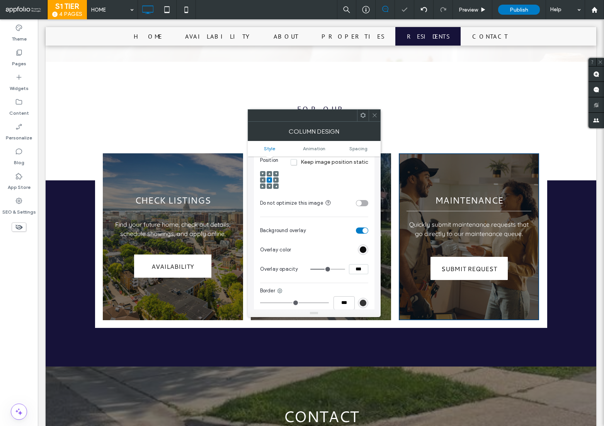
click at [375, 115] on icon at bounding box center [375, 115] width 6 height 6
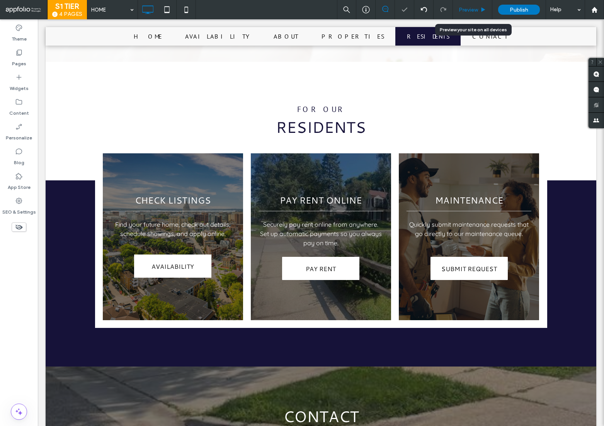
click at [468, 7] on span "Preview" at bounding box center [468, 10] width 19 height 7
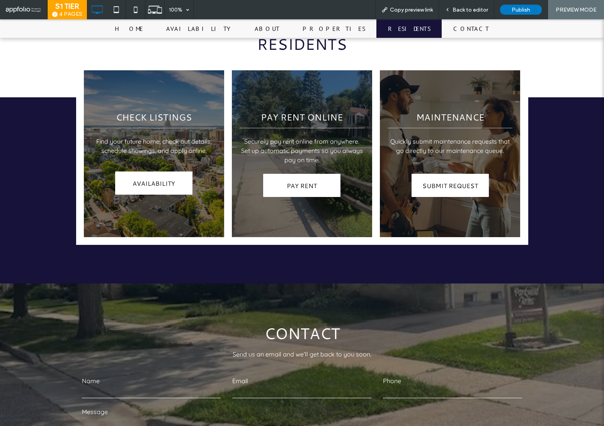
scroll to position [1582, 0]
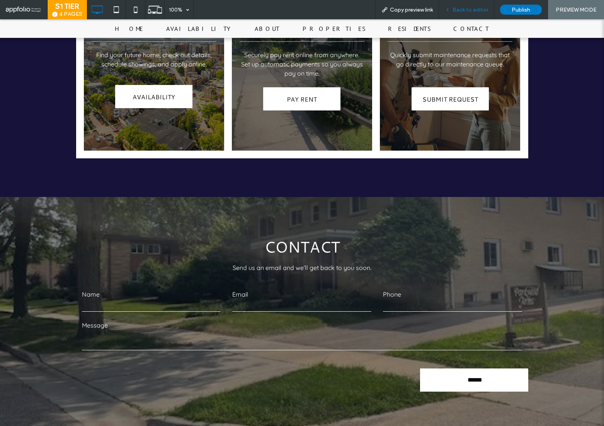
click at [467, 0] on div "Back to editor" at bounding box center [466, 9] width 55 height 19
click at [472, 7] on span "Back to editor" at bounding box center [471, 10] width 36 height 7
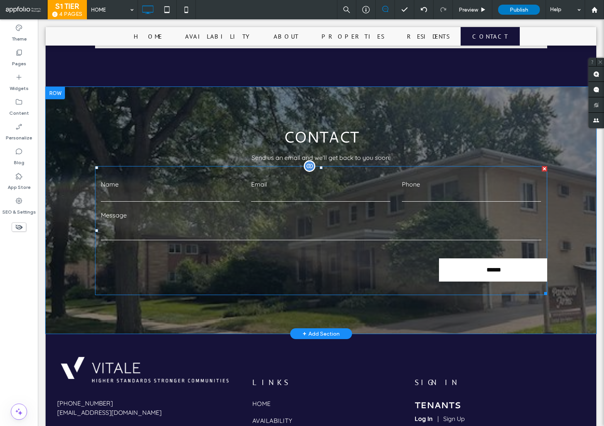
scroll to position [1701, 0]
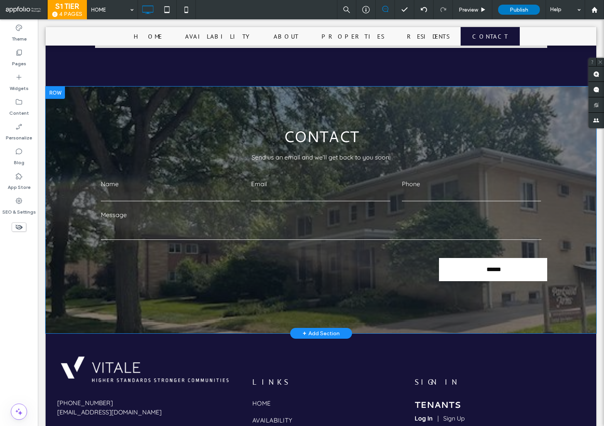
click at [87, 87] on div "CONTACT Send us an email and we’ll get back to you soon. Contact Us Form Name E…" at bounding box center [321, 210] width 551 height 247
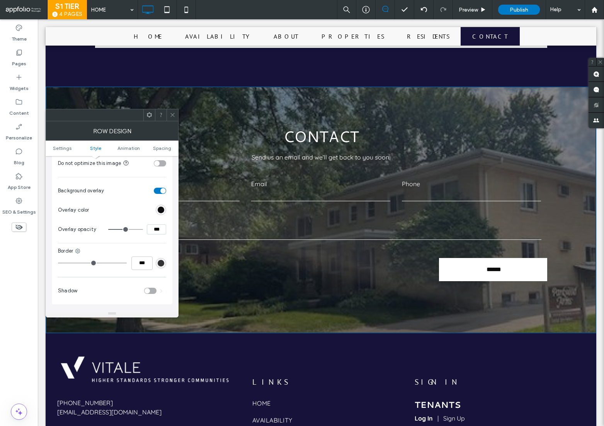
scroll to position [279, 0]
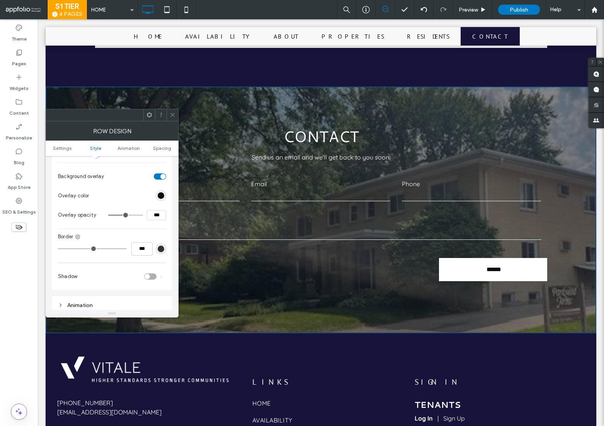
click at [157, 213] on input "***" at bounding box center [156, 215] width 19 height 10
type input "***"
type input "**"
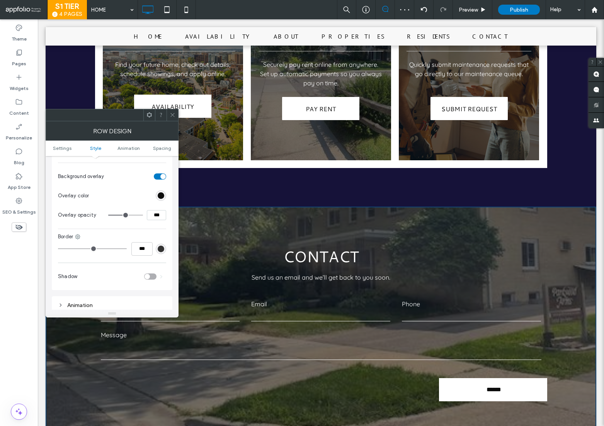
scroll to position [1597, 0]
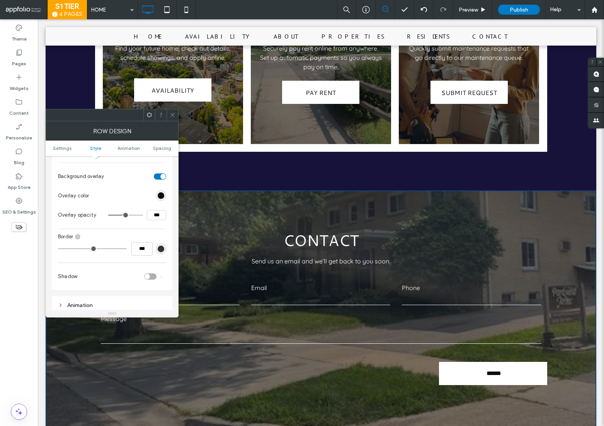
type input "***"
type input "**"
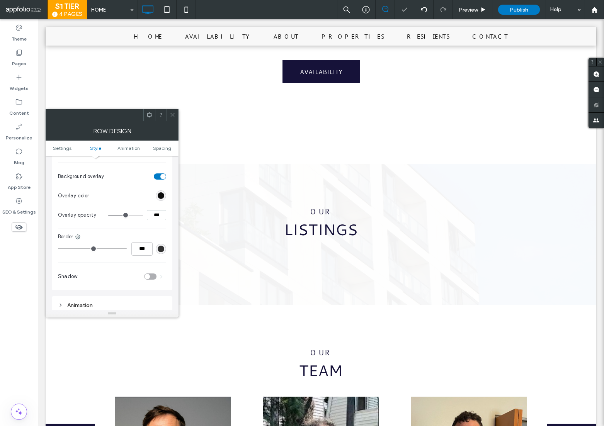
scroll to position [0, 0]
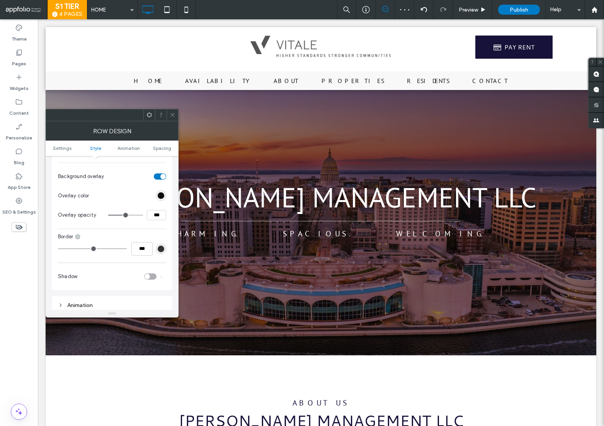
click at [175, 114] on icon at bounding box center [173, 115] width 6 height 6
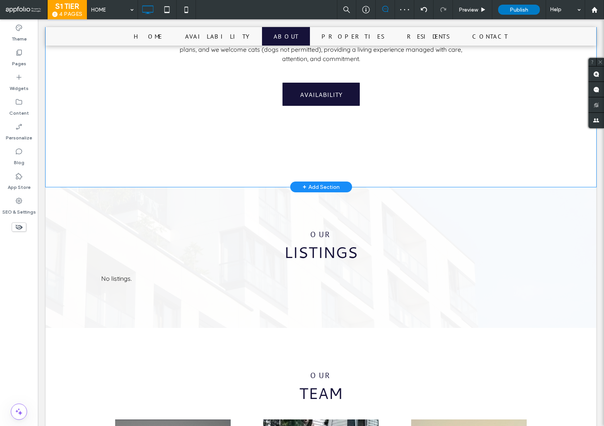
scroll to position [441, 0]
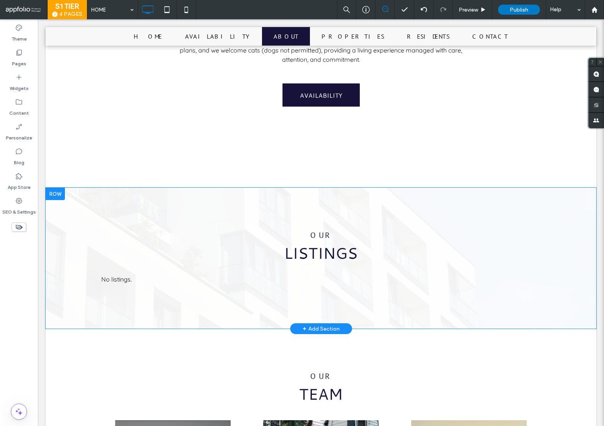
click at [49, 188] on div at bounding box center [55, 194] width 19 height 12
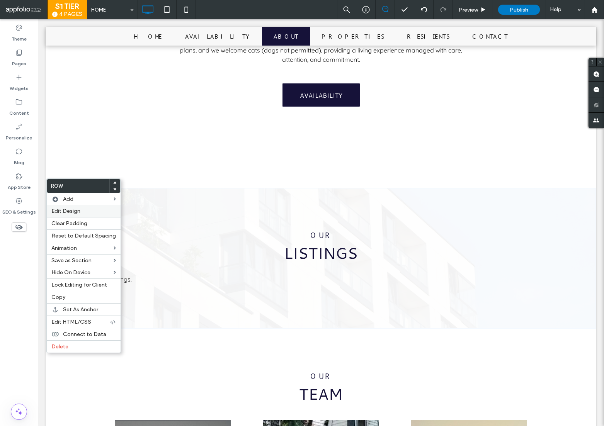
click at [66, 210] on span "Edit Design" at bounding box center [65, 211] width 29 height 7
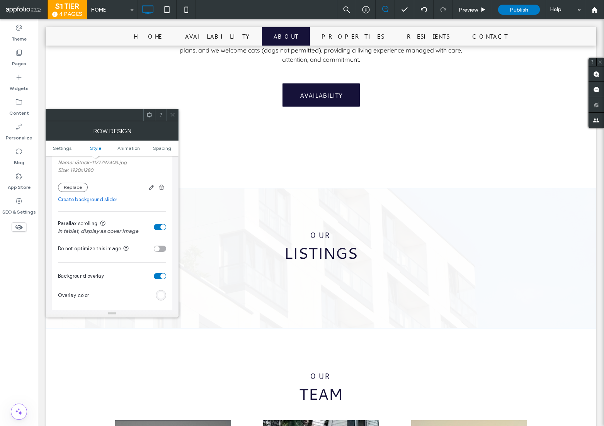
scroll to position [176, 0]
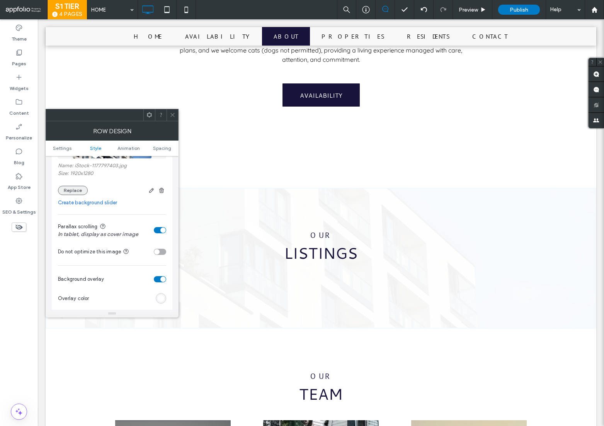
click at [77, 193] on button "Replace" at bounding box center [73, 190] width 30 height 9
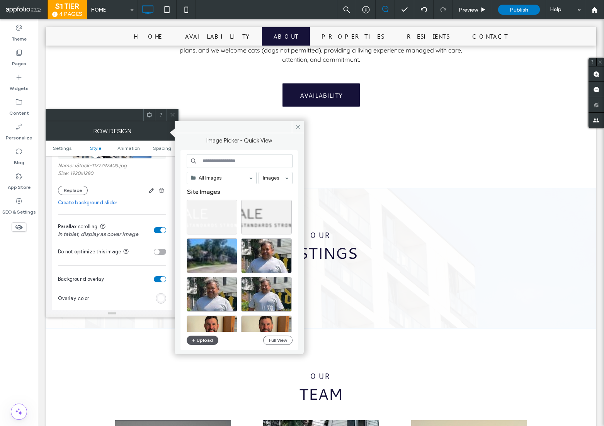
click at [208, 343] on button "Upload" at bounding box center [203, 340] width 32 height 9
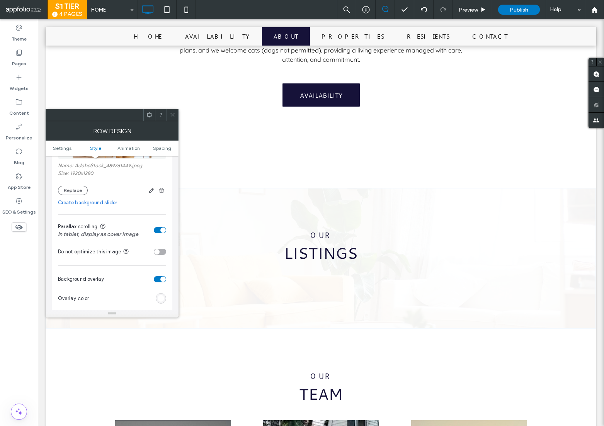
click at [170, 116] on icon at bounding box center [173, 115] width 6 height 6
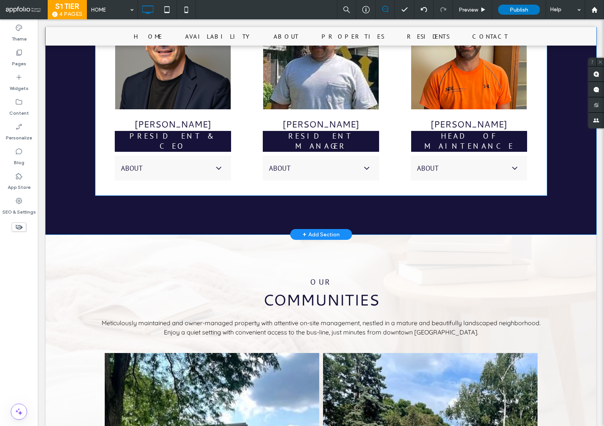
scroll to position [1021, 0]
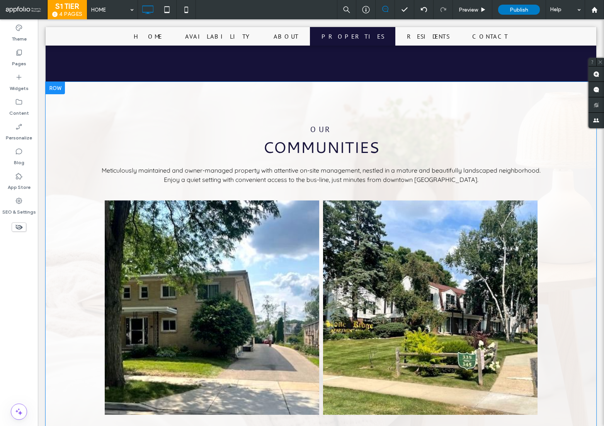
click at [65, 95] on div "OUR COMMUNITIES Meticulously maintained and owner-managed property with attenti…" at bounding box center [321, 272] width 551 height 380
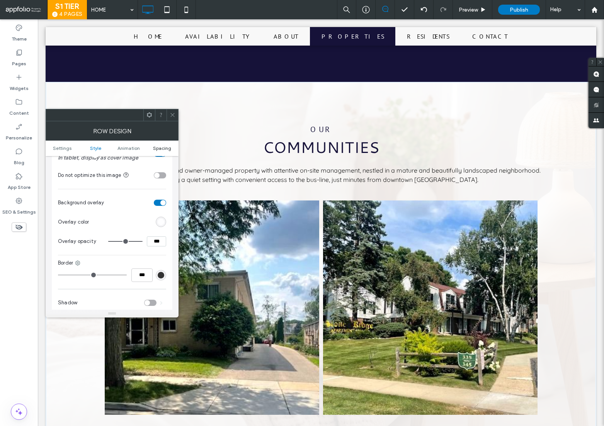
scroll to position [257, 0]
click at [174, 119] on span at bounding box center [173, 115] width 6 height 12
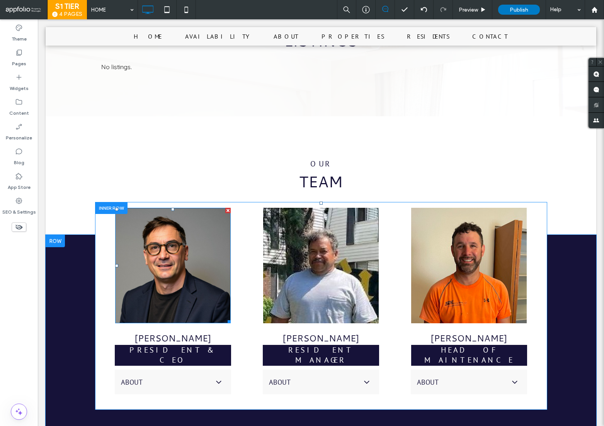
scroll to position [390, 0]
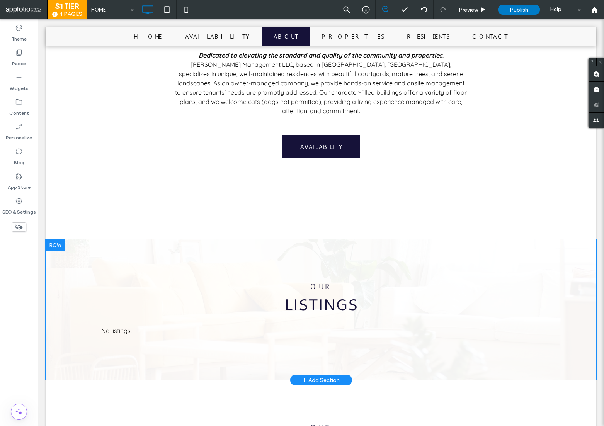
click at [62, 261] on div "OUR Listings No listings. Click To Paste Row + Add Section" at bounding box center [321, 309] width 551 height 141
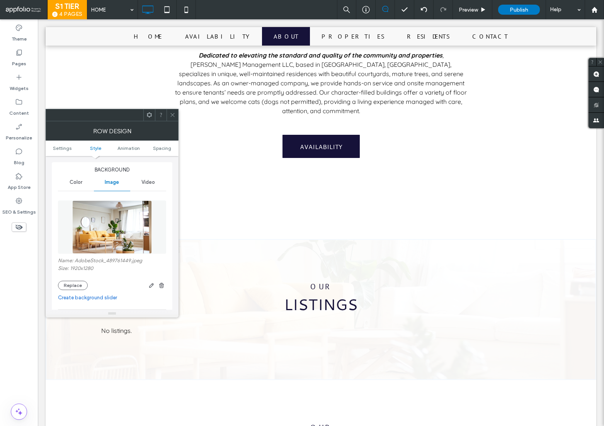
scroll to position [247, 0]
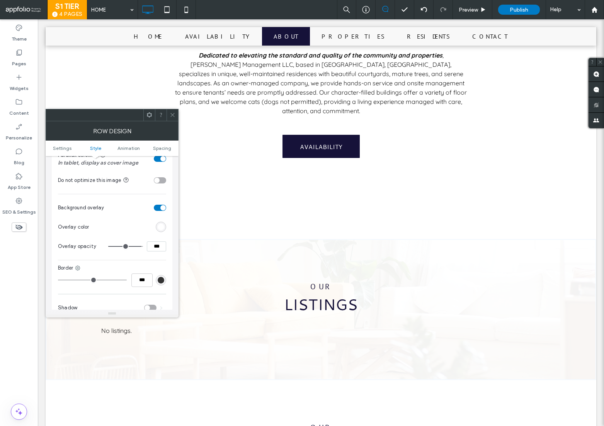
click at [157, 247] on input "***" at bounding box center [156, 247] width 19 height 10
type input "***"
type input "**"
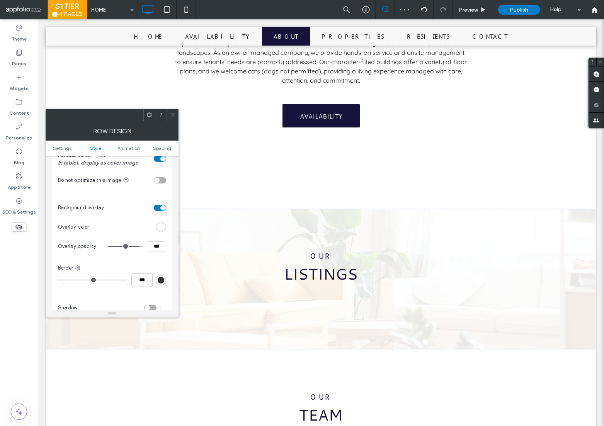
scroll to position [409, 0]
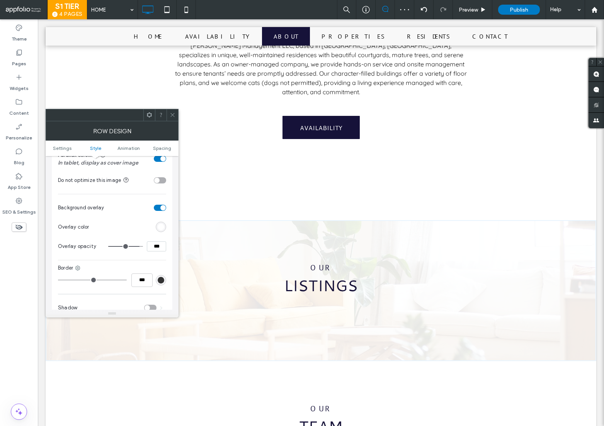
click at [175, 118] on span at bounding box center [173, 115] width 6 height 12
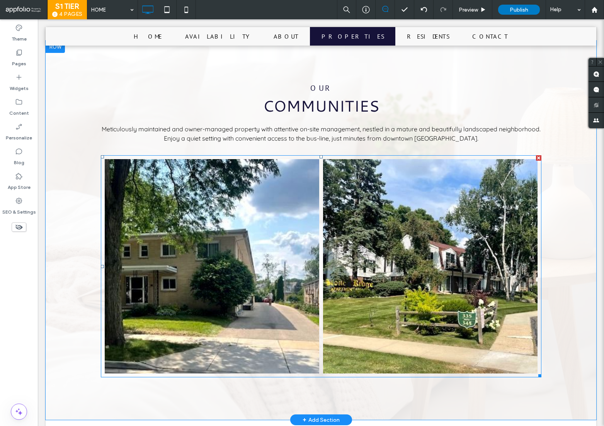
scroll to position [1010, 0]
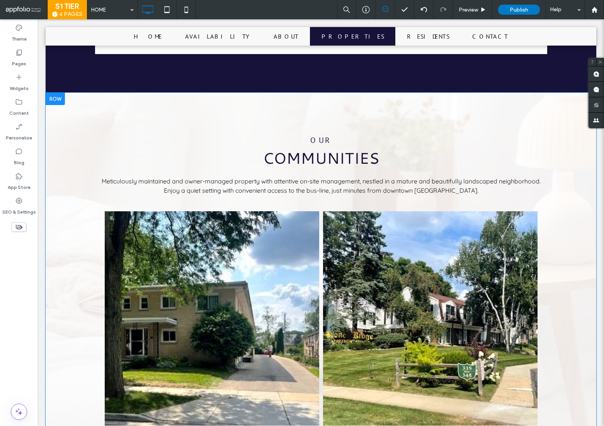
click at [60, 93] on div at bounding box center [55, 99] width 19 height 12
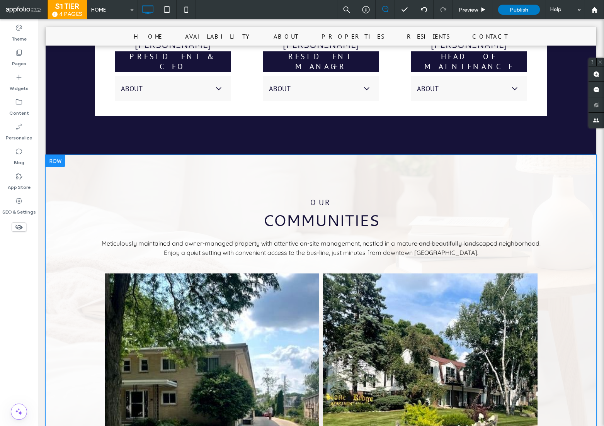
scroll to position [945, 0]
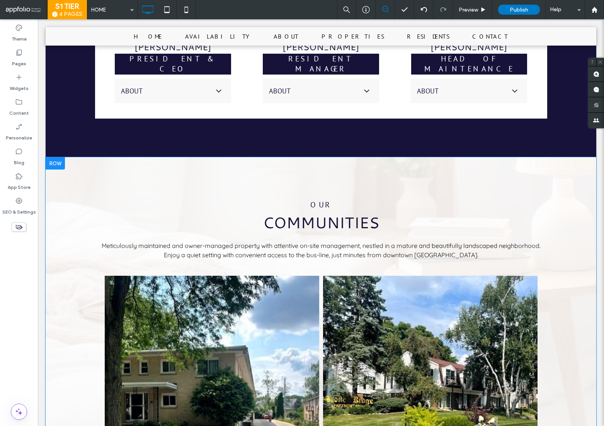
click at [61, 157] on div at bounding box center [55, 163] width 19 height 12
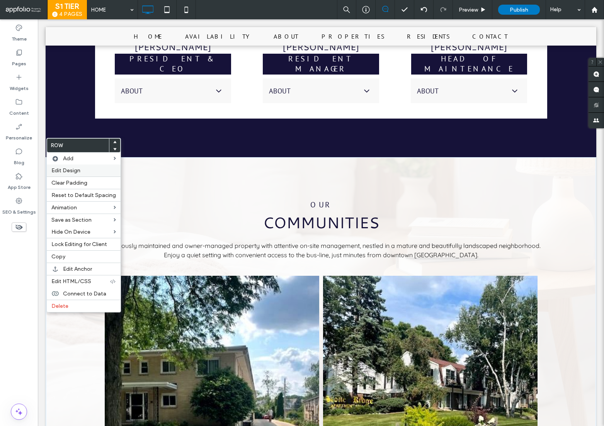
click at [80, 172] on label "Edit Design" at bounding box center [83, 170] width 65 height 7
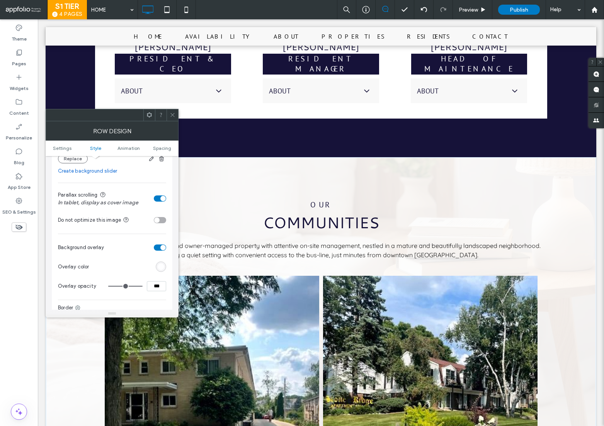
scroll to position [241, 0]
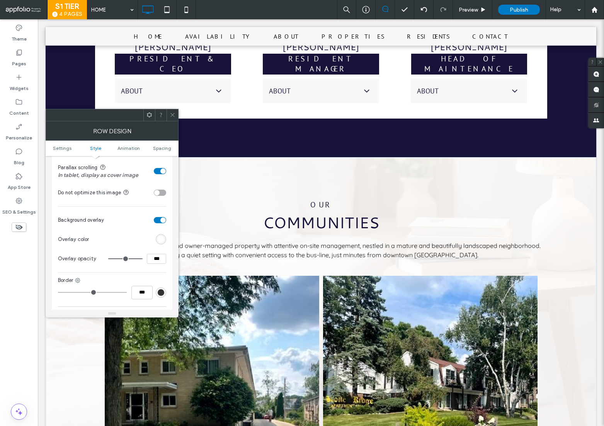
click at [159, 259] on input "***" at bounding box center [156, 259] width 19 height 10
type input "***"
type input "**"
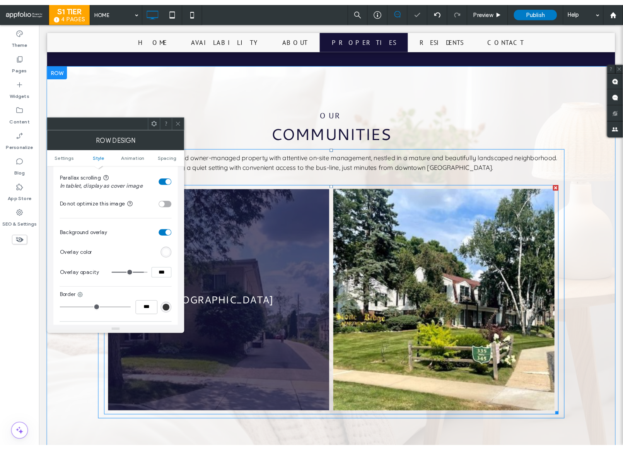
scroll to position [1057, 0]
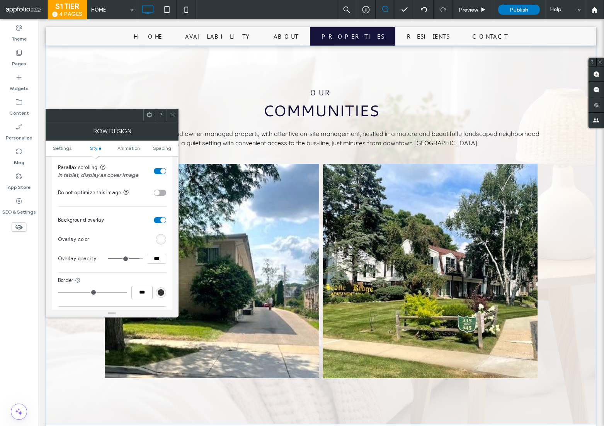
click at [174, 114] on icon at bounding box center [173, 115] width 6 height 6
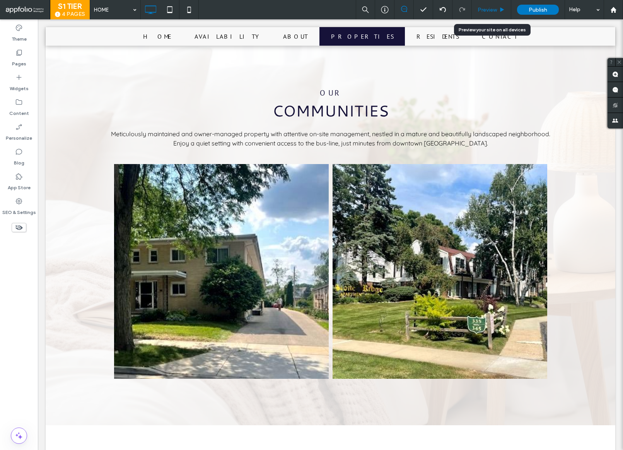
click at [498, 7] on div "Preview" at bounding box center [491, 10] width 39 height 7
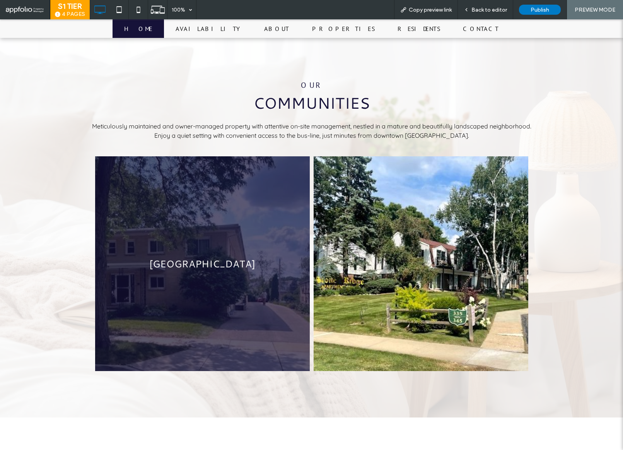
drag, startPoint x: 227, startPoint y: 213, endPoint x: 235, endPoint y: 213, distance: 8.1
click at [235, 213] on link at bounding box center [202, 263] width 227 height 227
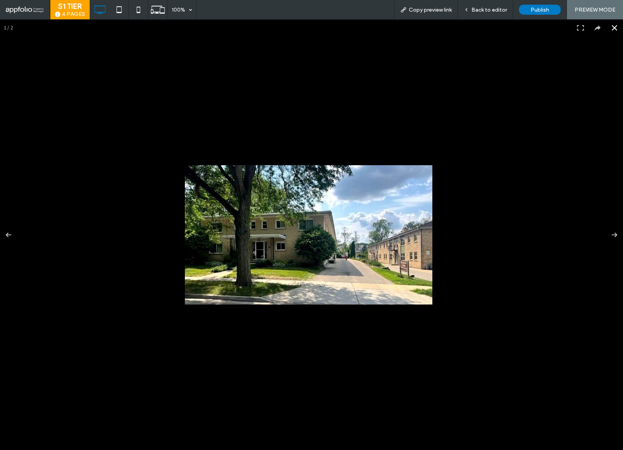
click at [606, 25] on button at bounding box center [614, 27] width 17 height 17
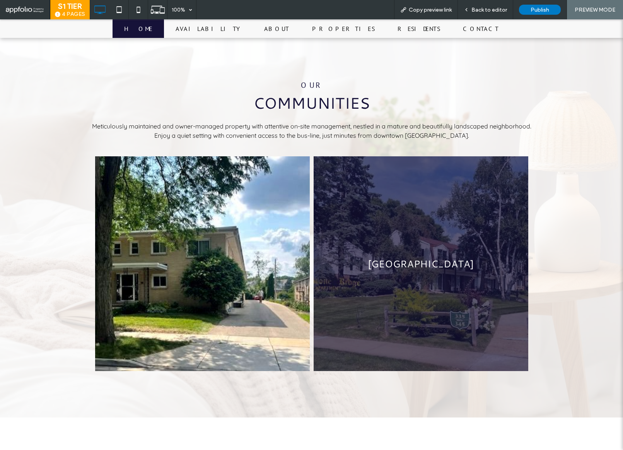
click at [409, 215] on link at bounding box center [420, 263] width 227 height 227
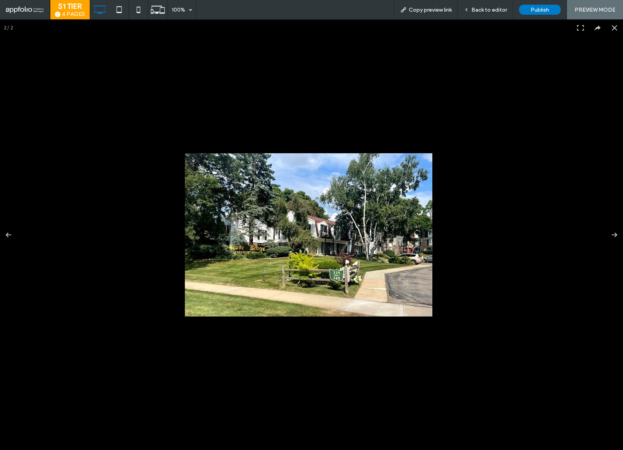
click at [609, 23] on button at bounding box center [614, 27] width 17 height 17
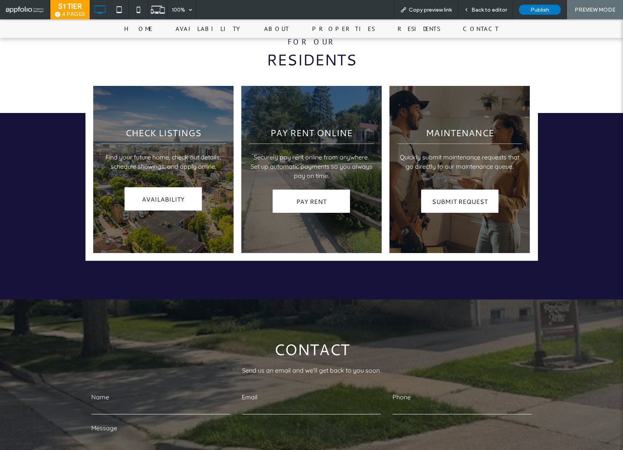
scroll to position [1478, 0]
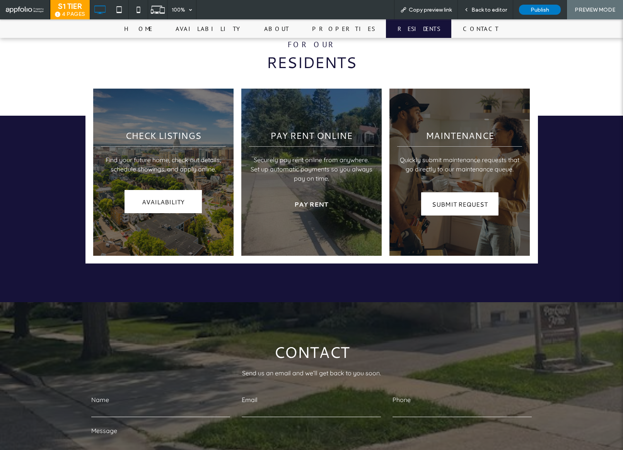
click at [335, 192] on link "PAY RENT" at bounding box center [311, 203] width 77 height 23
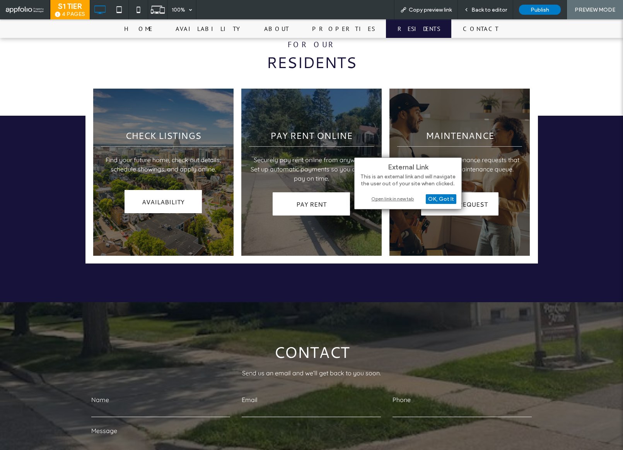
click at [406, 197] on div "Open link in new tab" at bounding box center [408, 198] width 97 height 8
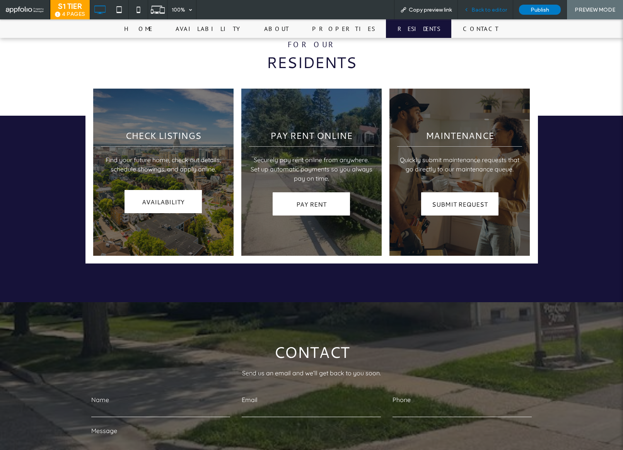
click at [504, 7] on span "Back to editor" at bounding box center [489, 10] width 36 height 7
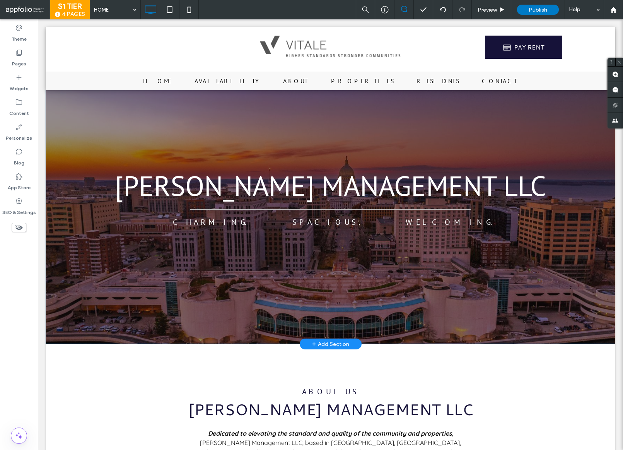
scroll to position [6, 0]
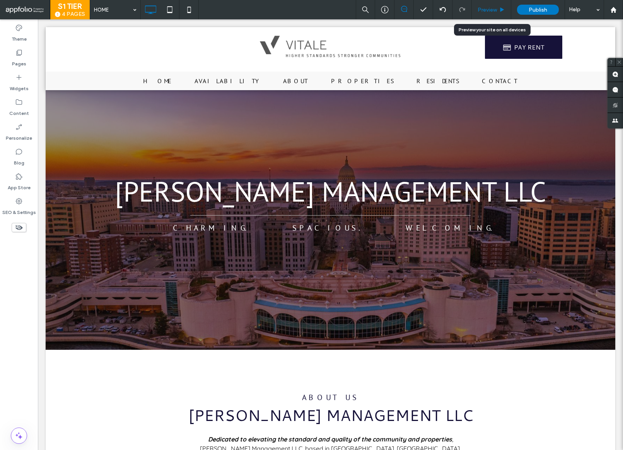
click at [495, 10] on span "Preview" at bounding box center [486, 10] width 19 height 7
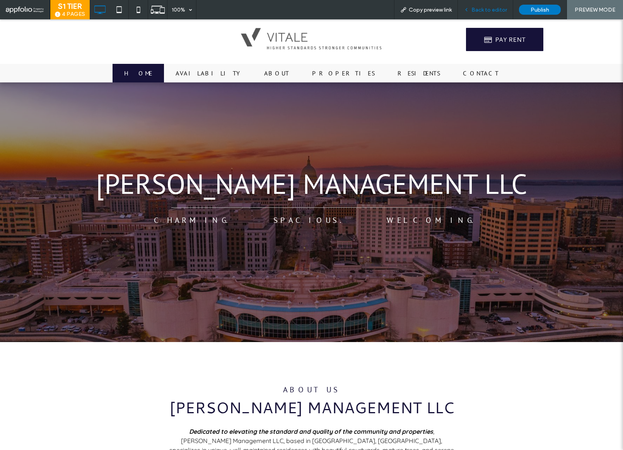
click at [484, 2] on div "Back to editor" at bounding box center [485, 9] width 55 height 19
click at [487, 10] on span "Back to editor" at bounding box center [489, 10] width 36 height 7
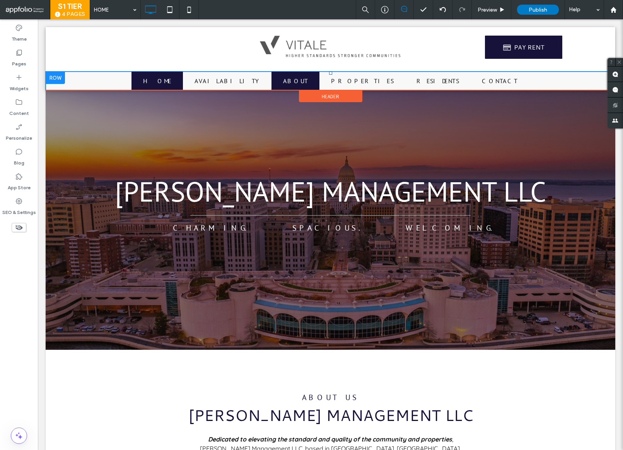
click at [296, 83] on span "ABOUT" at bounding box center [295, 80] width 25 height 9
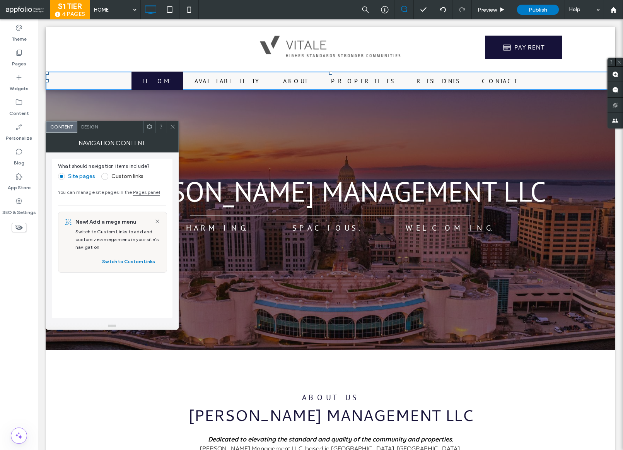
click at [86, 131] on div "Design" at bounding box center [89, 127] width 25 height 12
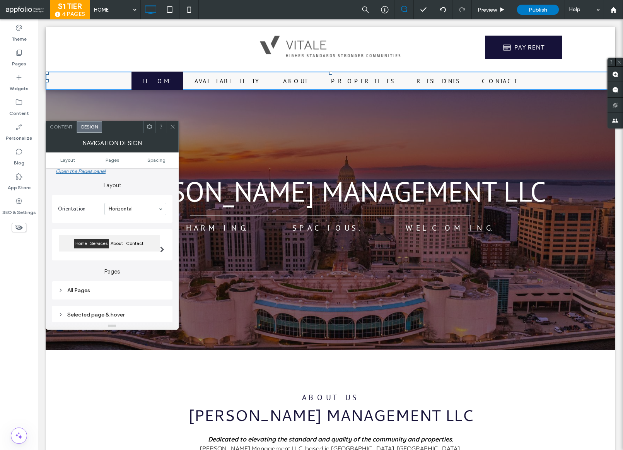
scroll to position [16, 0]
click at [125, 310] on div "Selected page & hover" at bounding box center [112, 313] width 108 height 10
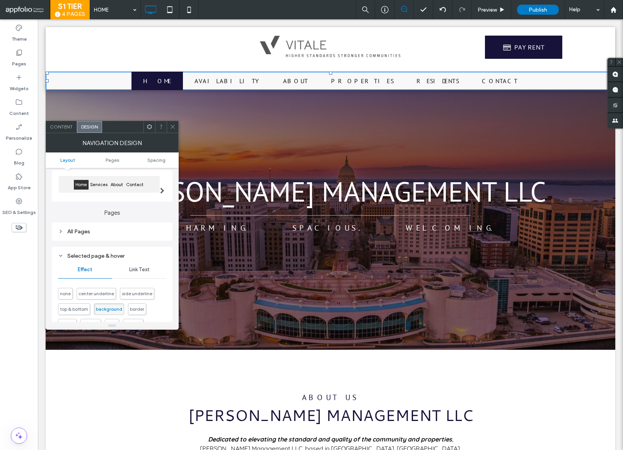
click at [144, 268] on span "Link Text" at bounding box center [139, 269] width 20 height 6
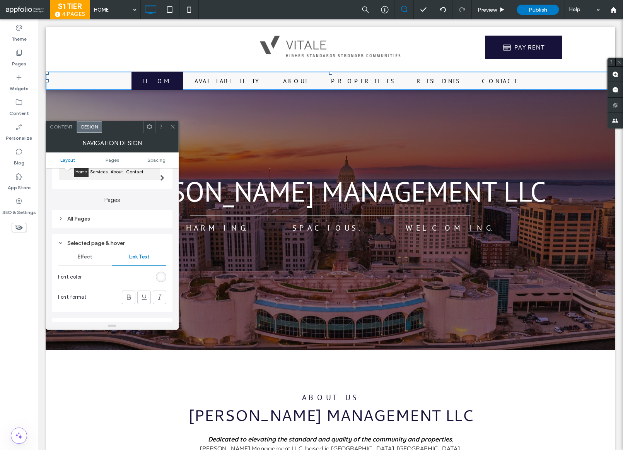
scroll to position [87, 0]
click at [131, 293] on icon at bounding box center [129, 296] width 8 height 8
click at [174, 125] on use at bounding box center [172, 127] width 4 height 4
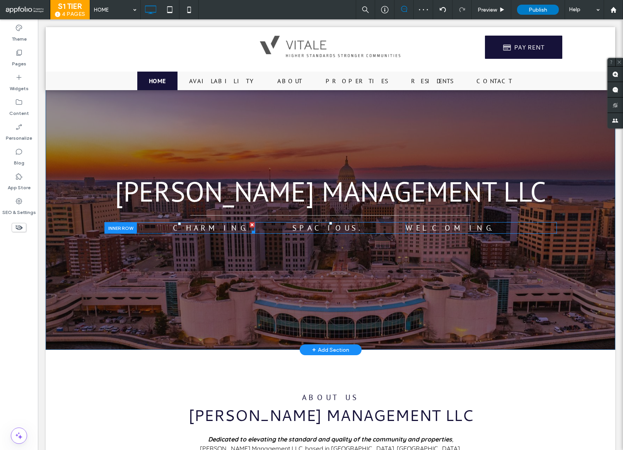
click at [225, 227] on span "CHARMING." at bounding box center [214, 228] width 82 height 10
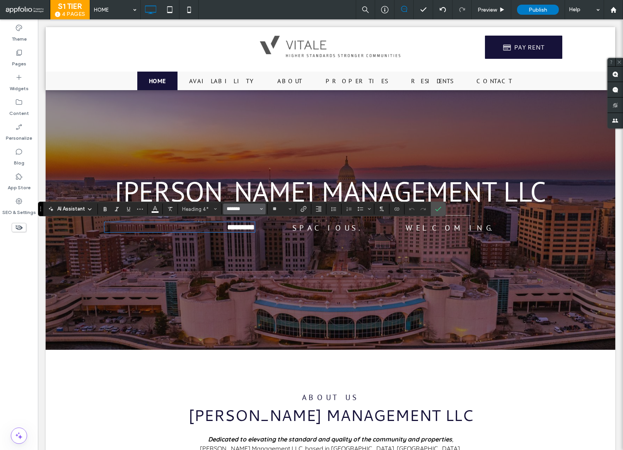
click at [235, 208] on input "*******" at bounding box center [242, 209] width 33 height 6
click at [240, 238] on div "Quicksand" at bounding box center [249, 239] width 34 height 6
type input "*********"
click at [324, 227] on span "SPACIOUS." at bounding box center [330, 228] width 76 height 10
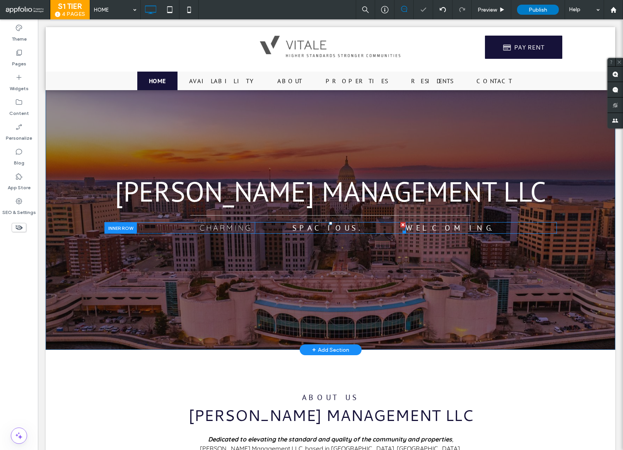
click at [324, 227] on span "SPACIOUS." at bounding box center [330, 228] width 76 height 10
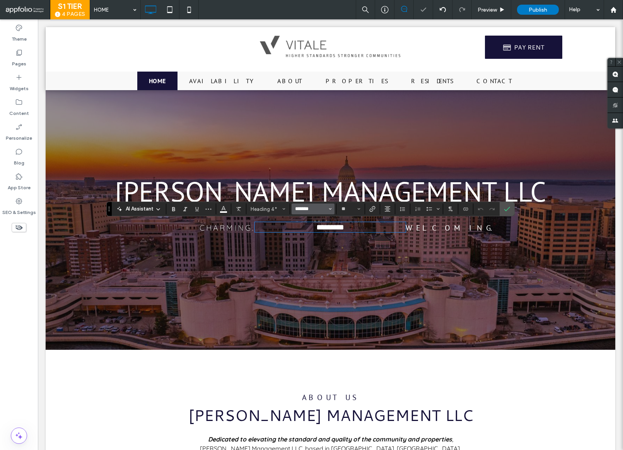
click at [304, 208] on input "*******" at bounding box center [310, 209] width 33 height 6
click at [308, 239] on div "Quicksand" at bounding box center [317, 239] width 34 height 6
type input "*********"
click at [426, 223] on span "WELCOMING." at bounding box center [453, 228] width 95 height 10
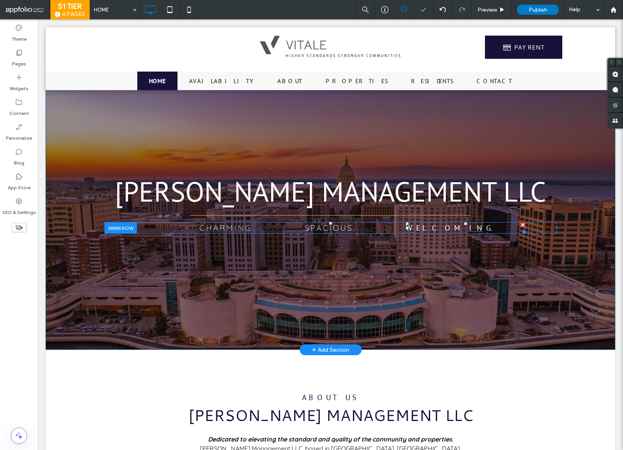
click at [426, 227] on span "WELCOMING." at bounding box center [453, 228] width 95 height 10
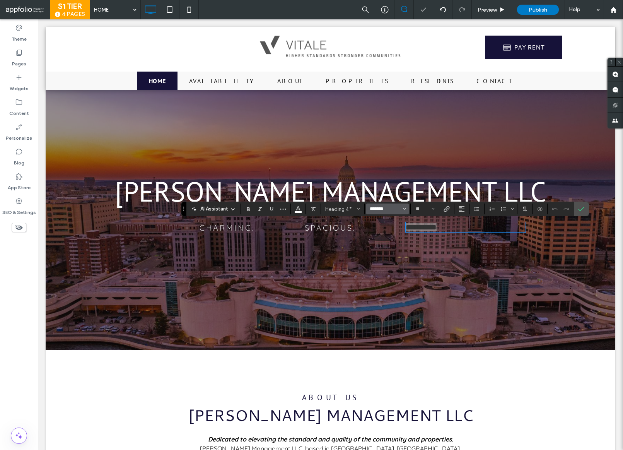
click at [381, 210] on input "*******" at bounding box center [385, 209] width 33 height 6
click at [385, 238] on div "Quicksand" at bounding box center [392, 239] width 34 height 6
type input "*********"
click at [580, 205] on label "Confirm" at bounding box center [581, 209] width 12 height 14
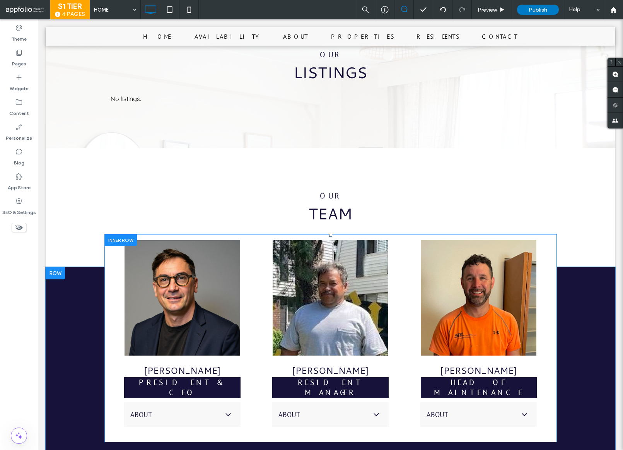
scroll to position [840, 0]
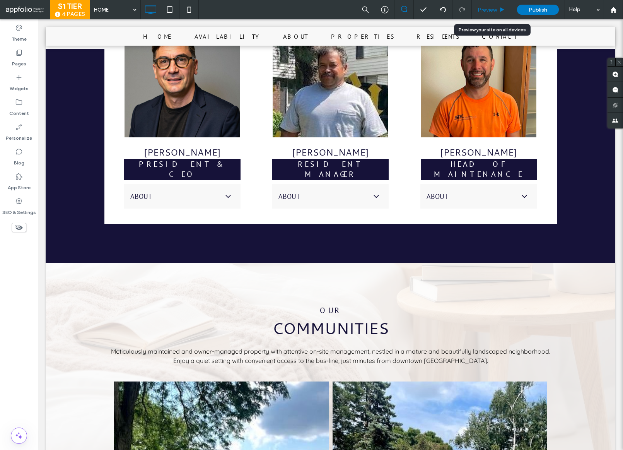
click at [493, 5] on div "Preview" at bounding box center [491, 9] width 39 height 19
click at [491, 10] on span "Preview" at bounding box center [486, 10] width 19 height 7
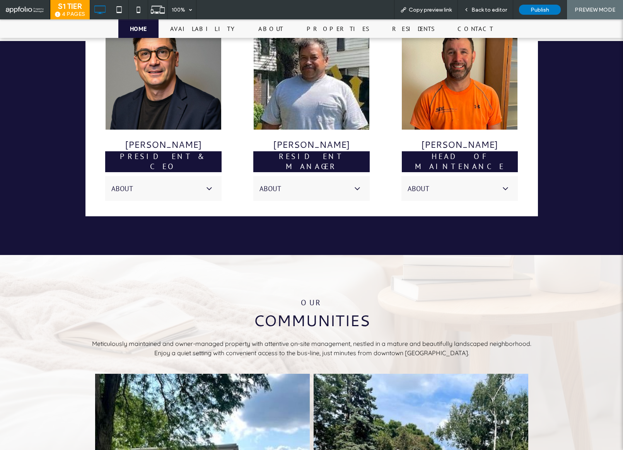
click at [200, 176] on div "About" at bounding box center [163, 188] width 116 height 25
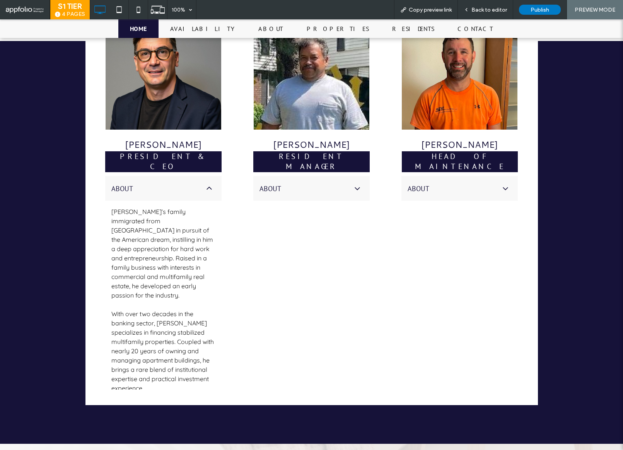
click at [200, 176] on div "About" at bounding box center [163, 188] width 116 height 25
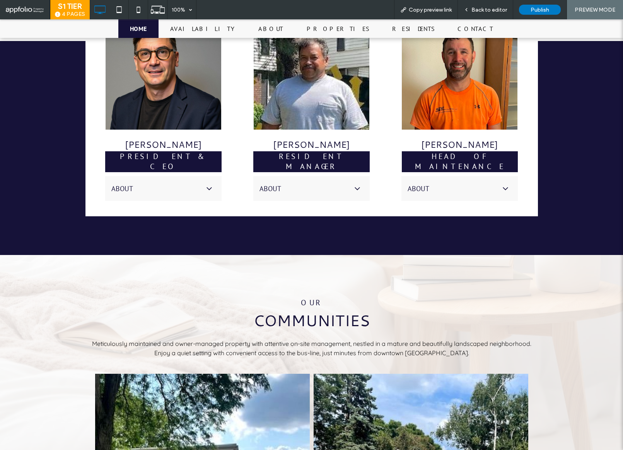
click at [353, 184] on icon at bounding box center [357, 188] width 9 height 9
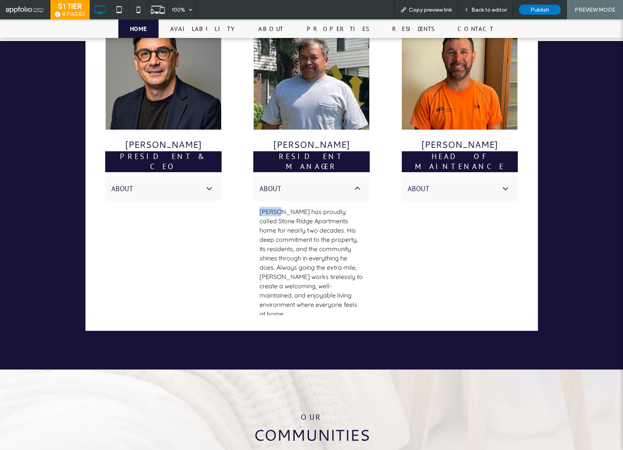
click at [353, 184] on icon at bounding box center [357, 188] width 9 height 9
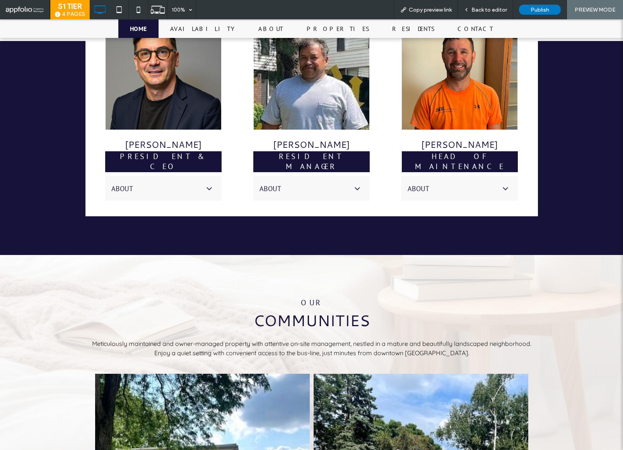
click at [509, 176] on div "About" at bounding box center [459, 188] width 116 height 25
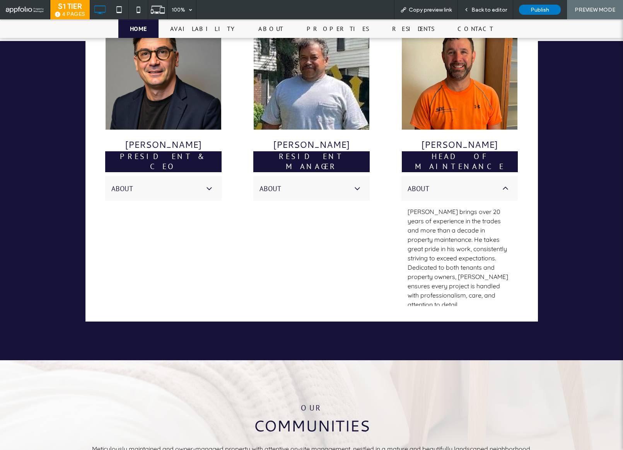
click at [508, 182] on div at bounding box center [505, 188] width 12 height 12
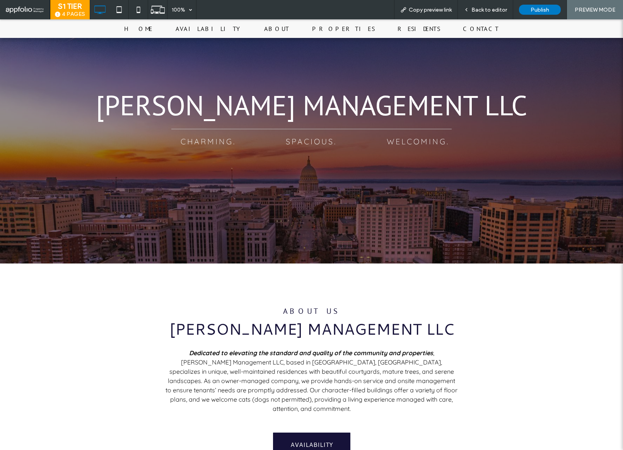
scroll to position [86, 0]
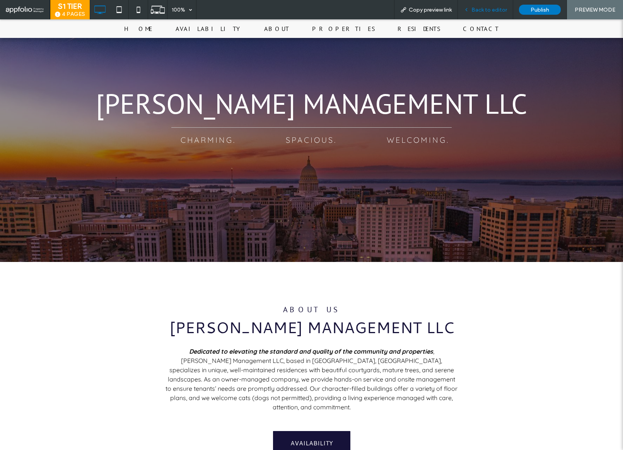
click at [501, 4] on div "Back to editor" at bounding box center [485, 9] width 55 height 19
click at [501, 7] on span "Back to editor" at bounding box center [489, 10] width 36 height 7
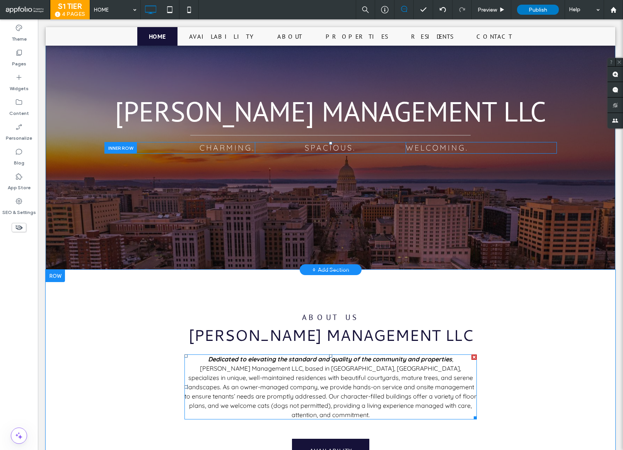
click at [389, 376] on span ", Messner Management LLC, based in Madison, WI, specializes in unique, well-mai…" at bounding box center [330, 386] width 292 height 63
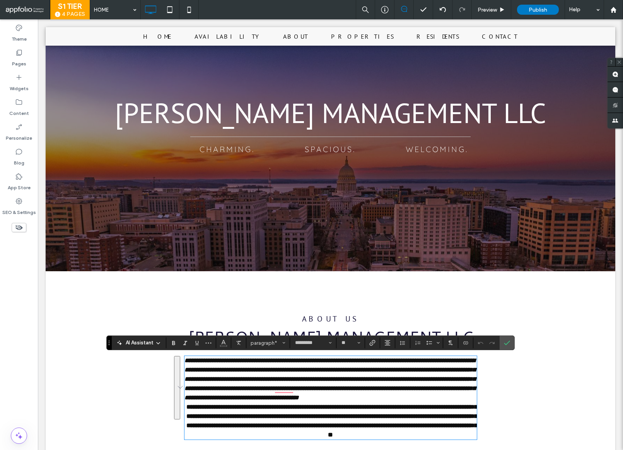
scroll to position [313, 0]
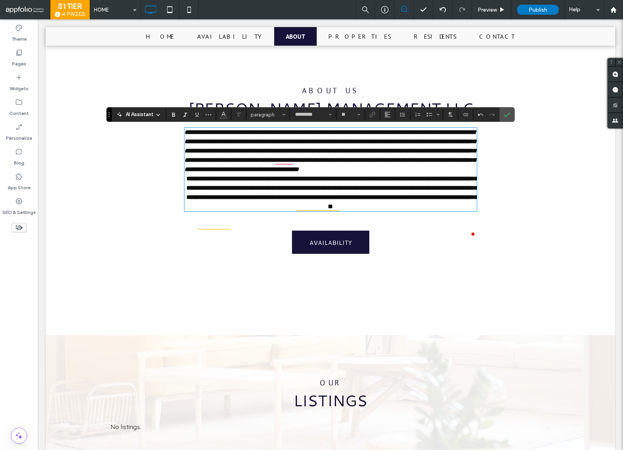
click at [260, 174] on p "**********" at bounding box center [330, 151] width 292 height 46
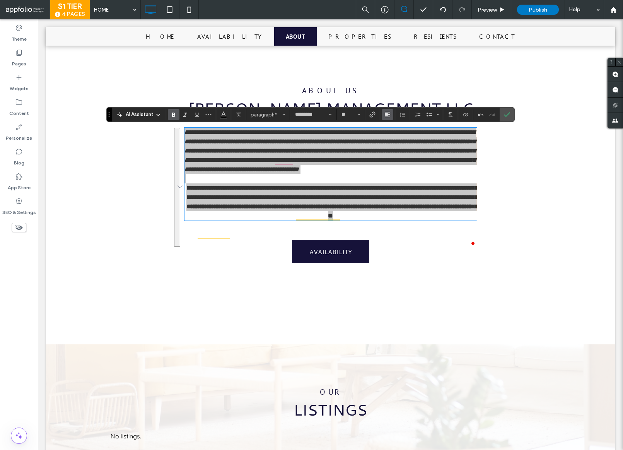
click at [389, 112] on icon "Alignment" at bounding box center [387, 114] width 6 height 6
click at [401, 139] on label "ui.textEditor.alignment.center" at bounding box center [395, 138] width 27 height 11
click at [272, 109] on button "paragraph*" at bounding box center [268, 114] width 40 height 11
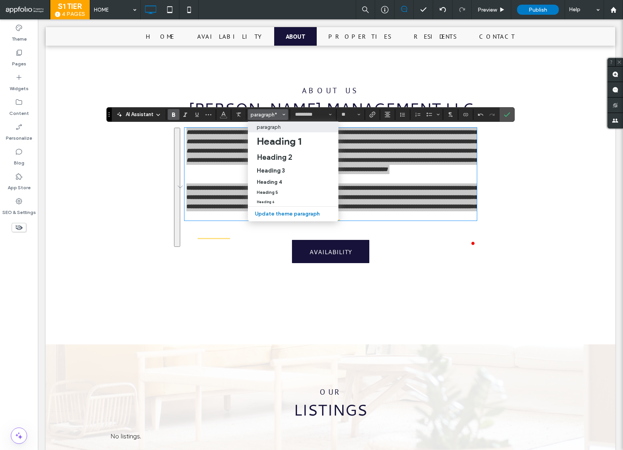
click at [274, 128] on p "paragraph" at bounding box center [269, 127] width 24 height 6
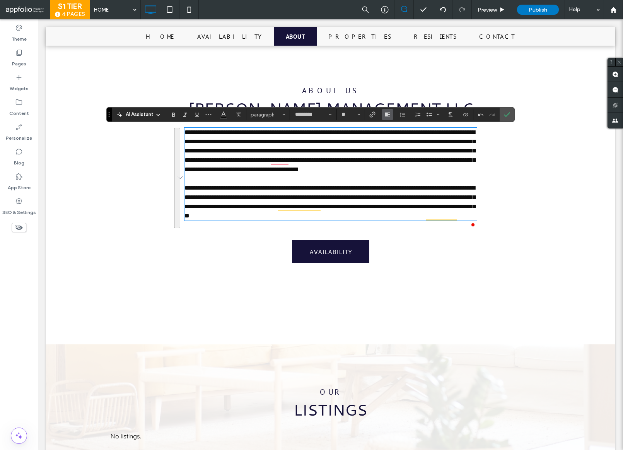
click at [386, 115] on icon "Alignment" at bounding box center [387, 114] width 6 height 6
click at [402, 137] on label "ui.textEditor.alignment.center" at bounding box center [395, 138] width 27 height 11
drag, startPoint x: 205, startPoint y: 129, endPoint x: 196, endPoint y: 132, distance: 9.3
click at [205, 129] on span "**********" at bounding box center [331, 150] width 291 height 43
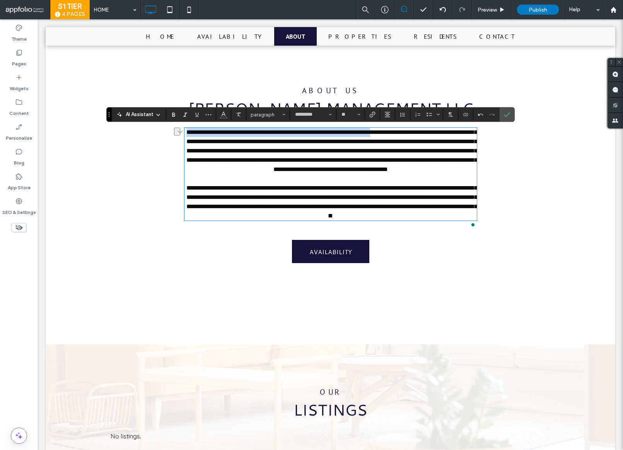
drag, startPoint x: 197, startPoint y: 132, endPoint x: 430, endPoint y: 129, distance: 233.1
click at [430, 129] on p "**********" at bounding box center [330, 151] width 292 height 46
drag, startPoint x: 174, startPoint y: 113, endPoint x: 184, endPoint y: 112, distance: 10.1
click at [175, 113] on icon "Bold" at bounding box center [173, 114] width 6 height 6
click at [185, 112] on use "Italic" at bounding box center [185, 114] width 4 height 4
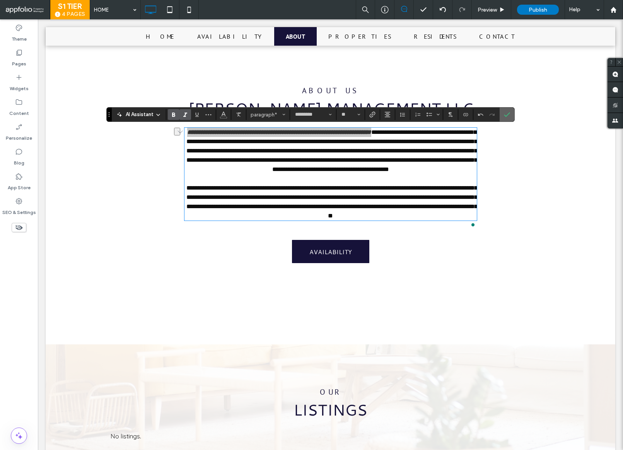
click at [512, 112] on label "Confirm" at bounding box center [507, 114] width 12 height 14
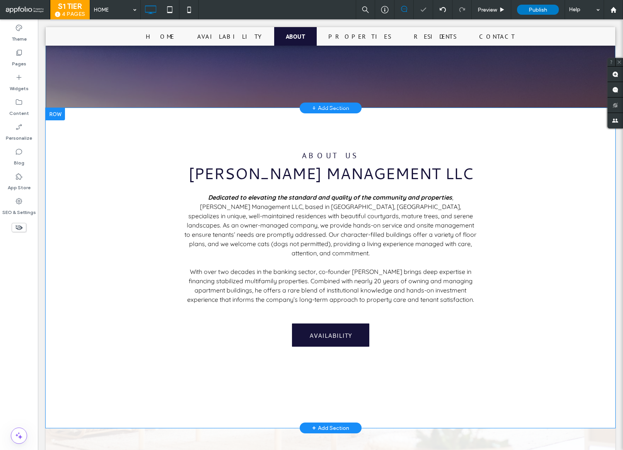
scroll to position [241, 0]
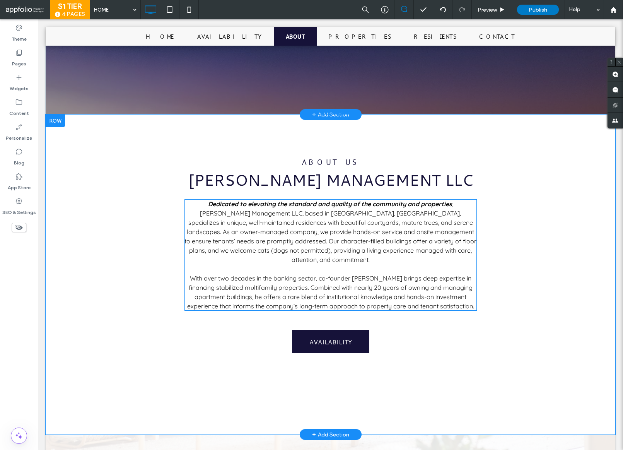
click at [327, 274] on span "With over two decades in the banking sector, co-founder Dave brings deep expert…" at bounding box center [330, 292] width 287 height 36
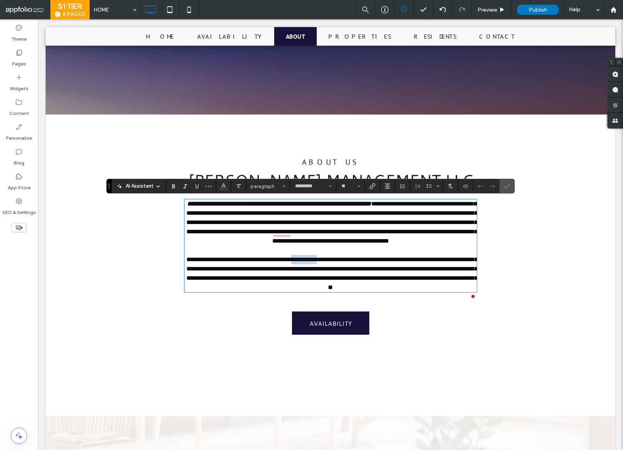
drag, startPoint x: 354, startPoint y: 269, endPoint x: 321, endPoint y: 268, distance: 33.2
click at [321, 268] on span "**********" at bounding box center [331, 273] width 291 height 34
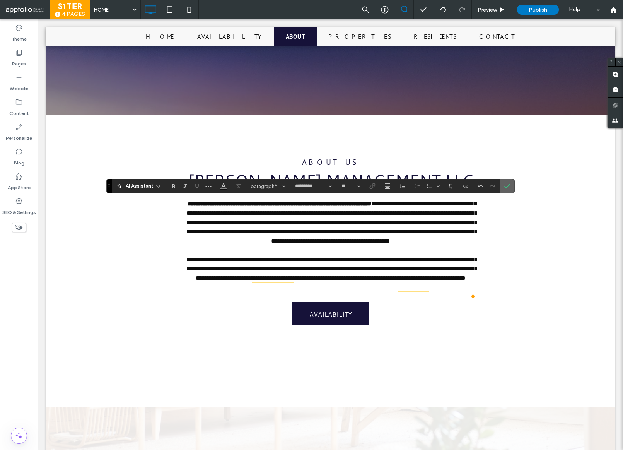
click at [508, 184] on icon "Confirm" at bounding box center [507, 186] width 6 height 6
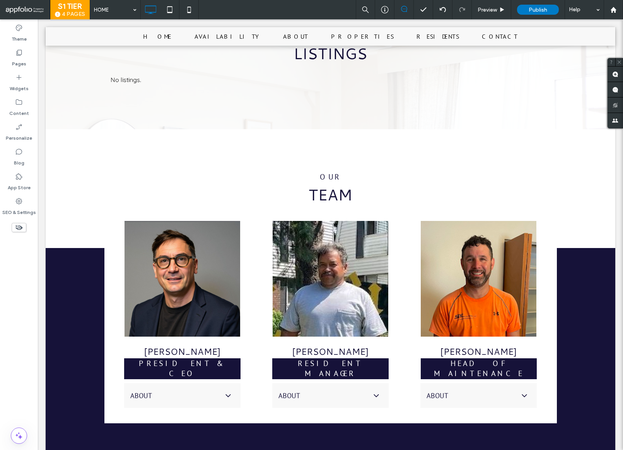
scroll to position [731, 0]
